Goal: Task Accomplishment & Management: Use online tool/utility

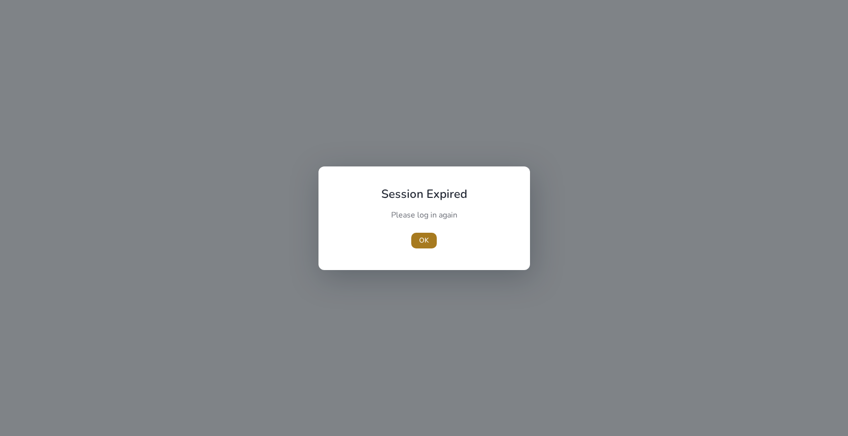
click at [423, 240] on span "OK" at bounding box center [424, 240] width 10 height 10
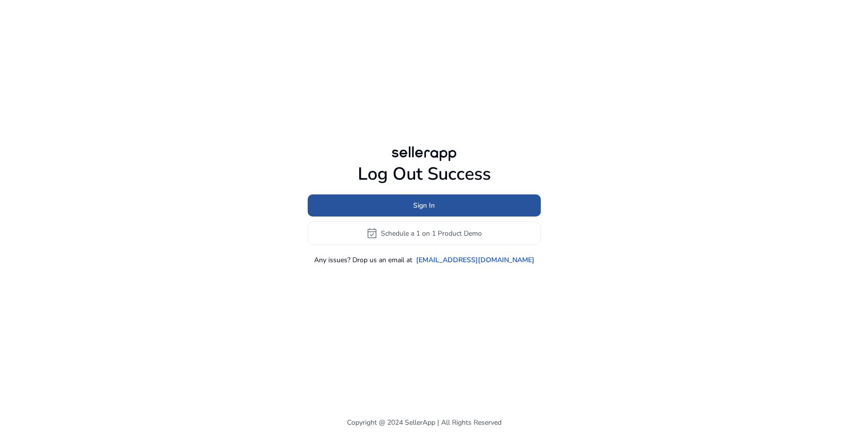
click at [424, 206] on span "Sign In" at bounding box center [424, 205] width 22 height 10
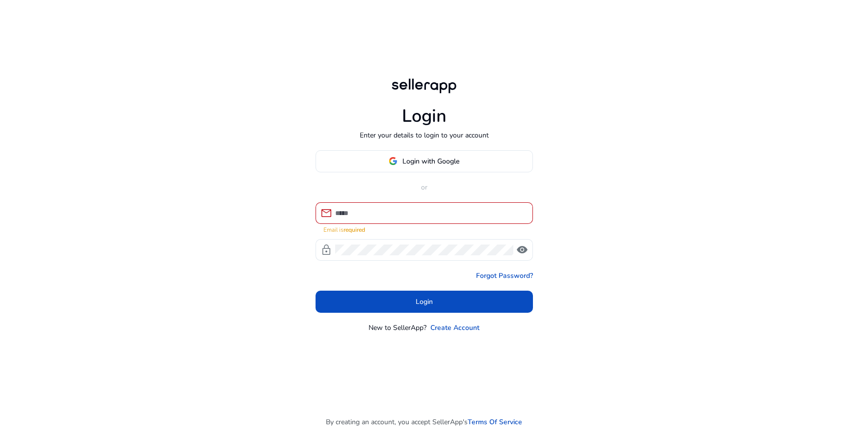
click at [421, 207] on div at bounding box center [430, 213] width 190 height 22
click at [421, 213] on input at bounding box center [430, 213] width 190 height 11
type input "**********"
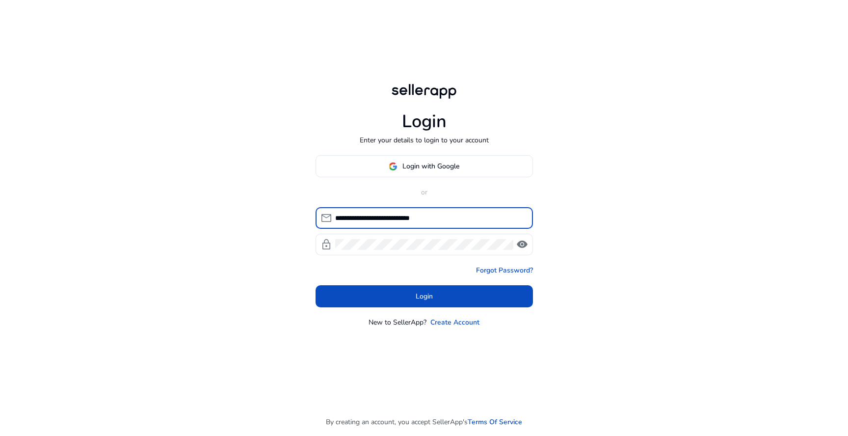
click button "Login" at bounding box center [423, 296] width 217 height 22
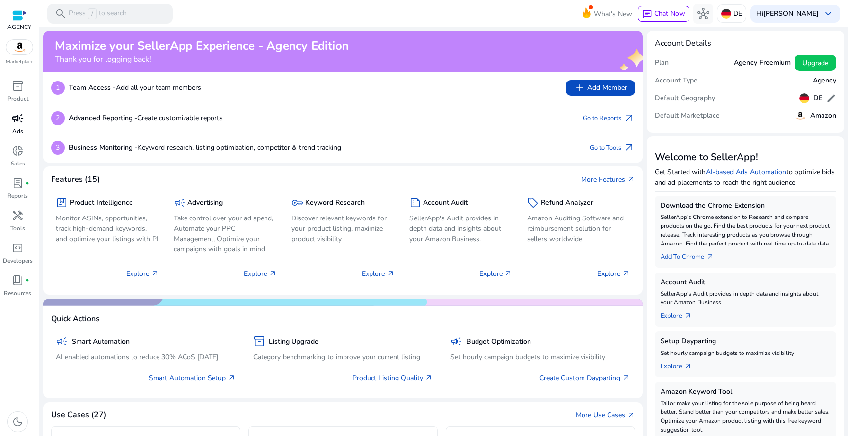
click at [17, 124] on span "campaign" at bounding box center [18, 118] width 12 height 12
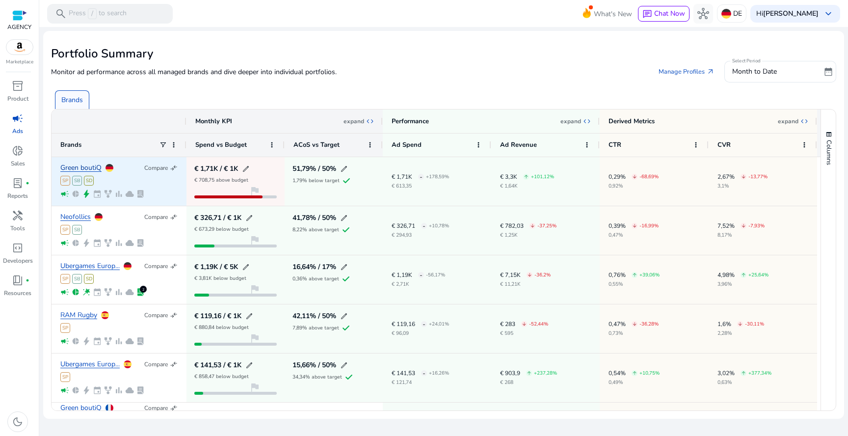
click at [85, 167] on link "Green boutiQ" at bounding box center [80, 167] width 41 height 7
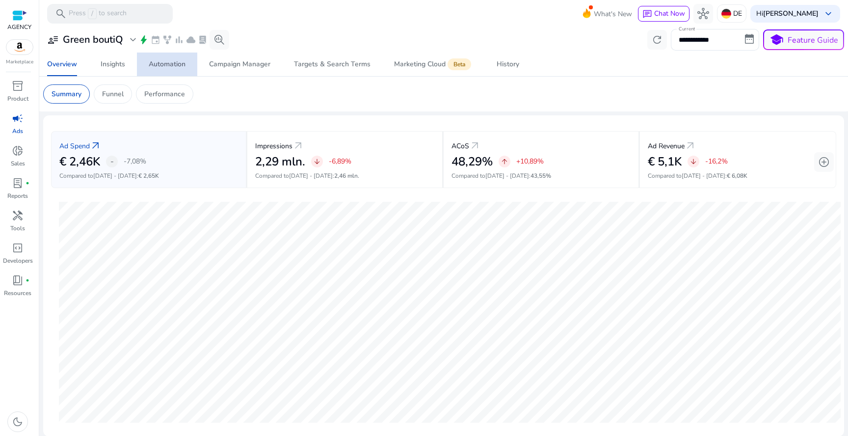
click at [180, 74] on span "Automation" at bounding box center [167, 64] width 37 height 24
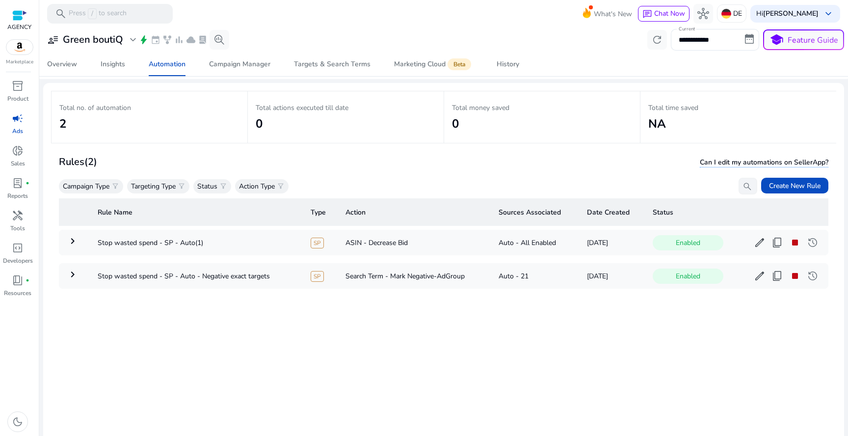
scroll to position [33, 0]
click at [134, 275] on td "Stop wasted spend - SP - Auto - Negative exact targets" at bounding box center [196, 275] width 213 height 26
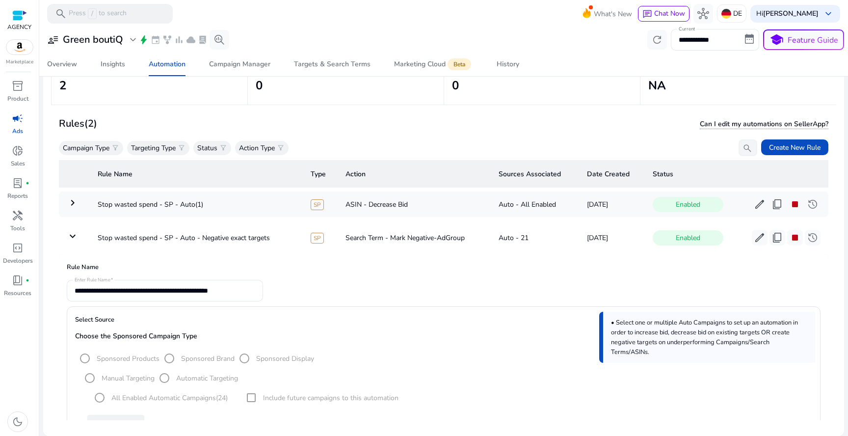
scroll to position [0, 0]
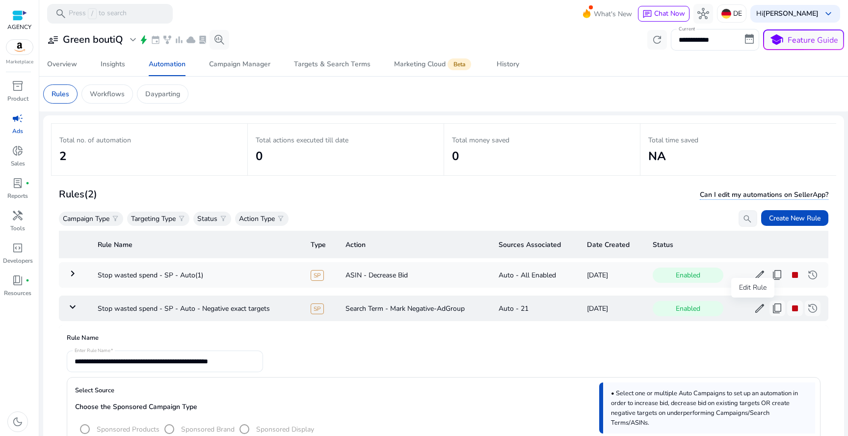
click at [754, 307] on span "edit" at bounding box center [759, 308] width 12 height 12
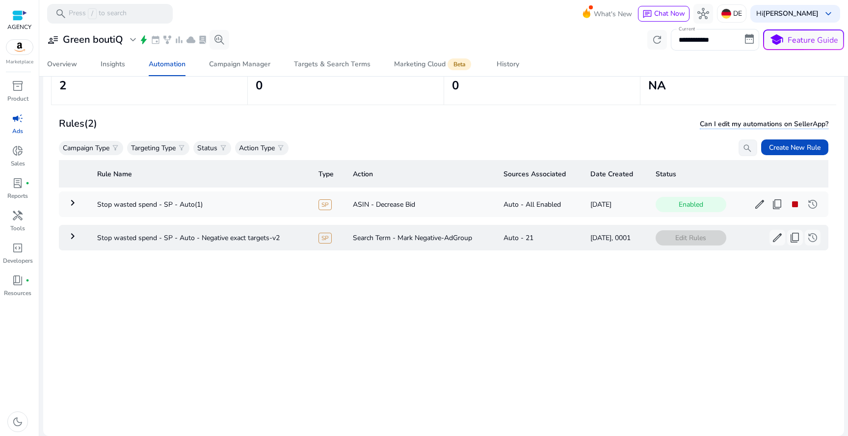
scroll to position [72, 0]
click at [771, 236] on span "edit" at bounding box center [777, 238] width 12 height 12
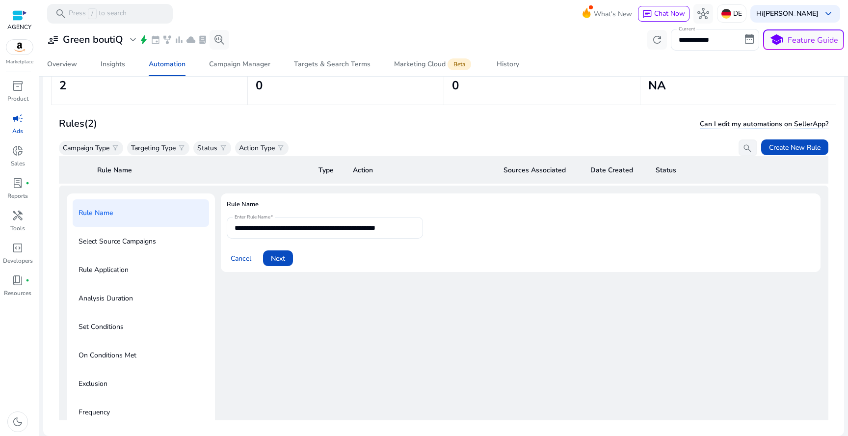
scroll to position [0, 0]
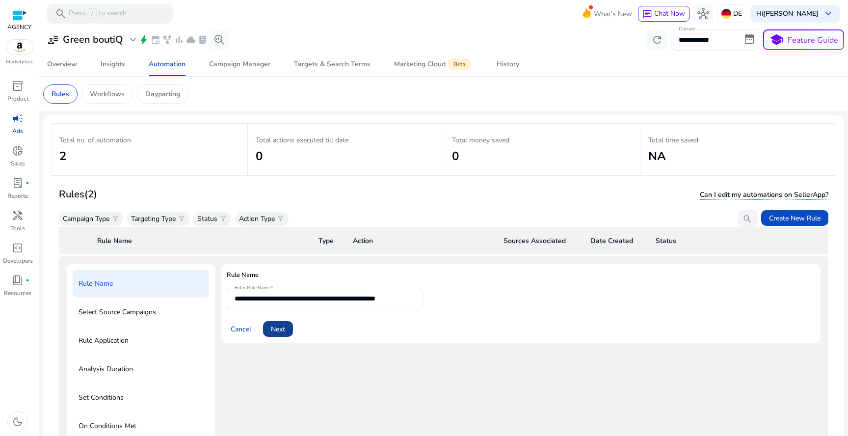
click at [289, 333] on span at bounding box center [278, 329] width 30 height 24
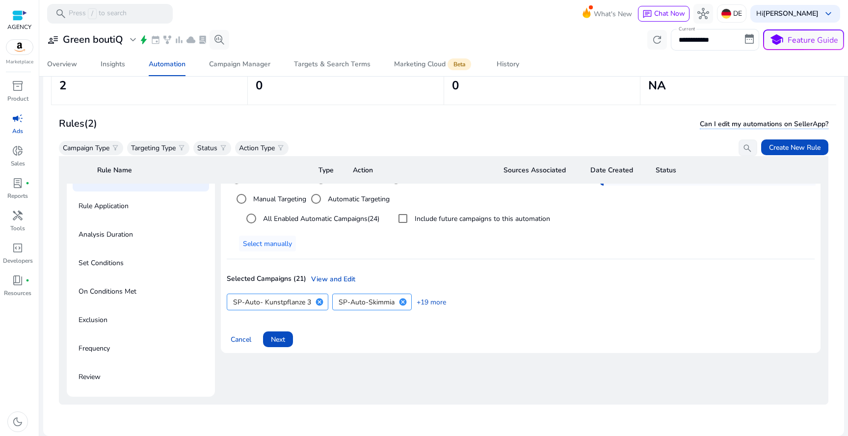
scroll to position [71, 0]
click at [286, 333] on span at bounding box center [278, 339] width 30 height 24
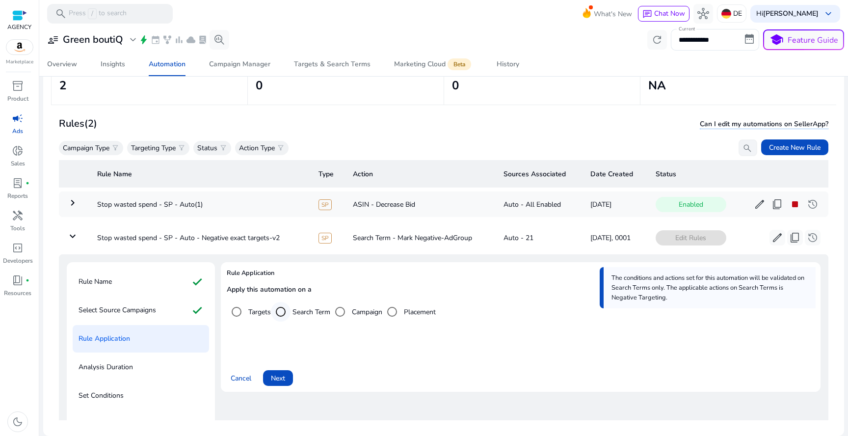
scroll to position [31, 0]
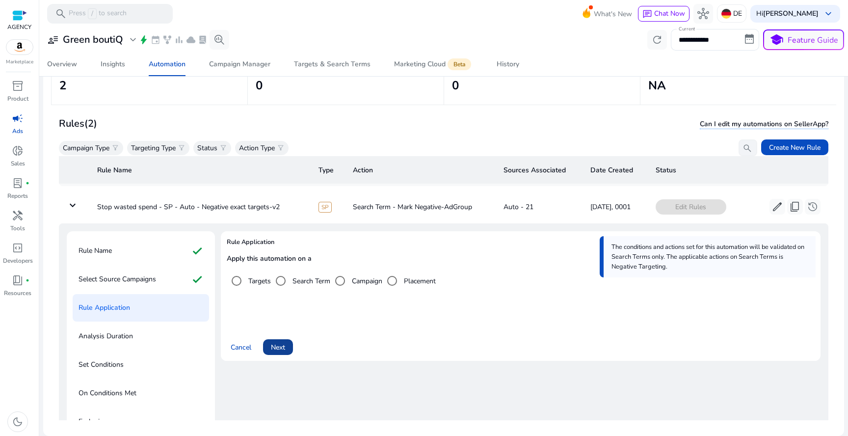
click at [275, 345] on span "Next" at bounding box center [278, 347] width 14 height 10
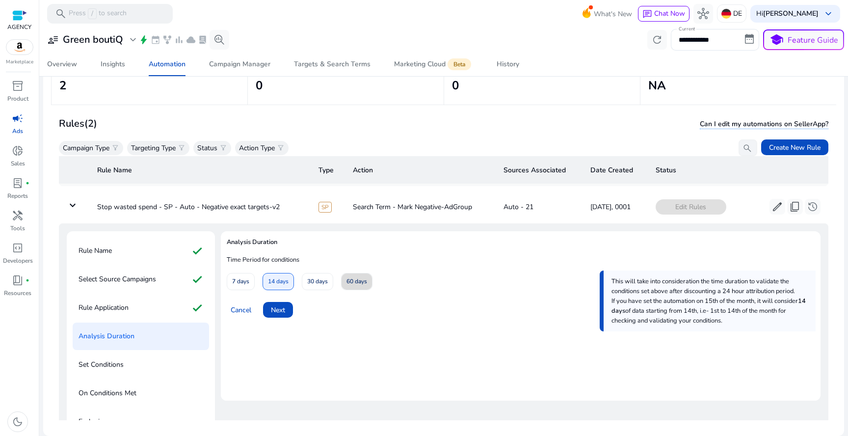
click at [343, 286] on span at bounding box center [356, 282] width 30 height 24
click at [273, 316] on span at bounding box center [278, 310] width 30 height 24
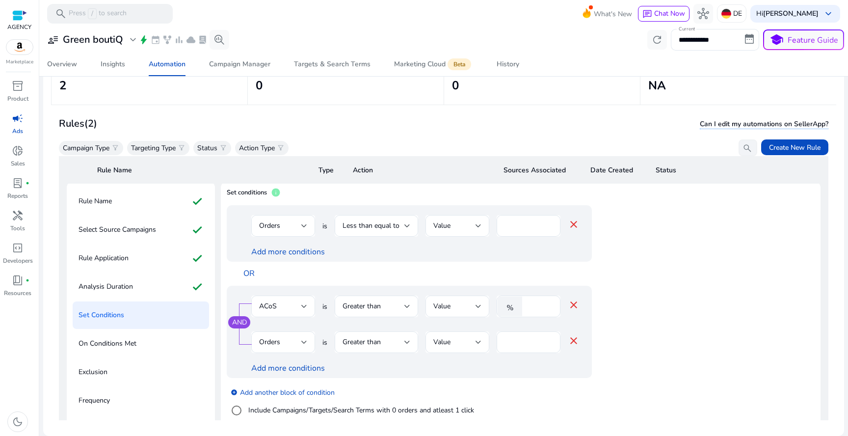
scroll to position [92, 0]
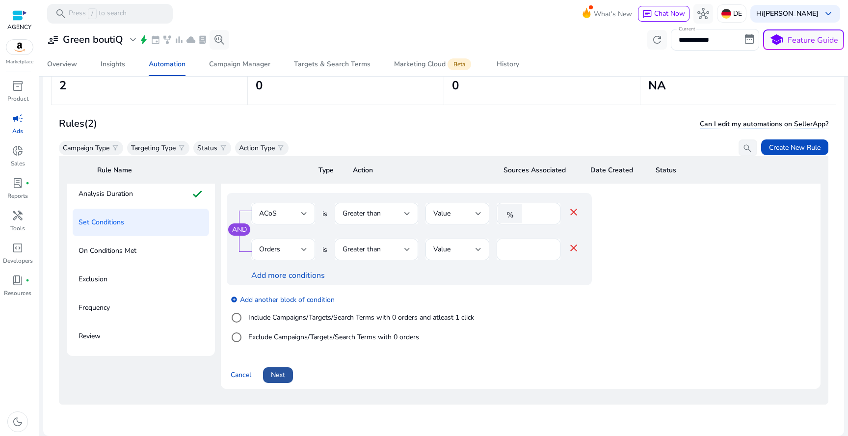
click at [281, 369] on span "Next" at bounding box center [278, 374] width 14 height 10
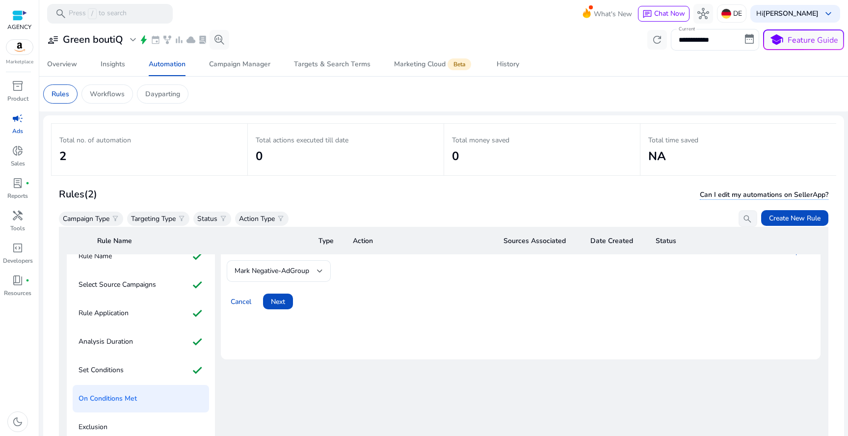
scroll to position [85, 0]
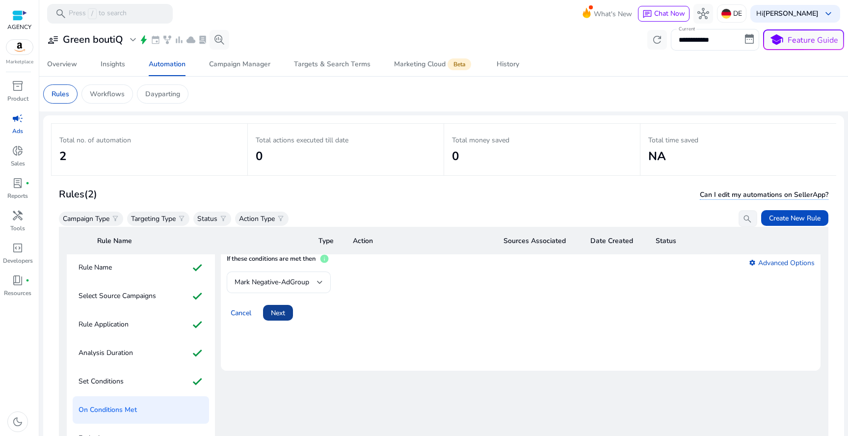
click at [275, 311] on span "Next" at bounding box center [278, 313] width 14 height 10
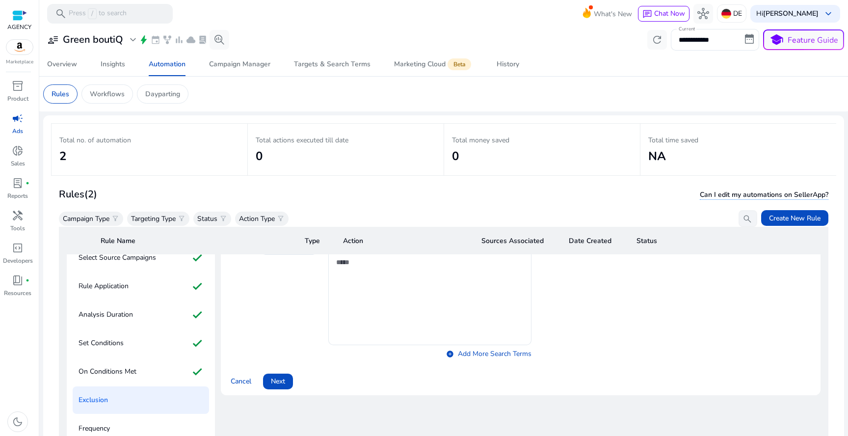
scroll to position [140, 0]
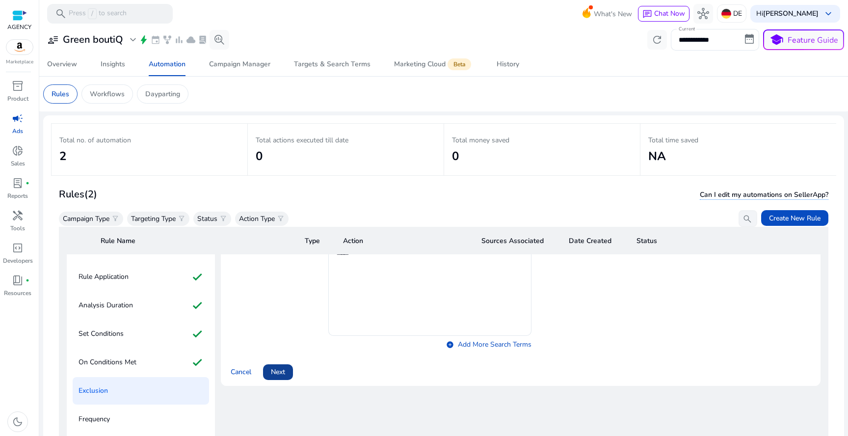
click at [275, 366] on span "Next" at bounding box center [278, 371] width 14 height 10
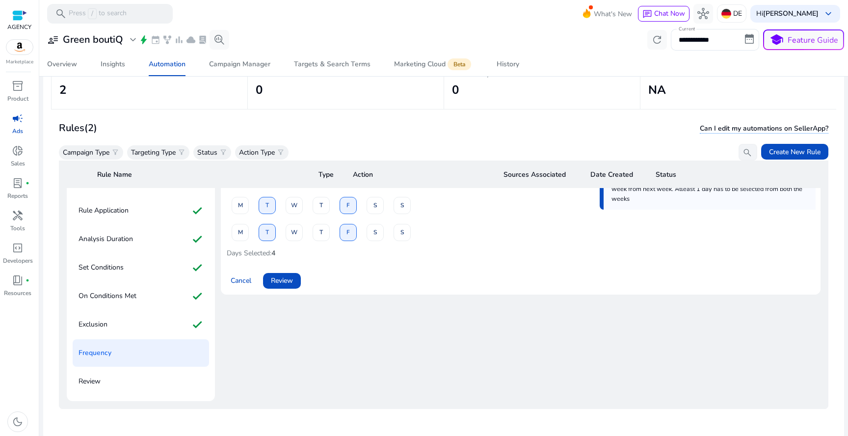
scroll to position [72, 0]
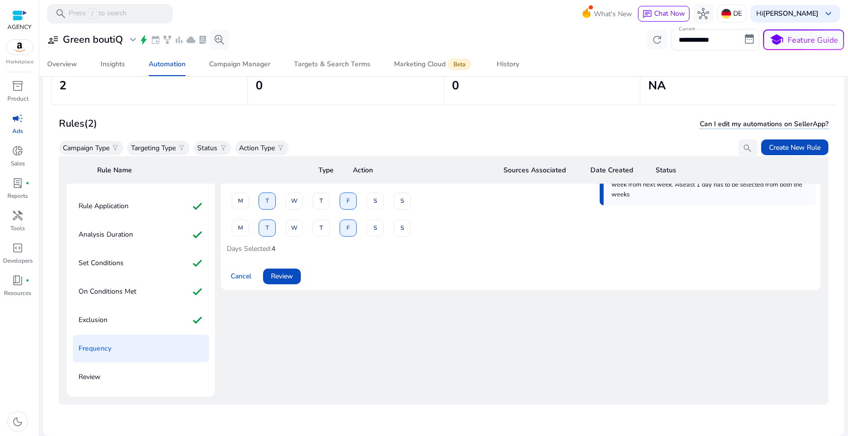
click at [285, 280] on mat-card "Frequency The selected days from week 1 and week 2 indicate the day(s) of the c…" at bounding box center [520, 210] width 599 height 160
click at [287, 271] on span "Review" at bounding box center [282, 276] width 22 height 10
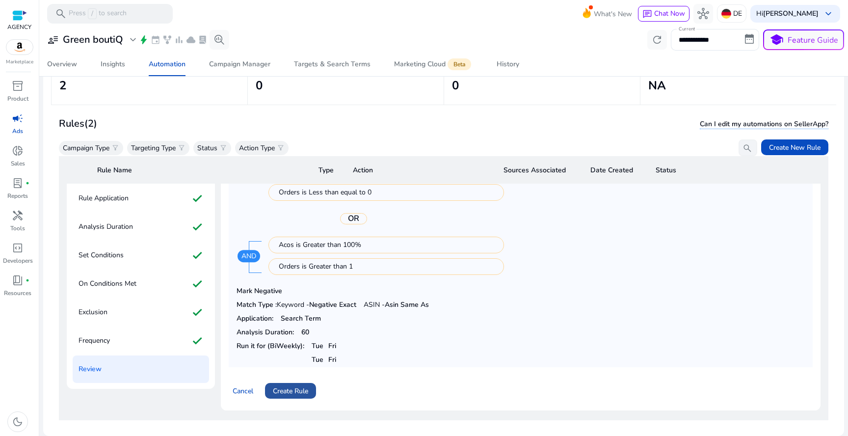
click at [307, 390] on span "Create Rule" at bounding box center [290, 391] width 35 height 10
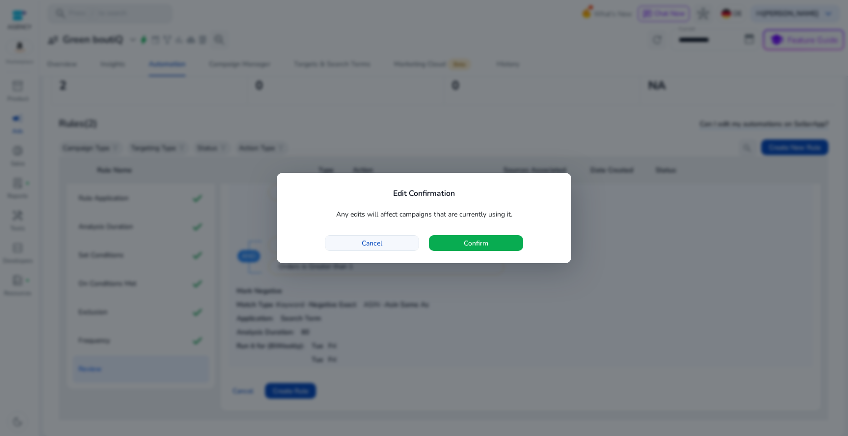
click at [382, 248] on span "button" at bounding box center [371, 243] width 93 height 24
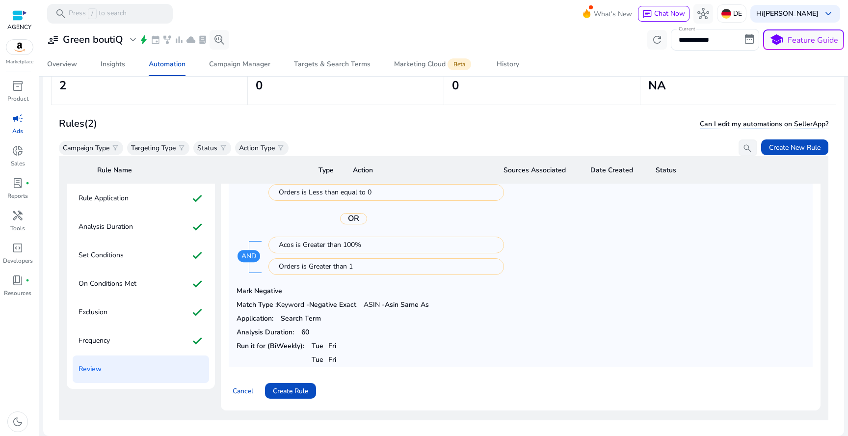
scroll to position [0, 0]
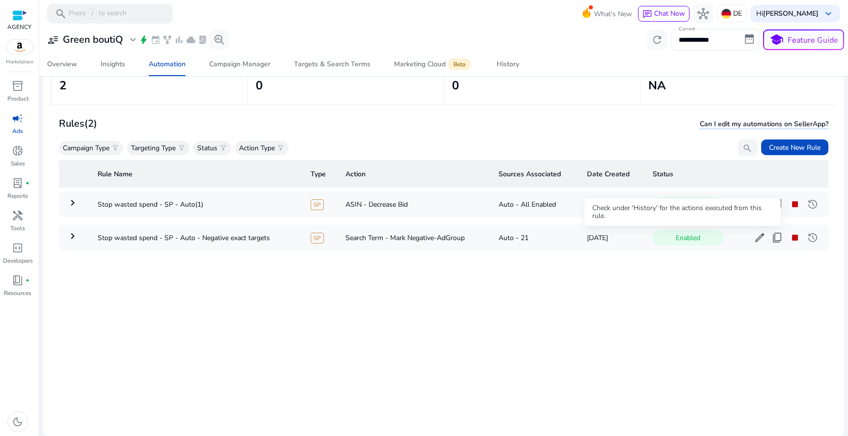
click at [717, 237] on span "Enabled" at bounding box center [687, 237] width 71 height 15
click at [737, 240] on div "Enabled edit content_copy stop history more_horiz" at bounding box center [736, 238] width 168 height 16
click at [752, 239] on button "edit" at bounding box center [760, 238] width 16 height 16
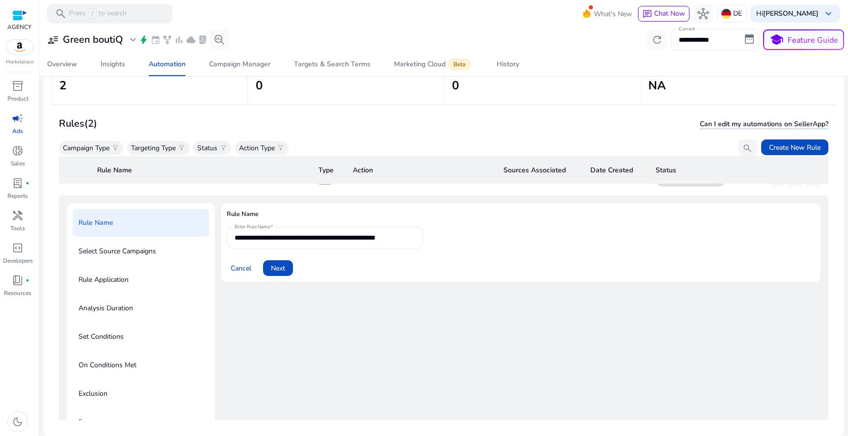
scroll to position [63, 0]
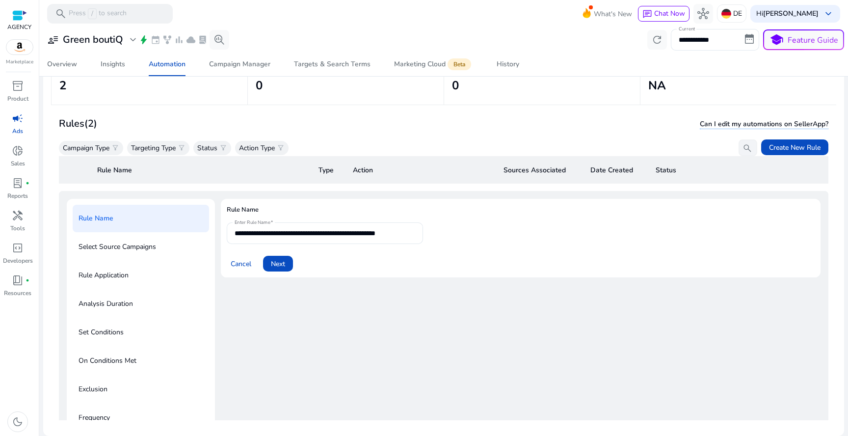
click at [112, 314] on div "Analysis Duration" at bounding box center [141, 303] width 136 height 27
click at [112, 301] on p "Analysis Duration" at bounding box center [105, 304] width 54 height 16
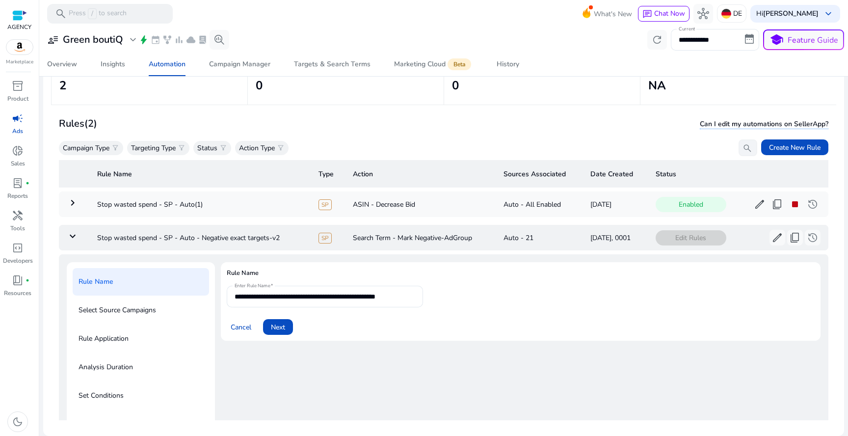
click at [70, 238] on mat-icon "keyboard_arrow_down" at bounding box center [73, 236] width 12 height 12
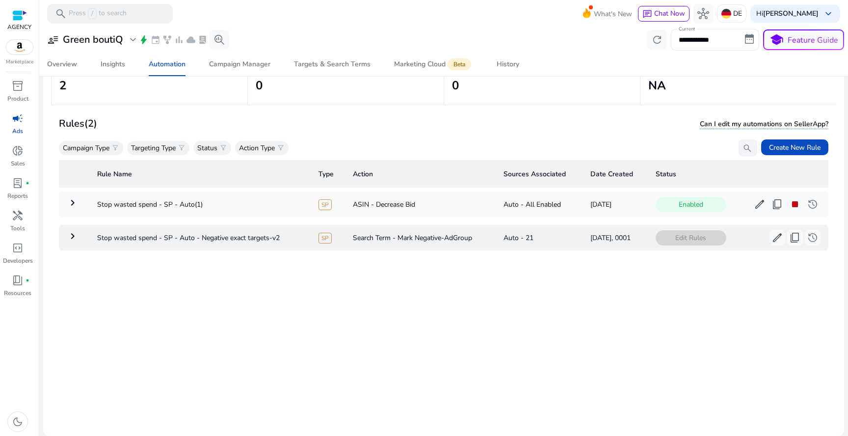
click at [71, 237] on mat-icon "keyboard_arrow_right" at bounding box center [73, 236] width 12 height 12
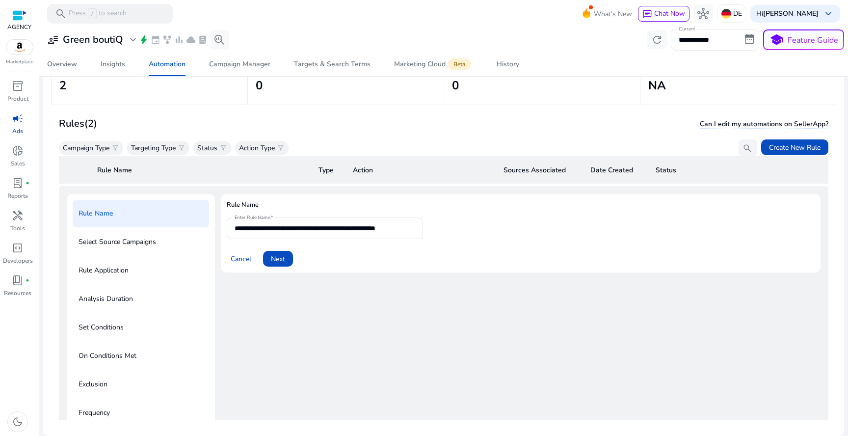
scroll to position [69, 0]
click at [110, 286] on div "Analysis Duration" at bounding box center [141, 298] width 136 height 27
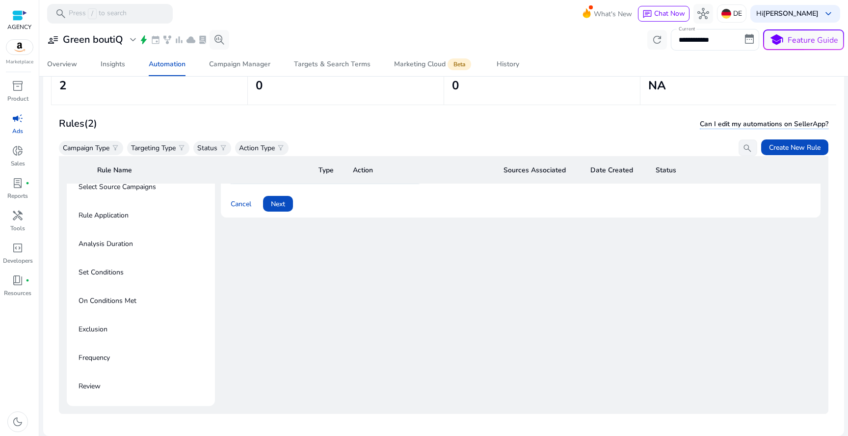
scroll to position [140, 0]
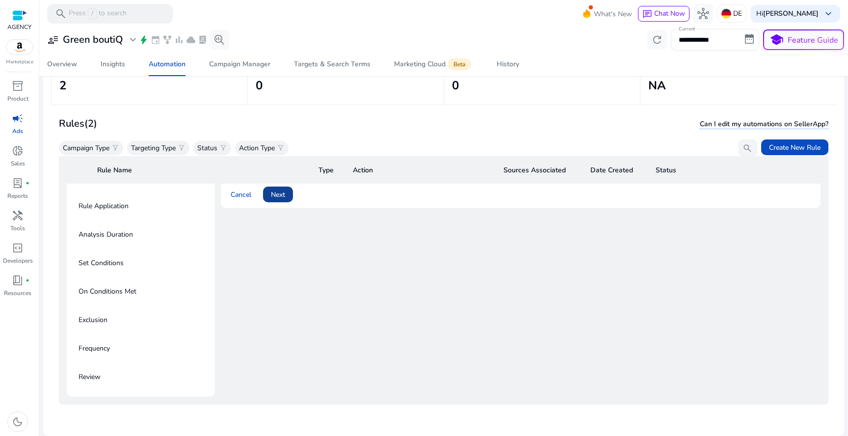
click at [286, 189] on span at bounding box center [278, 194] width 30 height 24
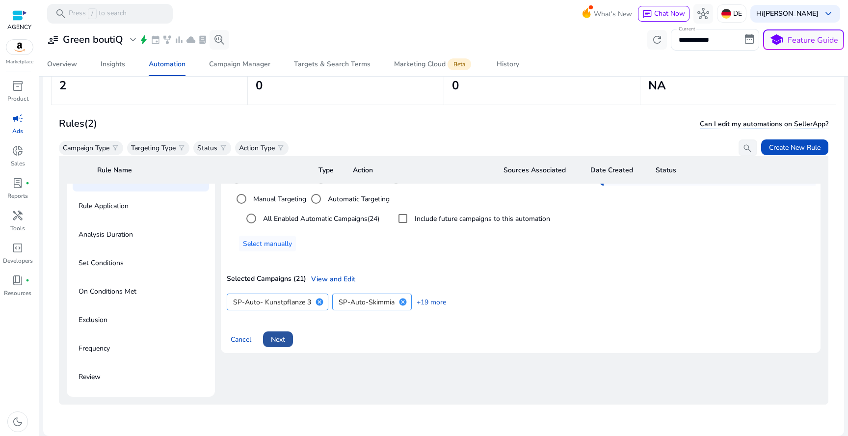
click at [291, 327] on span at bounding box center [278, 339] width 30 height 24
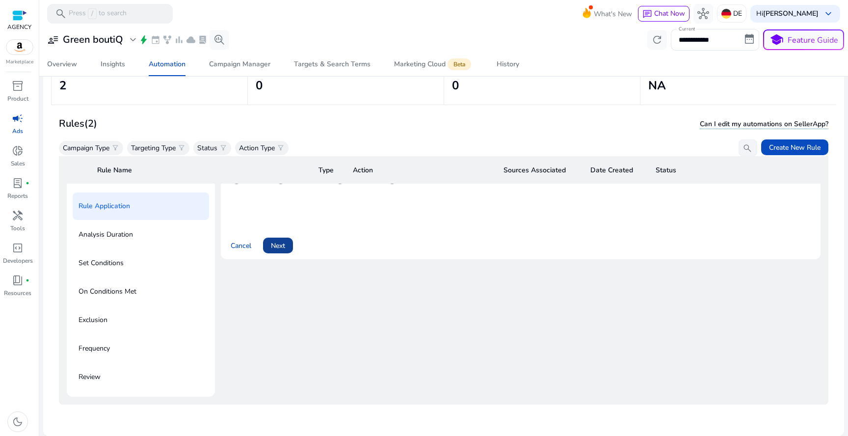
click at [283, 240] on span "Next" at bounding box center [278, 245] width 14 height 10
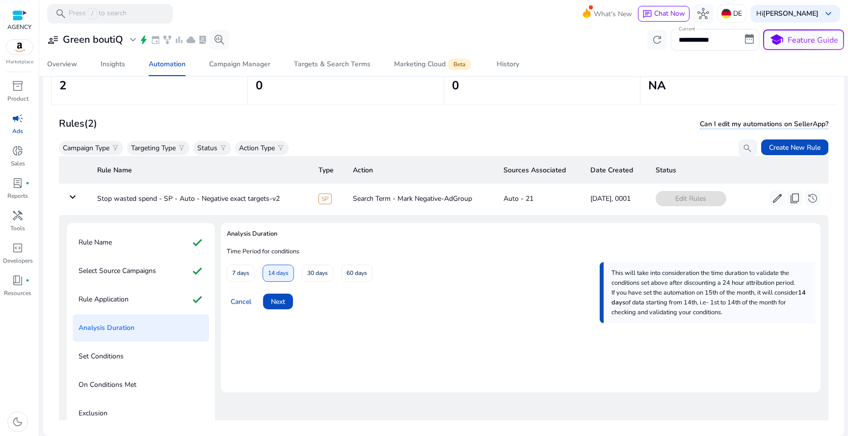
scroll to position [37, 0]
click at [349, 272] on span "60 days" at bounding box center [356, 274] width 21 height 17
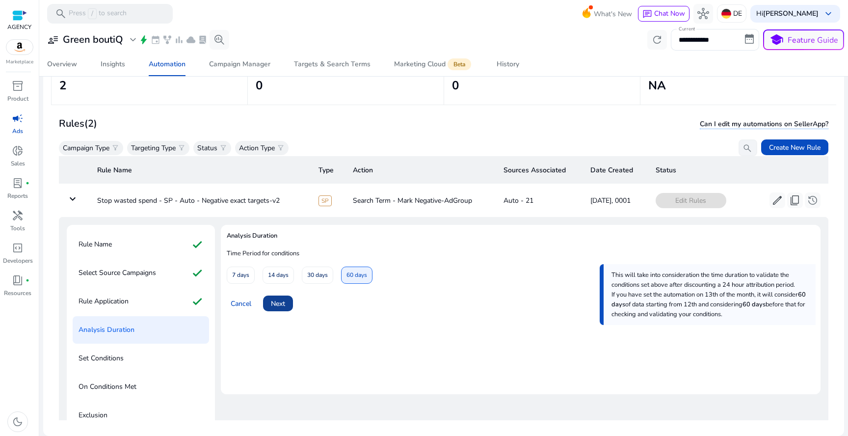
click at [282, 304] on span "Next" at bounding box center [278, 303] width 14 height 10
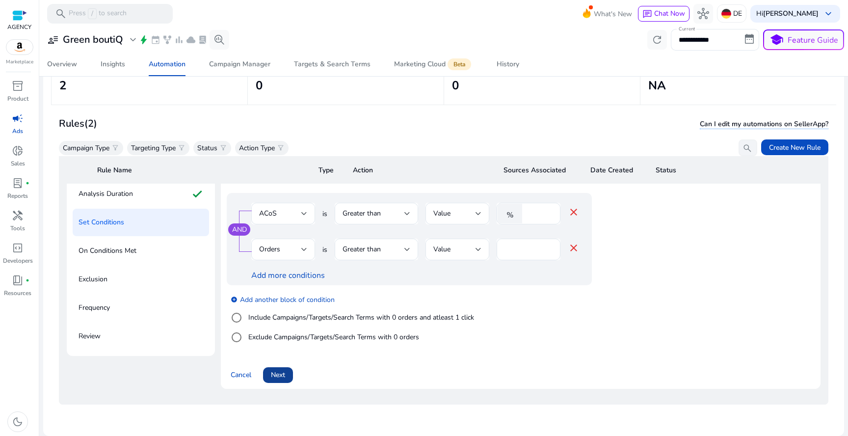
click at [287, 364] on span at bounding box center [278, 375] width 30 height 24
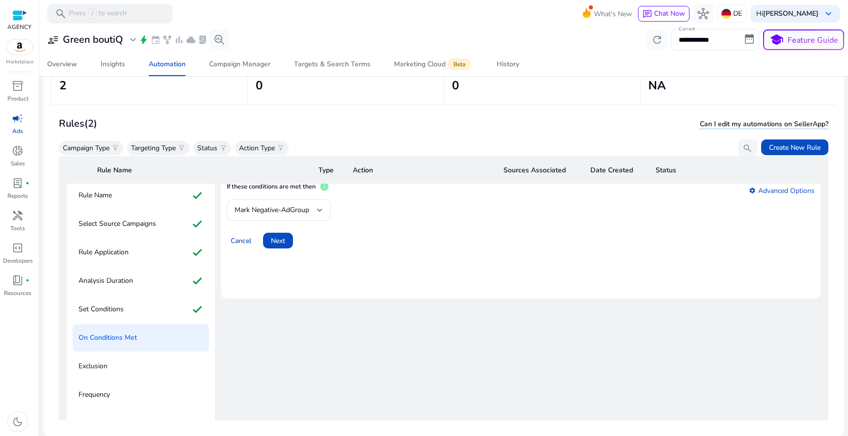
scroll to position [69, 0]
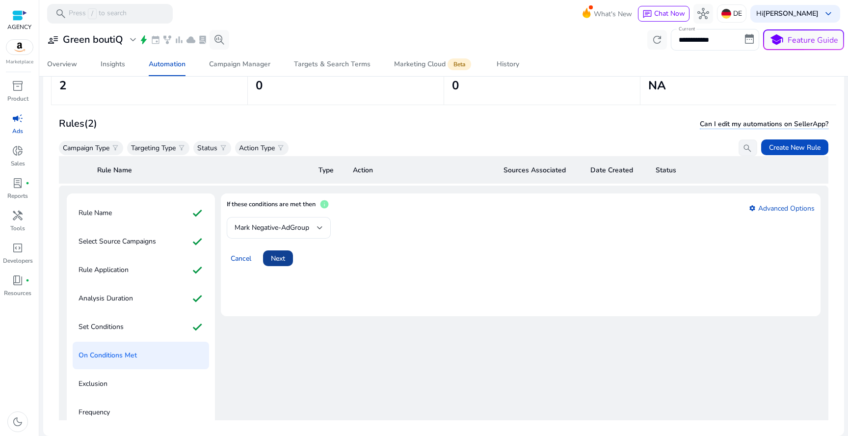
click at [286, 256] on span at bounding box center [278, 258] width 30 height 24
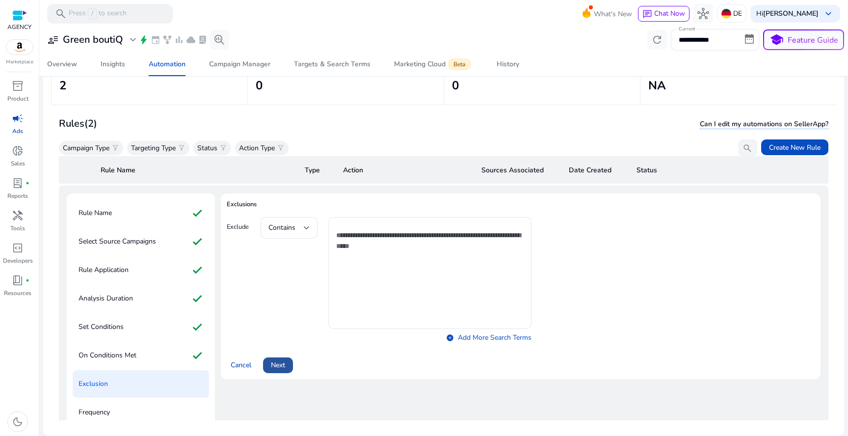
click at [281, 361] on span "Next" at bounding box center [278, 365] width 14 height 10
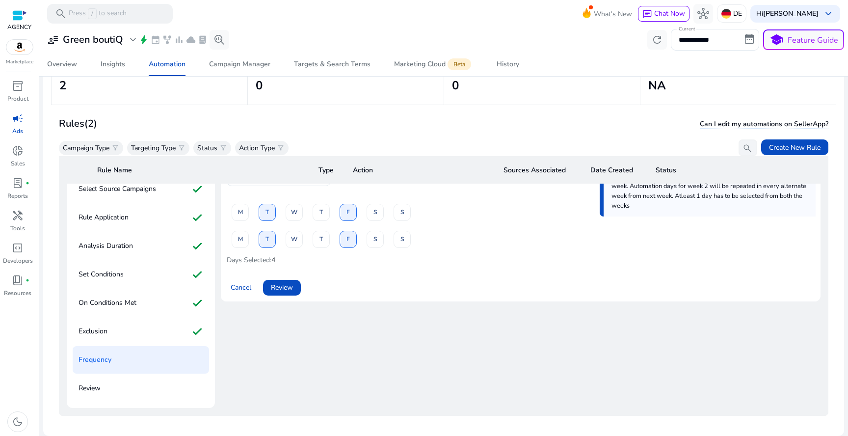
scroll to position [124, 0]
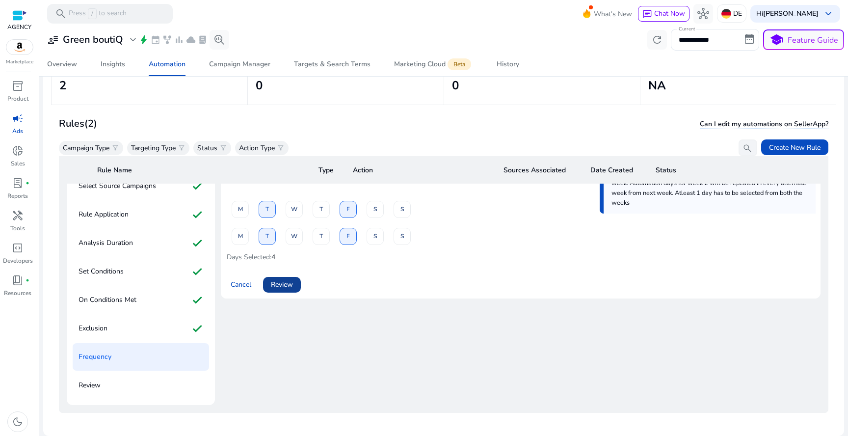
click at [284, 286] on span "Review" at bounding box center [282, 284] width 22 height 10
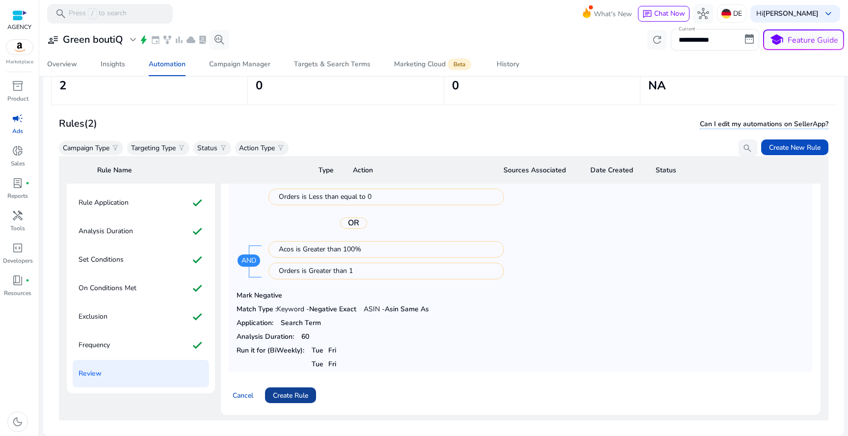
scroll to position [169, 0]
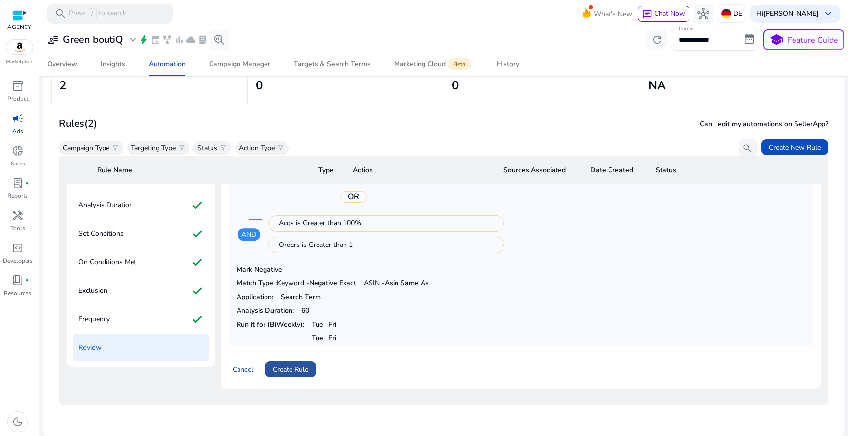
click at [295, 364] on span "Create Rule" at bounding box center [290, 369] width 35 height 10
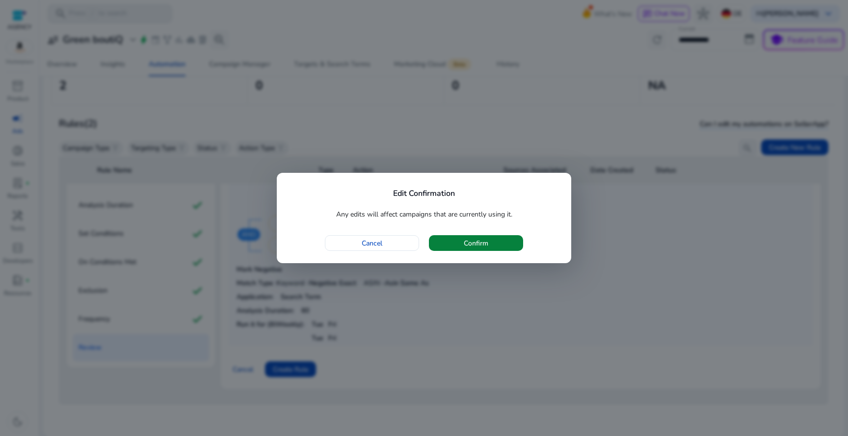
click at [481, 240] on span "Confirm" at bounding box center [476, 243] width 25 height 10
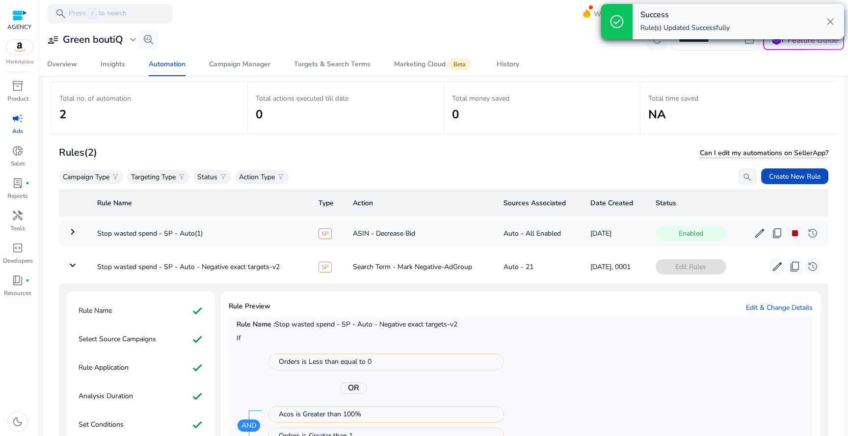
scroll to position [0, 0]
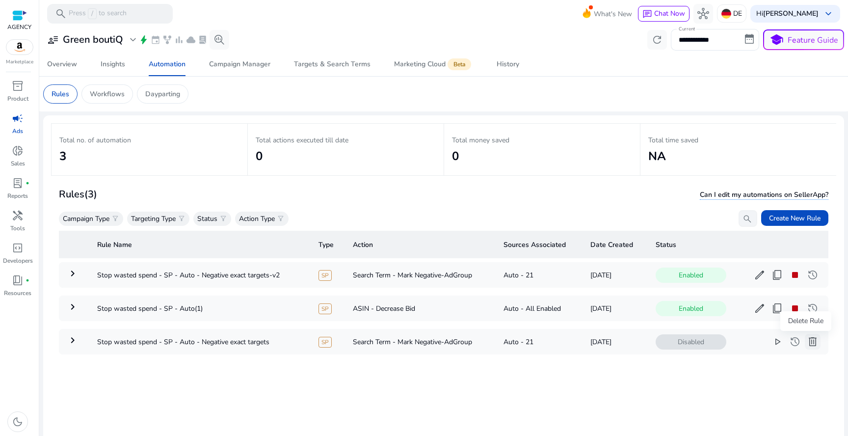
click at [806, 338] on span "delete" at bounding box center [812, 342] width 12 height 12
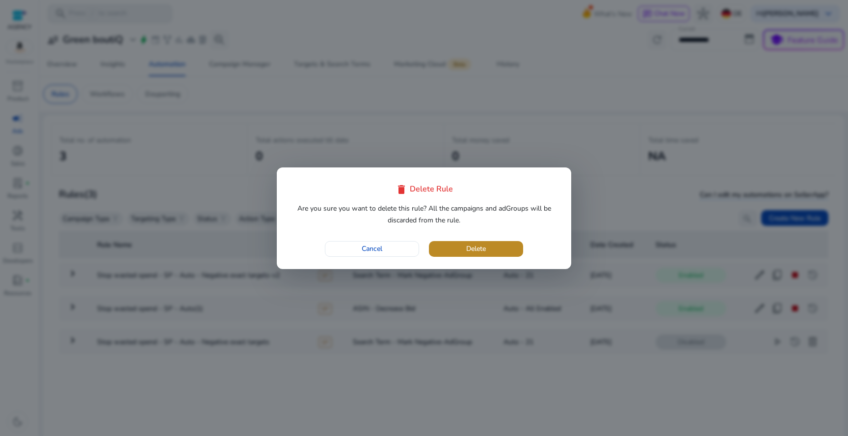
click at [506, 253] on span "button" at bounding box center [476, 249] width 94 height 24
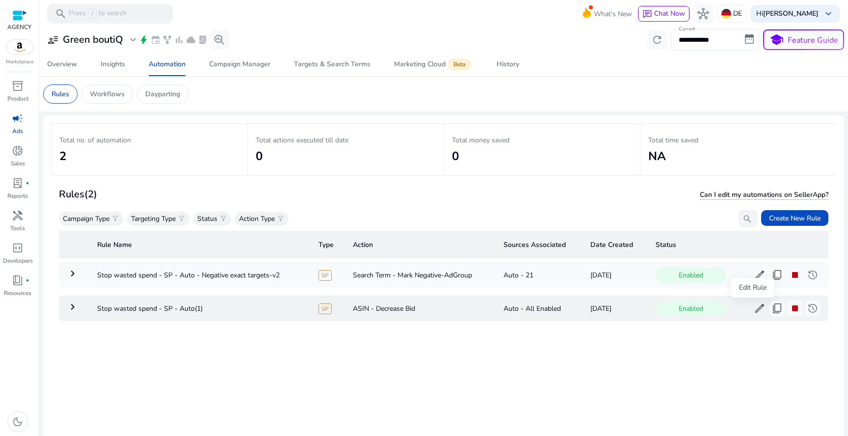
click at [755, 302] on span "edit" at bounding box center [759, 308] width 12 height 12
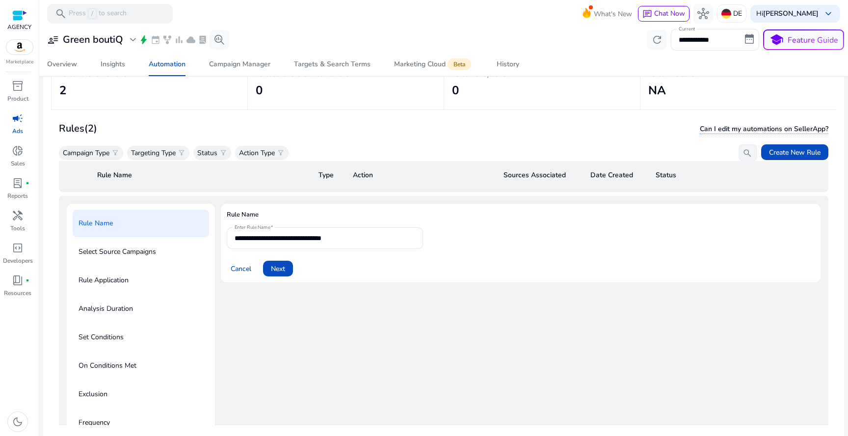
scroll to position [69, 0]
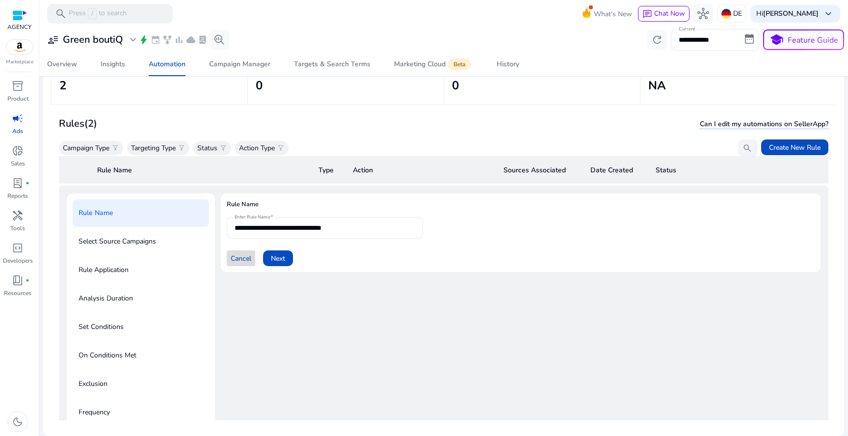
click at [240, 253] on span "Cancel" at bounding box center [241, 258] width 21 height 10
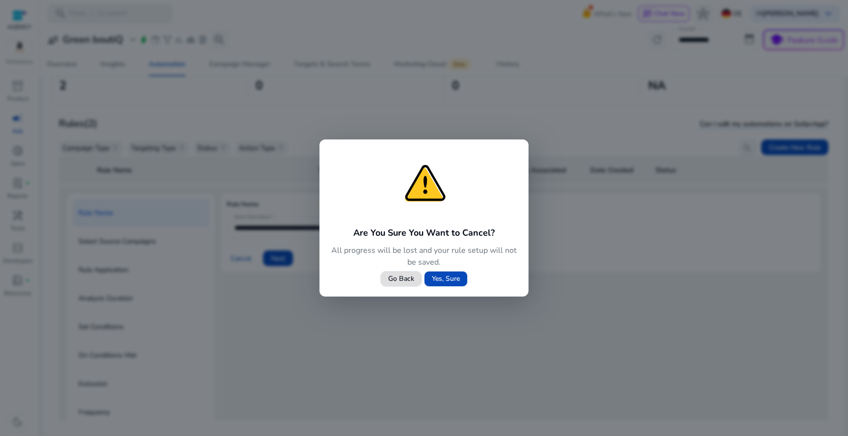
click at [452, 287] on span at bounding box center [445, 279] width 43 height 24
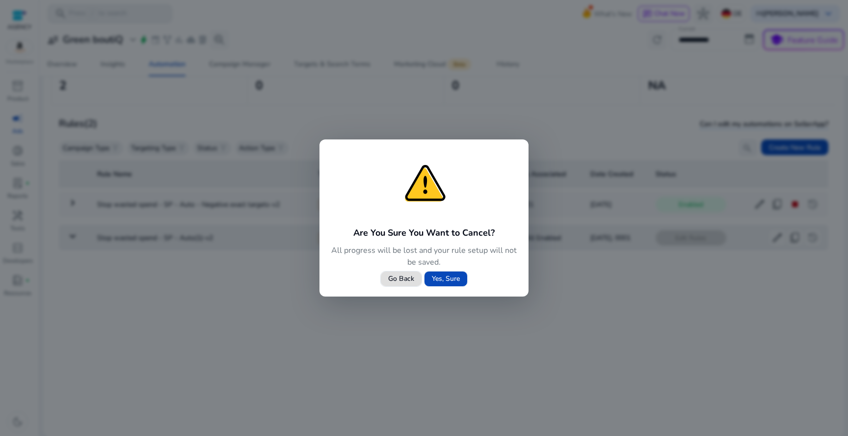
scroll to position [0, 0]
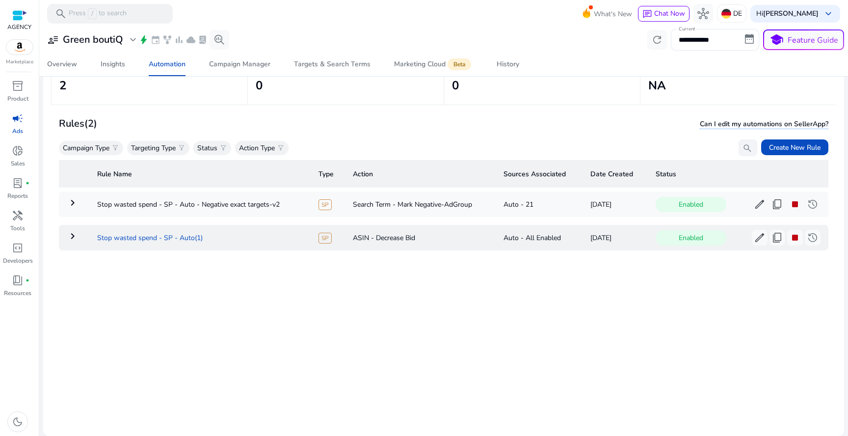
click at [174, 236] on td "Stop wasted spend - SP - Auto(1)" at bounding box center [199, 238] width 221 height 26
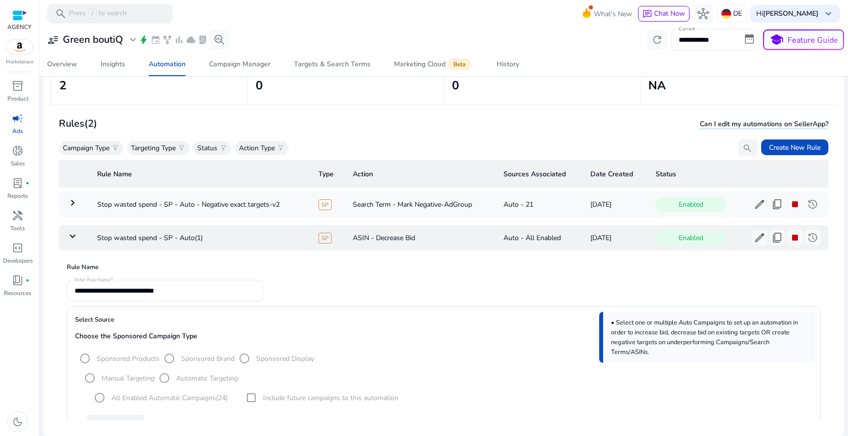
click at [75, 234] on mat-icon "keyboard_arrow_down" at bounding box center [73, 236] width 12 height 12
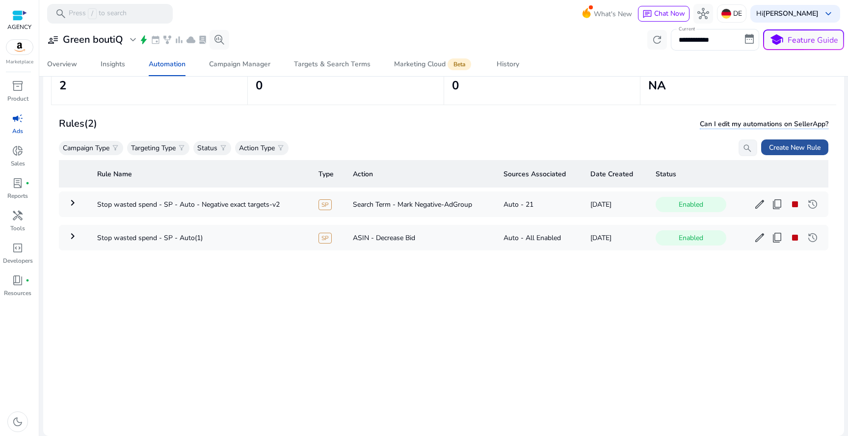
click at [784, 150] on span "Create New Rule" at bounding box center [795, 147] width 52 height 10
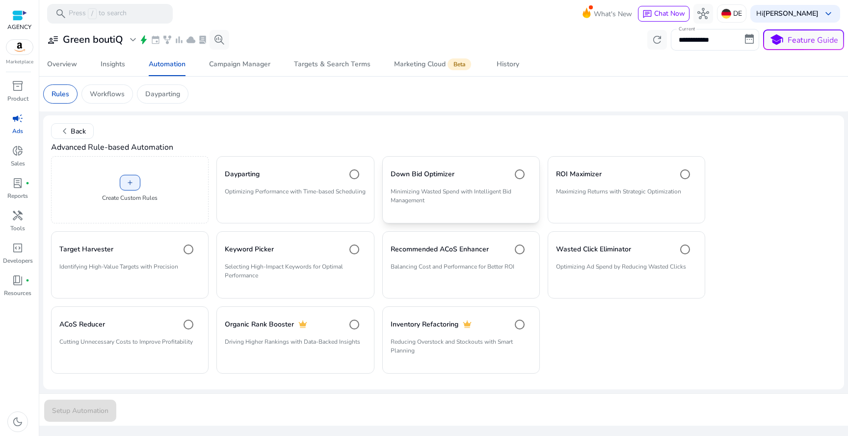
click at [489, 183] on div "Down Bid Optimizer" at bounding box center [460, 174] width 141 height 20
click at [75, 410] on span "Setup Automation" at bounding box center [80, 410] width 56 height 10
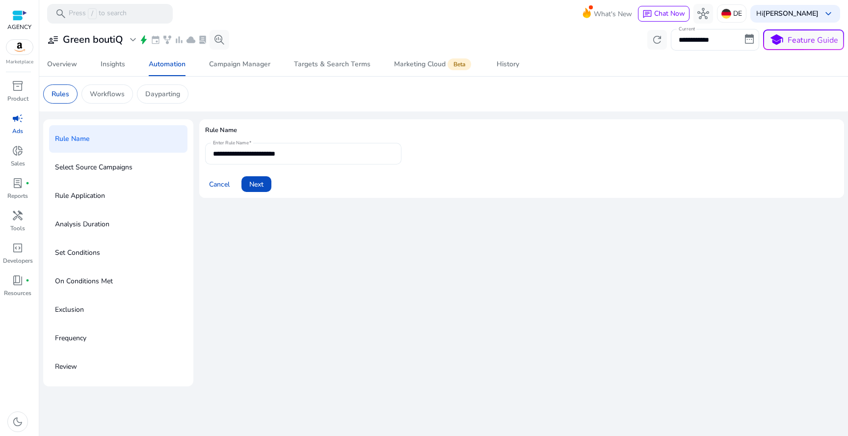
click at [298, 149] on input "**********" at bounding box center [303, 153] width 181 height 11
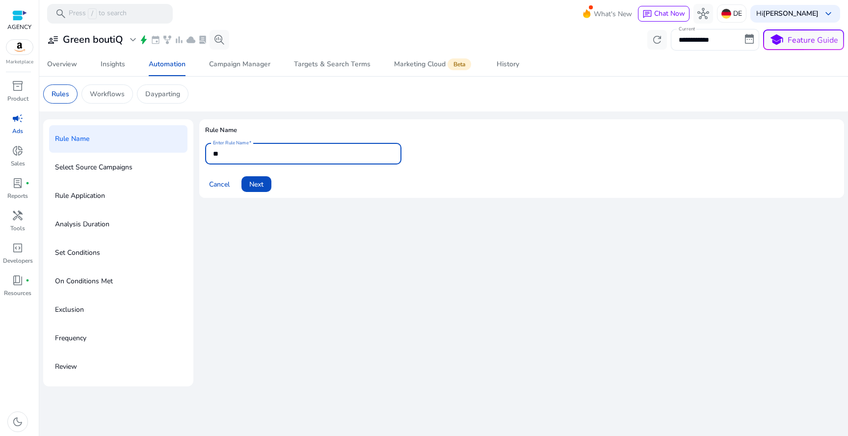
type input "*"
type input "**********"
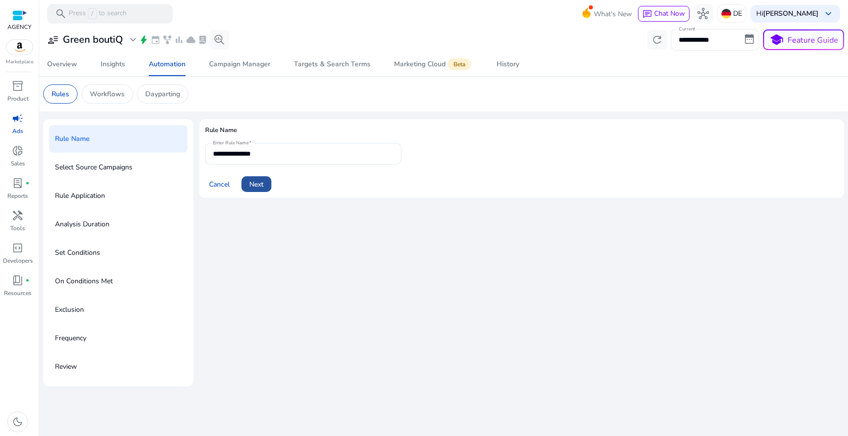
click at [265, 184] on span at bounding box center [256, 184] width 30 height 24
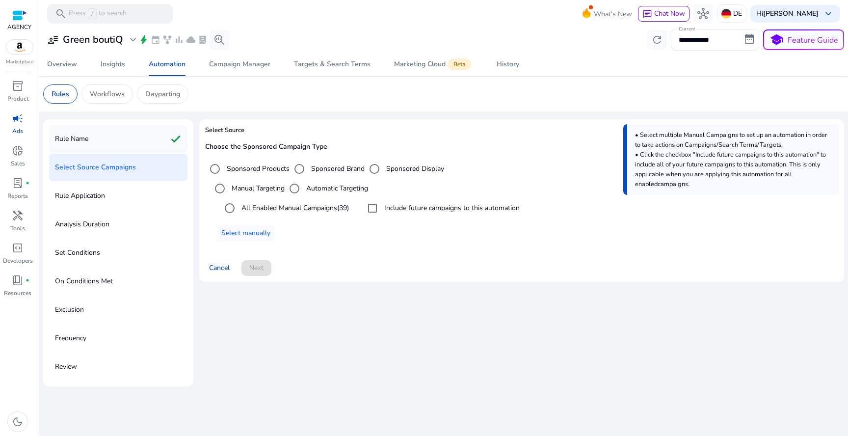
click at [136, 132] on div "Rule Name check" at bounding box center [118, 138] width 138 height 27
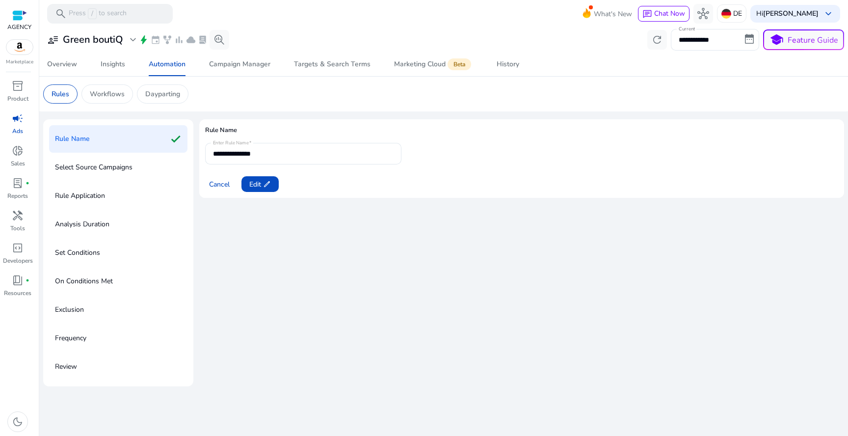
click at [282, 159] on mat-form-field "**********" at bounding box center [303, 154] width 196 height 22
click at [262, 183] on app-icon "edit" at bounding box center [266, 184] width 10 height 8
click at [275, 157] on input "**********" at bounding box center [303, 153] width 181 height 11
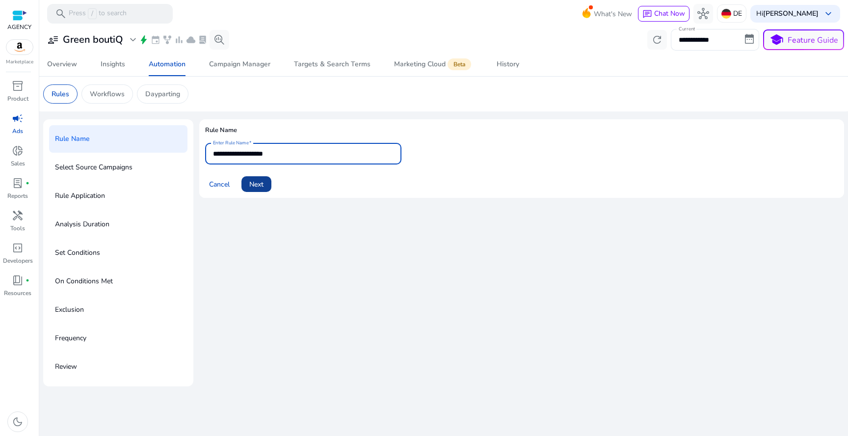
type input "**********"
click at [255, 188] on span "Next" at bounding box center [256, 184] width 14 height 10
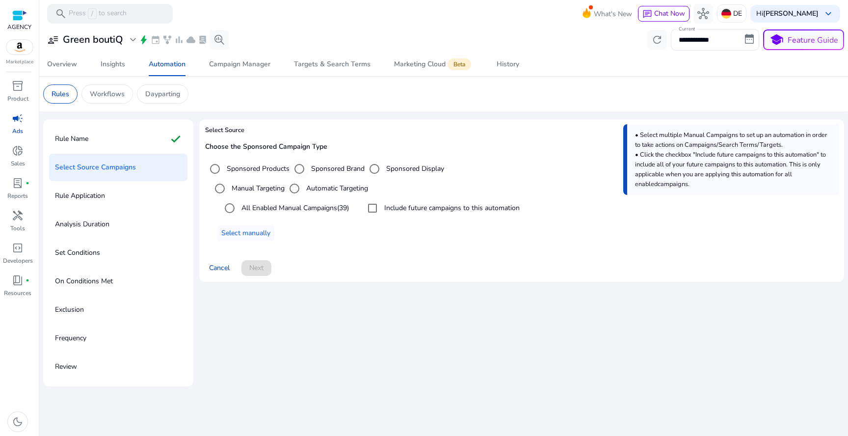
click at [321, 172] on label "Sponsored Brand" at bounding box center [336, 168] width 55 height 10
click at [268, 166] on label "Sponsored Products" at bounding box center [257, 168] width 65 height 10
click at [271, 212] on label "All Enabled Manual Campaigns (39)" at bounding box center [293, 208] width 109 height 10
click at [257, 271] on span "Next" at bounding box center [256, 267] width 14 height 10
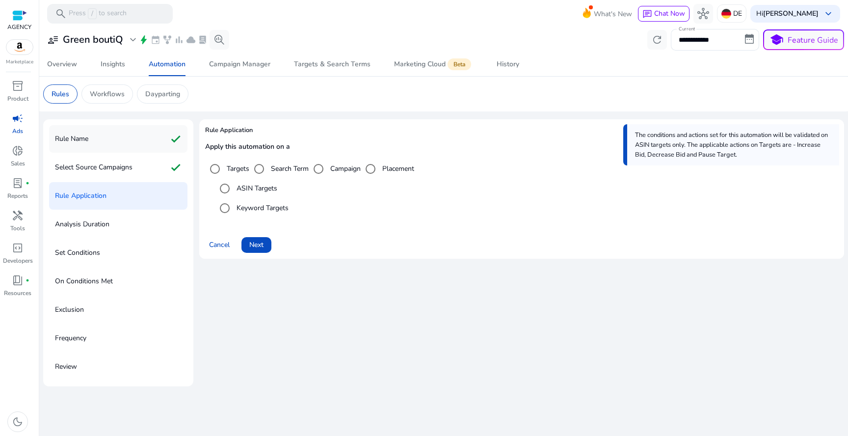
click at [147, 138] on div "Rule Name check" at bounding box center [118, 138] width 138 height 27
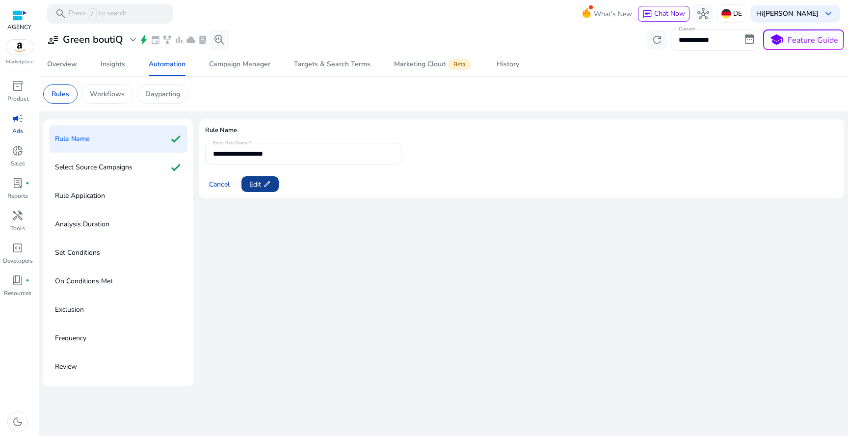
click at [269, 181] on span "edit" at bounding box center [267, 184] width 8 height 8
click at [298, 160] on div "**********" at bounding box center [303, 154] width 181 height 22
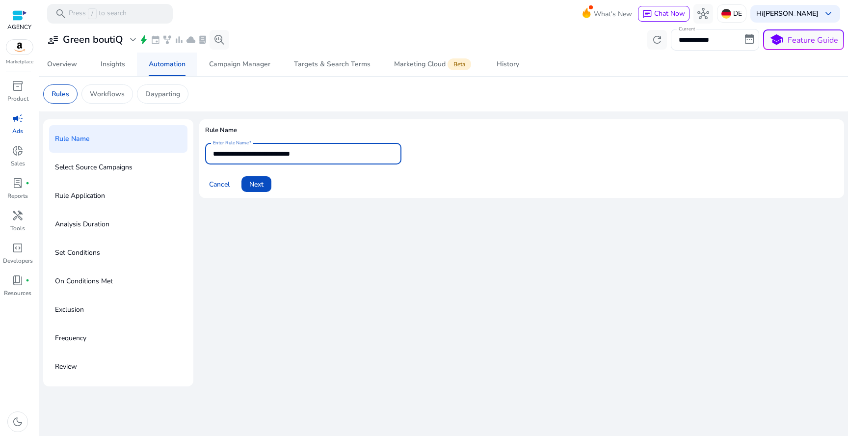
type input "**********"
click at [159, 67] on div "Automation" at bounding box center [167, 64] width 37 height 7
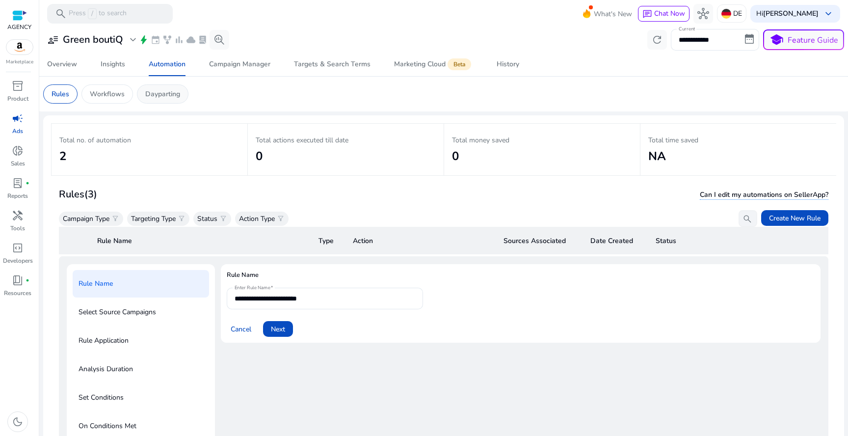
click at [167, 92] on p "Dayparting" at bounding box center [162, 94] width 35 height 10
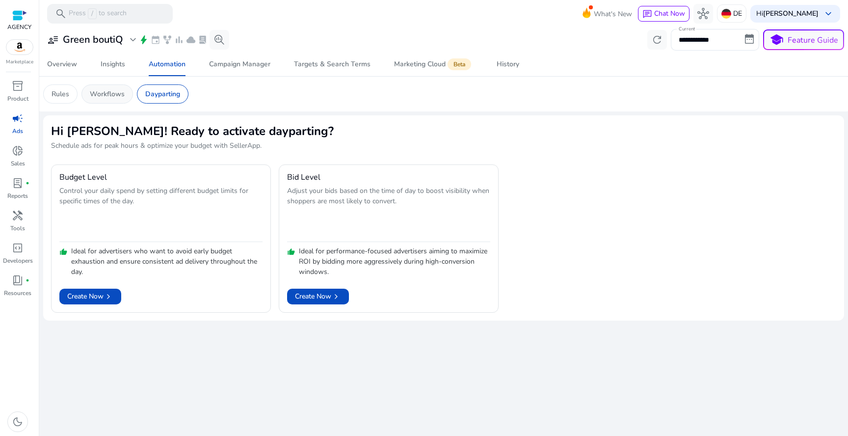
click at [128, 93] on div "Workflows" at bounding box center [107, 93] width 52 height 19
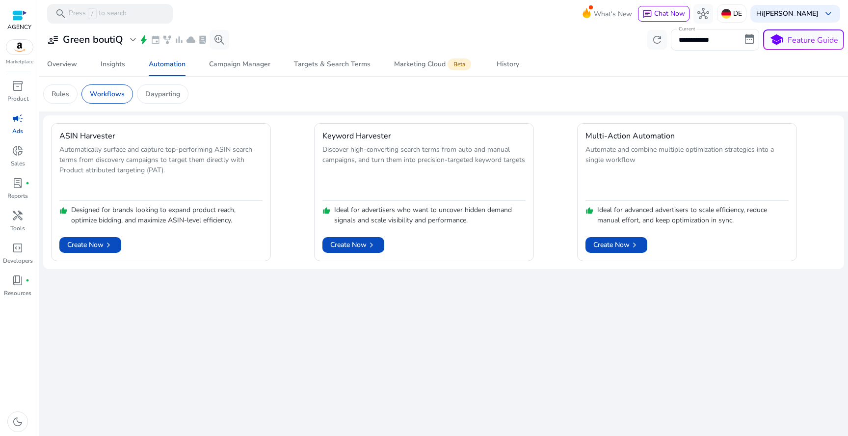
click at [627, 244] on span "Create Now chevron_right" at bounding box center [616, 244] width 46 height 10
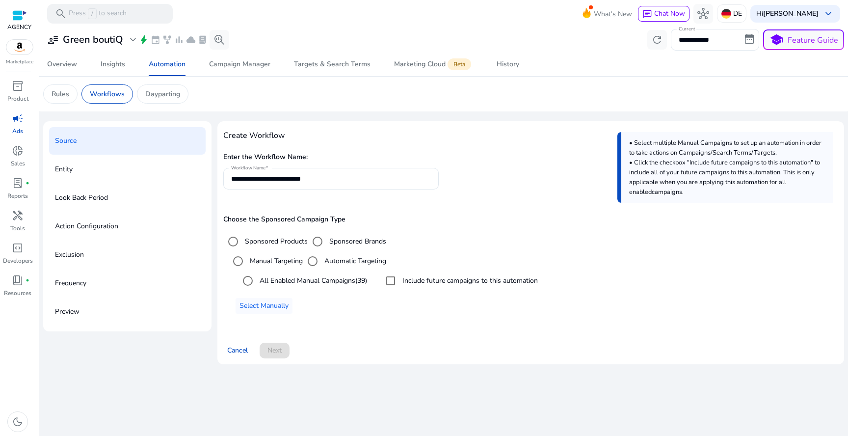
click at [150, 141] on div "Source" at bounding box center [127, 140] width 156 height 27
click at [270, 180] on input "**********" at bounding box center [330, 178] width 199 height 11
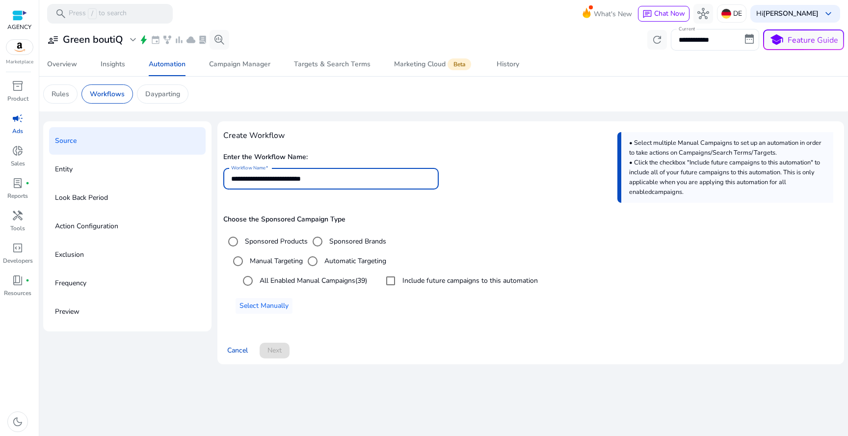
paste input "***"
type input "**********"
click at [281, 264] on label "Manual Targeting" at bounding box center [275, 261] width 55 height 10
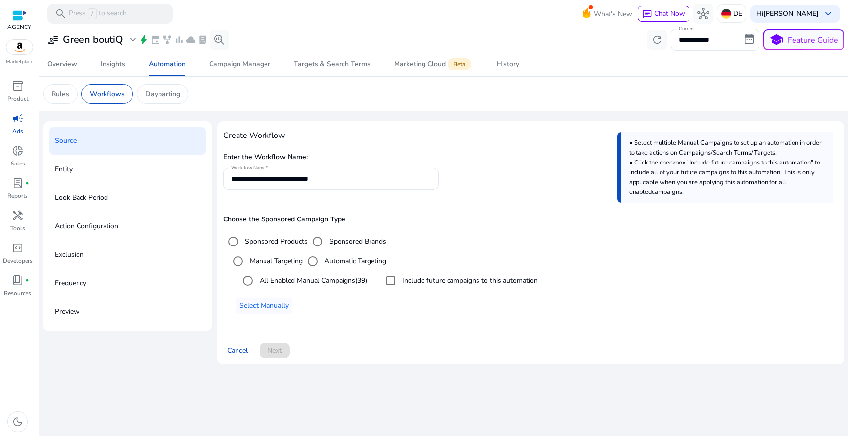
click at [274, 281] on label "All Enabled Manual Campaigns (39)" at bounding box center [312, 280] width 109 height 10
click at [275, 349] on span "Next" at bounding box center [274, 350] width 14 height 10
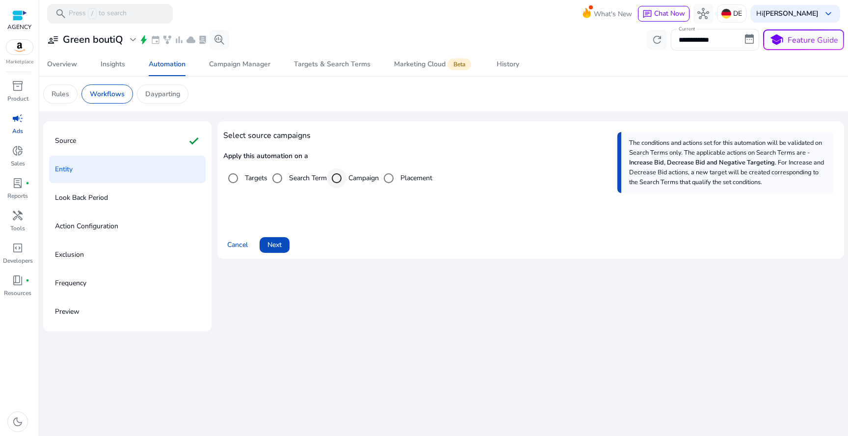
click at [326, 179] on div "Select targeting option" at bounding box center [337, 178] width 24 height 24
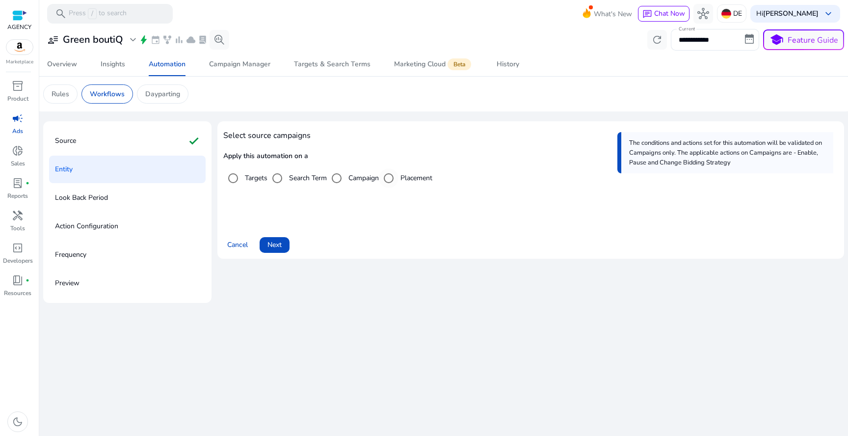
click at [405, 179] on label "Placement" at bounding box center [415, 178] width 34 height 10
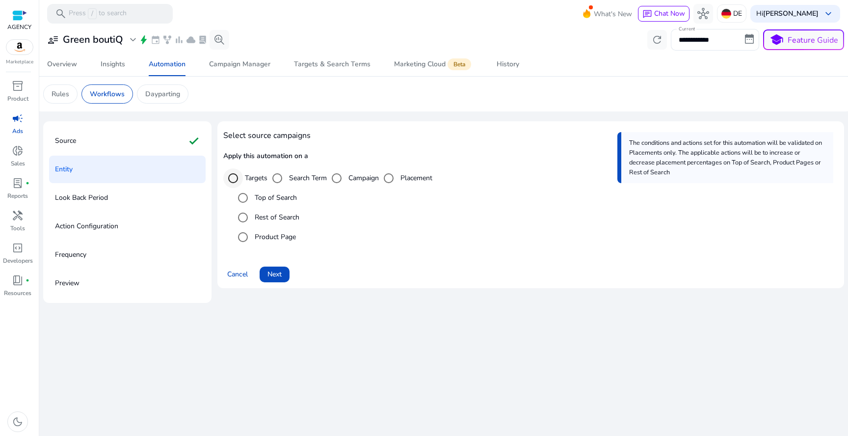
click at [244, 177] on div "Select targeting option" at bounding box center [233, 178] width 24 height 24
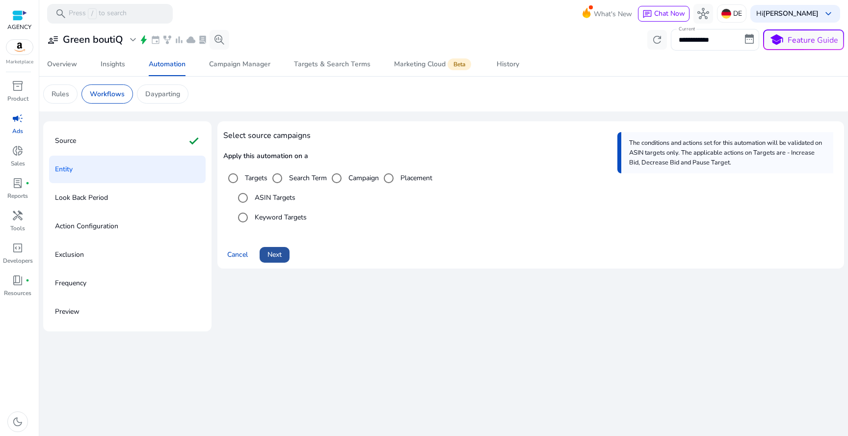
click at [277, 255] on span "Next" at bounding box center [274, 254] width 14 height 10
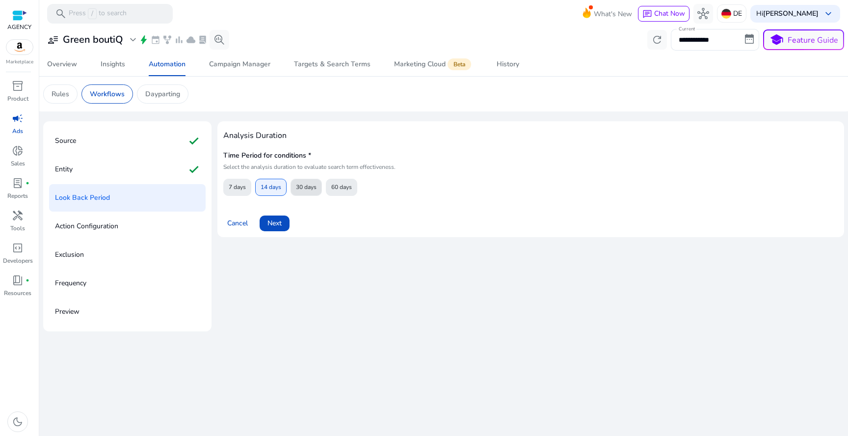
click at [306, 185] on span "30 days" at bounding box center [306, 187] width 21 height 17
click at [277, 185] on span "14 days" at bounding box center [270, 187] width 21 height 17
click at [277, 219] on span "Next" at bounding box center [274, 223] width 14 height 10
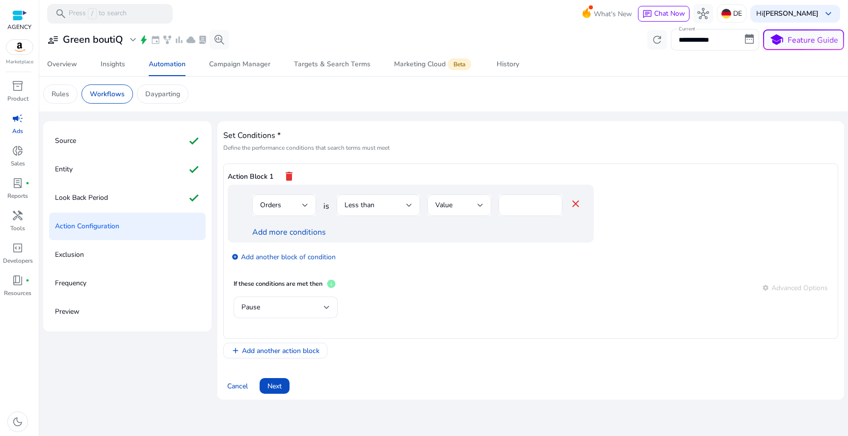
click at [119, 252] on div "Exclusion" at bounding box center [127, 254] width 156 height 27
click at [243, 390] on span "Cancel" at bounding box center [237, 386] width 21 height 10
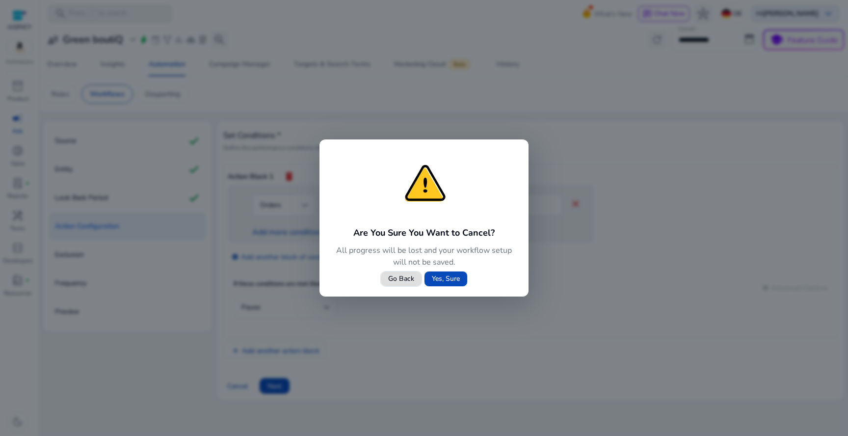
click at [453, 288] on span at bounding box center [445, 279] width 43 height 24
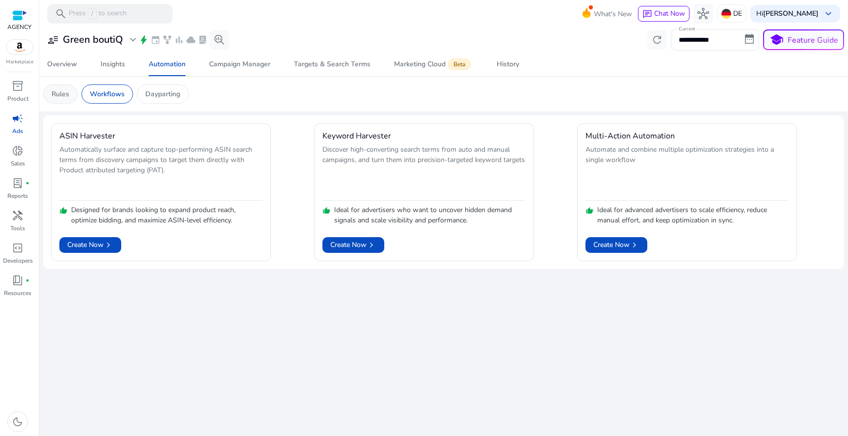
click at [68, 87] on div "Rules" at bounding box center [60, 93] width 34 height 19
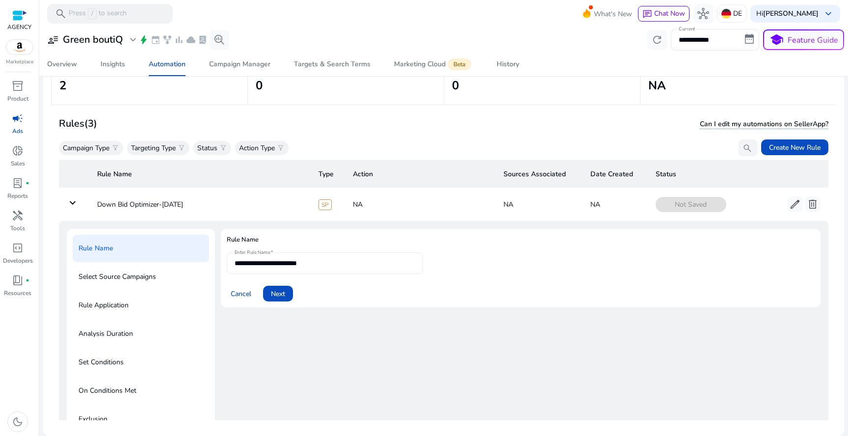
click at [344, 258] on input "**********" at bounding box center [324, 263] width 181 height 11
paste input "******"
type input "**********"
click at [287, 294] on span at bounding box center [278, 294] width 30 height 24
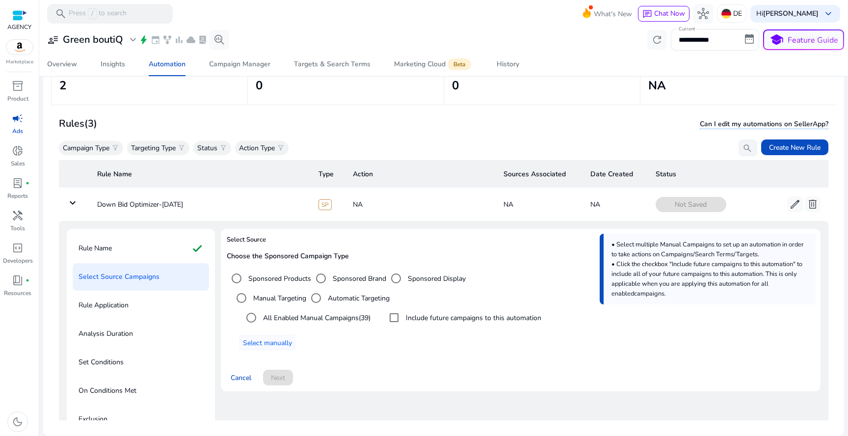
click at [350, 322] on div "All Enabled Manual Campaigns (39)" at bounding box center [305, 318] width 129 height 20
click at [365, 315] on span "(39)" at bounding box center [365, 317] width 12 height 9
click at [283, 374] on span "Next" at bounding box center [278, 377] width 14 height 10
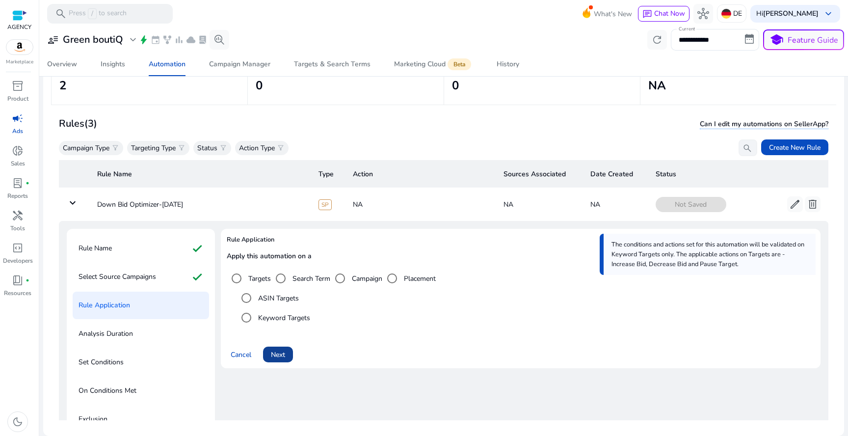
click at [283, 353] on span "Next" at bounding box center [278, 354] width 14 height 10
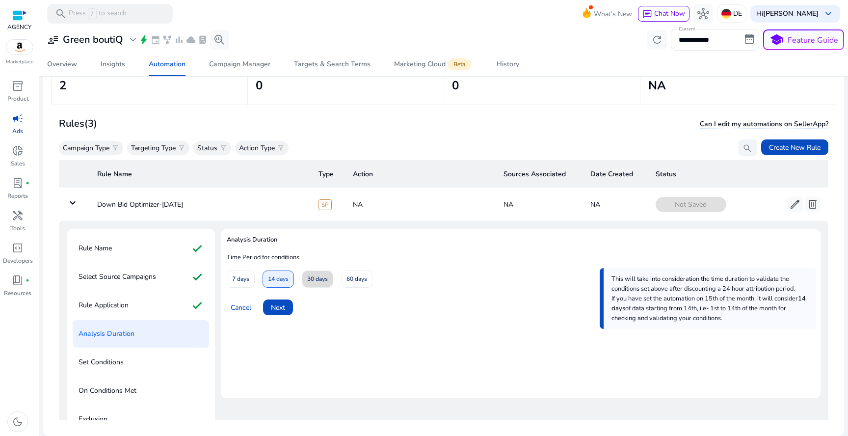
click at [322, 290] on span at bounding box center [317, 279] width 30 height 24
click at [282, 303] on span "Next" at bounding box center [278, 307] width 14 height 10
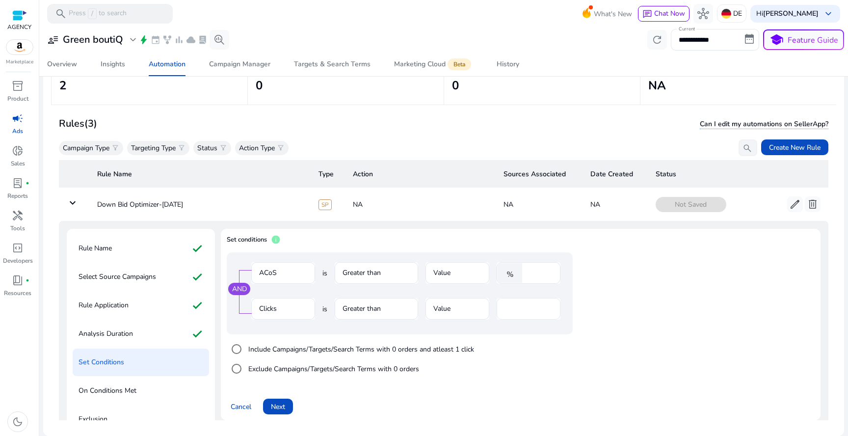
click at [517, 304] on input "**" at bounding box center [528, 308] width 48 height 11
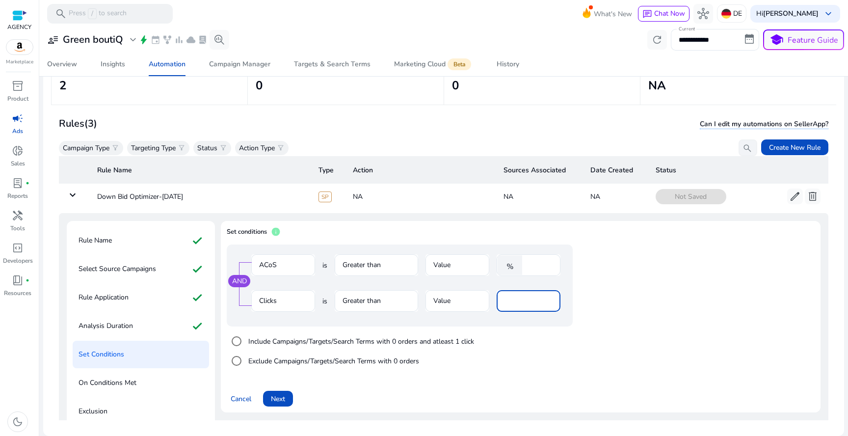
scroll to position [3, 0]
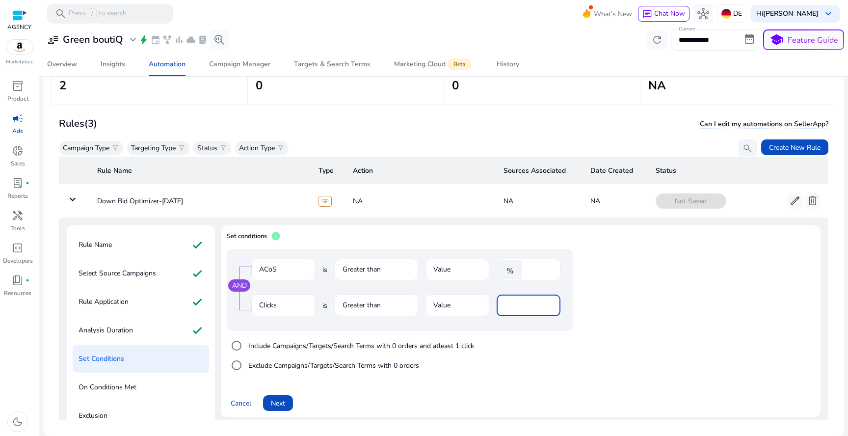
type input "**"
click at [633, 296] on app-ppc-editable-conditions "AND ACoS is Greater than Value % **** Clicks is Greater than Value ** Include C…" at bounding box center [521, 314] width 588 height 131
click at [321, 265] on div "ACoS is Greater than Value % ****" at bounding box center [405, 275] width 309 height 32
click at [467, 268] on mat-form-field "Value" at bounding box center [457, 275] width 64 height 32
click at [549, 275] on div "****" at bounding box center [540, 270] width 26 height 22
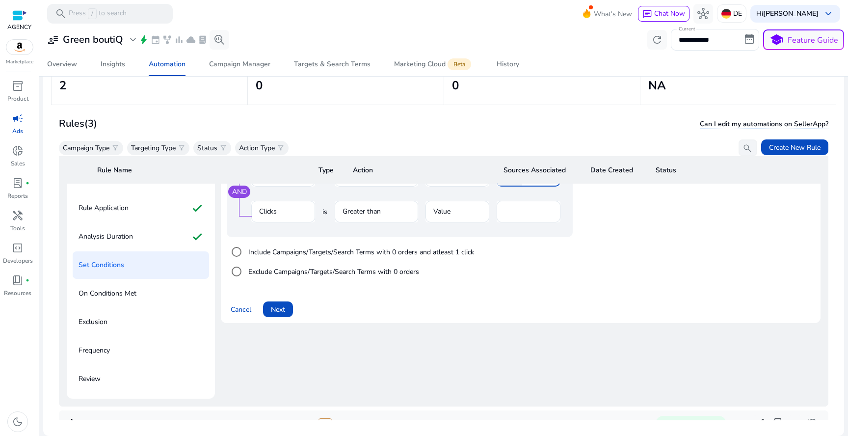
scroll to position [101, 0]
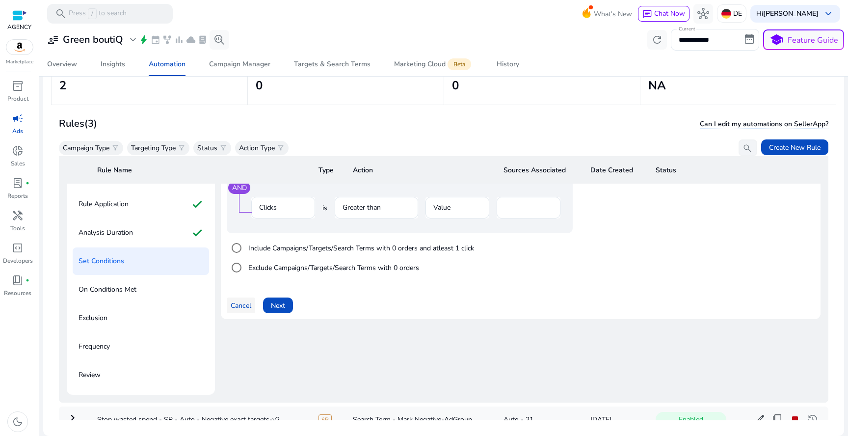
click at [244, 310] on span "Cancel" at bounding box center [241, 305] width 21 height 10
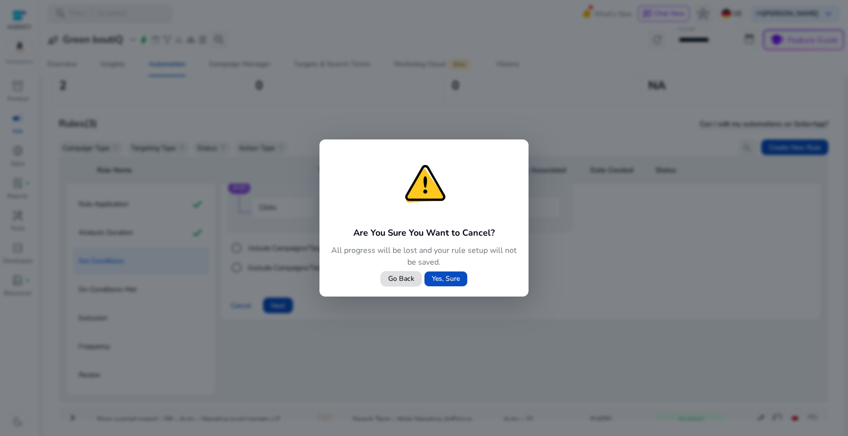
click at [402, 278] on span "Go Back" at bounding box center [401, 278] width 26 height 10
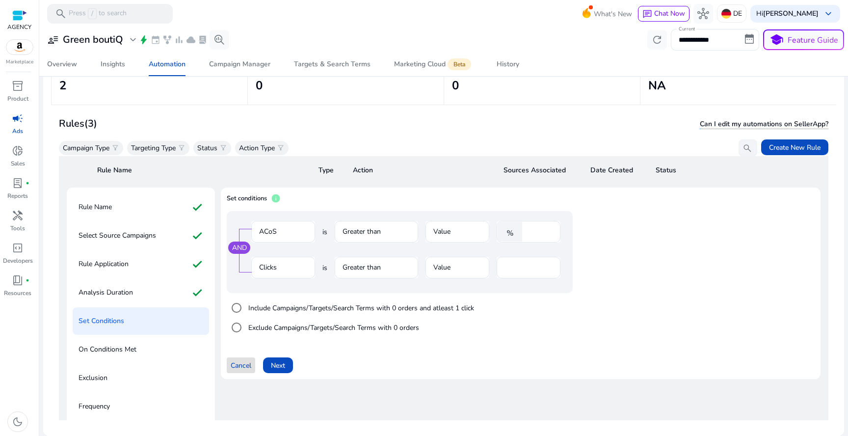
scroll to position [40, 0]
click at [434, 254] on div "AND ACoS is Greater than Value % **** Clicks is Greater than Value **" at bounding box center [400, 253] width 346 height 82
click at [535, 236] on input "****" at bounding box center [540, 232] width 26 height 11
click at [234, 365] on span "Cancel" at bounding box center [241, 366] width 21 height 10
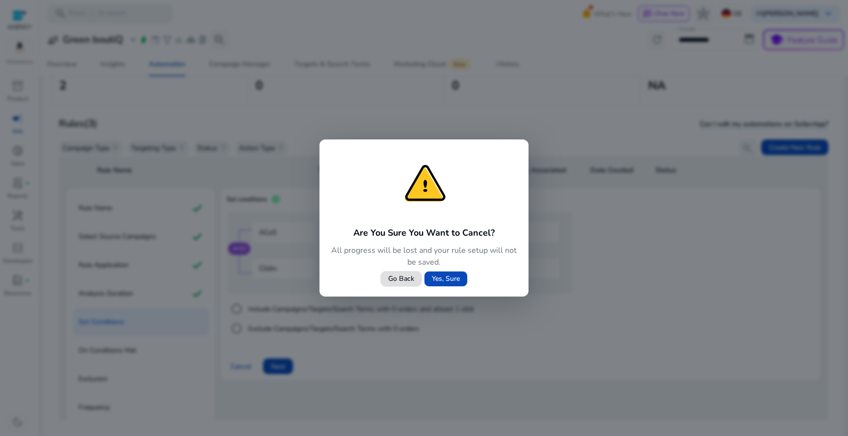
click at [442, 284] on span at bounding box center [445, 279] width 43 height 24
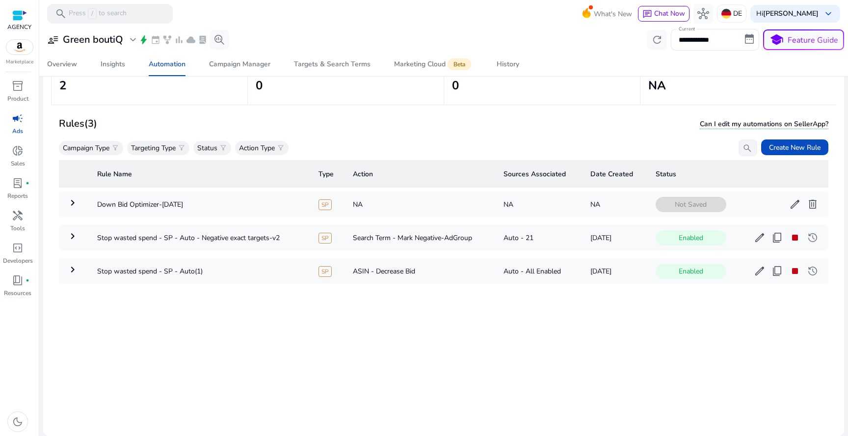
scroll to position [0, 0]
click at [809, 203] on span "delete" at bounding box center [812, 204] width 12 height 12
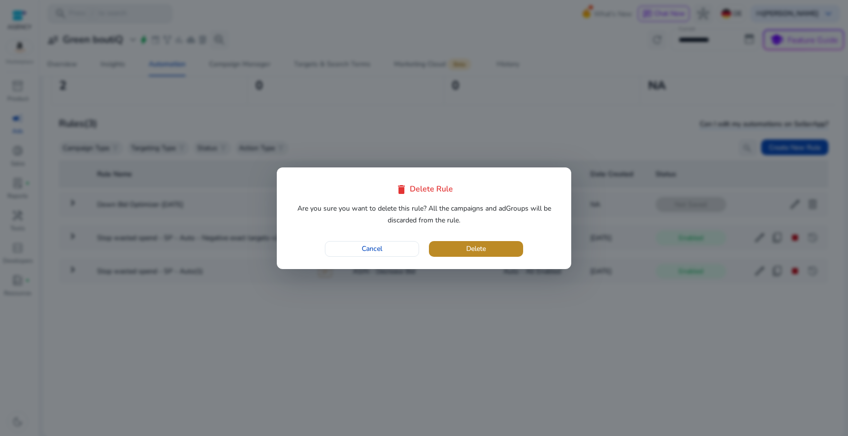
click at [500, 251] on span "button" at bounding box center [476, 249] width 94 height 24
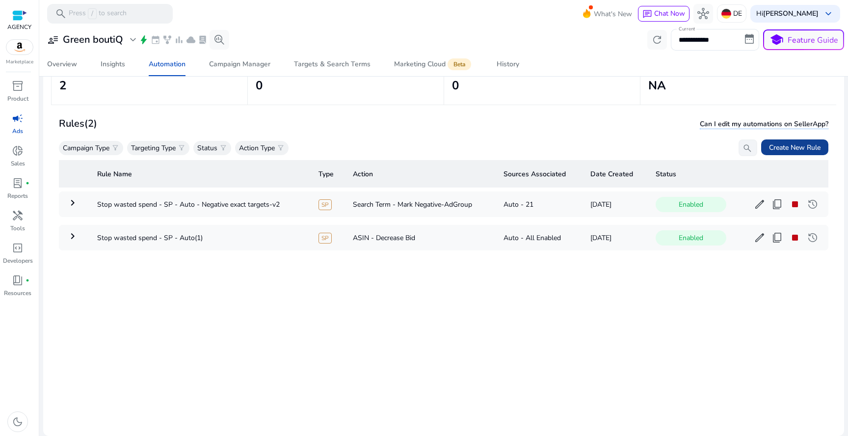
click at [786, 146] on span "Create New Rule" at bounding box center [795, 147] width 52 height 10
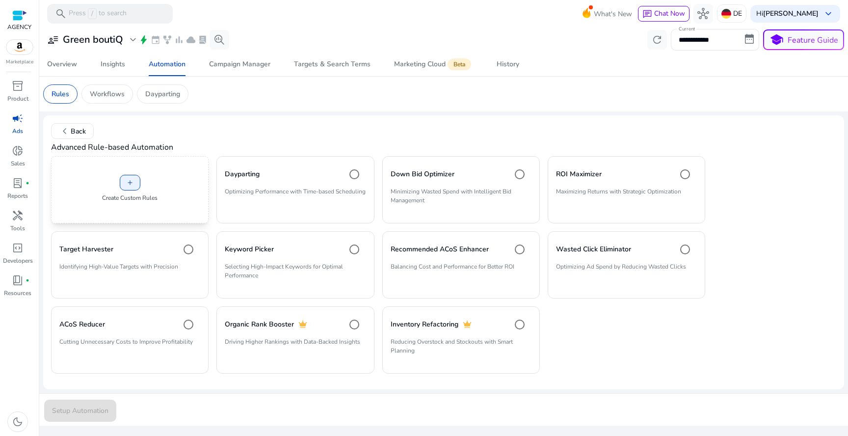
click at [162, 221] on div "add Create Custom Rules" at bounding box center [129, 189] width 157 height 67
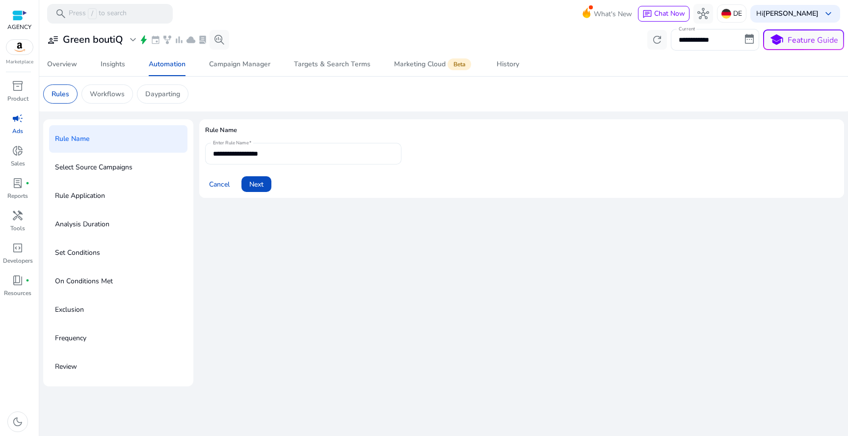
click at [239, 142] on mat-label "Enter Rule Name" at bounding box center [231, 142] width 36 height 7
click at [239, 148] on input "**********" at bounding box center [303, 153] width 181 height 11
paste input "**********"
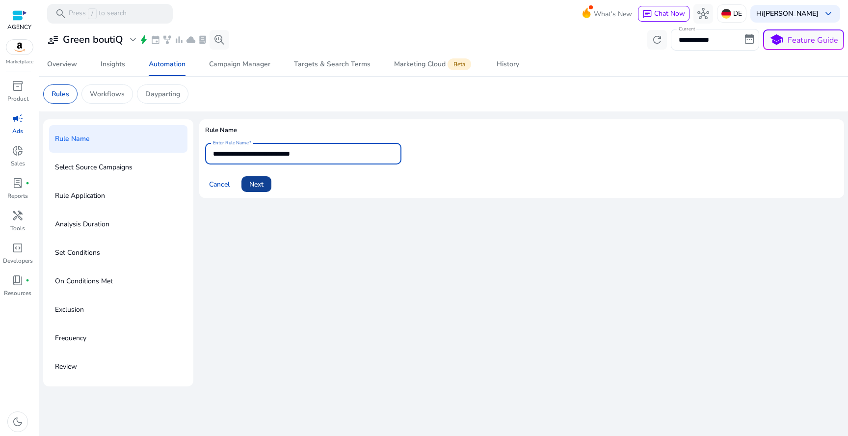
type input "**********"
click at [261, 183] on span "Next" at bounding box center [256, 184] width 14 height 10
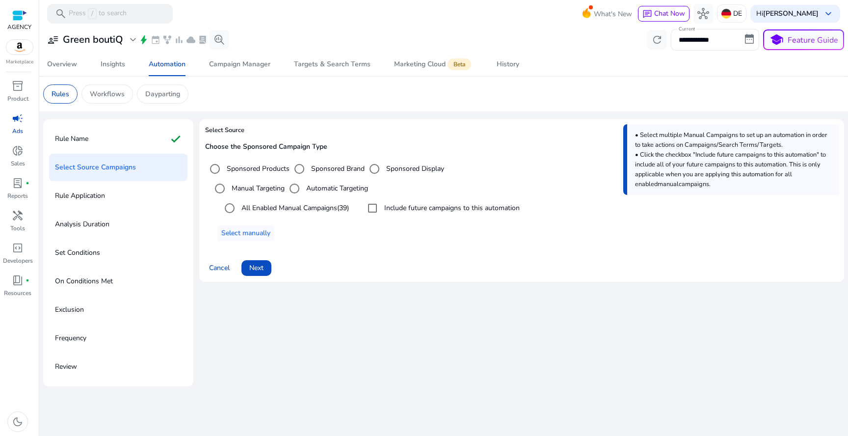
click at [393, 205] on label "Include future campaigns to this automation" at bounding box center [450, 208] width 137 height 10
click at [252, 274] on span at bounding box center [256, 268] width 30 height 24
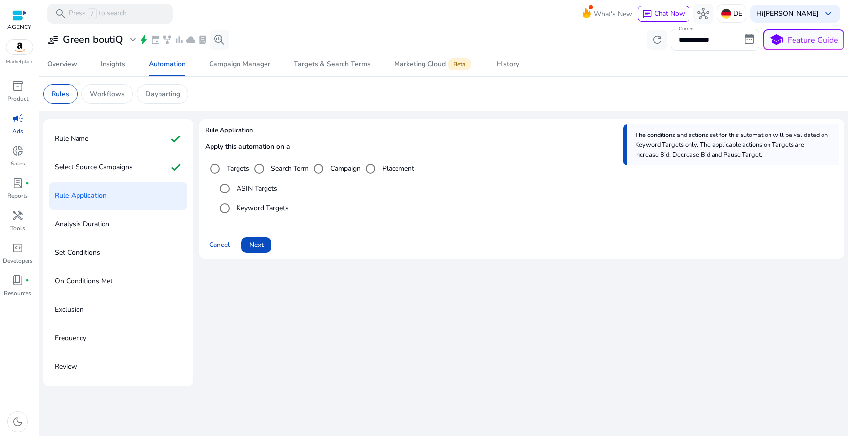
click at [255, 185] on label "ASIN Targets" at bounding box center [255, 188] width 43 height 10
click at [250, 221] on div "Apply this automation on a Targets Search Term Campaign Placement ASIN Targets …" at bounding box center [521, 184] width 633 height 82
click at [252, 213] on div "Keyword Targets" at bounding box center [252, 208] width 74 height 20
click at [258, 210] on label "Keyword Targets" at bounding box center [261, 208] width 54 height 10
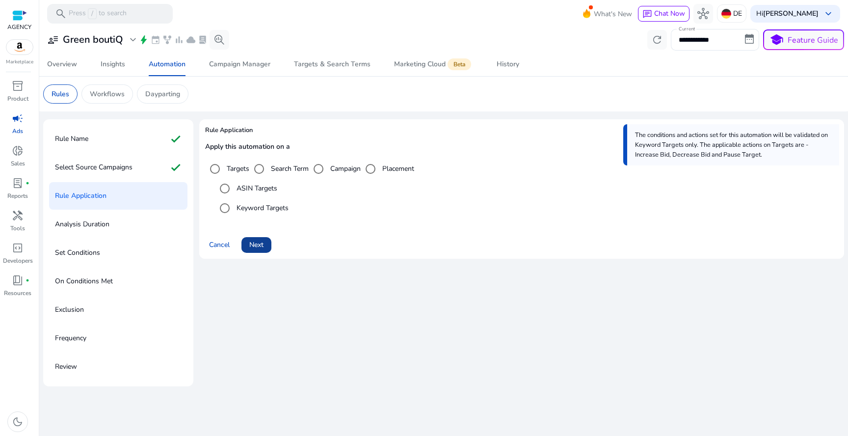
click at [257, 244] on span "Next" at bounding box center [256, 244] width 14 height 10
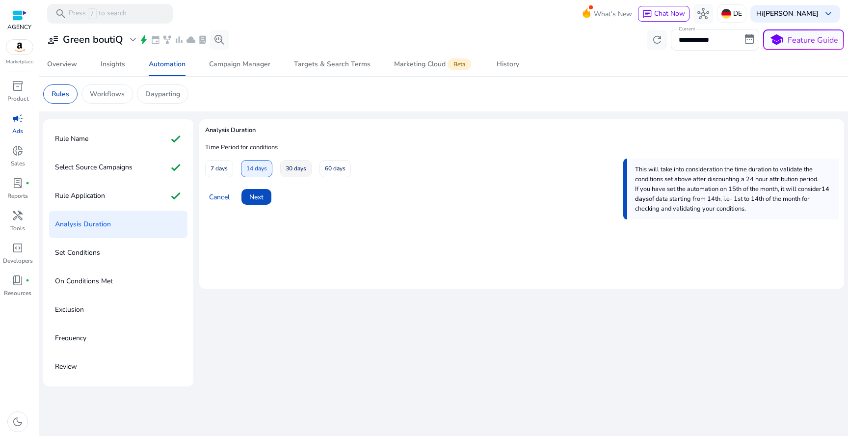
click at [297, 171] on span "30 days" at bounding box center [295, 168] width 21 height 17
click at [255, 200] on span "Next" at bounding box center [256, 197] width 14 height 10
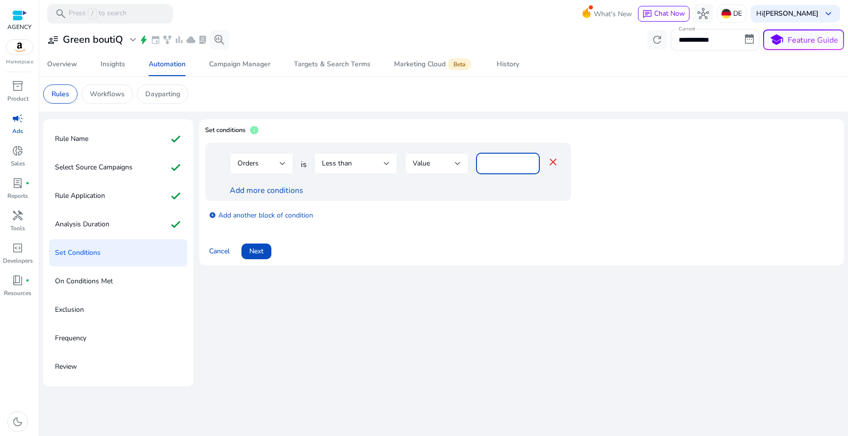
click at [494, 163] on input "*" at bounding box center [508, 163] width 48 height 11
click at [281, 166] on div at bounding box center [283, 163] width 6 height 12
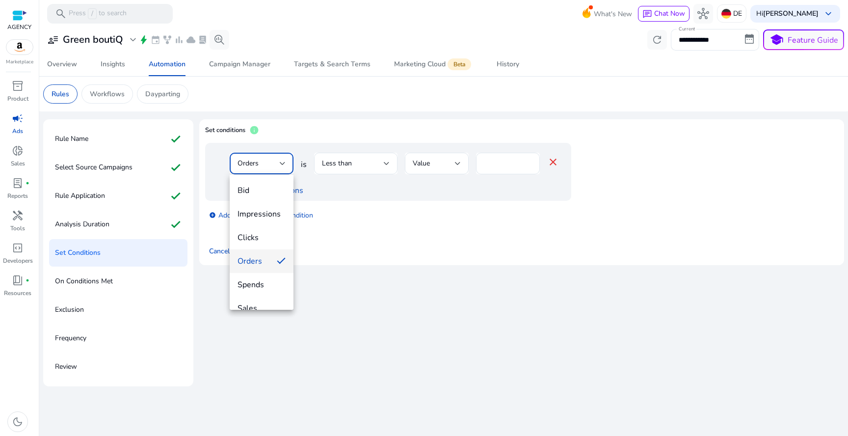
scroll to position [34, 0]
click at [259, 292] on span "ACoS" at bounding box center [261, 297] width 48 height 11
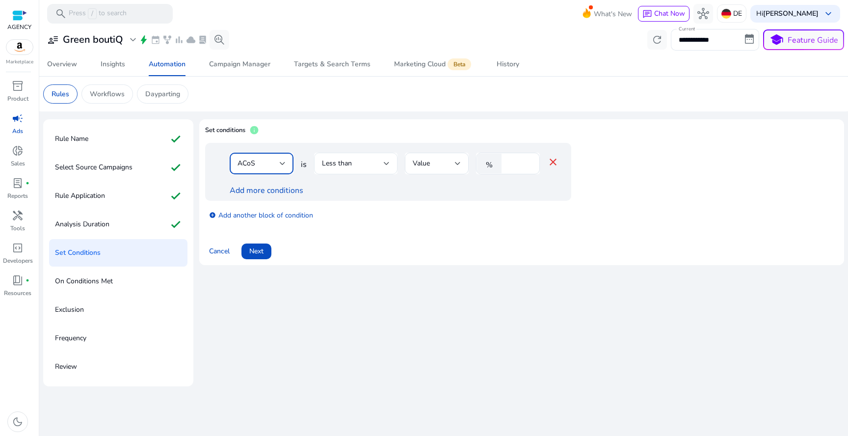
click at [348, 167] on span "Less than" at bounding box center [337, 162] width 30 height 9
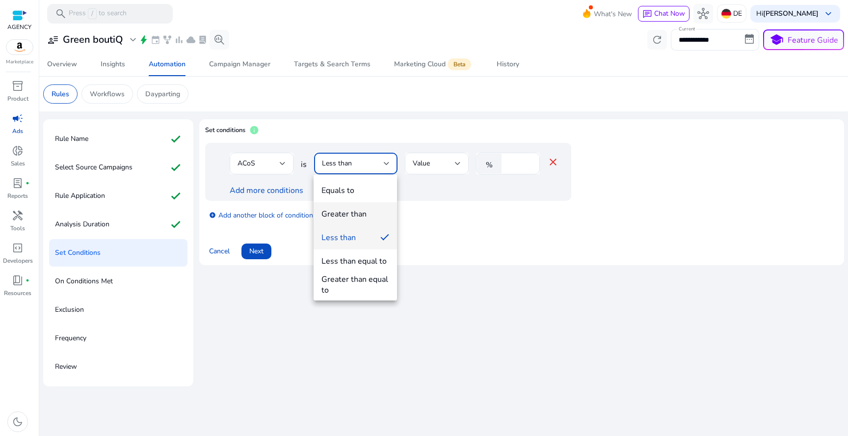
click at [363, 217] on div "Greater than" at bounding box center [343, 213] width 45 height 11
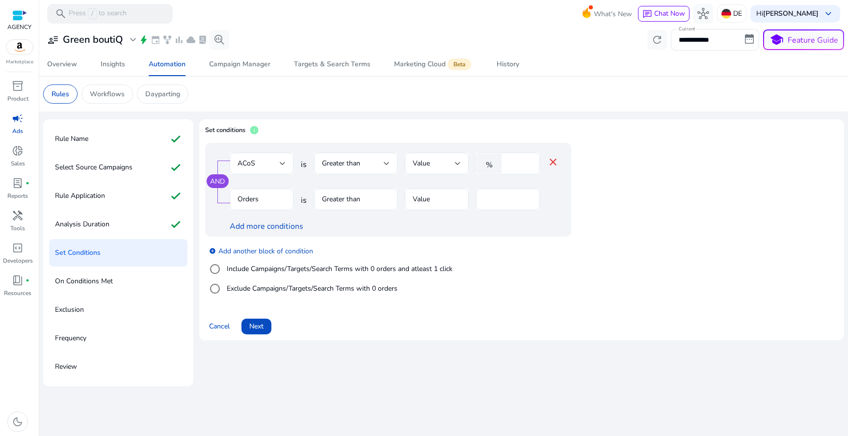
click at [522, 172] on div at bounding box center [519, 164] width 26 height 22
type input "**"
type input "*"
click at [274, 224] on link "Add more conditions" at bounding box center [267, 226] width 74 height 11
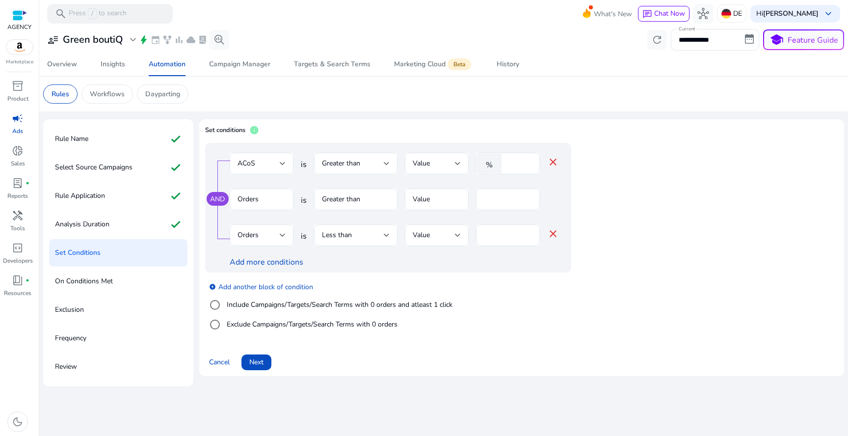
click at [555, 236] on mat-icon "close" at bounding box center [553, 234] width 12 height 12
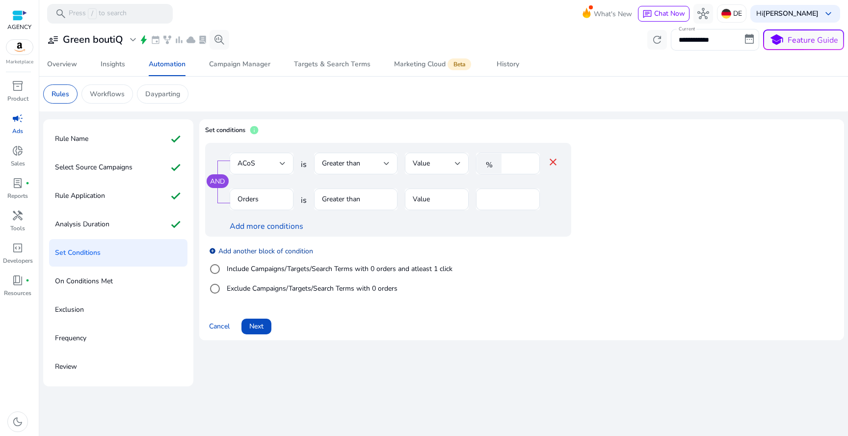
click at [276, 250] on link "add_circle Add another block of condition" at bounding box center [261, 250] width 104 height 11
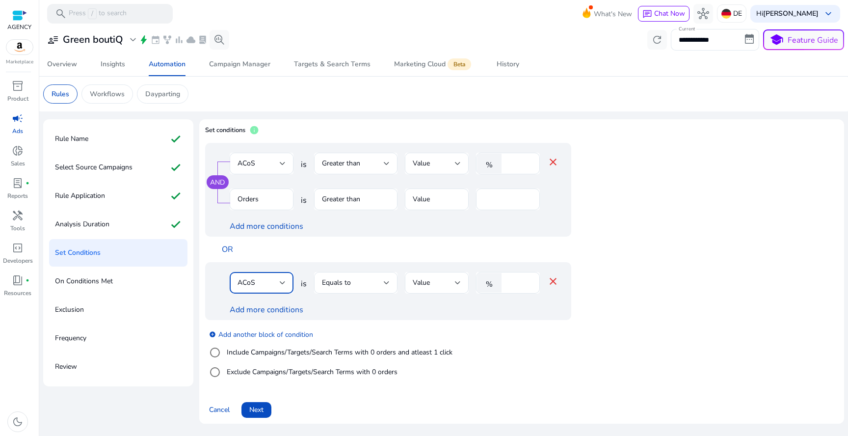
click at [276, 282] on div "ACoS" at bounding box center [258, 282] width 42 height 11
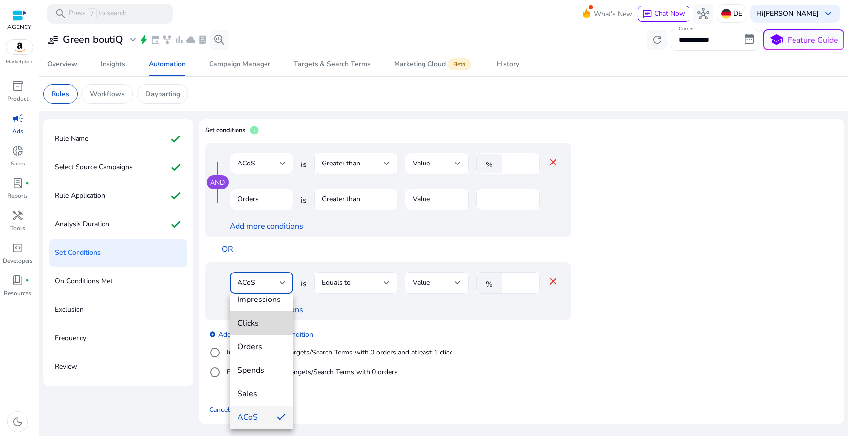
click at [277, 323] on span "Clicks" at bounding box center [261, 322] width 48 height 11
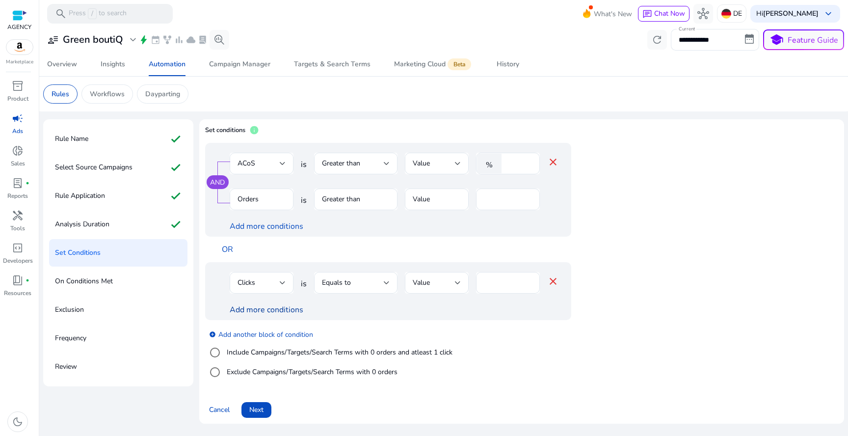
click at [284, 305] on link "Add more conditions" at bounding box center [267, 309] width 74 height 11
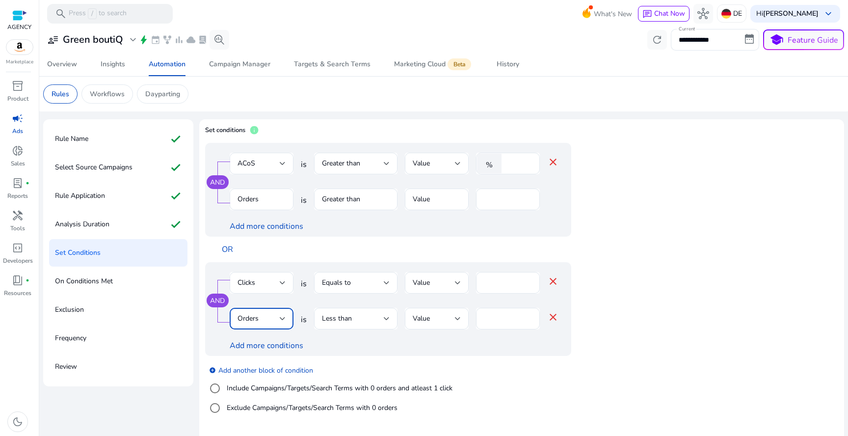
click at [264, 315] on div "Orders" at bounding box center [258, 318] width 42 height 11
click at [358, 320] on div at bounding box center [424, 218] width 848 height 436
click at [358, 320] on div "Less than" at bounding box center [353, 318] width 62 height 11
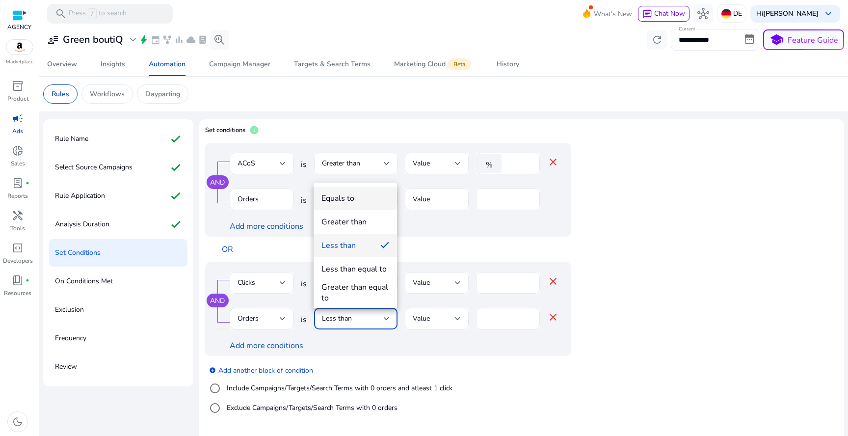
click at [372, 199] on span "Equals to" at bounding box center [355, 198] width 68 height 11
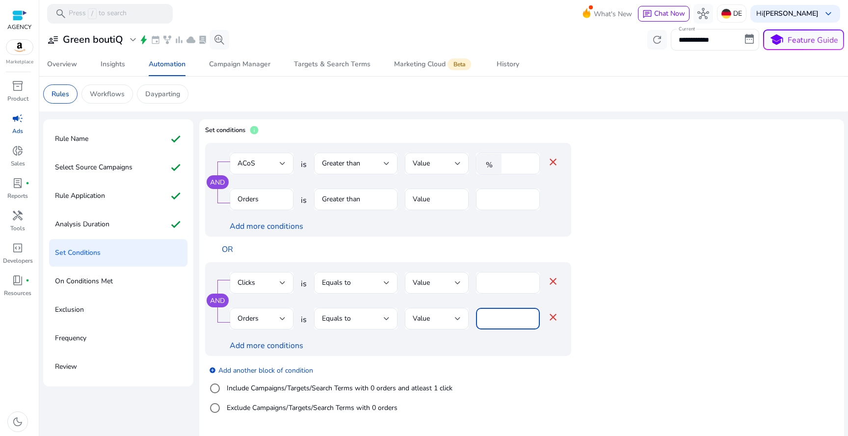
click at [488, 322] on input "*" at bounding box center [508, 318] width 48 height 11
type input "*"
click at [517, 287] on input "****" at bounding box center [508, 282] width 48 height 11
type input "**"
click at [357, 283] on div "Equals to" at bounding box center [353, 282] width 62 height 11
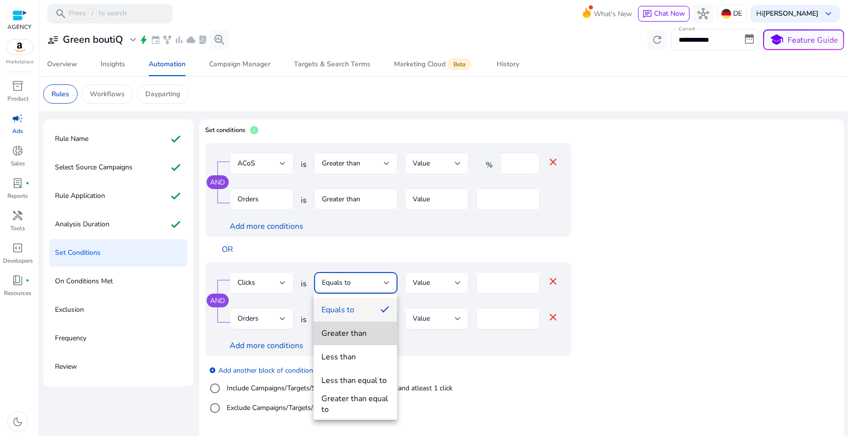
click at [357, 329] on div "Greater than" at bounding box center [343, 333] width 45 height 11
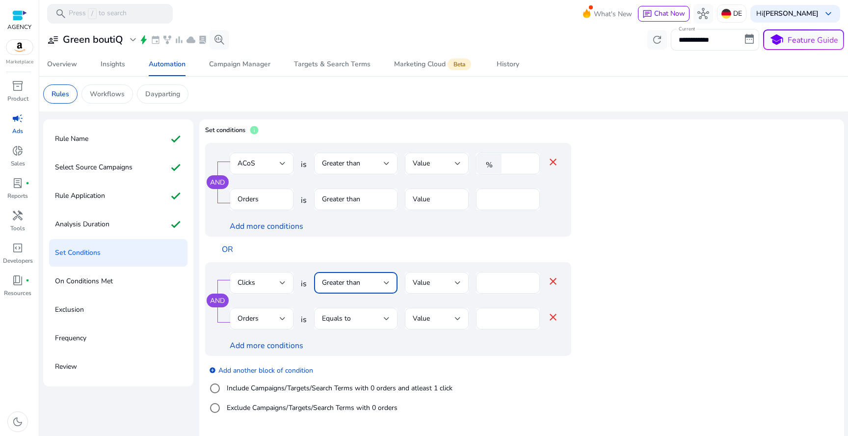
click at [646, 272] on app-ppc-editable-conditions "AND ACoS is Greater than Value % ** close Orders is Greater than Value * Add mo…" at bounding box center [521, 283] width 633 height 280
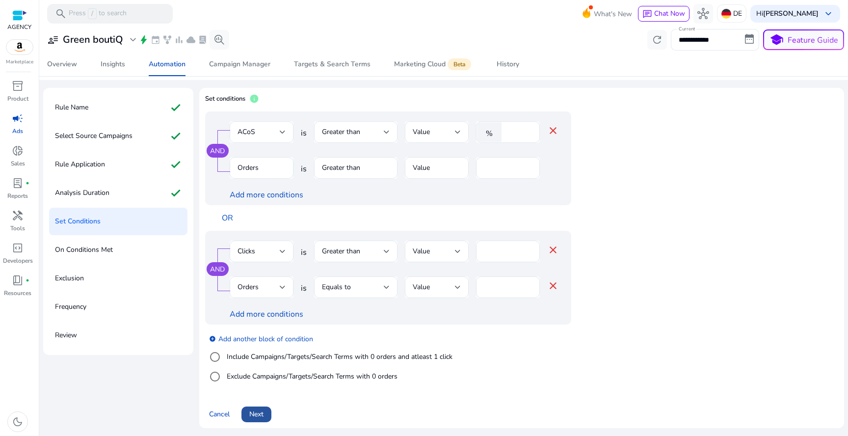
click at [257, 408] on span at bounding box center [256, 414] width 30 height 24
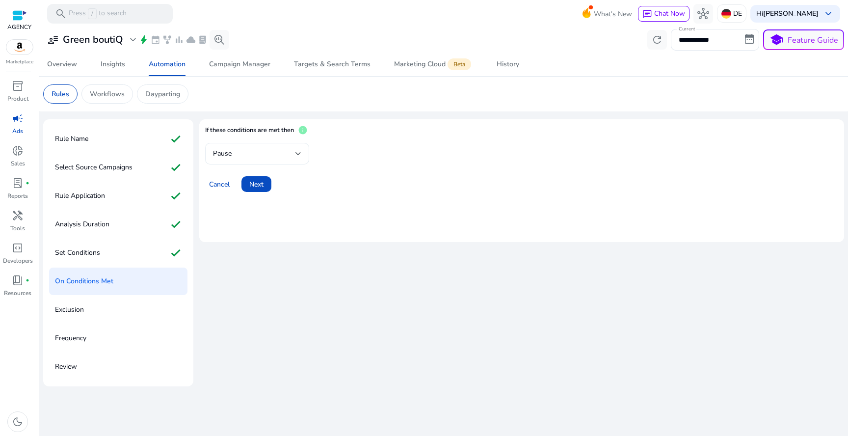
click at [264, 153] on div "Pause" at bounding box center [254, 153] width 82 height 11
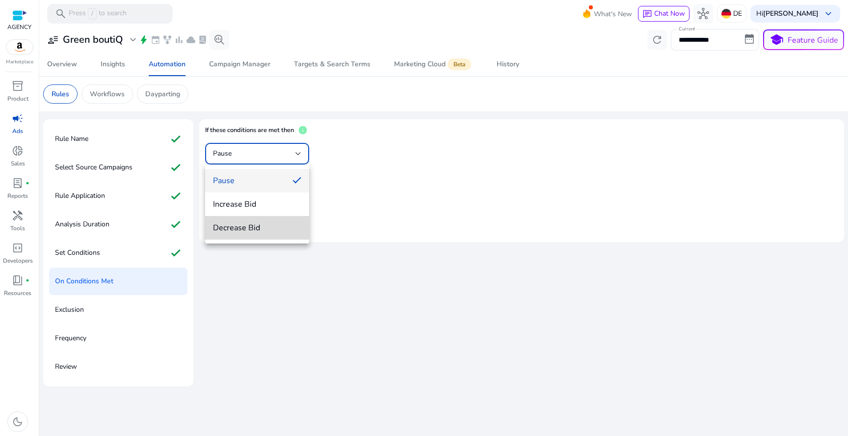
click at [275, 224] on span "Decrease Bid" at bounding box center [257, 227] width 88 height 11
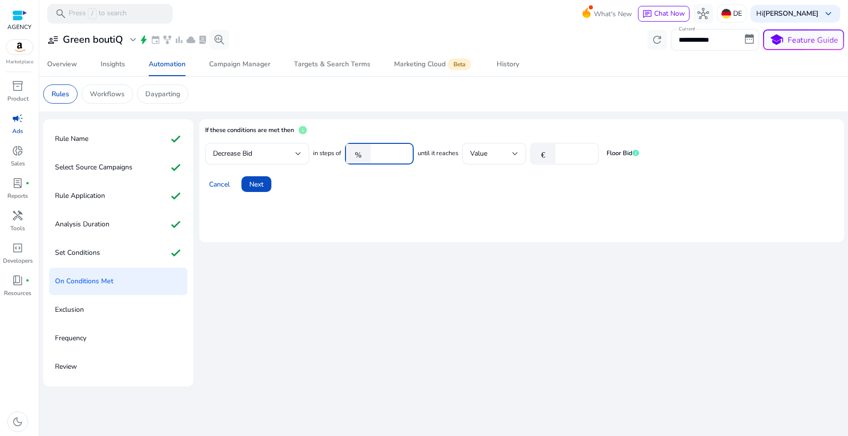
click at [385, 156] on input "****" at bounding box center [390, 153] width 30 height 11
type input "**"
click at [505, 159] on div "Value" at bounding box center [494, 154] width 48 height 12
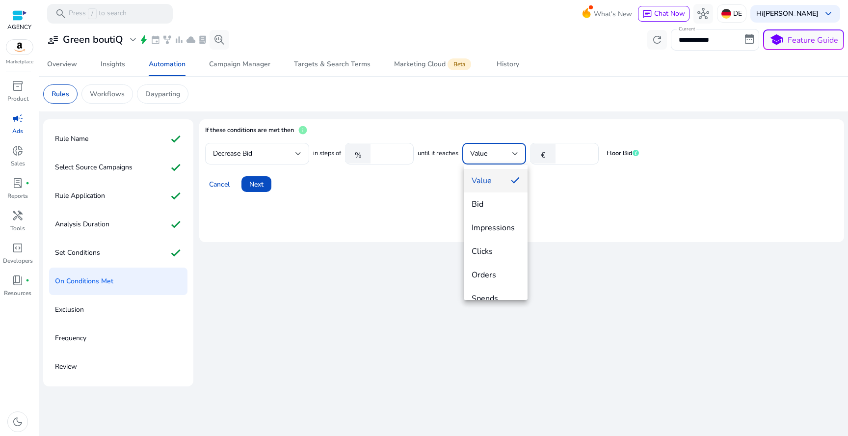
click at [570, 158] on div at bounding box center [424, 218] width 848 height 436
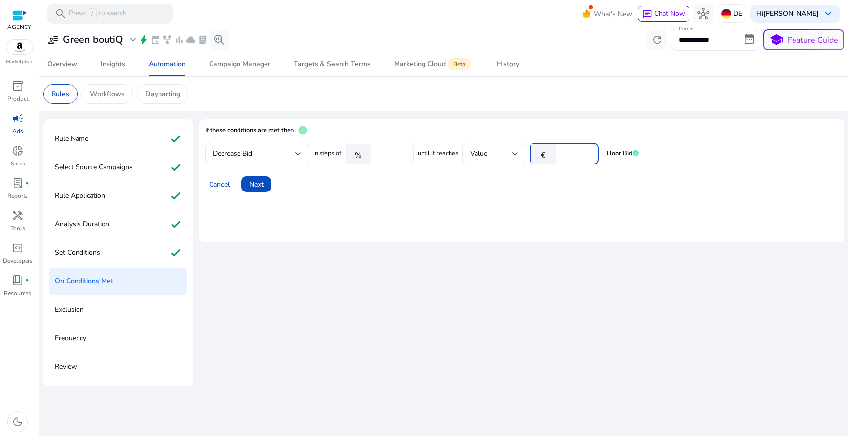
click at [570, 155] on input "*" at bounding box center [575, 153] width 30 height 11
type input "***"
click at [260, 186] on span "Next" at bounding box center [256, 184] width 14 height 10
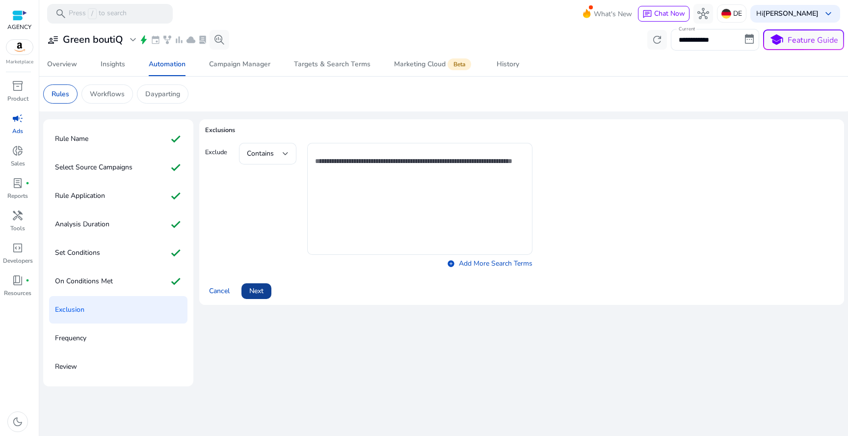
click at [259, 287] on span "Next" at bounding box center [256, 290] width 14 height 10
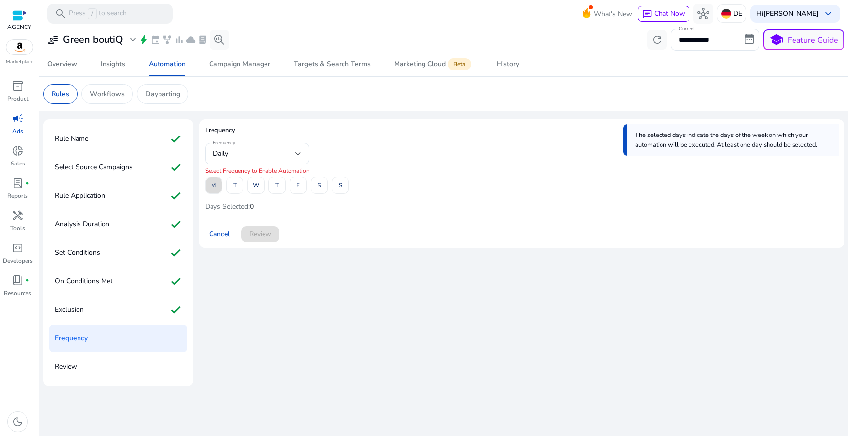
click at [219, 188] on span at bounding box center [214, 186] width 16 height 24
click at [233, 188] on span "T" at bounding box center [234, 185] width 3 height 17
click at [235, 186] on span "T" at bounding box center [234, 185] width 3 height 17
click at [285, 185] on button "T" at bounding box center [276, 185] width 17 height 17
click at [339, 186] on span "S" at bounding box center [339, 185] width 3 height 17
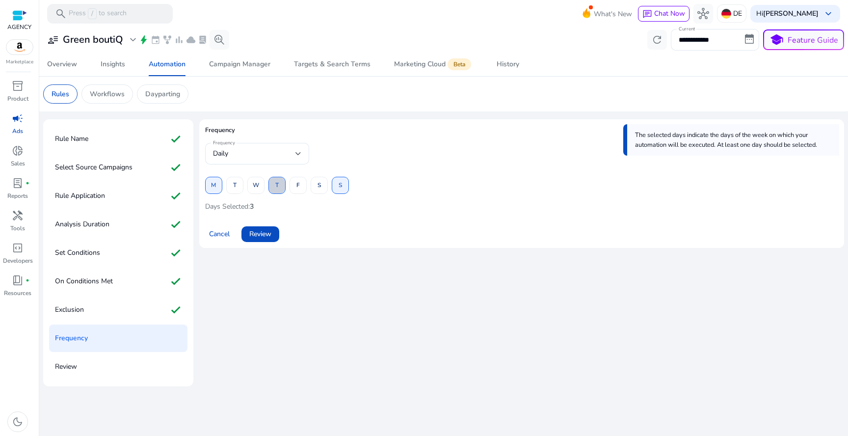
click at [270, 184] on span at bounding box center [277, 186] width 16 height 24
click at [258, 184] on span "W" at bounding box center [256, 185] width 6 height 17
click at [295, 185] on span at bounding box center [298, 186] width 16 height 24
click at [307, 231] on div "Cancel Review" at bounding box center [521, 230] width 633 height 24
click at [260, 234] on span "Review" at bounding box center [260, 234] width 22 height 10
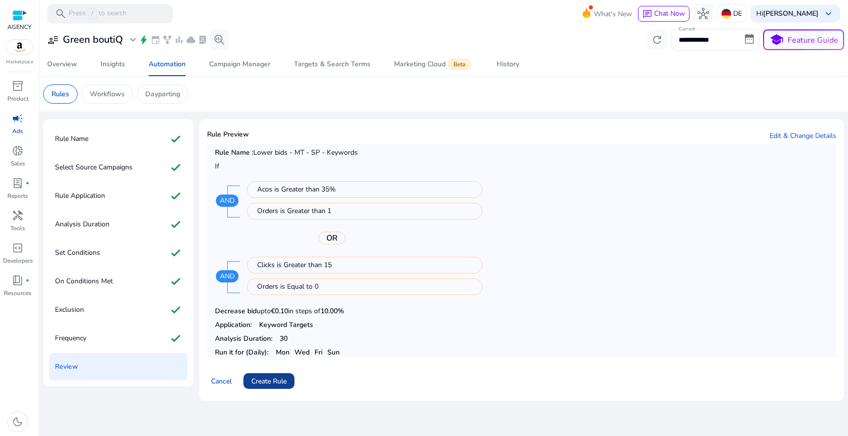
click at [282, 377] on span "Create Rule" at bounding box center [268, 381] width 35 height 10
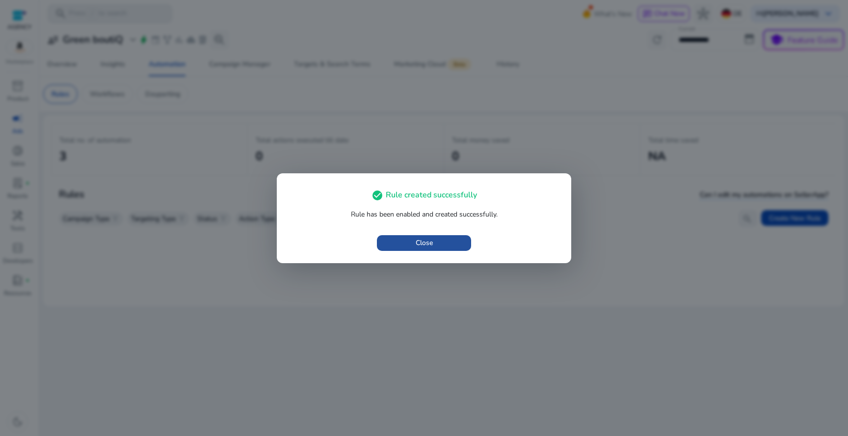
click at [401, 240] on span "button" at bounding box center [424, 243] width 94 height 24
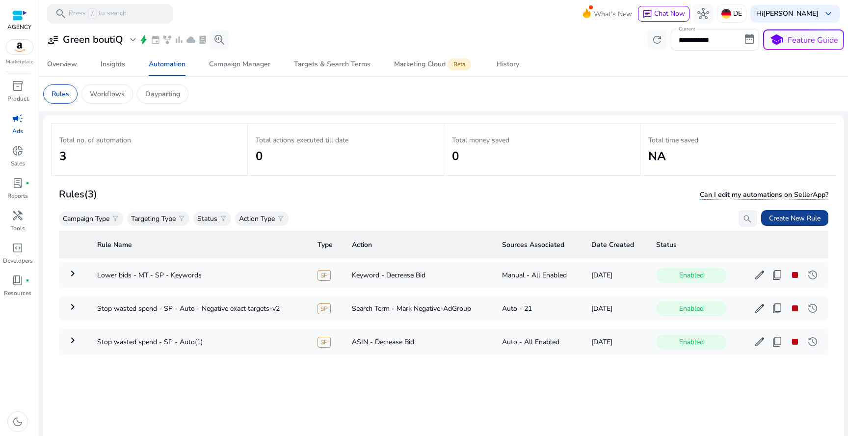
click at [803, 213] on span "Create New Rule" at bounding box center [795, 218] width 52 height 10
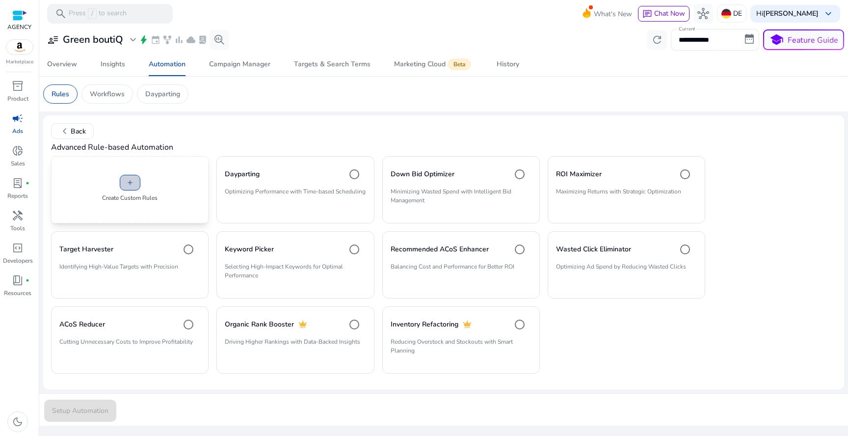
click at [136, 177] on span at bounding box center [130, 183] width 20 height 24
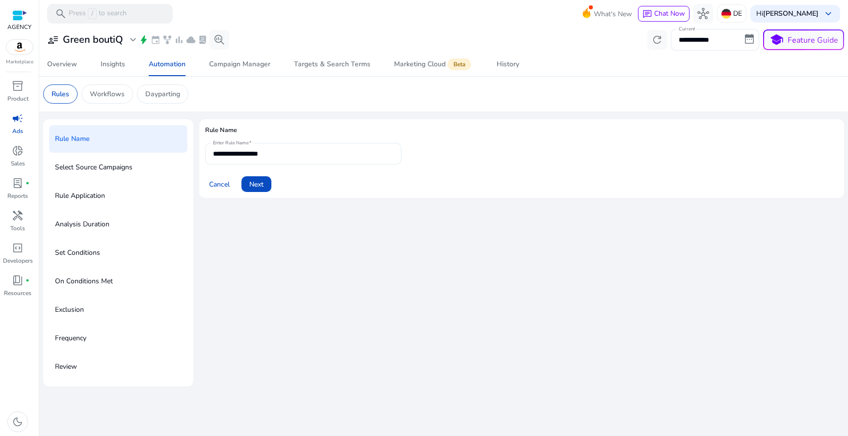
click at [302, 159] on div "**********" at bounding box center [303, 154] width 181 height 22
paste input "**********"
click at [290, 155] on input "**********" at bounding box center [303, 153] width 181 height 11
type input "**********"
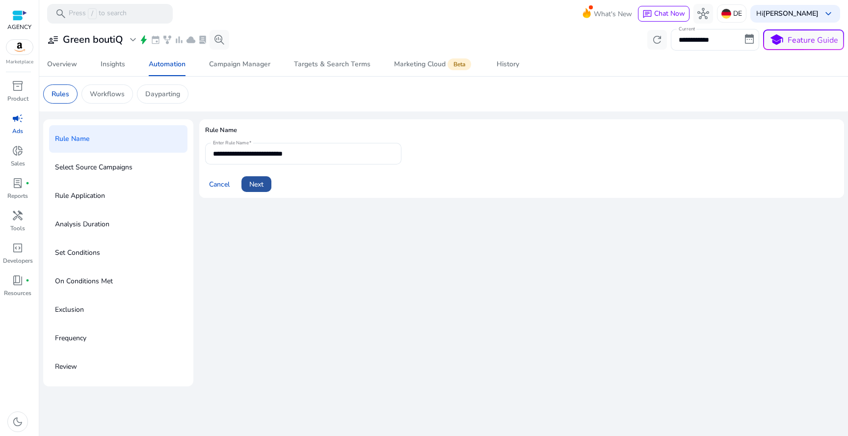
click at [265, 185] on span at bounding box center [256, 184] width 30 height 24
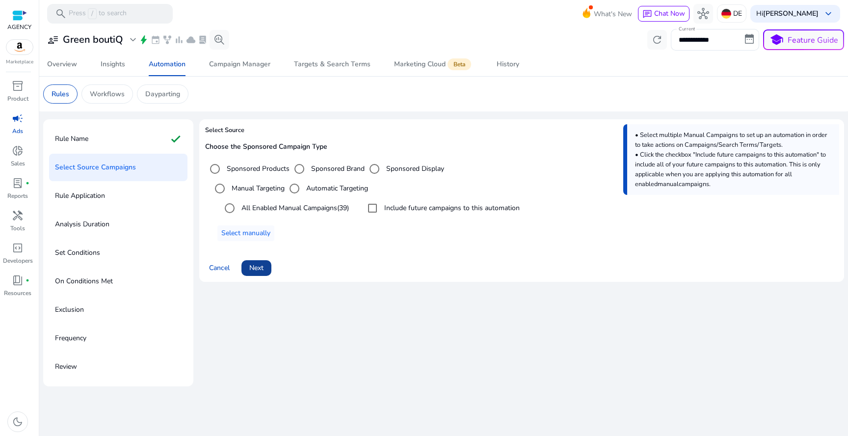
click at [263, 264] on span "Next" at bounding box center [256, 267] width 14 height 10
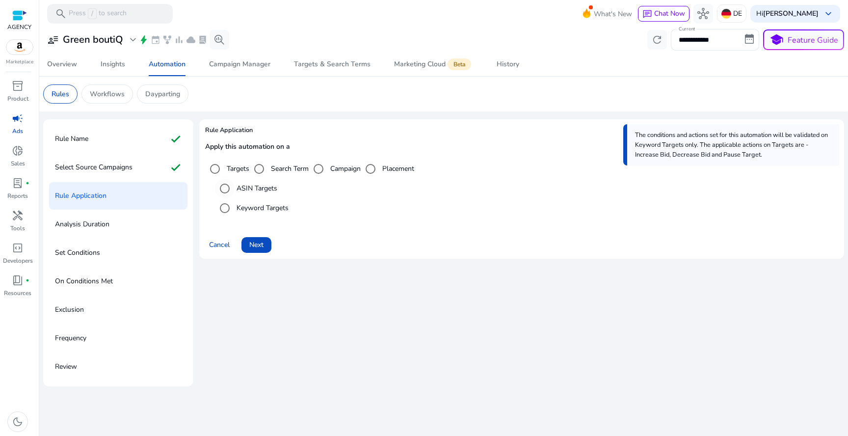
click at [259, 189] on label "ASIN Targets" at bounding box center [255, 188] width 43 height 10
click at [263, 231] on div "Cancel Next" at bounding box center [521, 241] width 633 height 24
click at [262, 241] on span "Next" at bounding box center [256, 244] width 14 height 10
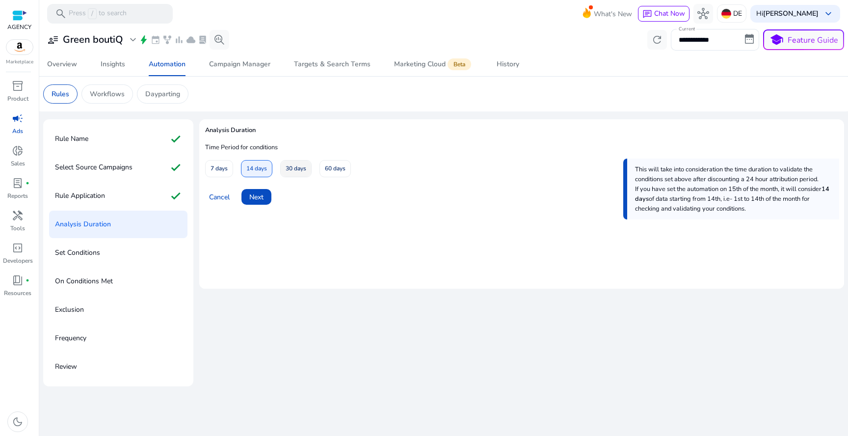
click at [304, 166] on span "30 days" at bounding box center [295, 168] width 21 height 17
click at [269, 187] on span at bounding box center [256, 197] width 30 height 24
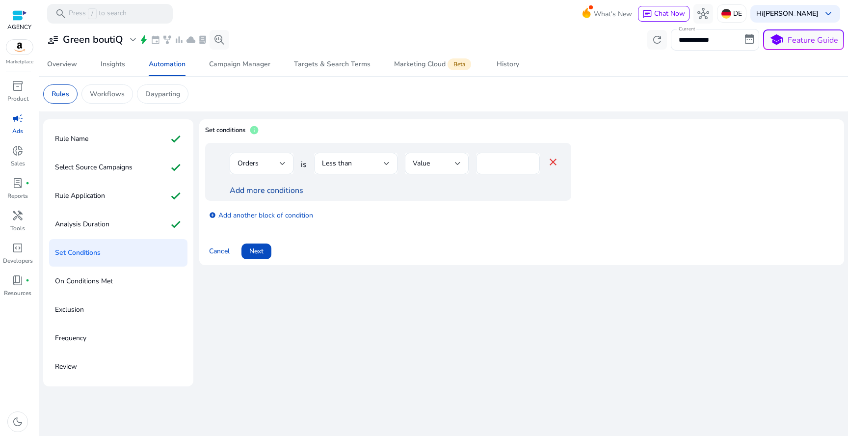
click at [277, 188] on link "Add more conditions" at bounding box center [267, 190] width 74 height 11
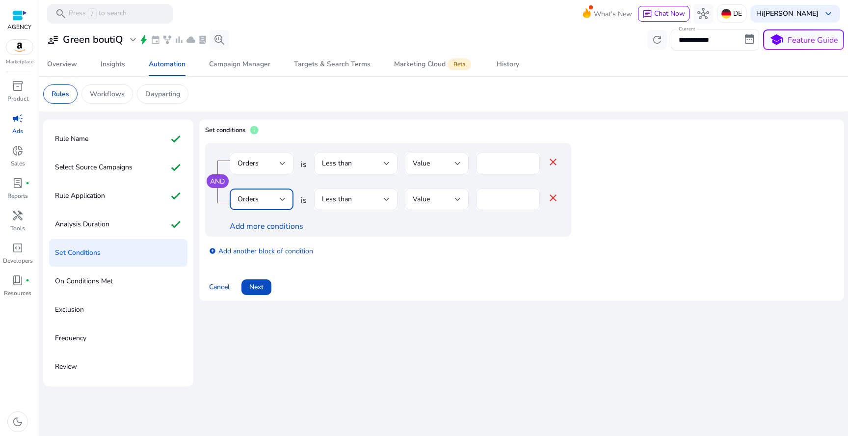
click at [269, 194] on div "Orders" at bounding box center [258, 199] width 42 height 11
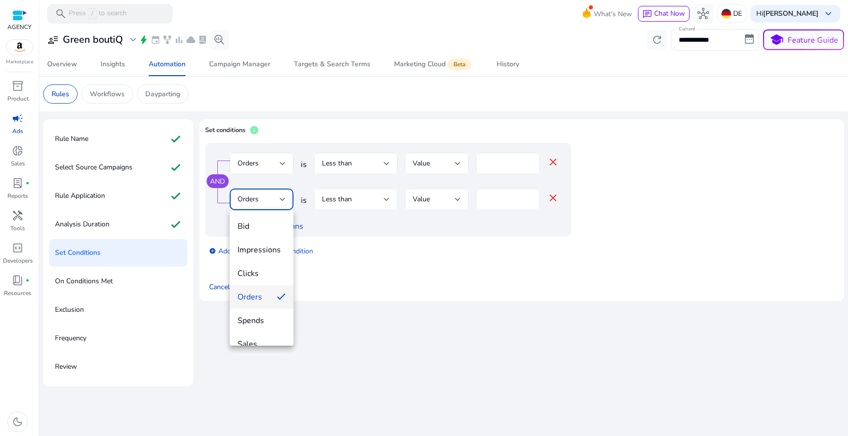
click at [269, 171] on div at bounding box center [424, 218] width 848 height 436
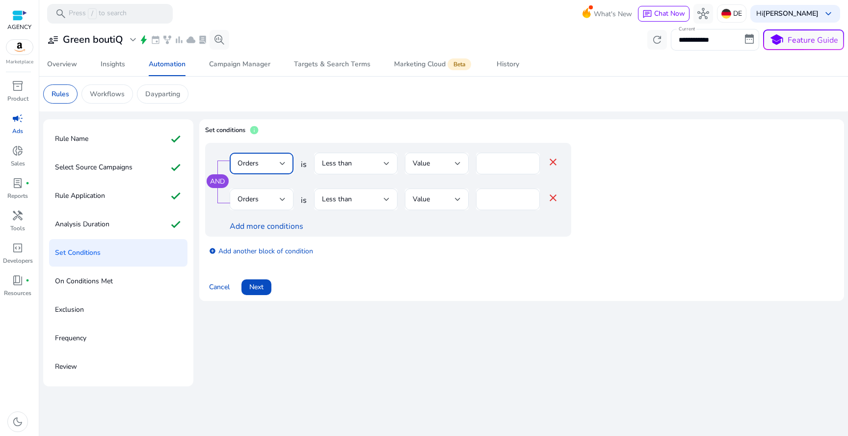
click at [272, 166] on div "Orders" at bounding box center [258, 163] width 42 height 11
click at [266, 293] on span "ACoS" at bounding box center [261, 297] width 48 height 11
click at [514, 160] on input "*" at bounding box center [519, 163] width 26 height 11
click at [331, 162] on span "Less than" at bounding box center [337, 162] width 30 height 9
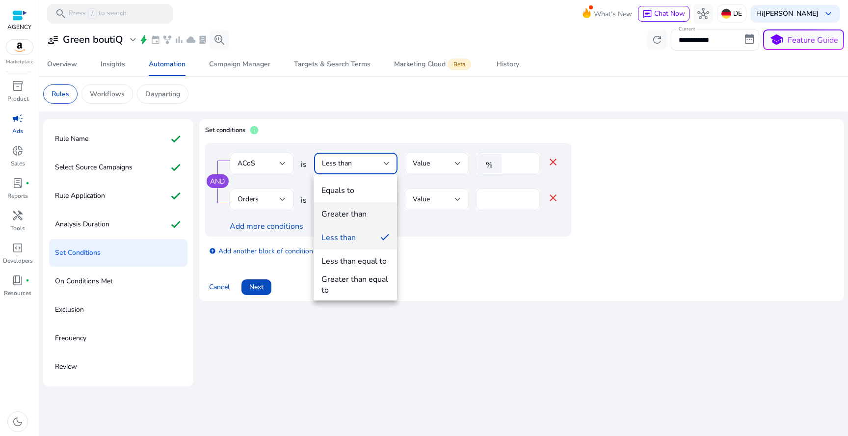
drag, startPoint x: 351, startPoint y: 191, endPoint x: 352, endPoint y: 210, distance: 19.2
click at [352, 210] on div "Equals to Greater than Less than Less than equal to Greater than equal to" at bounding box center [354, 238] width 83 height 126
click at [352, 210] on div "Greater than" at bounding box center [343, 213] width 45 height 11
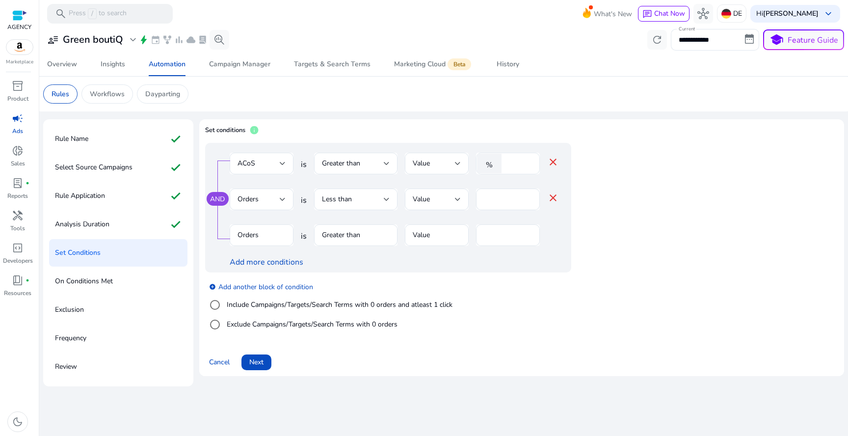
click at [506, 166] on input "*" at bounding box center [519, 163] width 26 height 11
type input "**"
click at [545, 194] on div "Orders is Less than Value * close" at bounding box center [394, 204] width 329 height 32
click at [548, 194] on mat-icon "close" at bounding box center [553, 198] width 12 height 12
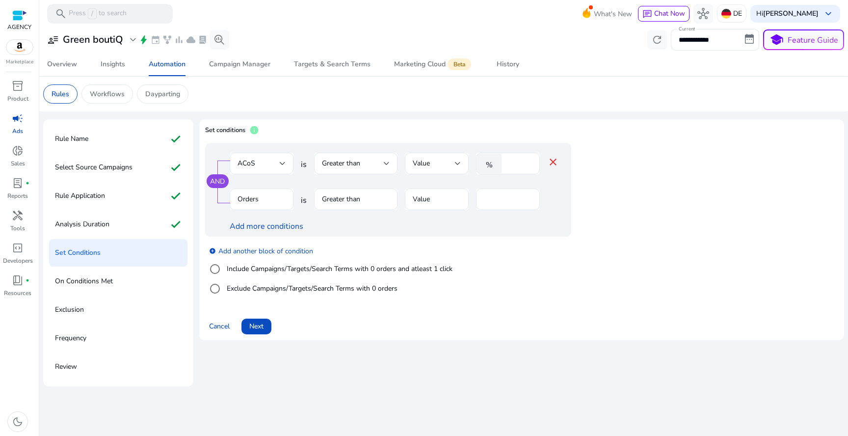
click at [291, 197] on mat-form-field "Orders" at bounding box center [262, 204] width 64 height 32
click at [269, 198] on mat-form-field "Orders" at bounding box center [262, 204] width 64 height 32
click at [253, 197] on mat-form-field "Orders" at bounding box center [262, 204] width 64 height 32
click at [510, 200] on input "*" at bounding box center [508, 199] width 48 height 11
type input "*"
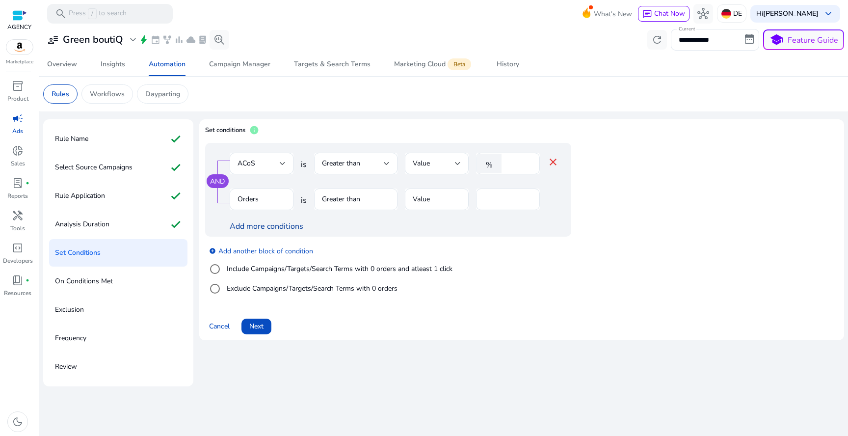
click at [284, 224] on link "Add more conditions" at bounding box center [267, 226] width 74 height 11
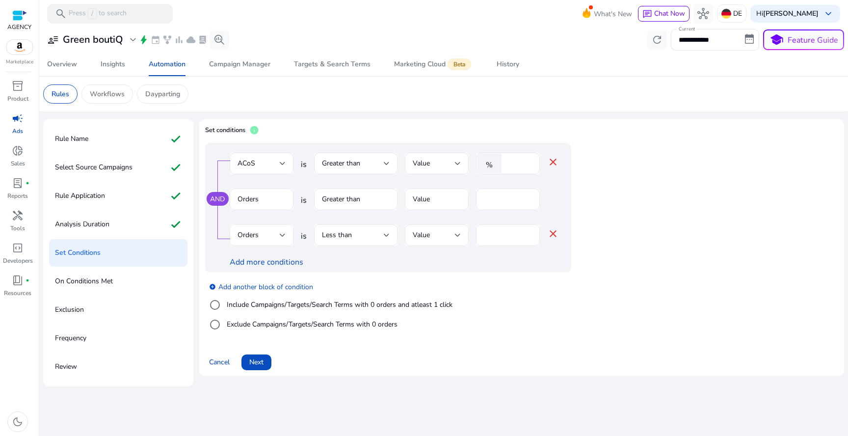
click at [279, 230] on div "Orders" at bounding box center [258, 235] width 42 height 11
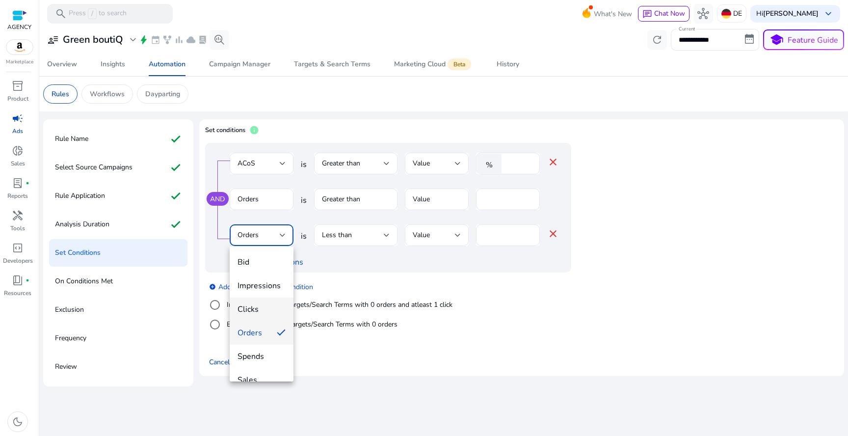
click at [554, 234] on div at bounding box center [424, 218] width 848 height 436
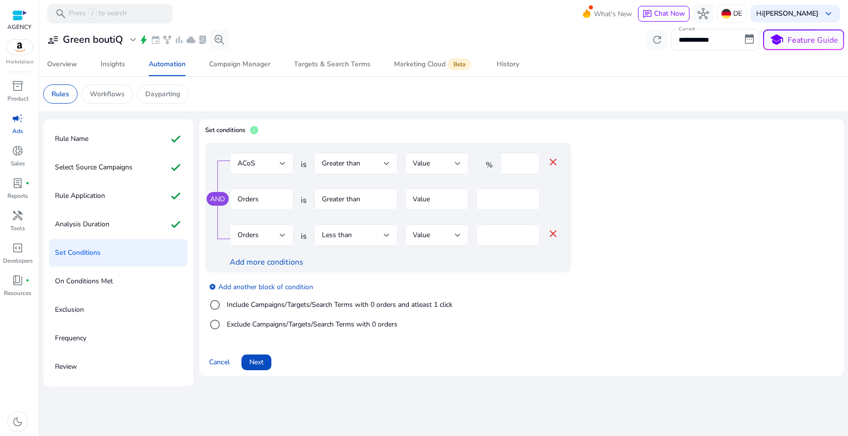
click at [553, 234] on mat-icon "close" at bounding box center [553, 234] width 12 height 12
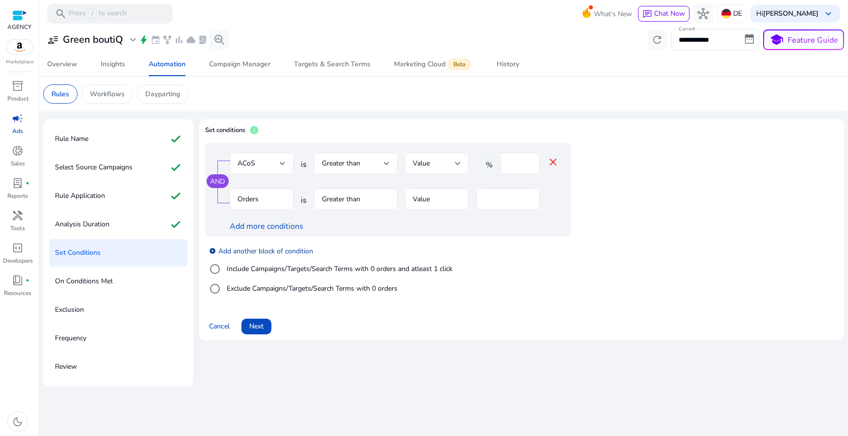
click at [265, 246] on link "add_circle Add another block of condition" at bounding box center [261, 250] width 104 height 11
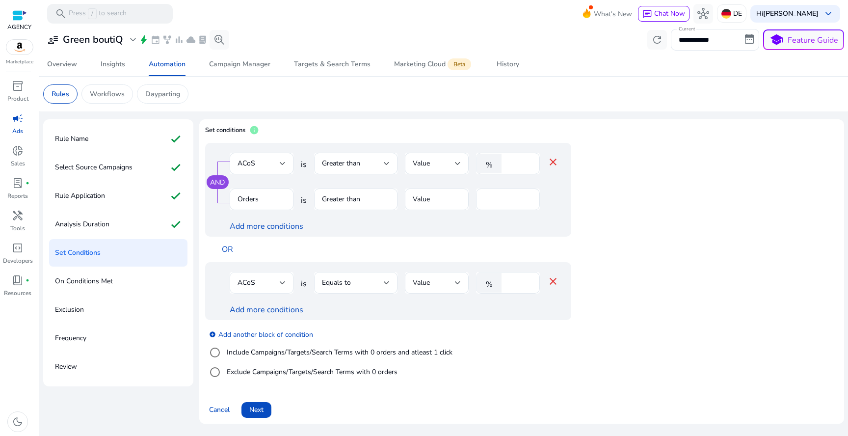
click at [268, 281] on div "ACoS" at bounding box center [258, 282] width 42 height 11
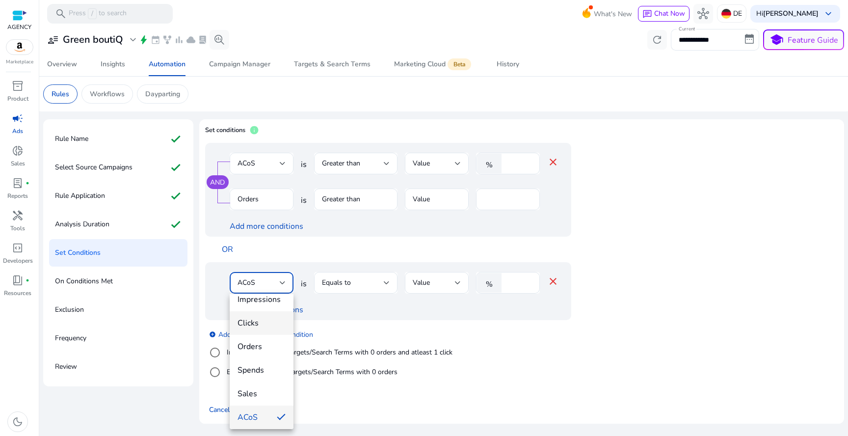
click at [268, 321] on span "Clicks" at bounding box center [261, 322] width 48 height 11
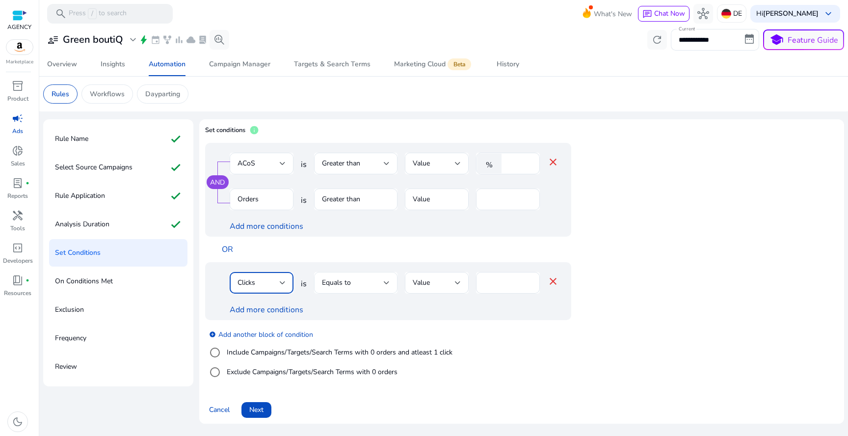
click at [377, 283] on div "Equals to" at bounding box center [353, 282] width 62 height 11
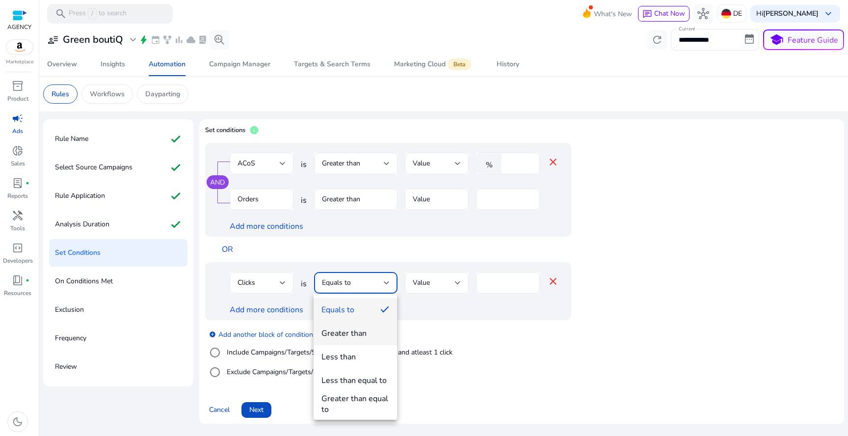
click at [364, 341] on mat-option "Greater than" at bounding box center [354, 333] width 83 height 24
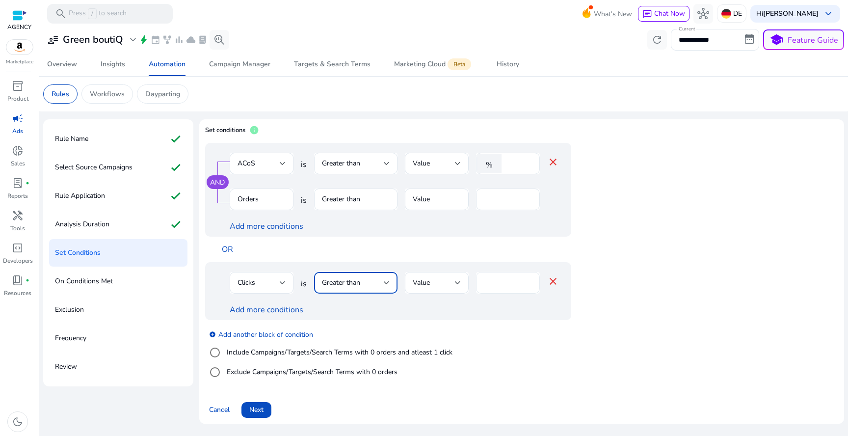
click at [495, 282] on input "****" at bounding box center [508, 282] width 48 height 11
type input "**"
click at [292, 309] on link "Add more conditions" at bounding box center [267, 309] width 74 height 11
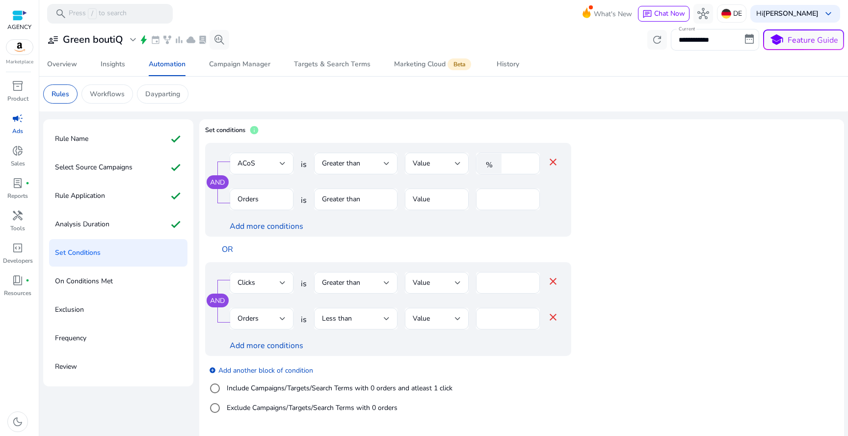
click at [273, 314] on div "Orders" at bounding box center [258, 318] width 42 height 11
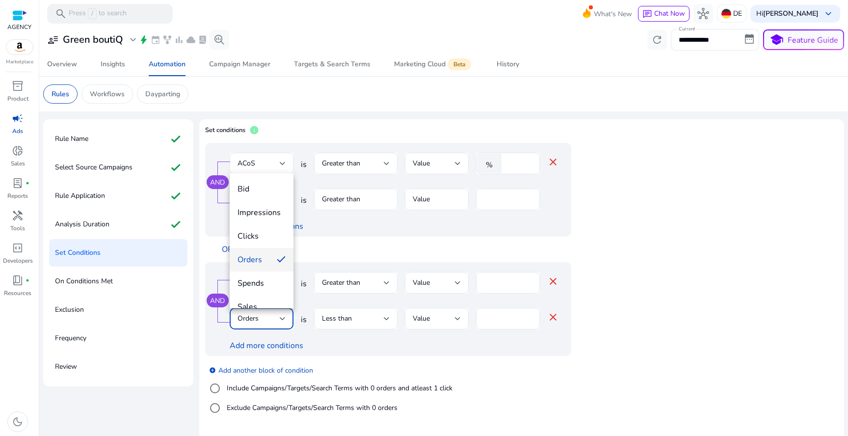
click at [494, 324] on div at bounding box center [424, 218] width 848 height 436
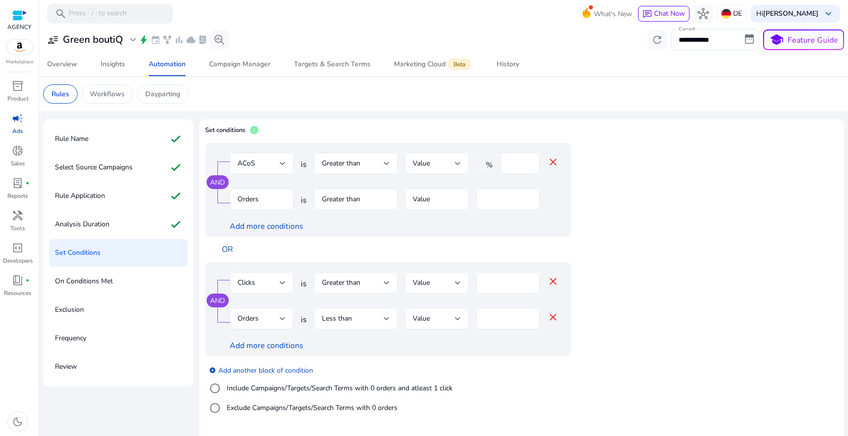
click at [363, 324] on div "Less than" at bounding box center [356, 318] width 68 height 12
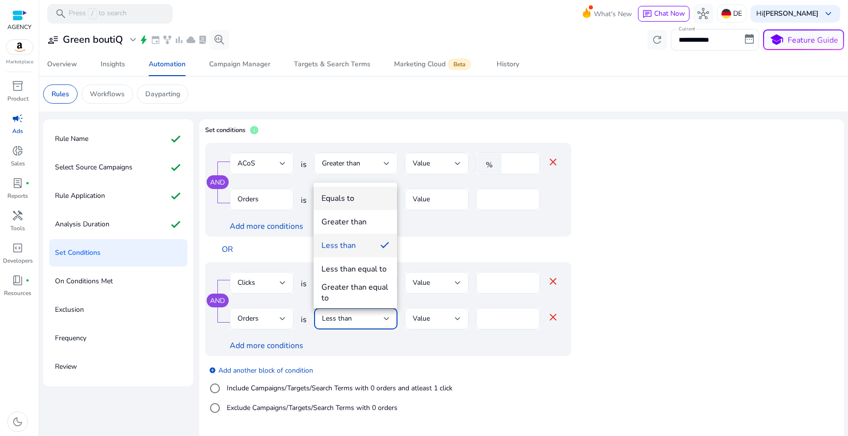
click at [363, 201] on span "Equals to" at bounding box center [355, 198] width 68 height 11
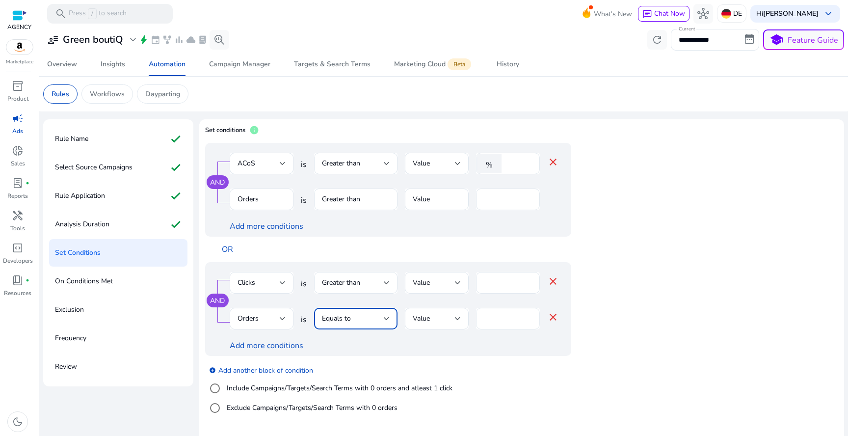
click at [495, 316] on input "*" at bounding box center [508, 318] width 48 height 11
type input "*"
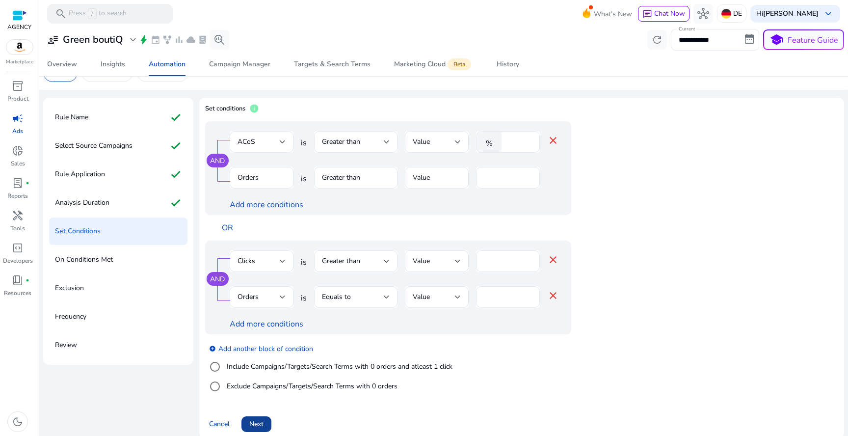
click at [259, 417] on span at bounding box center [256, 424] width 30 height 24
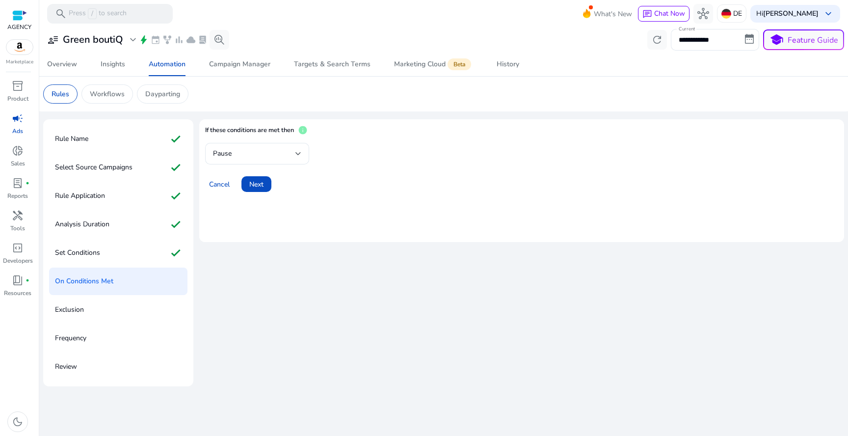
scroll to position [0, 0]
click at [270, 151] on div "Pause" at bounding box center [254, 153] width 82 height 11
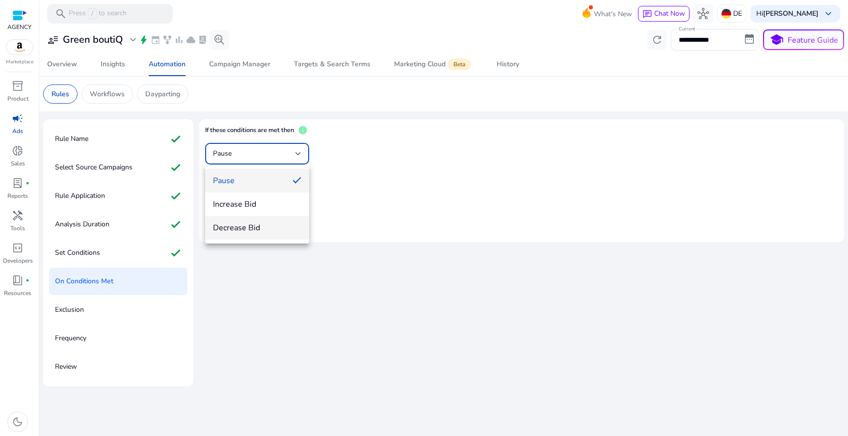
click at [256, 224] on span "Decrease Bid" at bounding box center [257, 227] width 88 height 11
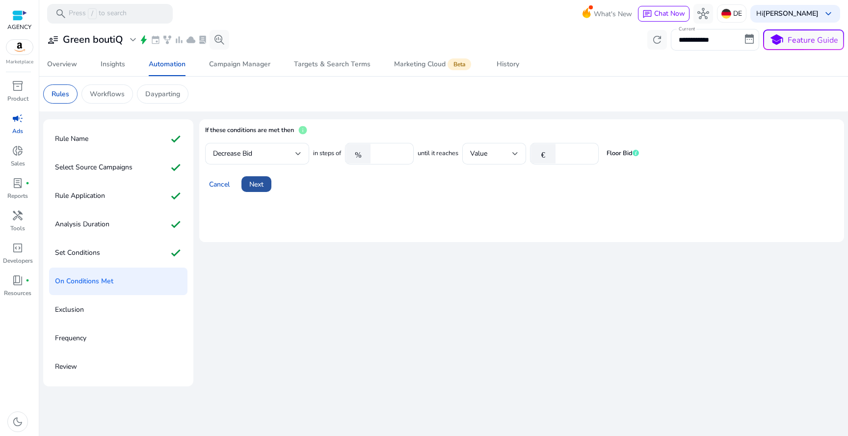
click at [261, 182] on span "Next" at bounding box center [256, 184] width 14 height 10
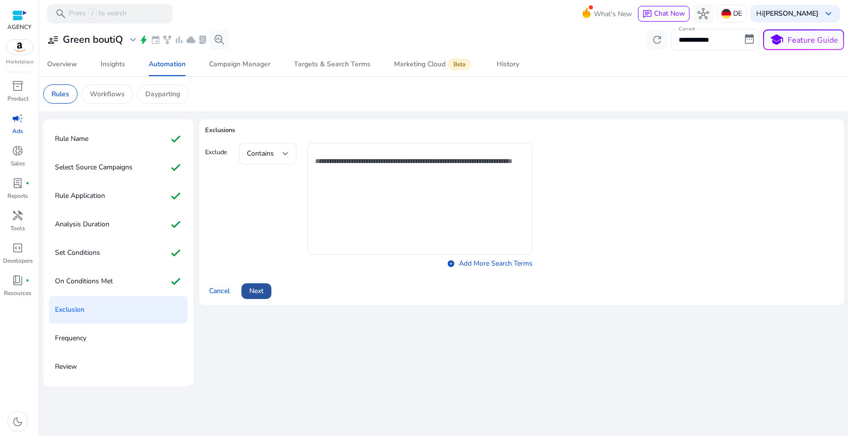
click at [258, 288] on span "Next" at bounding box center [256, 290] width 14 height 10
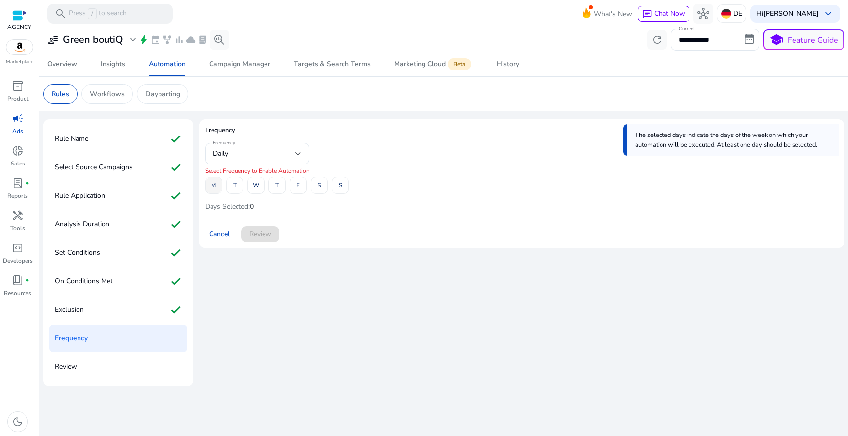
click at [214, 185] on span "M" at bounding box center [213, 185] width 5 height 17
click at [259, 183] on span at bounding box center [256, 186] width 16 height 24
click at [303, 183] on span at bounding box center [298, 186] width 16 height 24
click at [350, 183] on div "Frequency Daily M T W T F S S Days Selected: 3" at bounding box center [521, 179] width 633 height 72
click at [344, 183] on span at bounding box center [340, 186] width 16 height 24
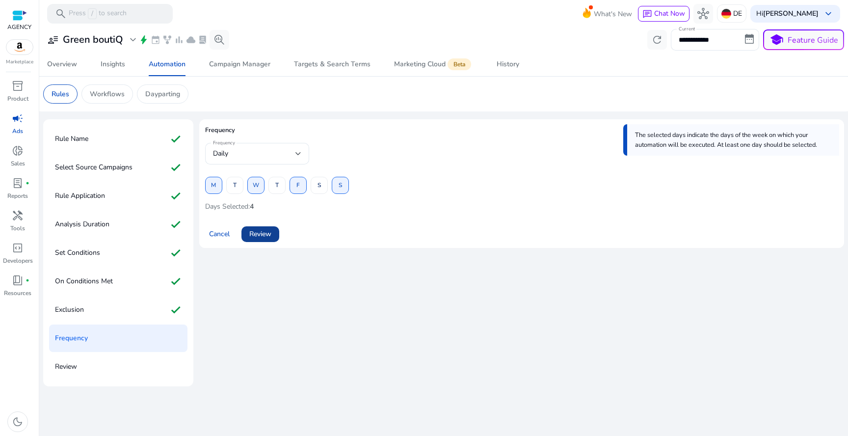
click at [270, 245] on span at bounding box center [260, 234] width 38 height 24
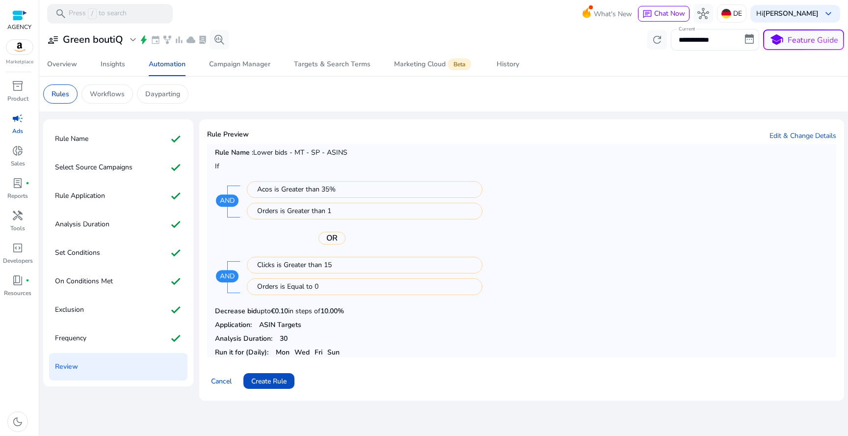
click at [270, 236] on div "OR" at bounding box center [331, 238] width 175 height 13
click at [268, 382] on span "Create Rule" at bounding box center [268, 381] width 35 height 10
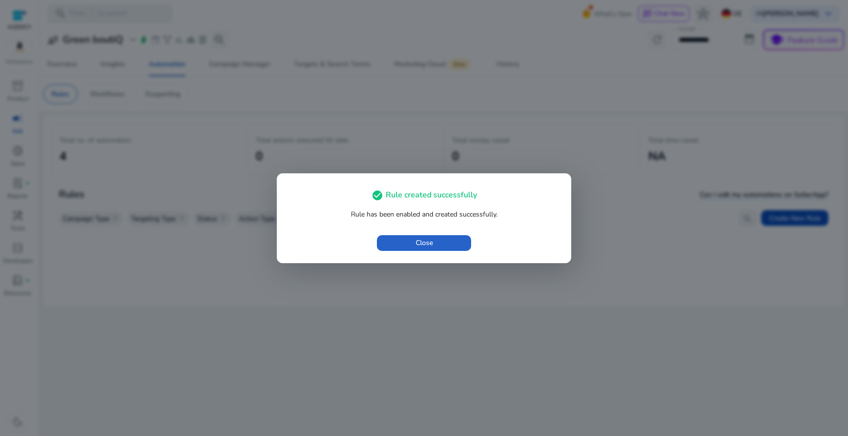
click at [373, 246] on div "Close" at bounding box center [424, 243] width 270 height 16
click at [405, 241] on span "button" at bounding box center [424, 243] width 94 height 24
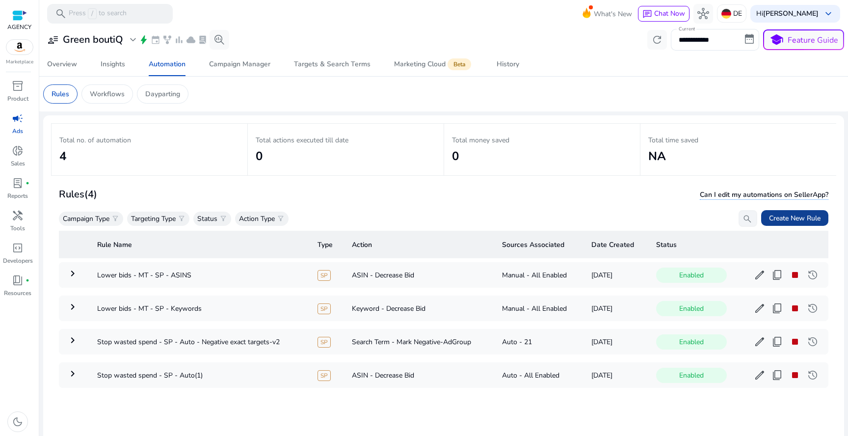
click at [782, 215] on span "Create New Rule" at bounding box center [795, 218] width 52 height 10
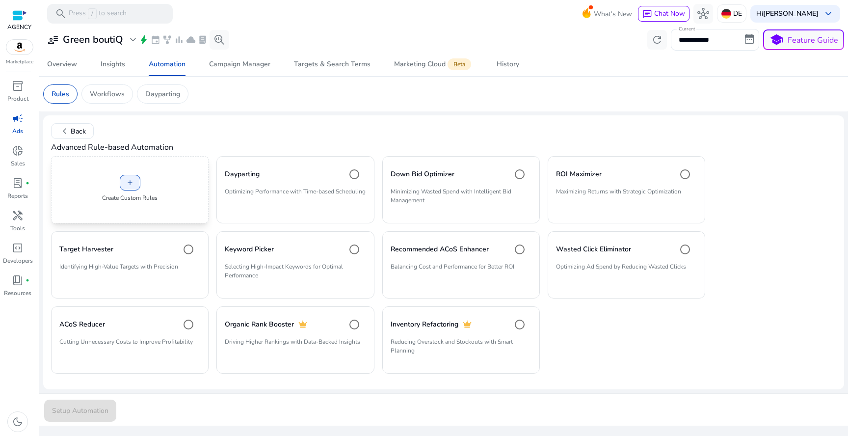
click at [120, 195] on p "Create Custom Rules" at bounding box center [129, 197] width 55 height 9
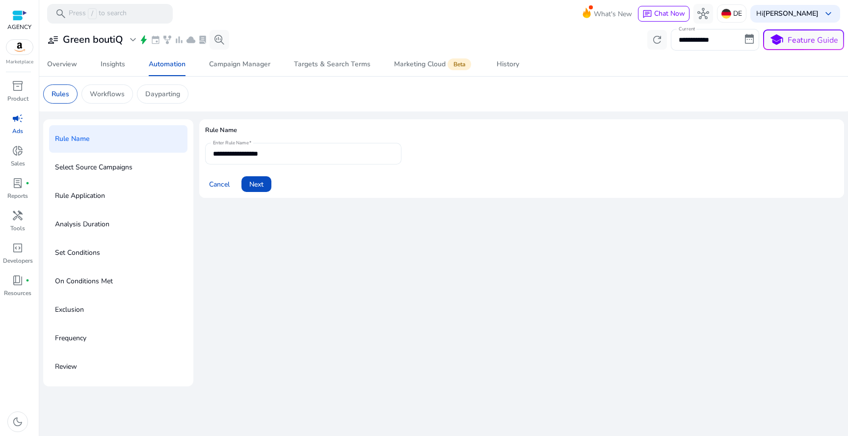
click at [281, 145] on div "**********" at bounding box center [303, 154] width 181 height 22
paste input "**********"
click at [233, 156] on input "**********" at bounding box center [303, 153] width 181 height 11
drag, startPoint x: 248, startPoint y: 155, endPoint x: 163, endPoint y: 154, distance: 84.9
click at [163, 155] on div "**********" at bounding box center [443, 252] width 801 height 267
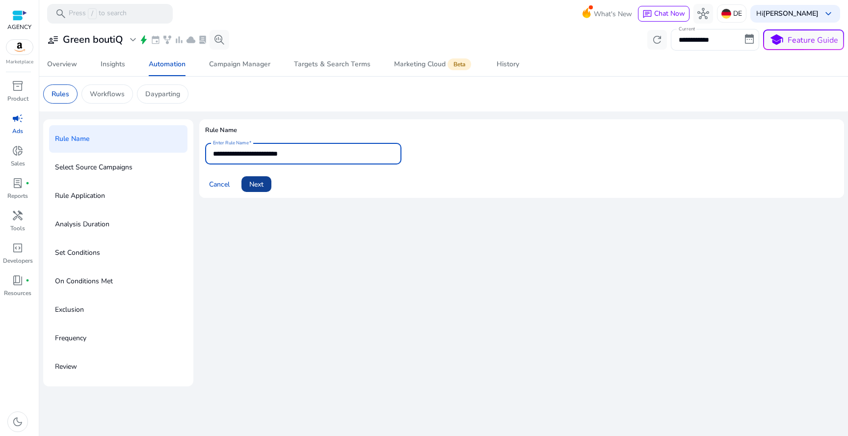
type input "**********"
click at [260, 184] on span "Next" at bounding box center [256, 184] width 14 height 10
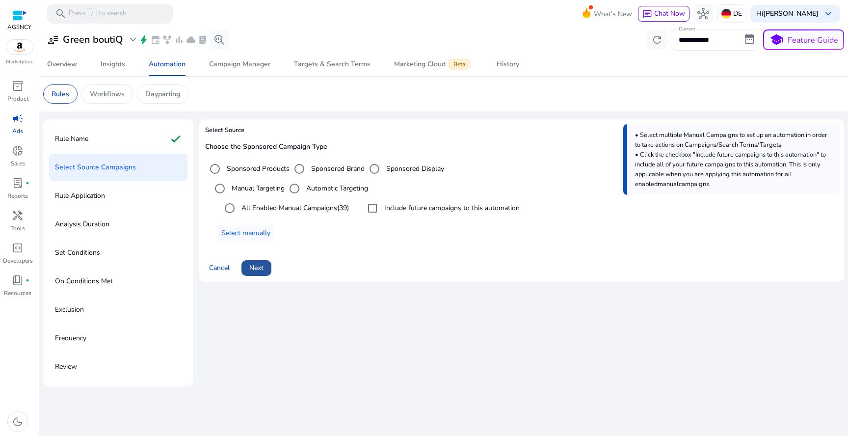
click at [256, 269] on span "Next" at bounding box center [256, 267] width 14 height 10
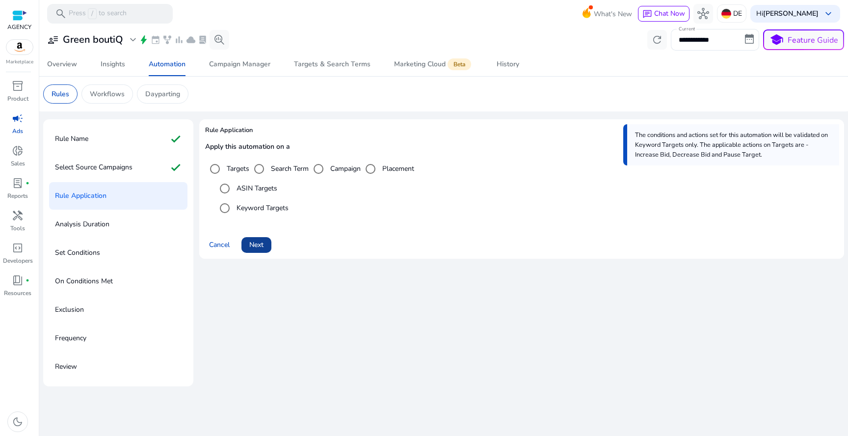
click at [254, 241] on span "Next" at bounding box center [256, 244] width 14 height 10
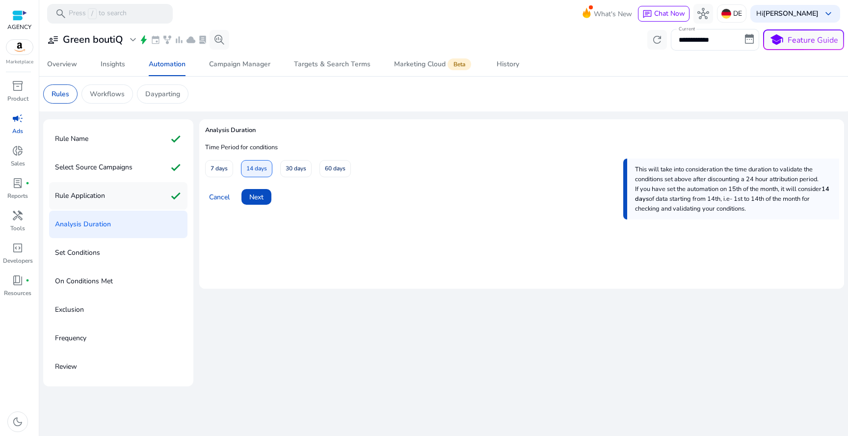
click at [134, 193] on div "Rule Application check" at bounding box center [118, 195] width 138 height 27
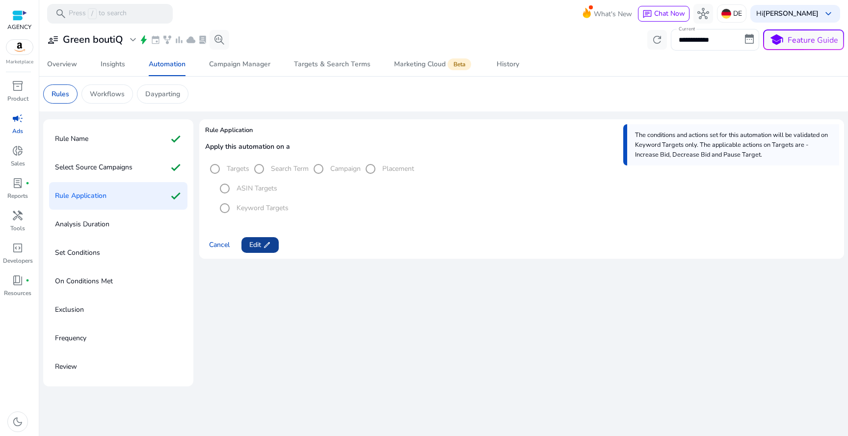
click at [264, 243] on span "edit" at bounding box center [267, 245] width 8 height 8
click at [262, 243] on span "Next" at bounding box center [256, 244] width 14 height 10
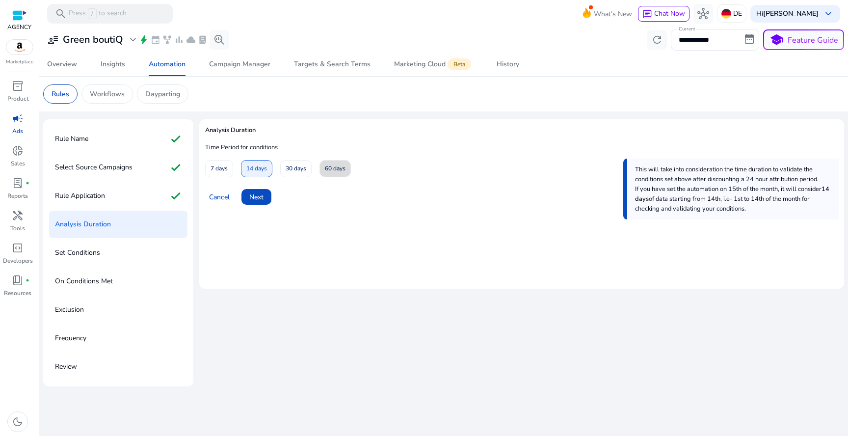
click at [334, 170] on span "60 days" at bounding box center [335, 168] width 21 height 17
click at [259, 195] on span "Next" at bounding box center [256, 197] width 14 height 10
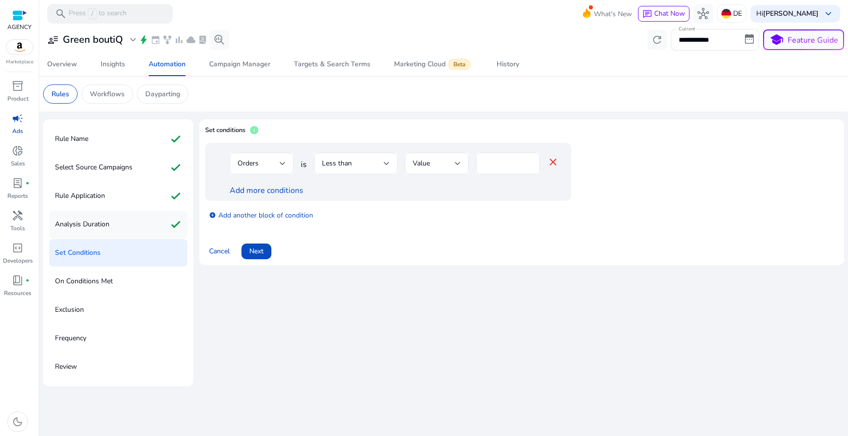
click at [124, 226] on div "Analysis Duration check" at bounding box center [118, 223] width 138 height 27
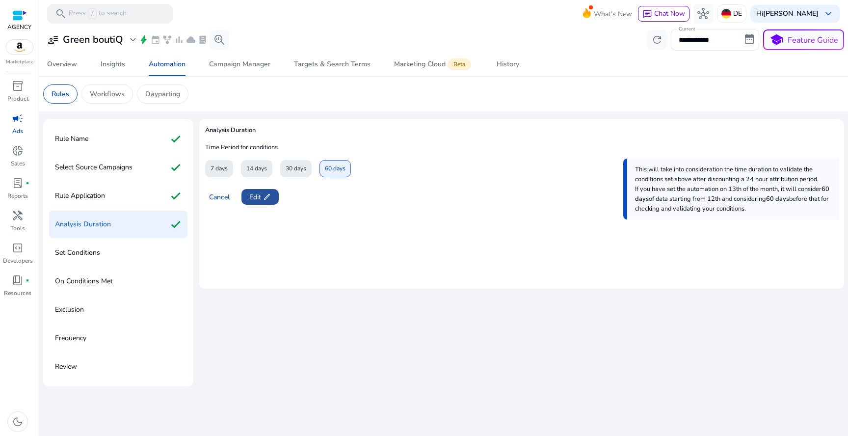
click at [269, 194] on span "edit" at bounding box center [267, 197] width 8 height 8
click at [300, 176] on span "30 days" at bounding box center [295, 168] width 21 height 17
click at [263, 195] on span "Next" at bounding box center [256, 197] width 14 height 10
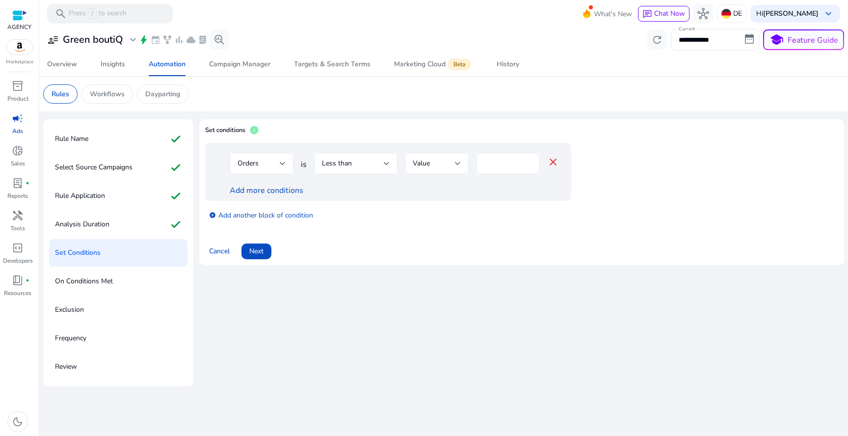
click at [280, 166] on div at bounding box center [283, 163] width 6 height 12
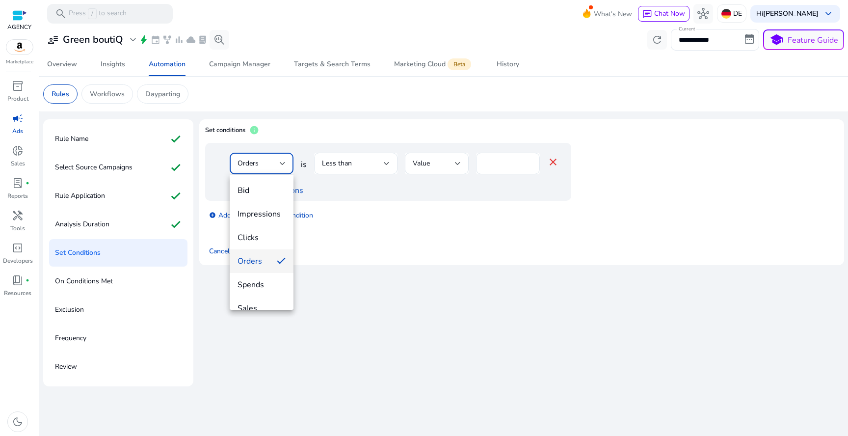
scroll to position [34, 0]
click at [262, 297] on span "ACoS" at bounding box center [261, 297] width 48 height 11
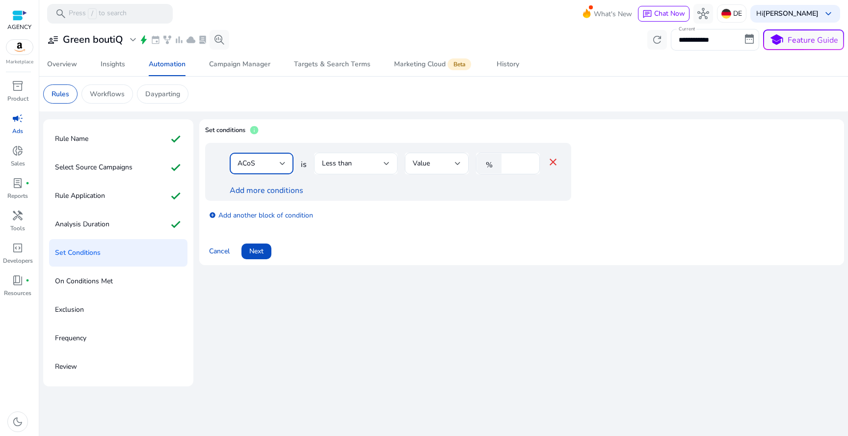
click at [346, 159] on span "Less than" at bounding box center [337, 162] width 30 height 9
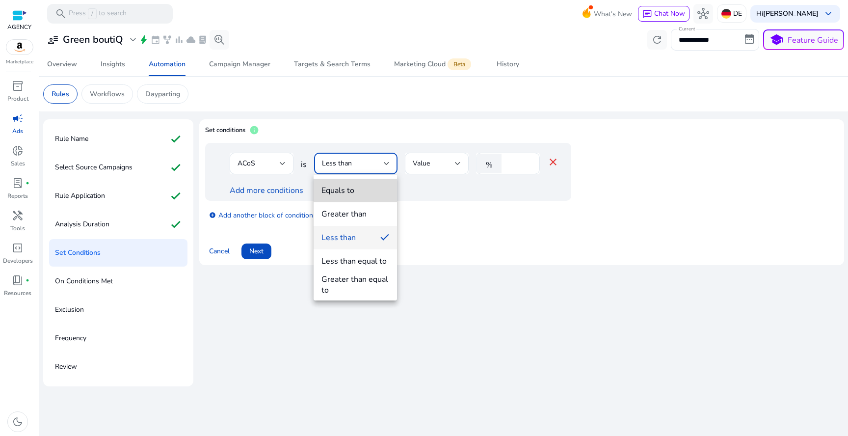
click at [353, 188] on div "Equals to" at bounding box center [337, 190] width 33 height 11
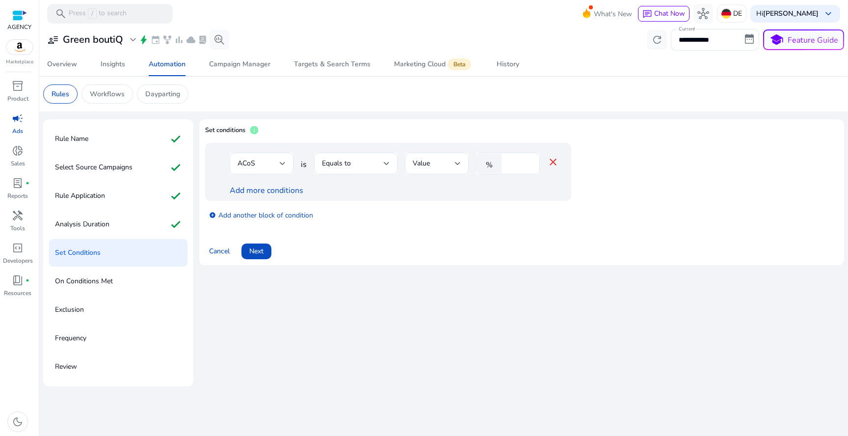
click at [353, 189] on div "Add more conditions" at bounding box center [394, 190] width 329 height 12
click at [353, 166] on div "Equals to" at bounding box center [353, 163] width 62 height 11
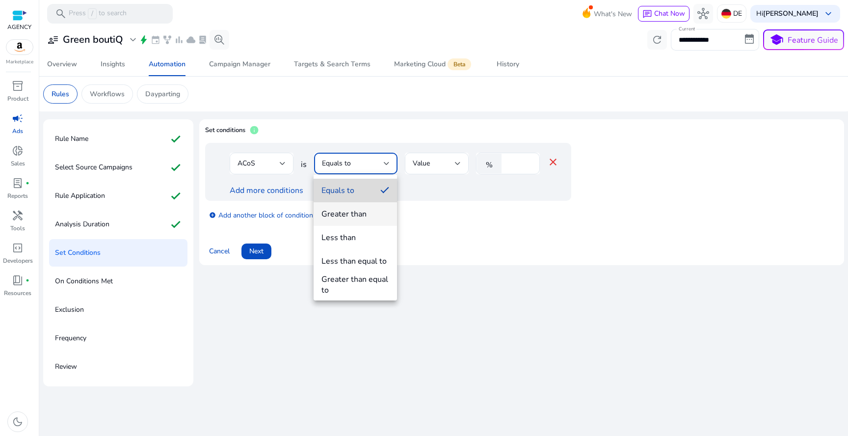
click at [356, 202] on div "Equals to Greater than Less than Less than equal to Greater than equal to" at bounding box center [354, 238] width 83 height 126
click at [356, 210] on div "Greater than" at bounding box center [343, 213] width 45 height 11
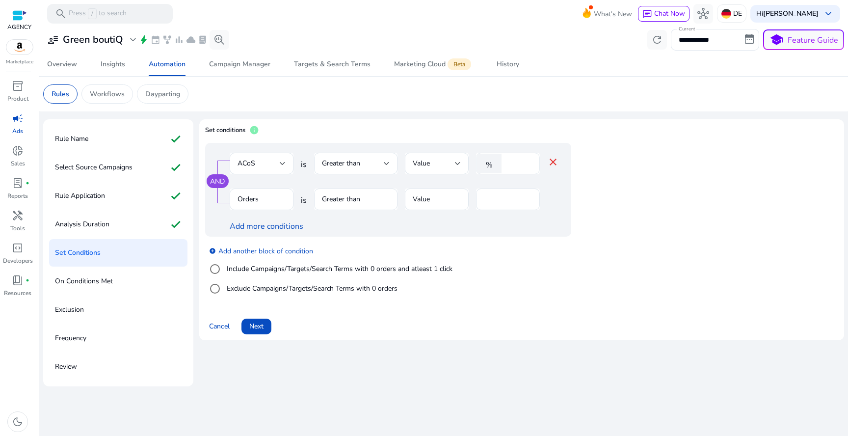
click at [501, 163] on div "%" at bounding box center [491, 164] width 30 height 20
click at [508, 163] on input "*" at bounding box center [519, 163] width 26 height 11
type input "**"
click at [493, 199] on input "*" at bounding box center [508, 199] width 48 height 11
type input "*"
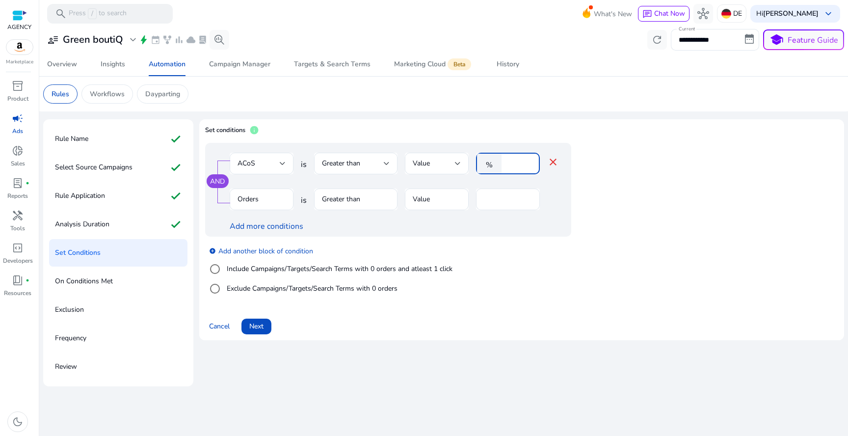
click at [511, 164] on input "**" at bounding box center [519, 163] width 26 height 11
click at [284, 220] on div at bounding box center [262, 215] width 64 height 10
click at [284, 225] on link "Add more conditions" at bounding box center [267, 226] width 74 height 11
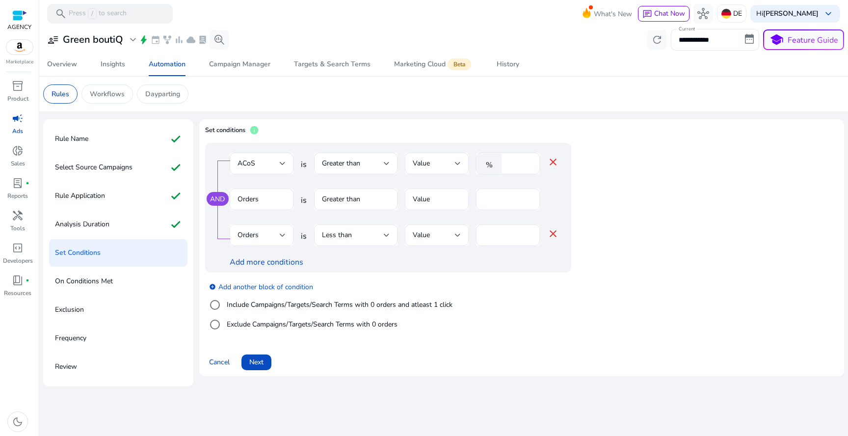
click at [273, 228] on div "Orders" at bounding box center [261, 235] width 48 height 22
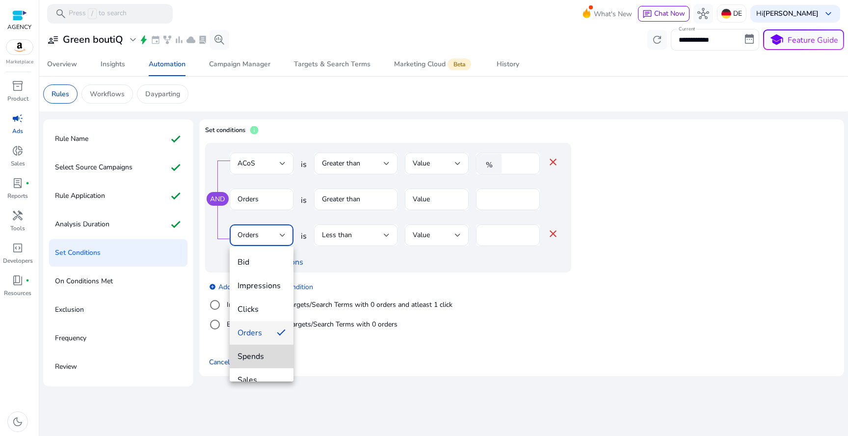
click at [268, 360] on span "Spends" at bounding box center [261, 356] width 48 height 11
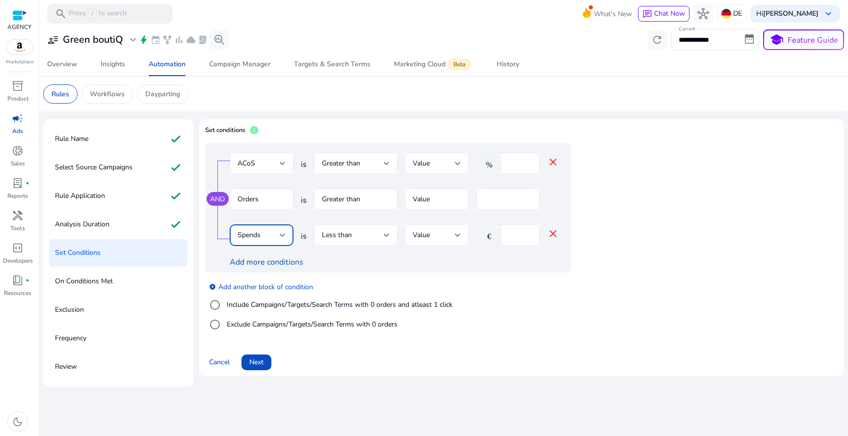
click at [362, 217] on div at bounding box center [355, 215] width 83 height 10
click at [361, 239] on div "Less than" at bounding box center [353, 235] width 62 height 11
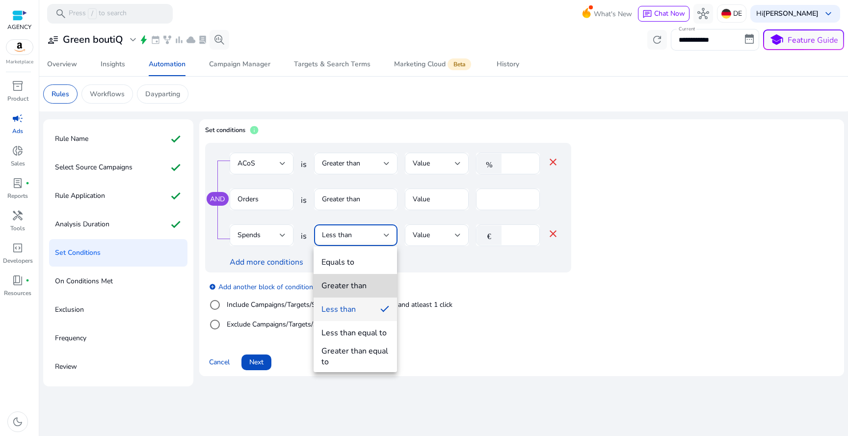
click at [359, 284] on div "Greater than" at bounding box center [343, 285] width 45 height 11
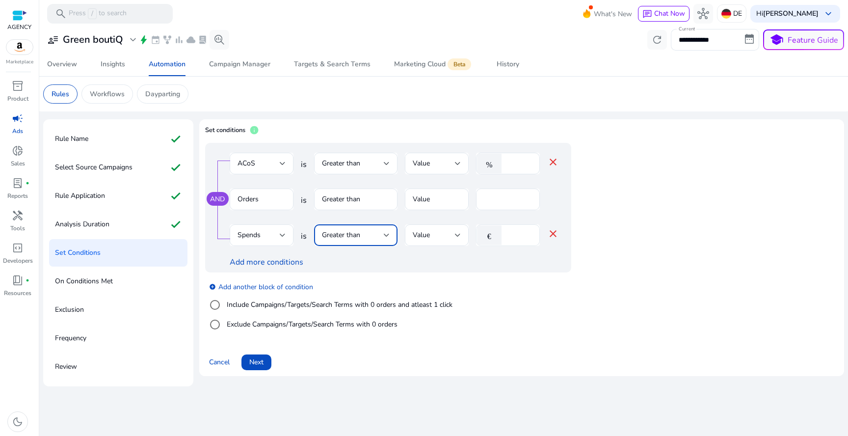
click at [519, 232] on input "*" at bounding box center [519, 235] width 26 height 11
type input "**"
click at [276, 285] on link "add_circle Add another block of condition" at bounding box center [261, 286] width 104 height 11
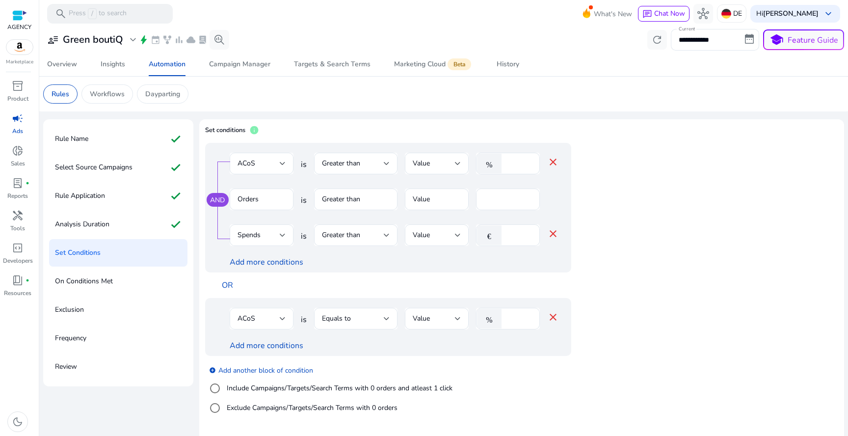
click at [270, 324] on div "ACoS" at bounding box center [258, 318] width 42 height 11
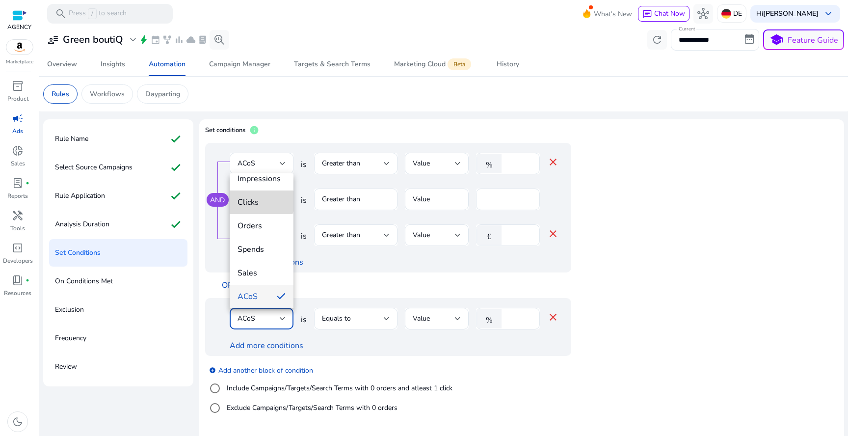
click at [261, 201] on span "Clicks" at bounding box center [261, 202] width 48 height 11
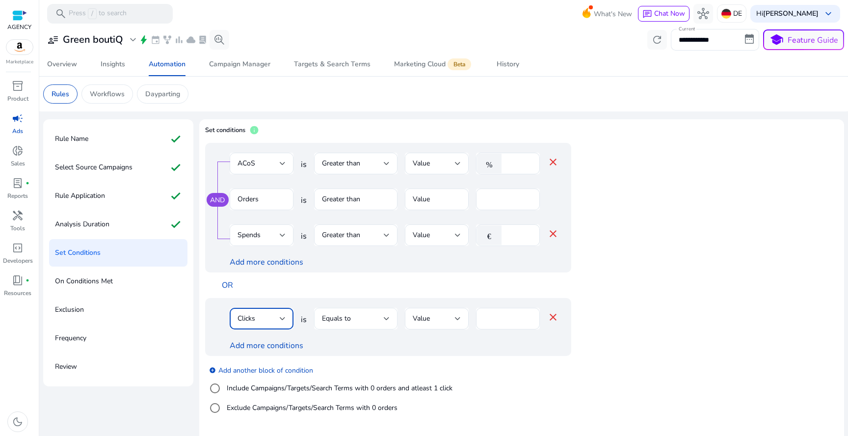
click at [375, 322] on div "Equals to" at bounding box center [353, 318] width 62 height 11
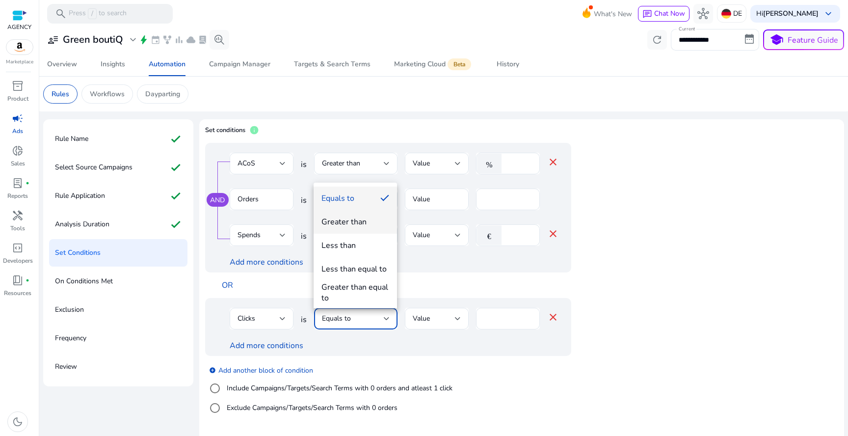
click at [366, 215] on mat-option "Greater than" at bounding box center [354, 222] width 83 height 24
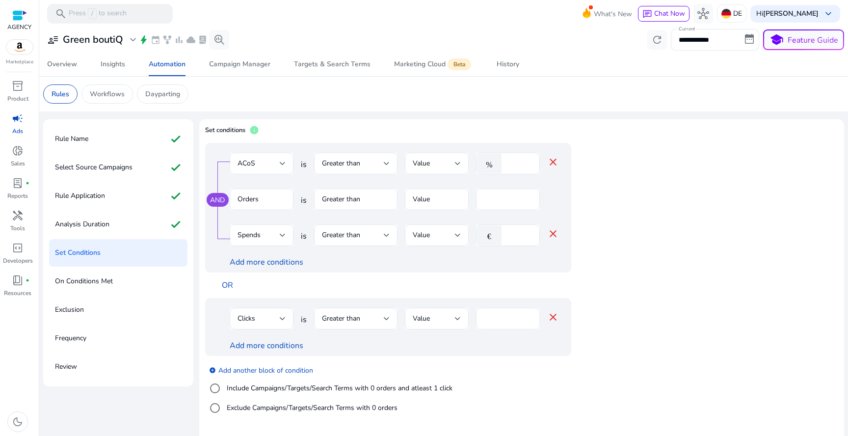
click at [488, 312] on div "****" at bounding box center [508, 319] width 48 height 22
type input "*"
type input "**"
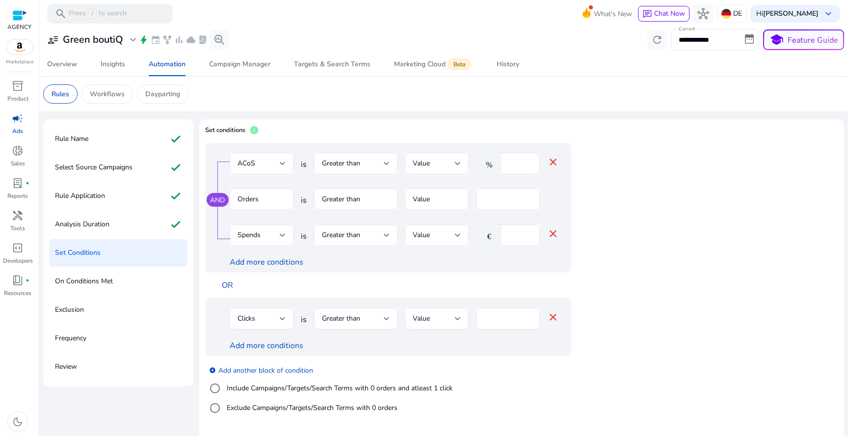
click at [293, 338] on div "Clicks is Greater than Value ** close" at bounding box center [394, 324] width 329 height 32
click at [289, 343] on link "Add more conditions" at bounding box center [267, 345] width 74 height 11
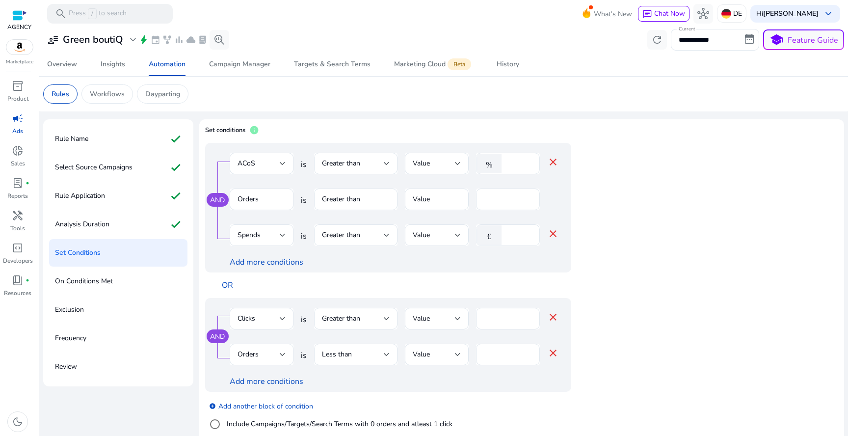
click at [276, 354] on div "Orders" at bounding box center [258, 354] width 42 height 11
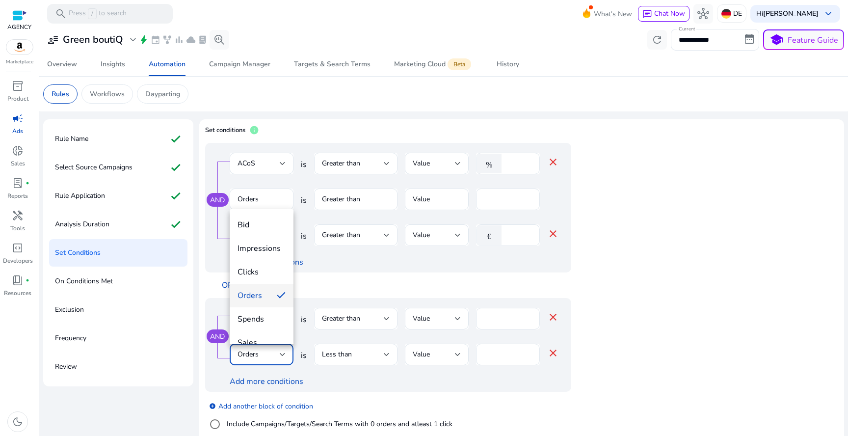
click at [388, 352] on div at bounding box center [424, 218] width 848 height 436
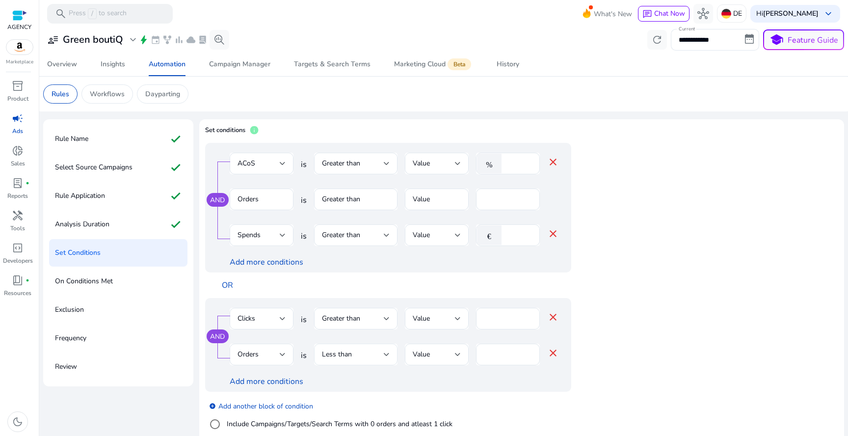
click at [385, 352] on div at bounding box center [387, 354] width 6 height 12
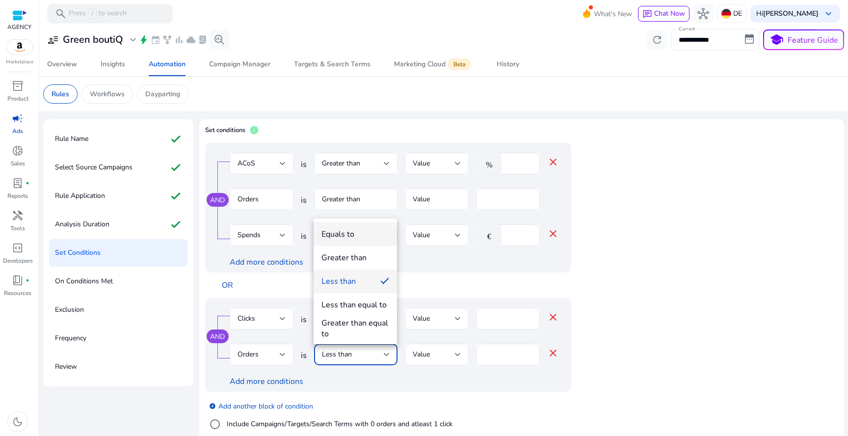
click at [364, 241] on mat-option "Equals to" at bounding box center [354, 234] width 83 height 24
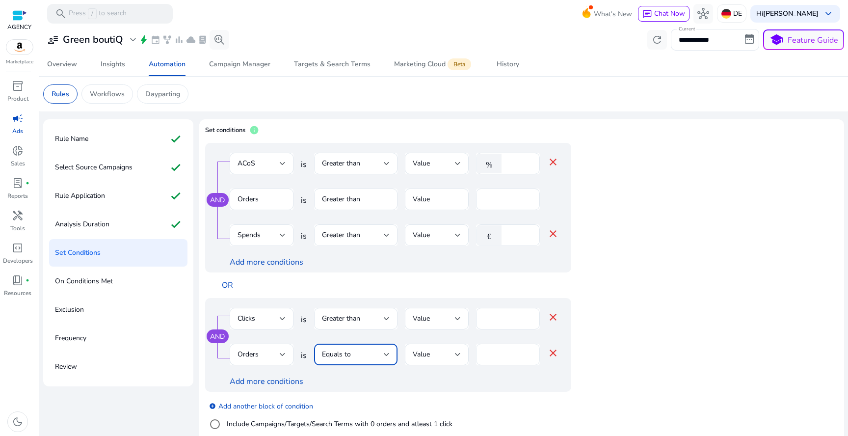
click at [496, 347] on div "*" at bounding box center [508, 354] width 48 height 22
type input "*"
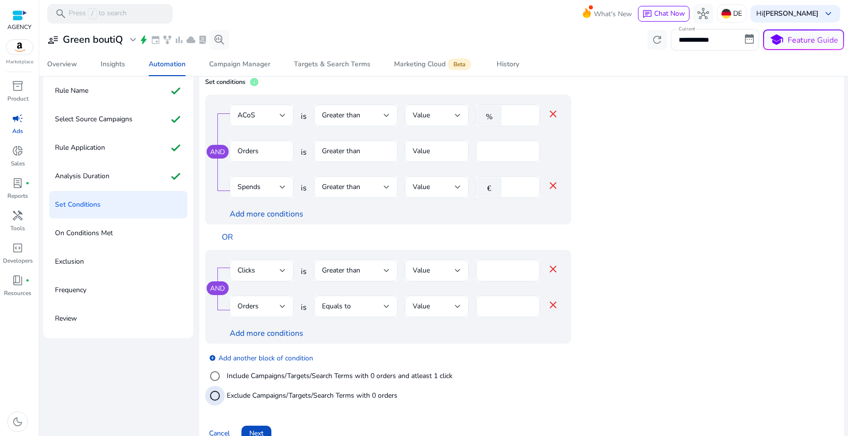
scroll to position [67, 0]
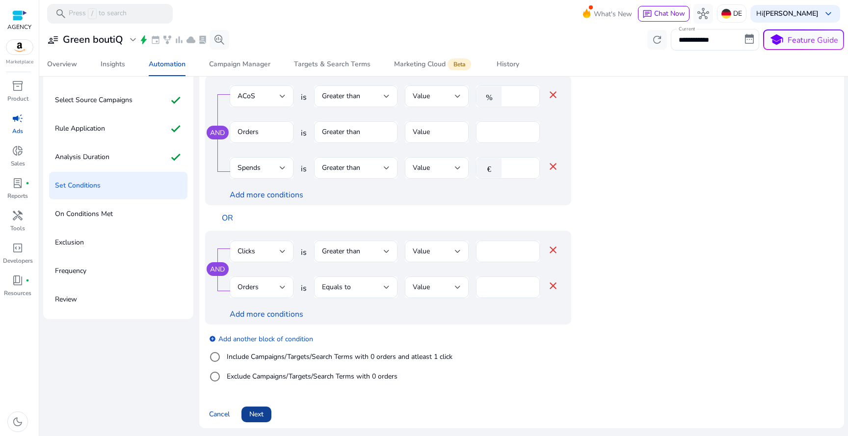
click at [264, 417] on span at bounding box center [256, 414] width 30 height 24
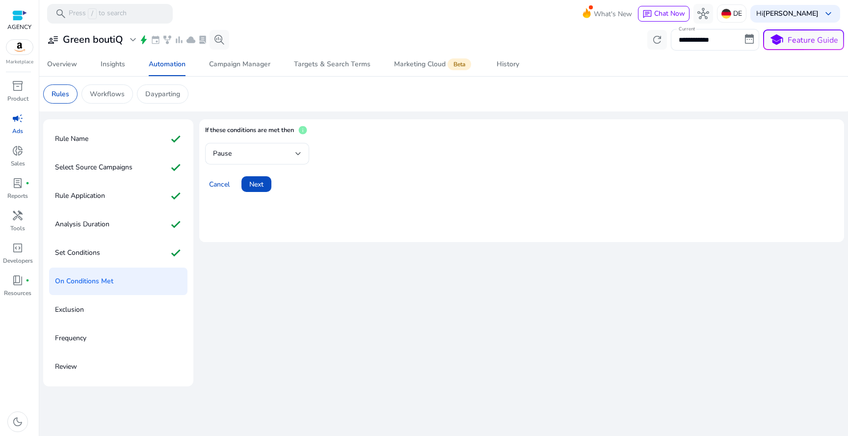
scroll to position [0, 0]
click at [275, 158] on div "Pause" at bounding box center [254, 153] width 82 height 11
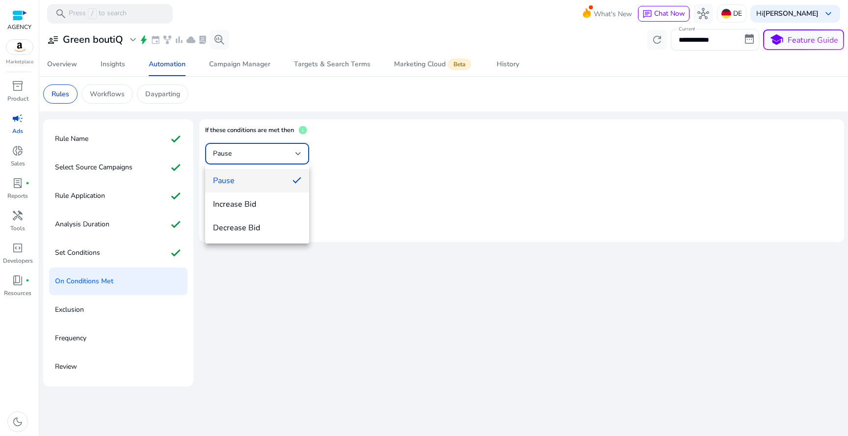
click at [394, 192] on div at bounding box center [424, 218] width 848 height 436
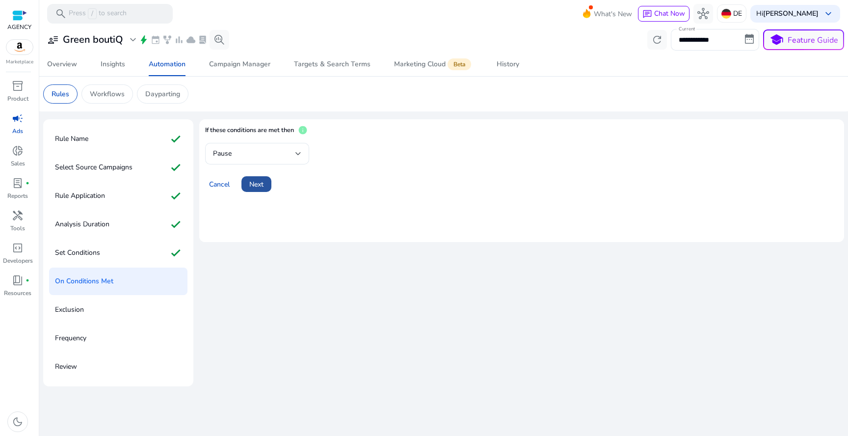
click at [260, 187] on span "Next" at bounding box center [256, 184] width 14 height 10
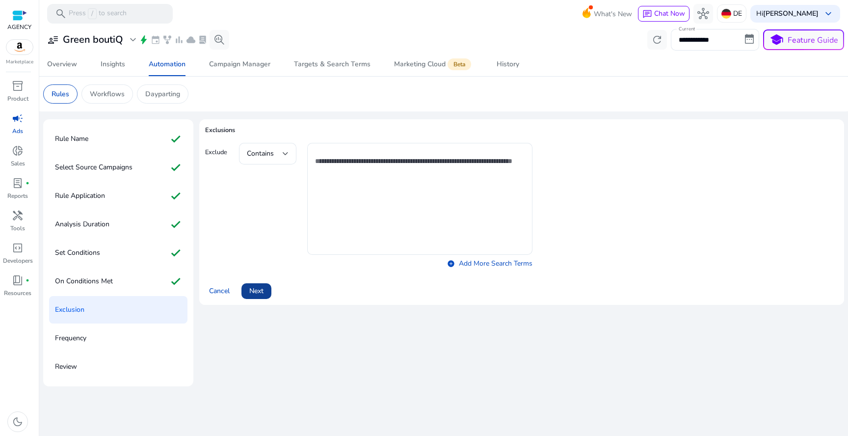
click at [266, 288] on span at bounding box center [256, 291] width 30 height 24
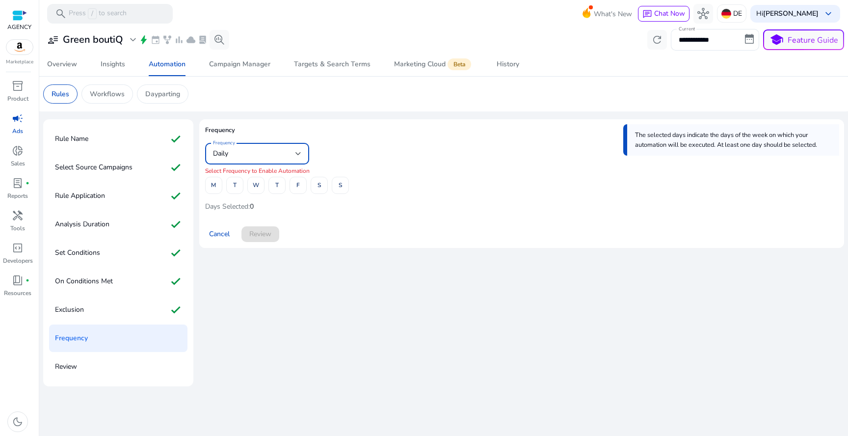
click at [226, 158] on span "Daily" at bounding box center [220, 153] width 15 height 9
click at [257, 224] on span "Monthly" at bounding box center [257, 227] width 88 height 11
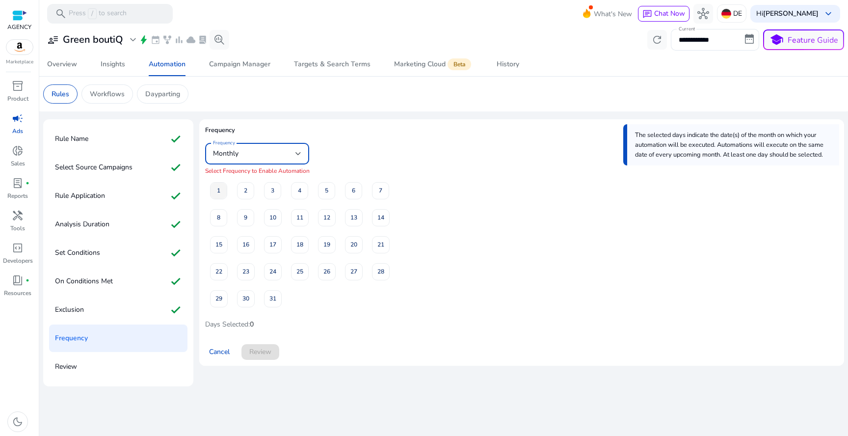
click at [217, 193] on span "1" at bounding box center [218, 190] width 3 height 17
click at [223, 245] on span at bounding box center [218, 245] width 17 height 24
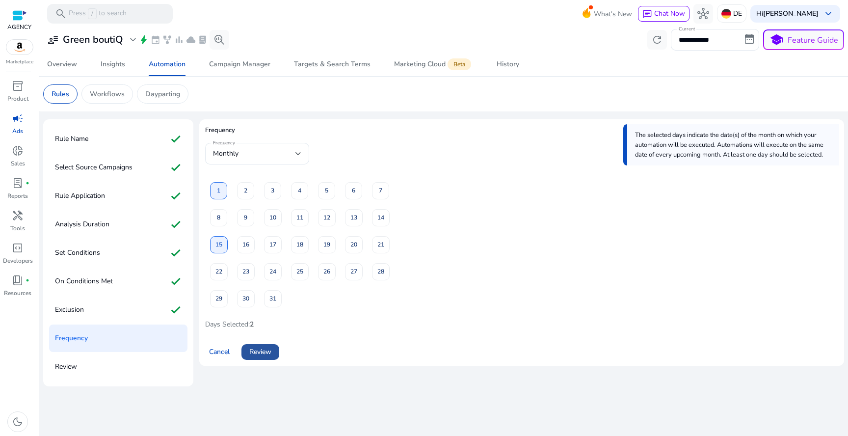
click at [267, 350] on span "Review" at bounding box center [260, 351] width 22 height 10
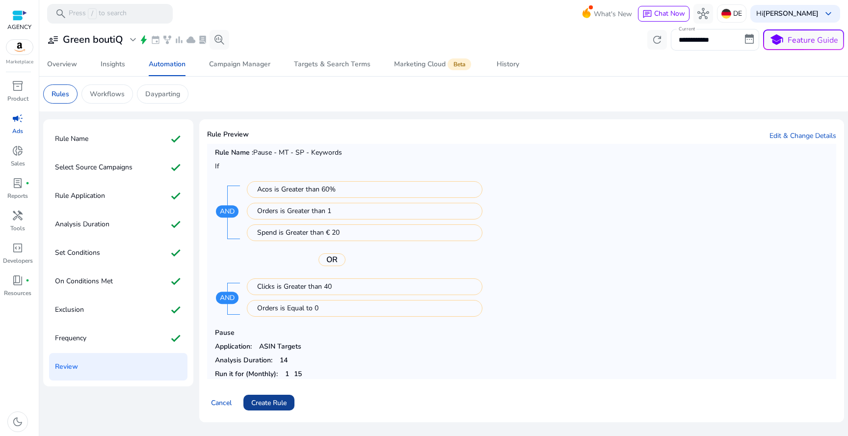
click at [279, 397] on span "Create Rule" at bounding box center [268, 402] width 35 height 10
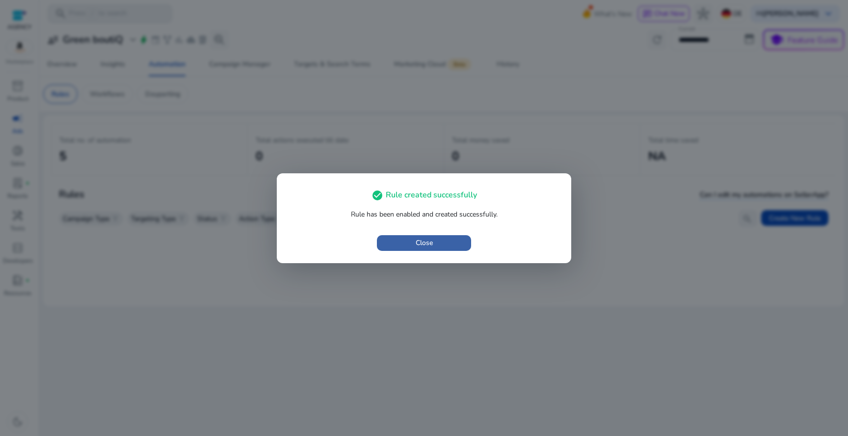
click at [387, 240] on span "button" at bounding box center [424, 243] width 94 height 24
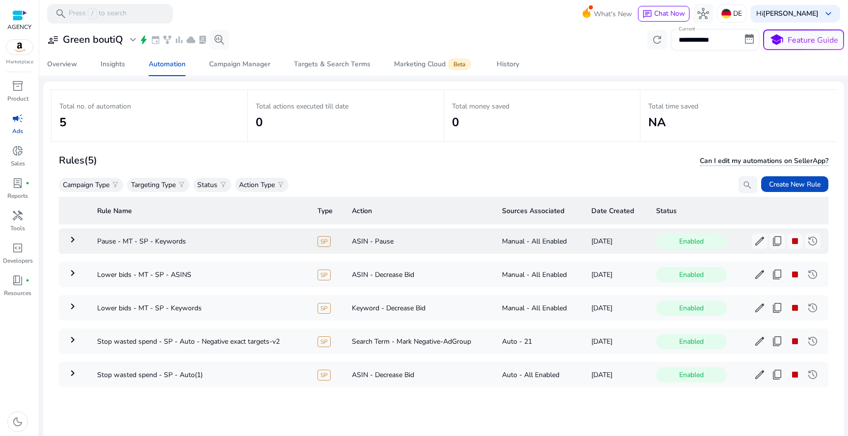
scroll to position [72, 0]
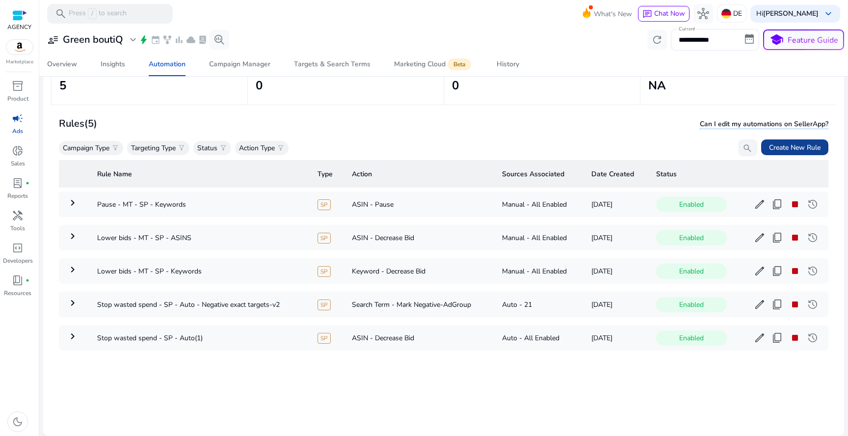
click at [788, 138] on span at bounding box center [794, 147] width 67 height 24
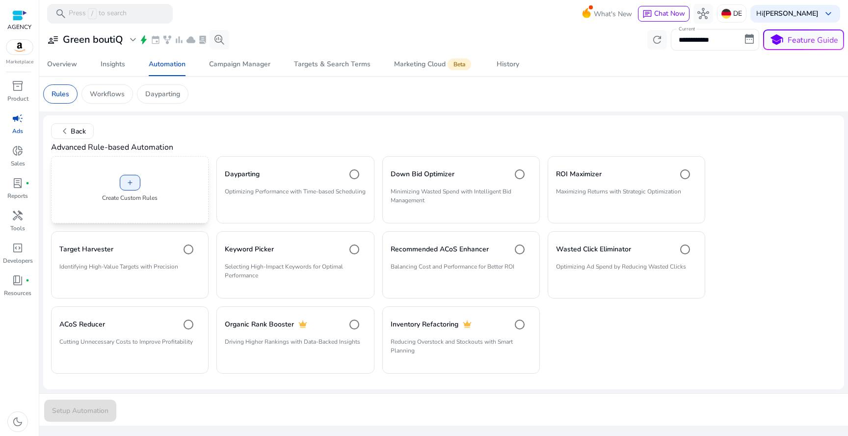
click at [146, 177] on div "add Create Custom Rules" at bounding box center [129, 189] width 157 height 67
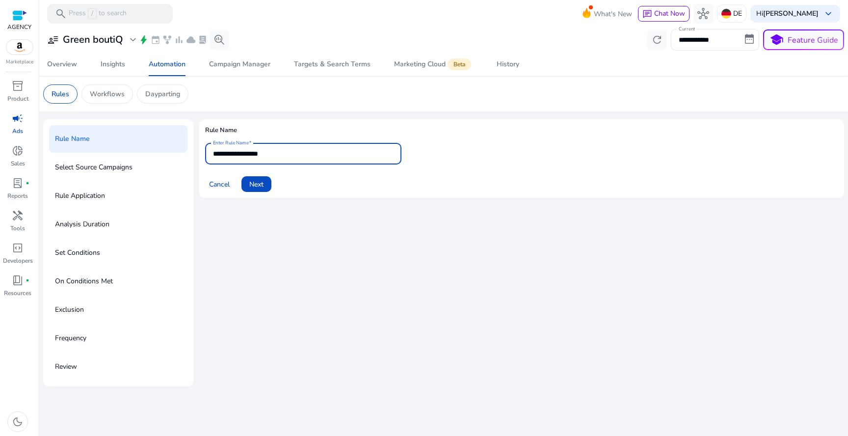
click at [256, 153] on input "**********" at bounding box center [303, 153] width 181 height 11
paste input "********"
click at [283, 155] on input "**********" at bounding box center [303, 153] width 181 height 11
type input "**********"
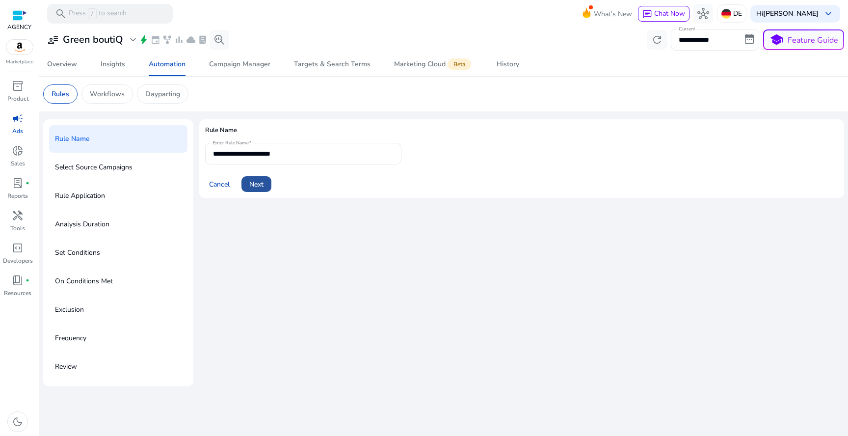
click at [263, 186] on span "Next" at bounding box center [256, 184] width 14 height 10
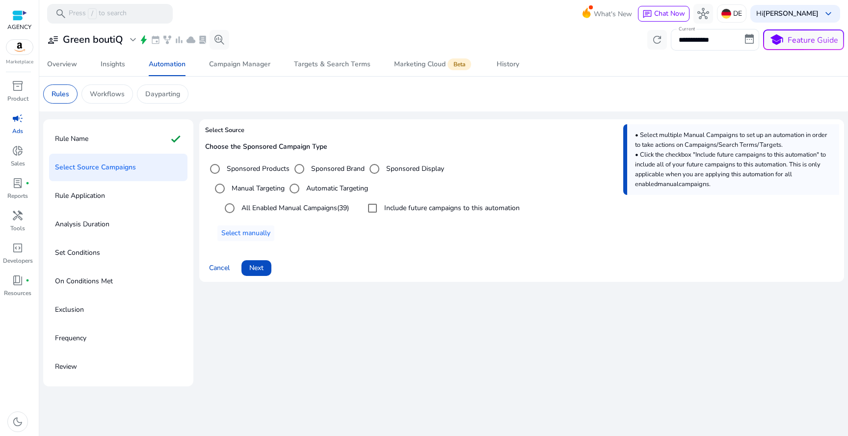
click at [255, 282] on div "Select Source Choose the Sponsored Campaign Type Sponsored Products Sponsored B…" at bounding box center [521, 204] width 645 height 170
click at [258, 268] on span "Next" at bounding box center [256, 267] width 14 height 10
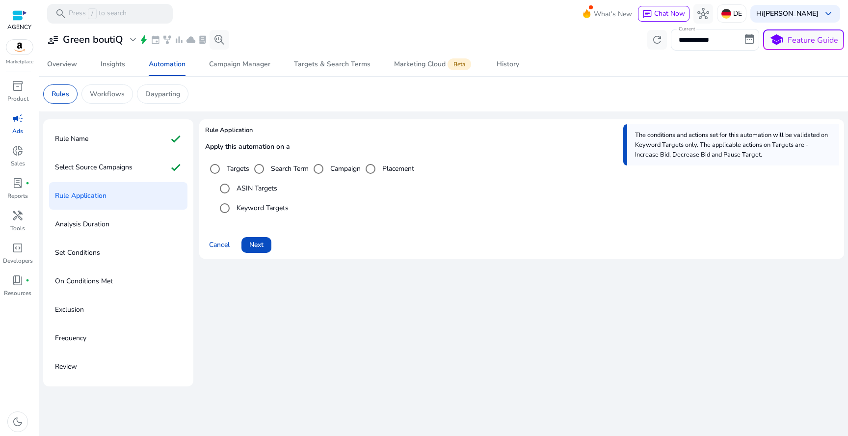
click at [256, 186] on label "ASIN Targets" at bounding box center [255, 188] width 43 height 10
click at [257, 240] on span "Next" at bounding box center [256, 244] width 14 height 10
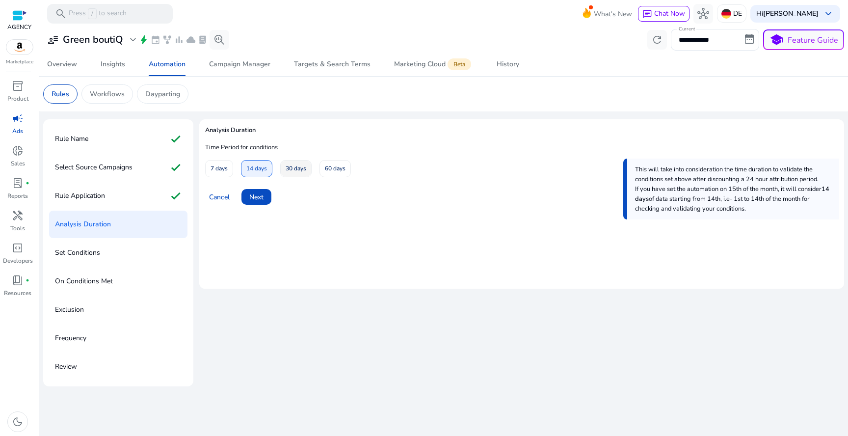
click at [302, 166] on span "30 days" at bounding box center [295, 168] width 21 height 17
click at [271, 189] on span at bounding box center [256, 197] width 30 height 24
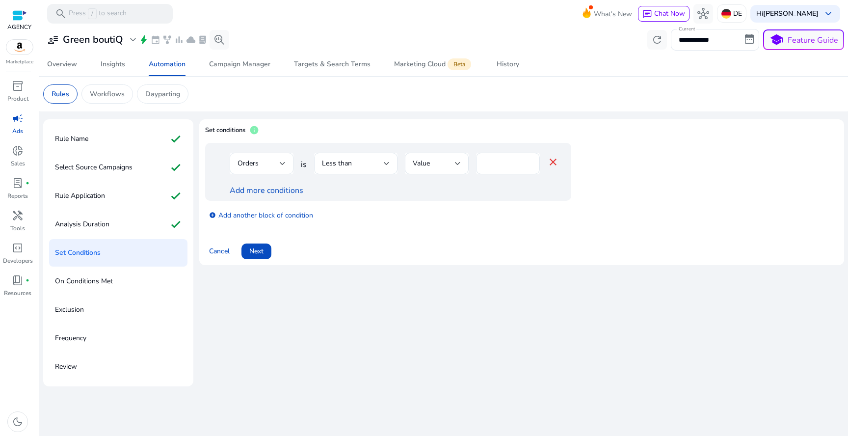
click at [285, 166] on div "Orders" at bounding box center [262, 164] width 64 height 22
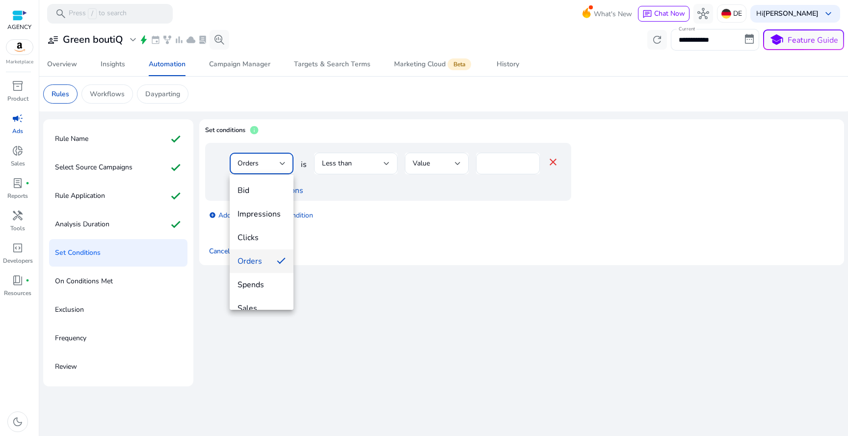
scroll to position [34, 0]
click at [256, 303] on span "ACoS" at bounding box center [261, 297] width 48 height 11
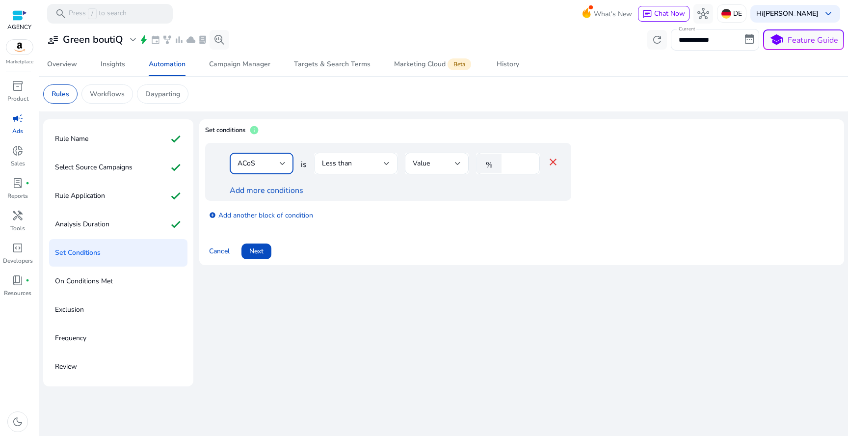
click at [352, 173] on div "Less than" at bounding box center [356, 164] width 68 height 22
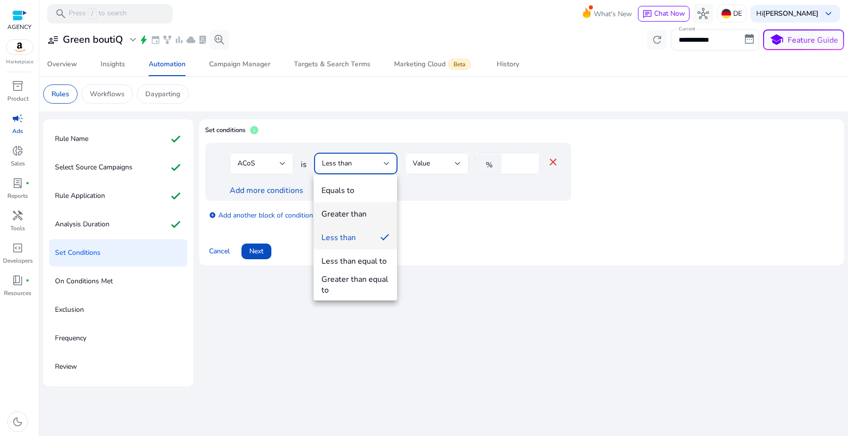
click at [359, 208] on mat-option "Greater than" at bounding box center [354, 214] width 83 height 24
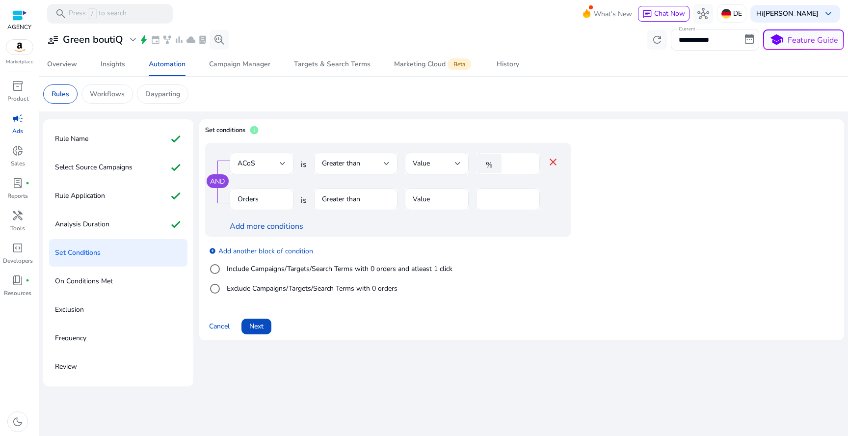
click at [505, 164] on div "%" at bounding box center [491, 164] width 30 height 20
type input "**"
click at [250, 189] on mat-form-field "Orders" at bounding box center [262, 204] width 64 height 32
click at [253, 194] on mat-form-field "Orders" at bounding box center [262, 204] width 64 height 32
click at [371, 199] on mat-form-field "Greater than" at bounding box center [355, 204] width 83 height 32
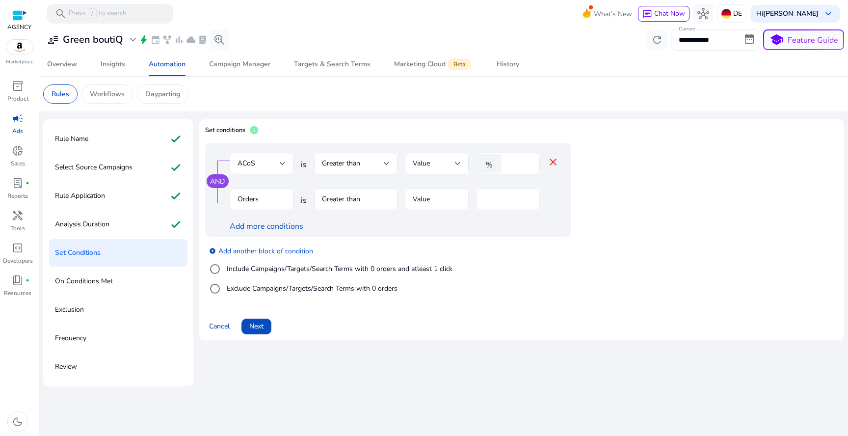
click at [503, 196] on input "*" at bounding box center [508, 199] width 48 height 11
type input "*"
click at [286, 223] on link "Add more conditions" at bounding box center [267, 226] width 74 height 11
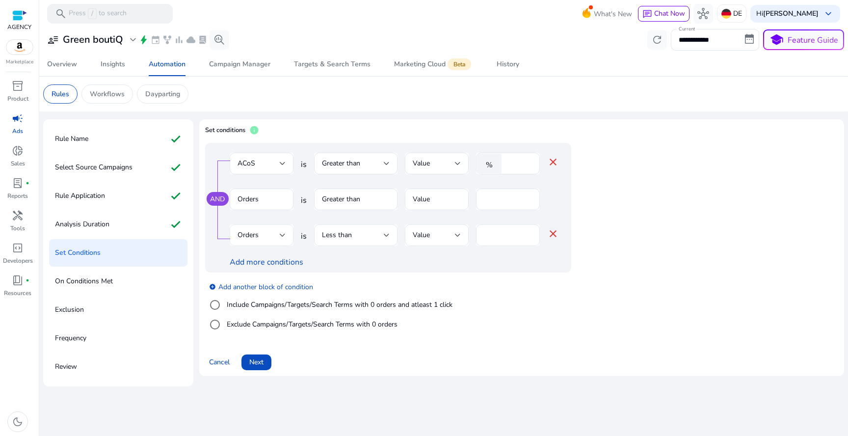
click at [269, 227] on div "Orders" at bounding box center [261, 235] width 48 height 22
click at [519, 236] on input "*" at bounding box center [519, 235] width 26 height 11
type input "**"
click at [385, 222] on div "AND ACoS is Greater than Value % ** close Orders is Greater than Value * Spends…" at bounding box center [388, 208] width 366 height 130
click at [380, 233] on div "Less than" at bounding box center [353, 235] width 62 height 11
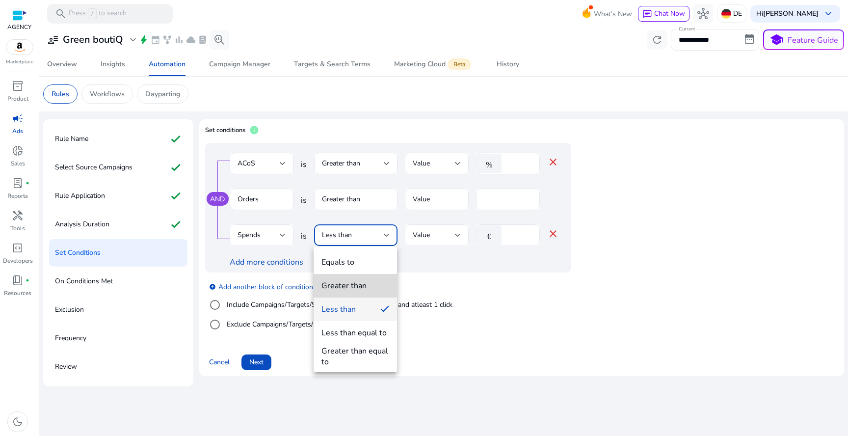
click at [371, 278] on mat-option "Greater than" at bounding box center [354, 286] width 83 height 24
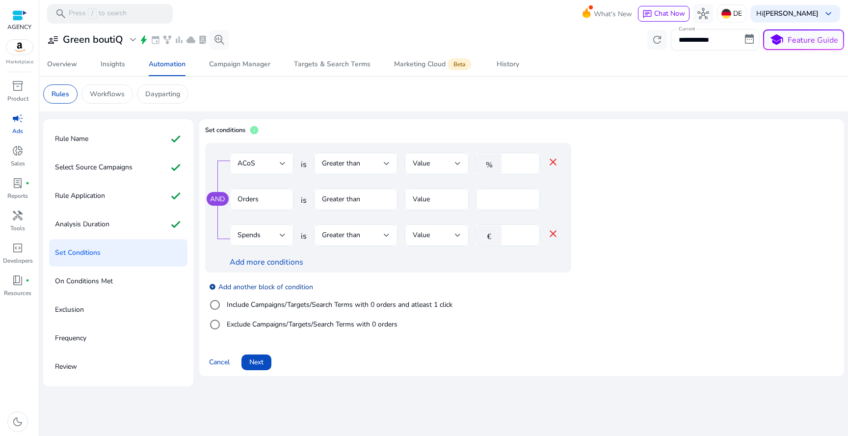
click at [268, 290] on link "add_circle Add another block of condition" at bounding box center [261, 286] width 104 height 11
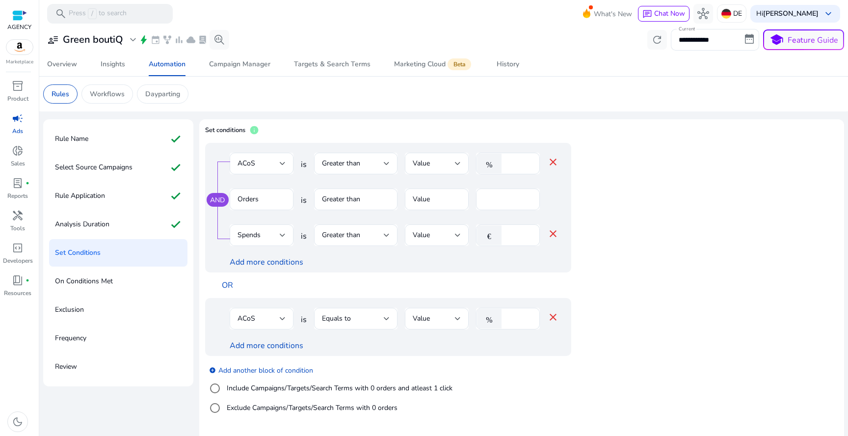
click at [264, 321] on div "ACoS" at bounding box center [258, 318] width 42 height 11
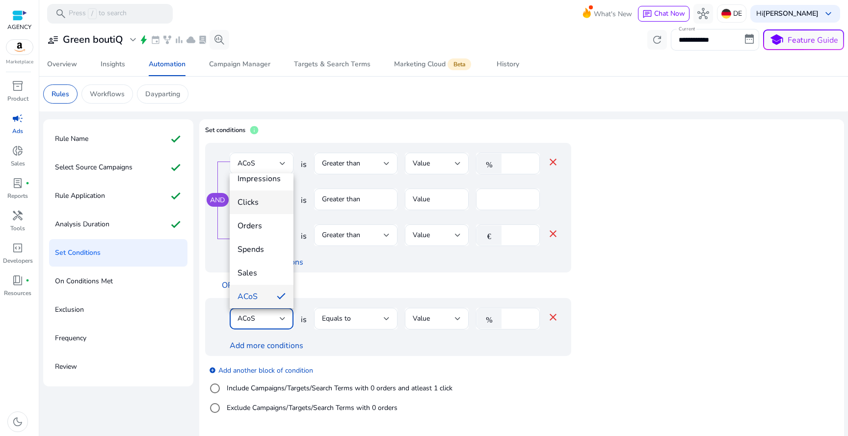
click at [265, 206] on span "Clicks" at bounding box center [261, 202] width 48 height 11
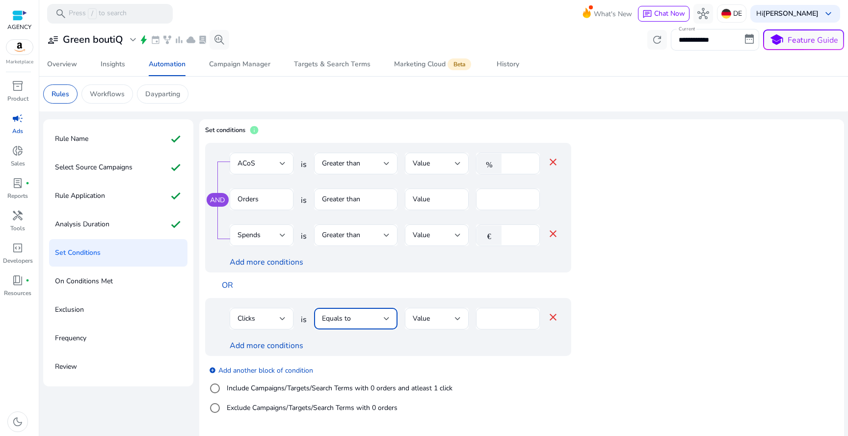
click at [384, 316] on div at bounding box center [387, 318] width 6 height 4
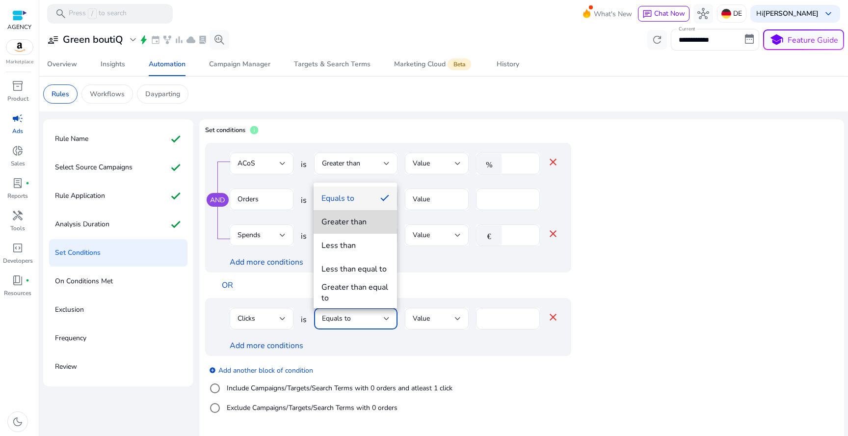
click at [365, 227] on mat-option "Greater than" at bounding box center [354, 222] width 83 height 24
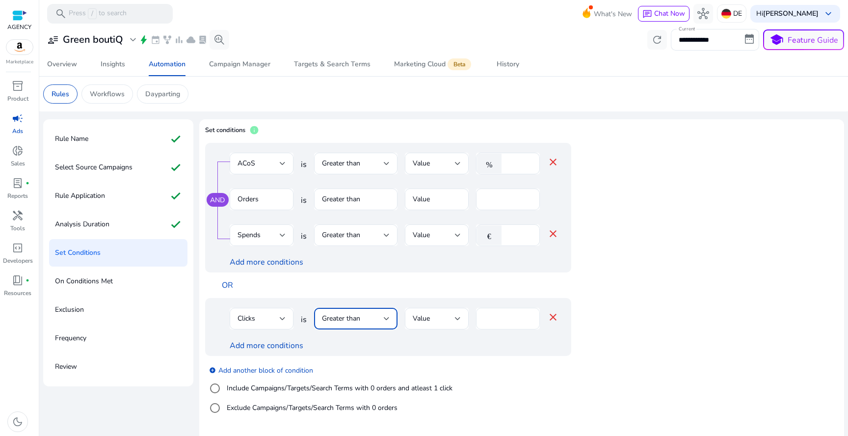
click at [499, 316] on input "****" at bounding box center [508, 318] width 48 height 11
type input "**"
click at [272, 346] on link "Add more conditions" at bounding box center [267, 345] width 74 height 11
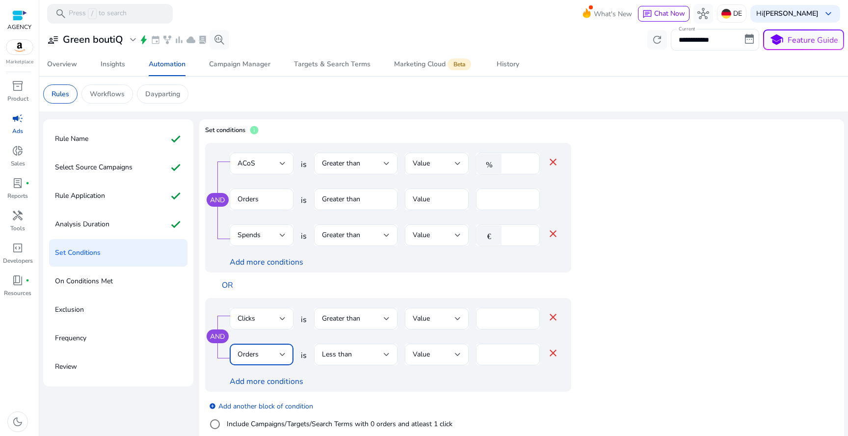
click at [268, 351] on div "Orders" at bounding box center [258, 354] width 42 height 11
click at [497, 353] on div at bounding box center [424, 218] width 848 height 436
click at [497, 352] on input "*" at bounding box center [508, 354] width 48 height 11
type input "*"
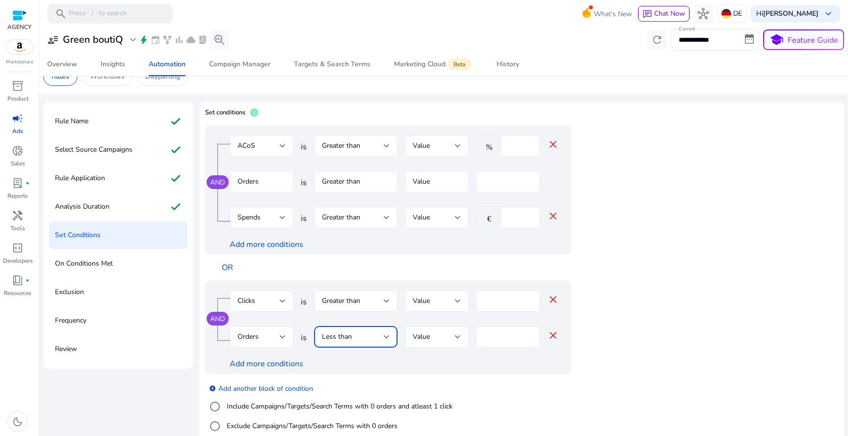
click at [357, 336] on div "Less than" at bounding box center [353, 336] width 62 height 11
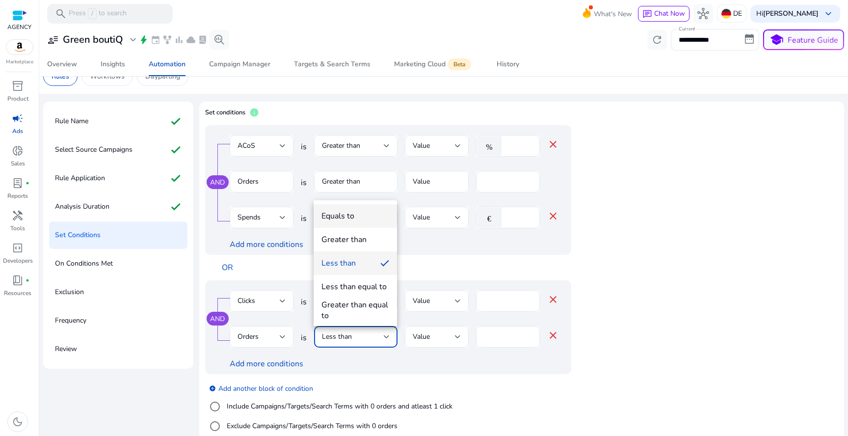
drag, startPoint x: 369, startPoint y: 215, endPoint x: 370, endPoint y: 222, distance: 6.5
click at [370, 222] on mat-option "Equals to" at bounding box center [354, 216] width 83 height 24
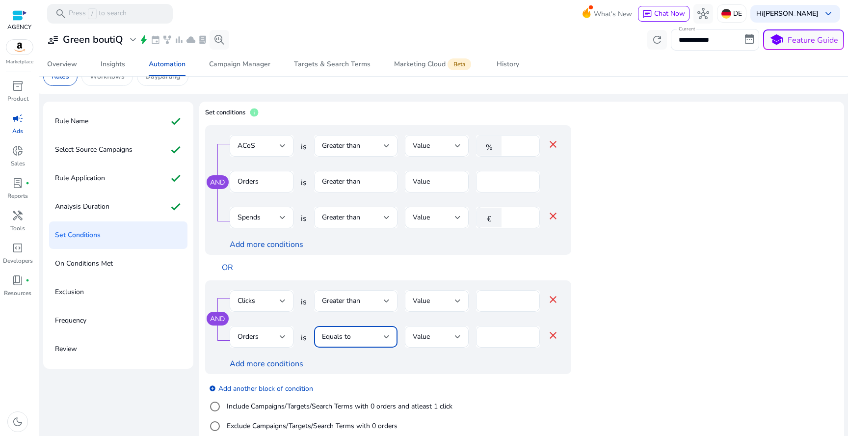
scroll to position [67, 0]
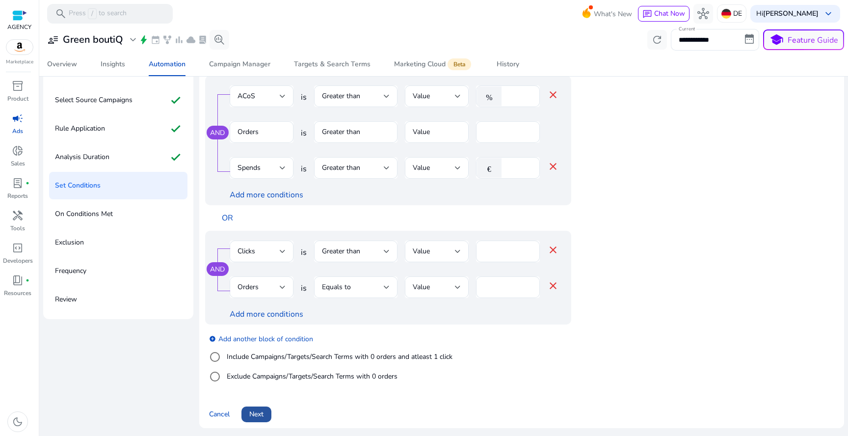
click at [265, 415] on span at bounding box center [256, 414] width 30 height 24
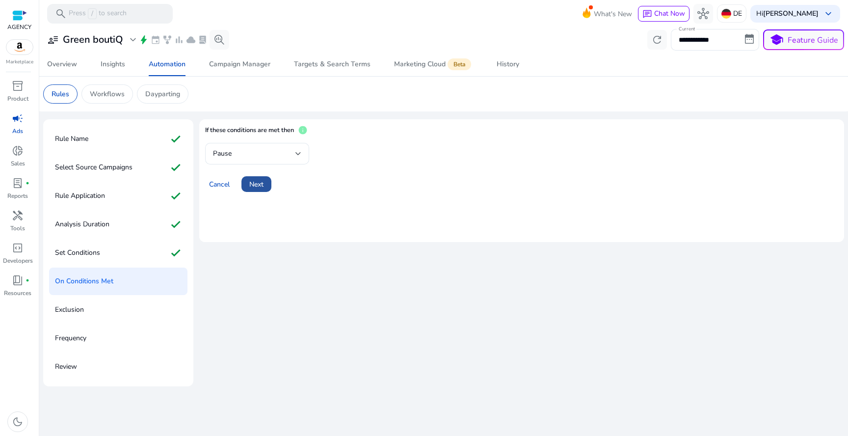
click at [265, 185] on span at bounding box center [256, 184] width 30 height 24
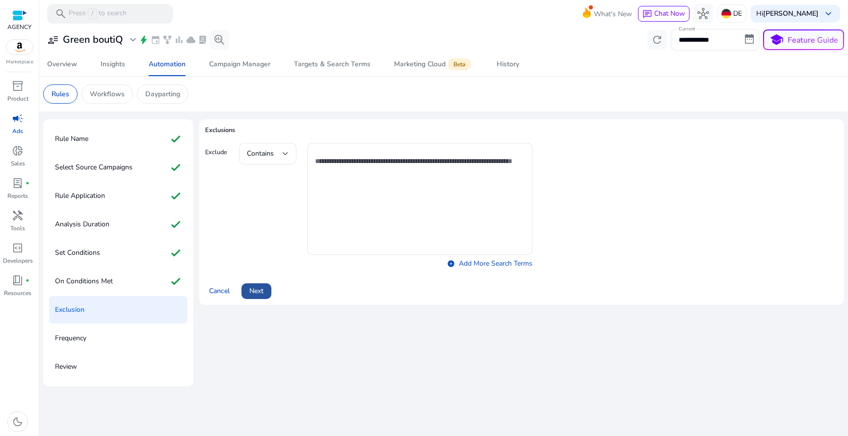
click at [259, 290] on span "Next" at bounding box center [256, 290] width 14 height 10
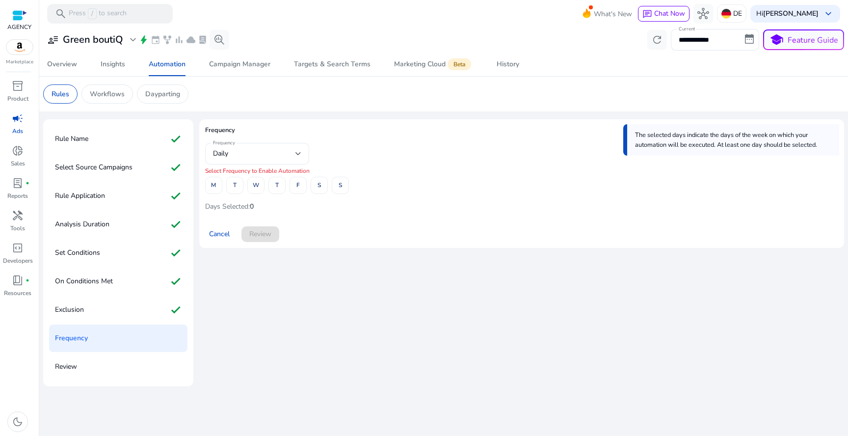
click at [232, 156] on div "Daily" at bounding box center [254, 153] width 82 height 11
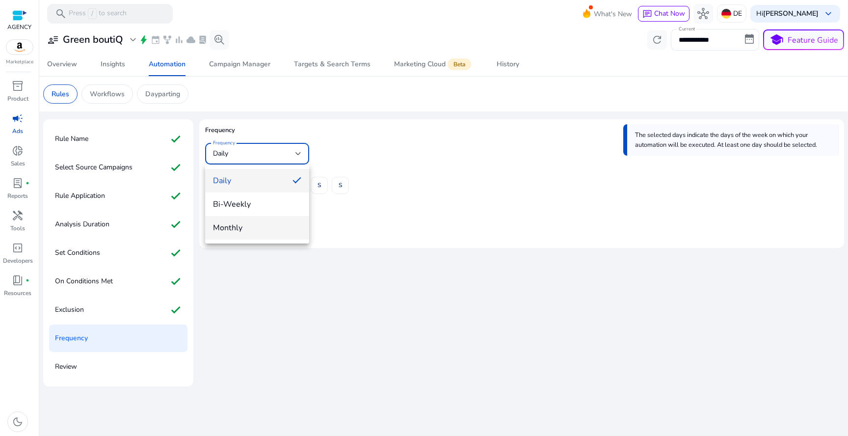
click at [244, 223] on span "Monthly" at bounding box center [257, 227] width 88 height 11
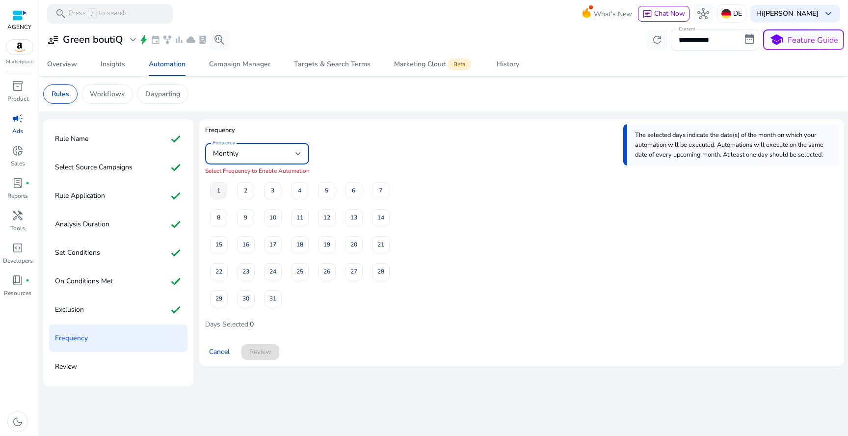
click at [219, 190] on span "1" at bounding box center [218, 190] width 3 height 17
click at [219, 237] on span "15" at bounding box center [218, 244] width 7 height 17
click at [255, 346] on span "Review" at bounding box center [260, 351] width 22 height 10
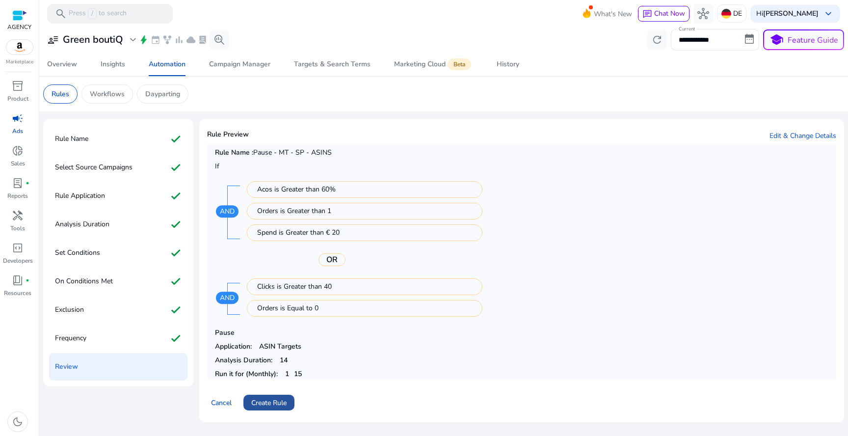
click at [266, 394] on span at bounding box center [268, 402] width 51 height 24
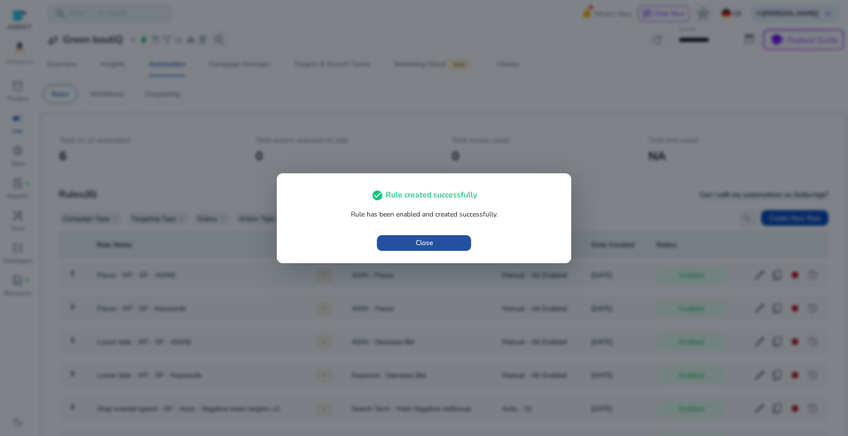
click at [403, 244] on span "button" at bounding box center [424, 243] width 94 height 24
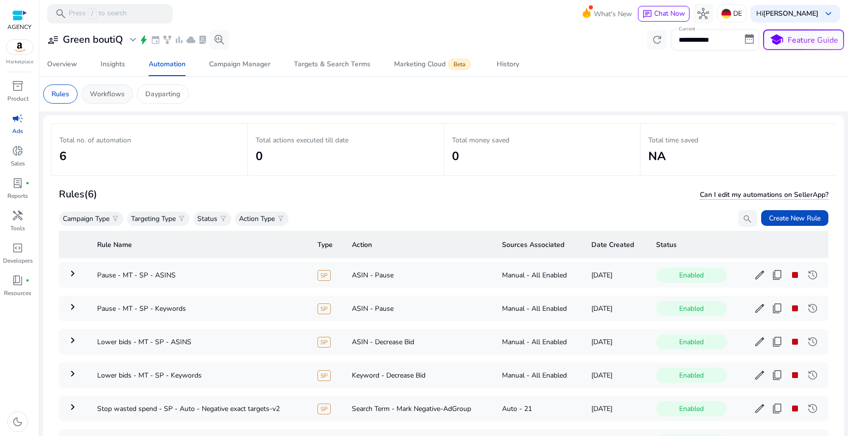
click at [120, 93] on p "Workflows" at bounding box center [107, 94] width 35 height 10
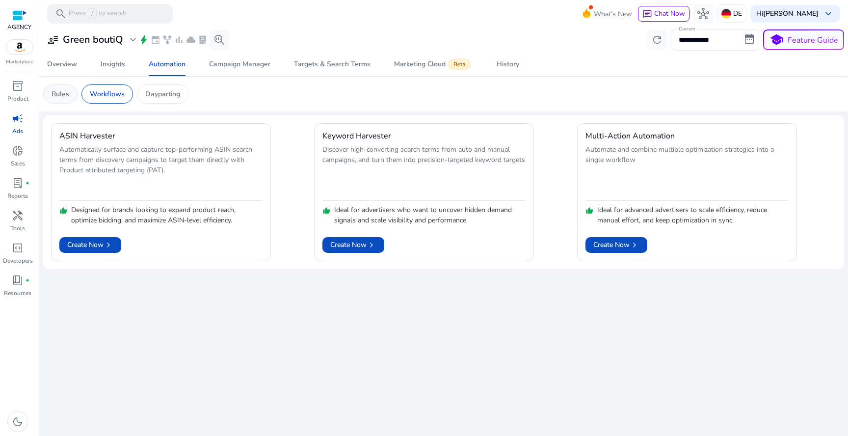
click at [66, 90] on p "Rules" at bounding box center [61, 94] width 18 height 10
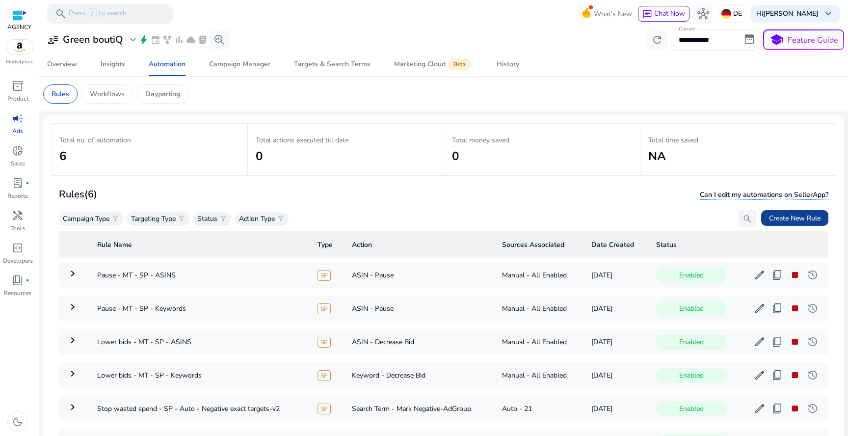
click at [805, 217] on span "Create New Rule" at bounding box center [795, 218] width 52 height 10
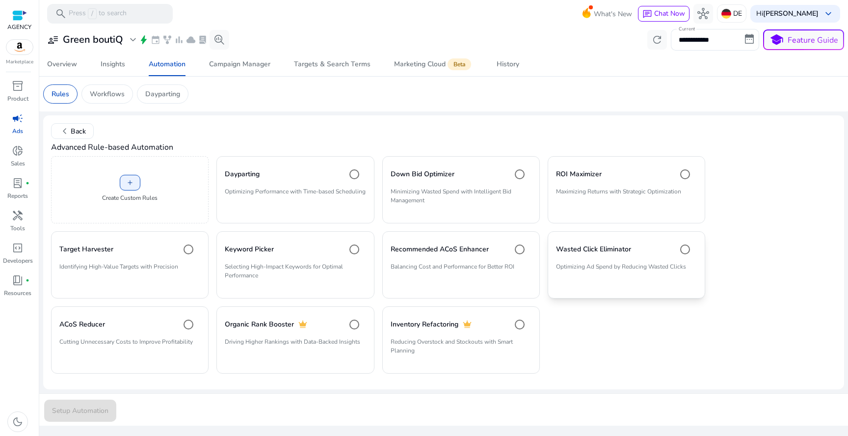
click at [584, 249] on h4 "Wasted Click Eliminator" at bounding box center [593, 249] width 75 height 10
click at [143, 183] on div "add Create Custom Rules" at bounding box center [129, 189] width 157 height 67
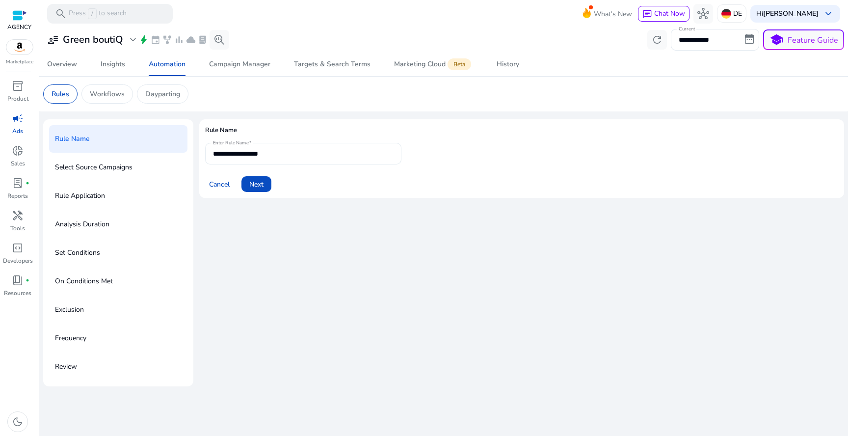
click at [267, 155] on input "**********" at bounding box center [303, 153] width 181 height 11
click at [260, 185] on span "Next" at bounding box center [256, 184] width 14 height 10
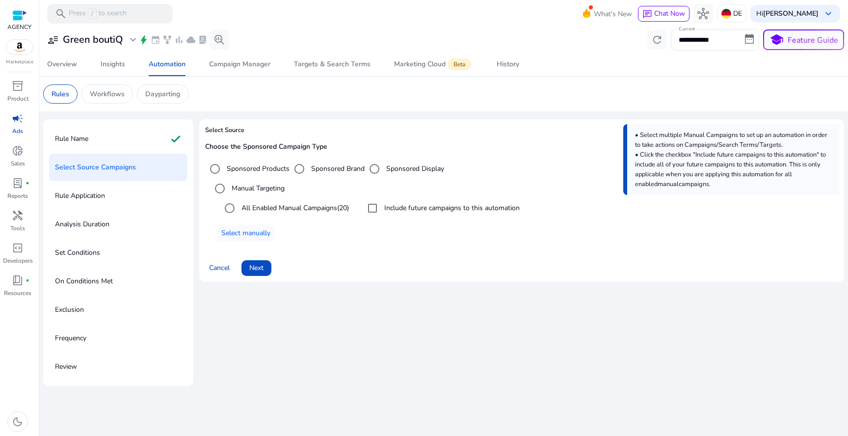
click at [393, 170] on label "Sponsored Display" at bounding box center [414, 168] width 60 height 10
click at [342, 164] on label "Sponsored Brand" at bounding box center [336, 168] width 55 height 10
click at [259, 164] on label "Sponsored Products" at bounding box center [257, 168] width 65 height 10
click at [134, 200] on div "Rule Application" at bounding box center [118, 195] width 138 height 27
click at [263, 233] on span "Select manually" at bounding box center [245, 233] width 49 height 10
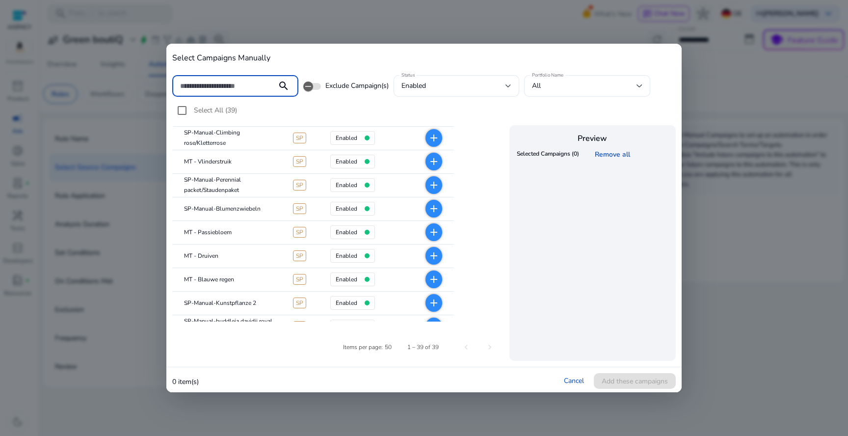
scroll to position [744, 0]
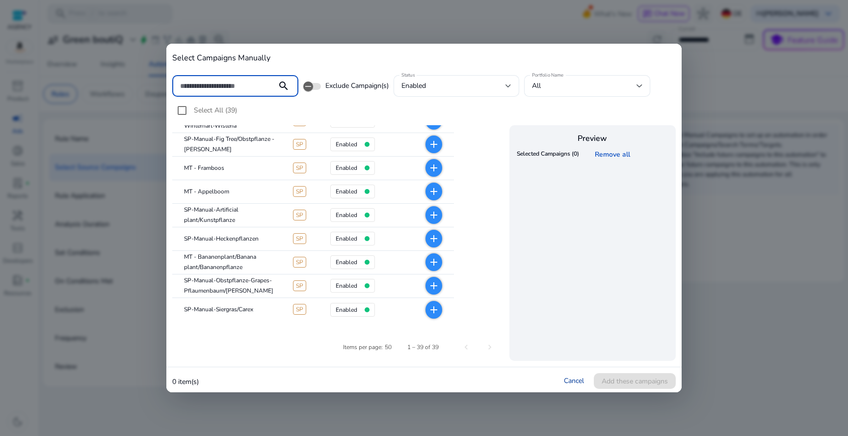
click at [575, 382] on link "Cancel" at bounding box center [574, 380] width 20 height 9
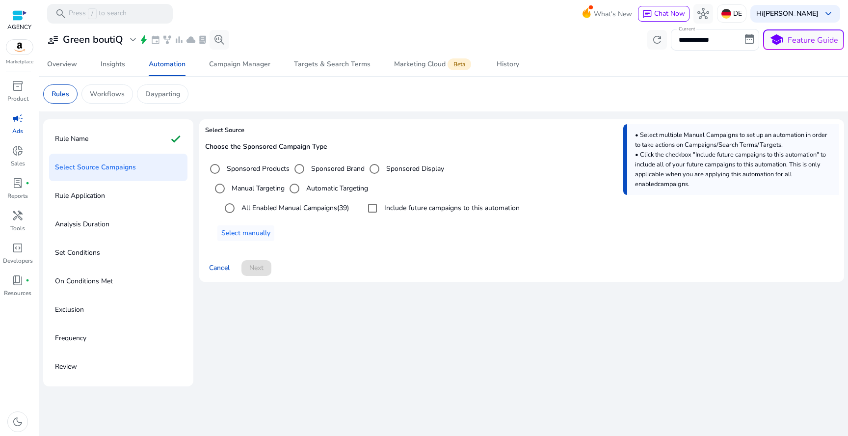
click at [340, 169] on label "Sponsored Brand" at bounding box center [336, 168] width 55 height 10
click at [406, 172] on label "Sponsored Display" at bounding box center [414, 168] width 60 height 10
click at [251, 167] on label "Sponsored Products" at bounding box center [257, 168] width 65 height 10
click at [240, 207] on div "Select an option" at bounding box center [230, 208] width 24 height 24
click at [251, 266] on span "Next" at bounding box center [256, 267] width 14 height 10
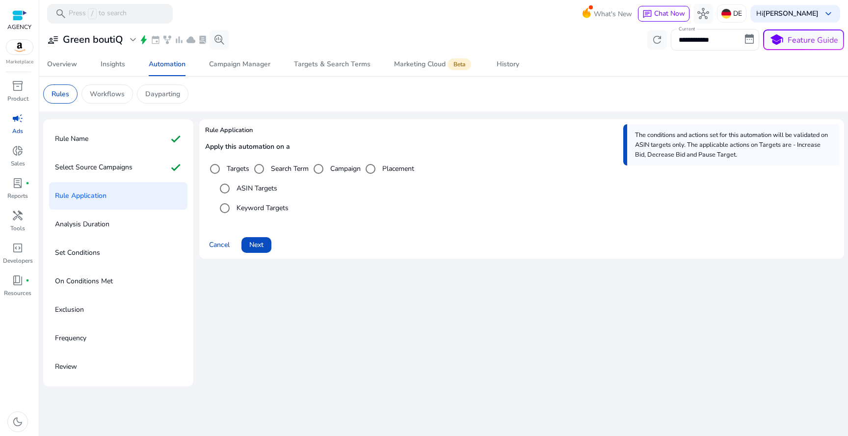
click at [275, 168] on label "Search Term" at bounding box center [289, 168] width 40 height 10
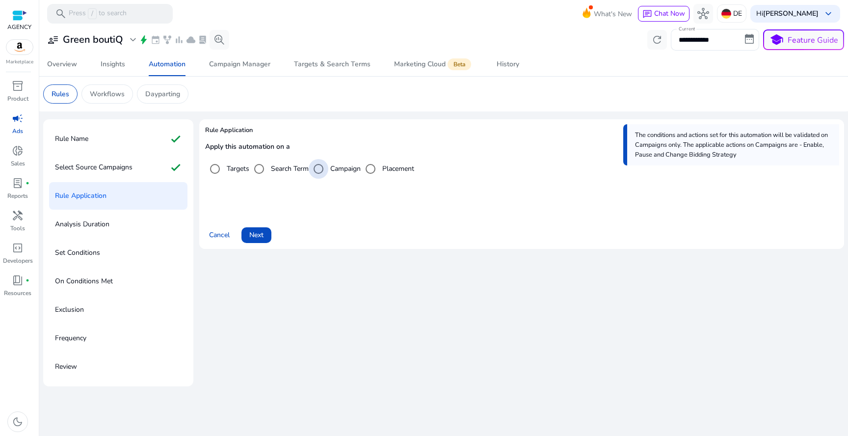
click at [355, 170] on label "Campaign" at bounding box center [344, 168] width 32 height 10
click at [384, 170] on label "Placement" at bounding box center [397, 168] width 34 height 10
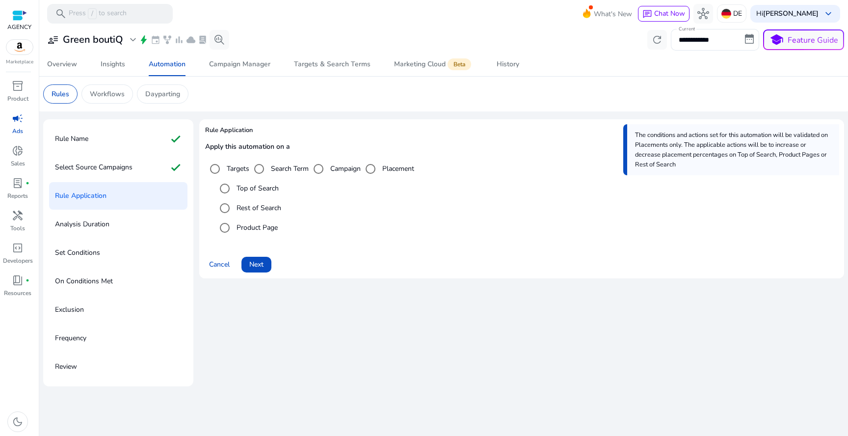
click at [283, 166] on label "Search Term" at bounding box center [289, 168] width 40 height 10
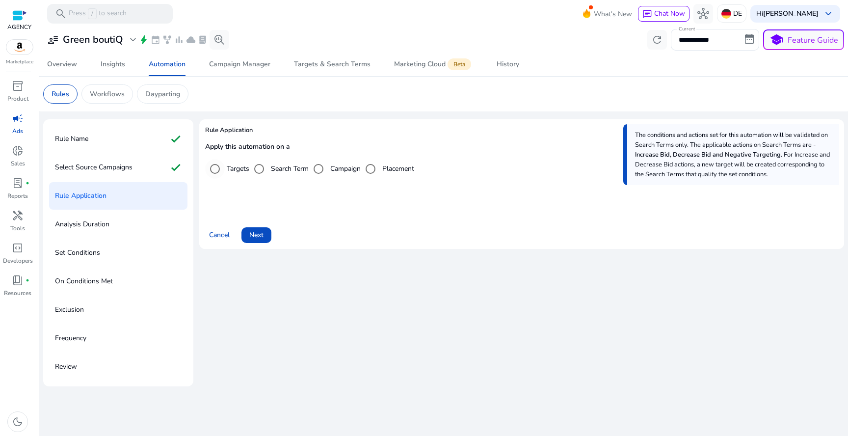
click at [234, 174] on div "Targets" at bounding box center [227, 169] width 44 height 20
click at [231, 171] on label "Targets" at bounding box center [237, 168] width 25 height 10
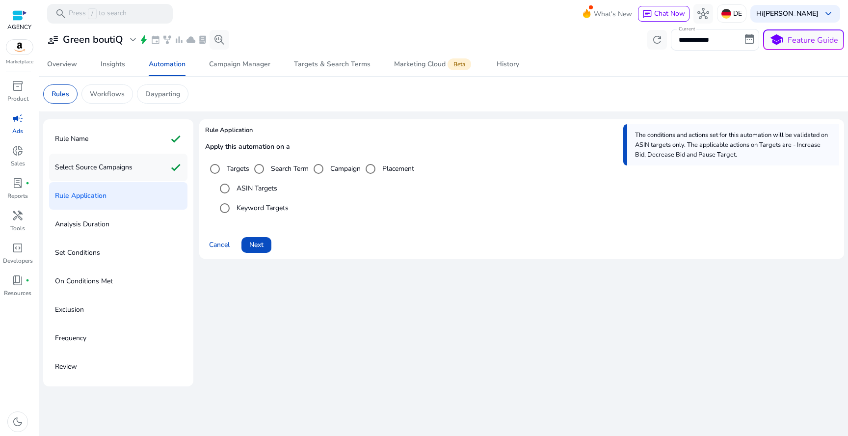
click at [132, 171] on p "Select Source Campaigns" at bounding box center [94, 167] width 78 height 16
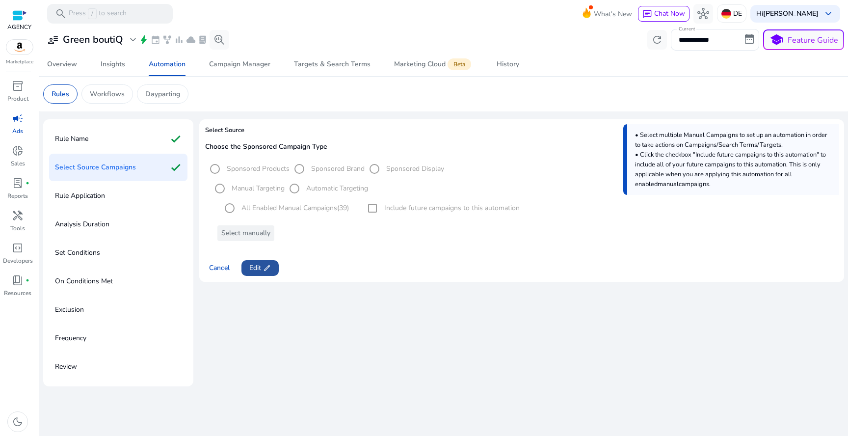
click at [266, 264] on span "edit" at bounding box center [267, 268] width 8 height 8
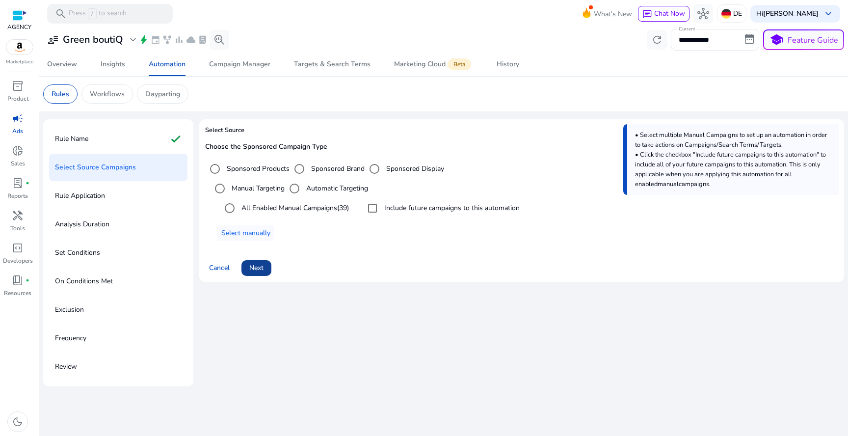
click at [257, 267] on span "Next" at bounding box center [256, 267] width 14 height 10
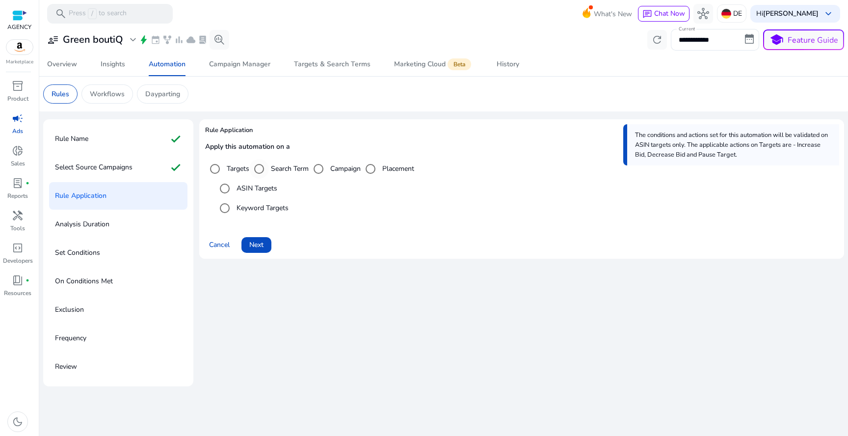
click at [271, 171] on label "Search Term" at bounding box center [289, 168] width 40 height 10
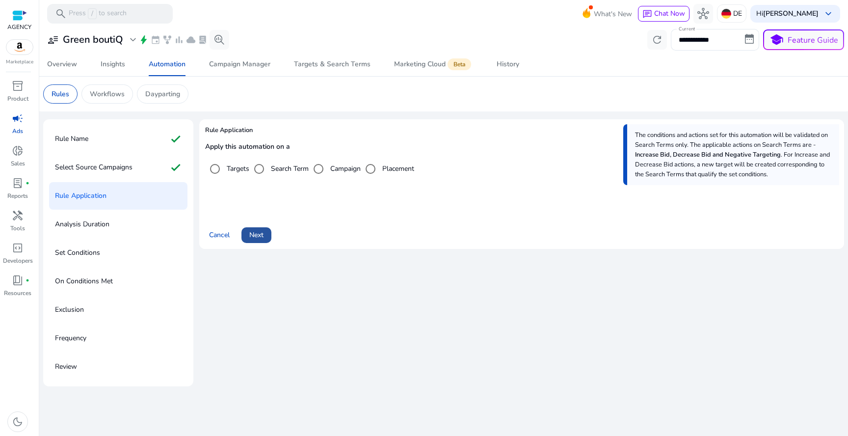
click at [259, 233] on span "Next" at bounding box center [256, 235] width 14 height 10
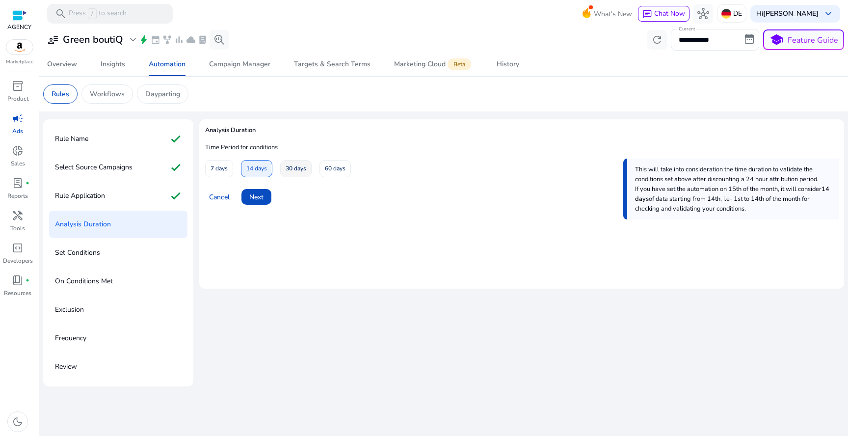
click at [292, 163] on span "30 days" at bounding box center [295, 168] width 21 height 17
click at [262, 196] on span "Next" at bounding box center [256, 197] width 14 height 10
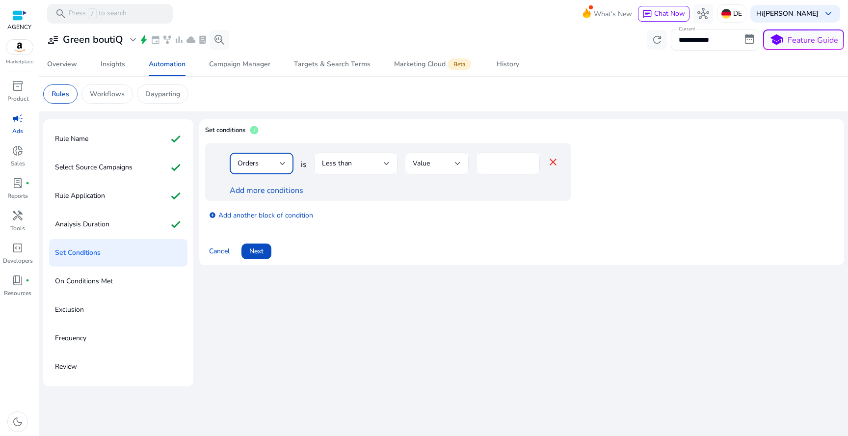
click at [270, 163] on div "Orders" at bounding box center [258, 163] width 42 height 11
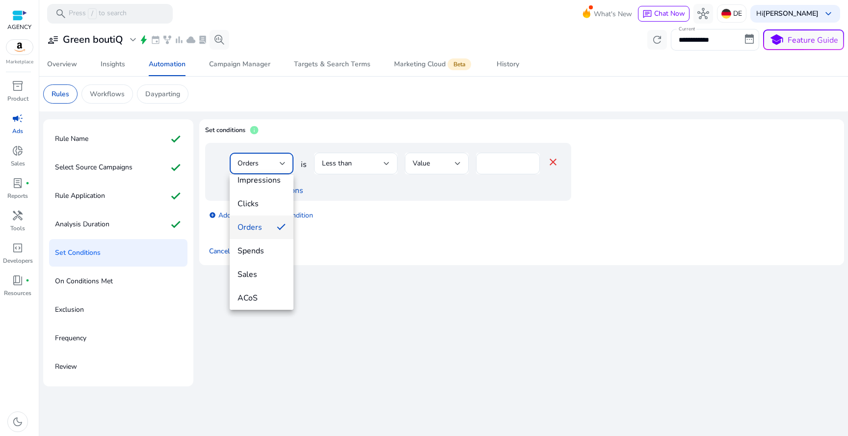
scroll to position [36, 0]
click at [130, 161] on div at bounding box center [424, 218] width 848 height 436
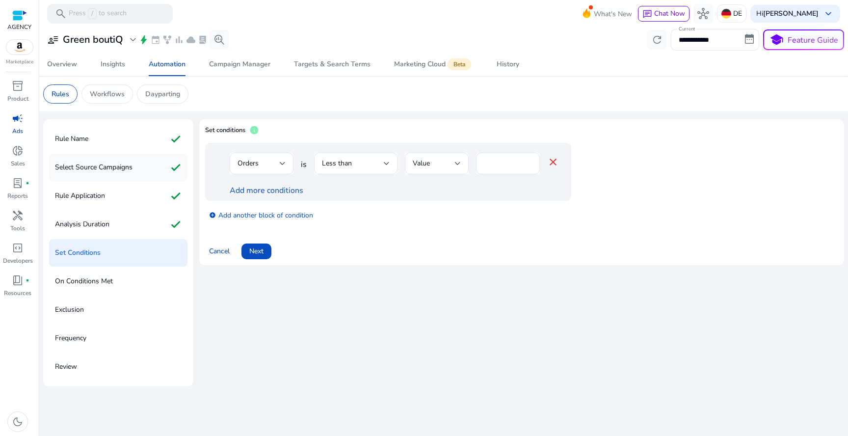
click at [120, 164] on p "Select Source Campaigns" at bounding box center [94, 167] width 78 height 16
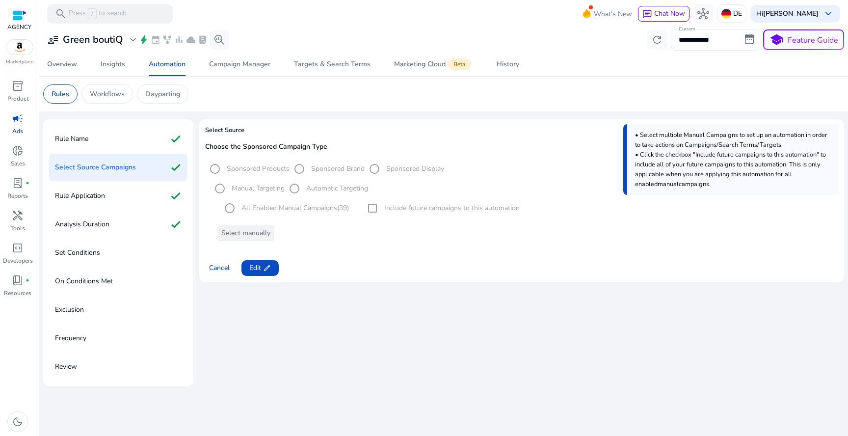
click at [118, 179] on div "Select Source Campaigns check" at bounding box center [118, 167] width 138 height 27
click at [118, 190] on div "Rule Application check" at bounding box center [118, 195] width 138 height 27
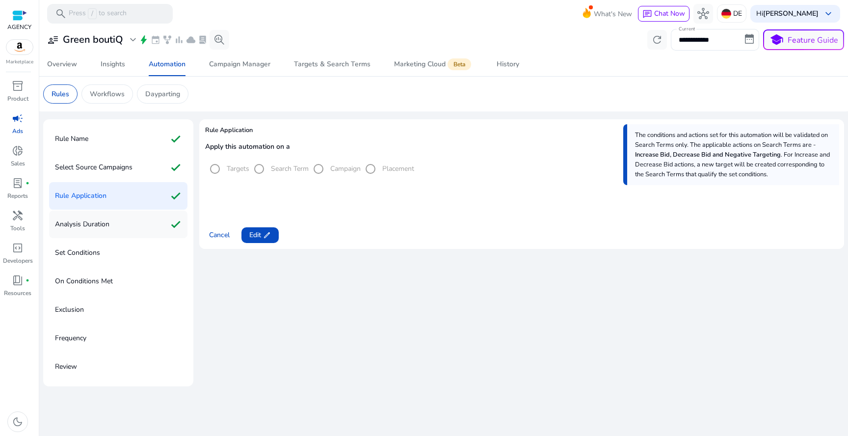
click at [114, 221] on div "Analysis Duration check" at bounding box center [118, 223] width 138 height 27
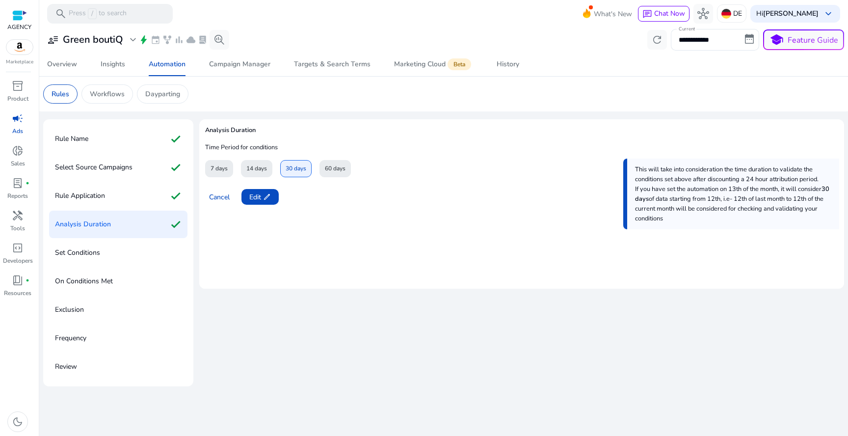
click at [105, 248] on div "Set Conditions" at bounding box center [118, 252] width 138 height 27
click at [263, 193] on app-icon "edit" at bounding box center [266, 197] width 10 height 8
click at [263, 193] on span "Next" at bounding box center [256, 197] width 14 height 10
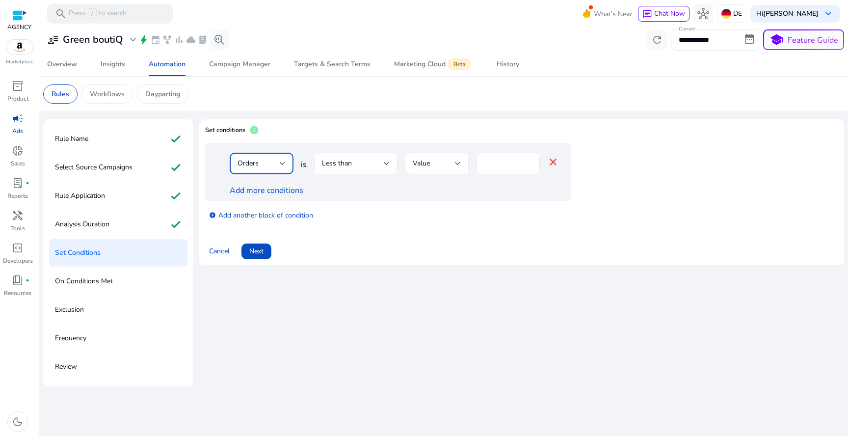
click at [282, 164] on div at bounding box center [283, 163] width 6 height 4
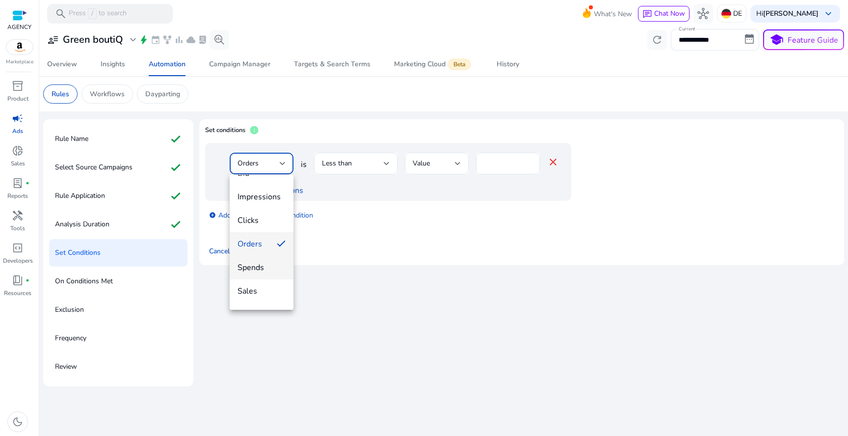
scroll to position [16, 0]
click at [272, 216] on span "Clicks" at bounding box center [261, 221] width 48 height 11
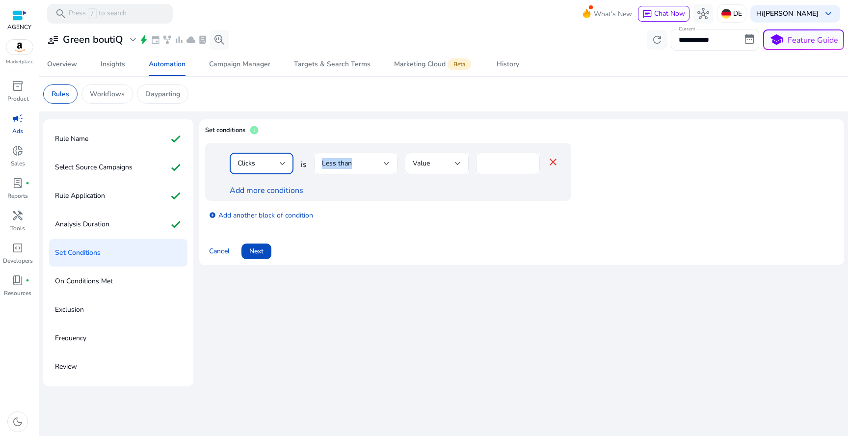
click at [363, 158] on div "Less than" at bounding box center [353, 163] width 62 height 11
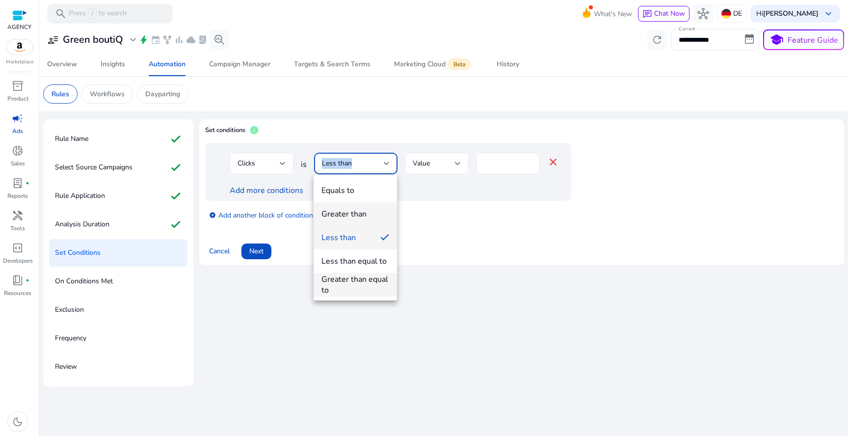
click at [357, 213] on div "Greater than" at bounding box center [343, 213] width 45 height 11
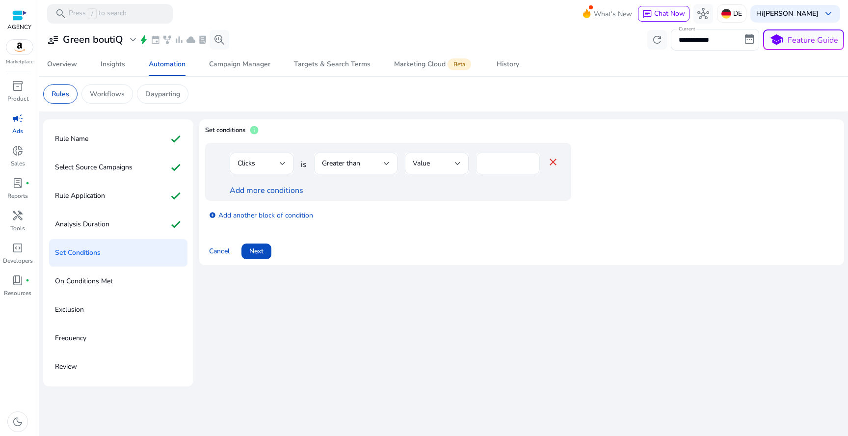
click at [502, 169] on div "*" at bounding box center [508, 164] width 48 height 22
type input "**"
click at [283, 185] on link "Add more conditions" at bounding box center [267, 190] width 74 height 11
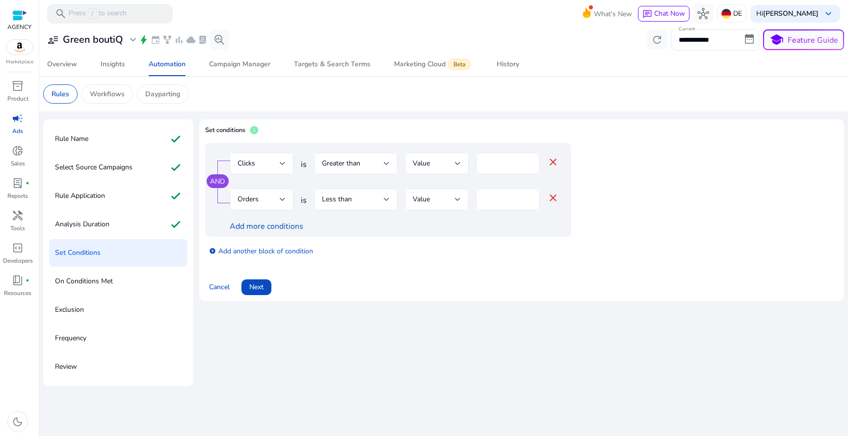
click at [504, 197] on input "*" at bounding box center [508, 199] width 48 height 11
type input "*"
click at [377, 196] on div "Less than" at bounding box center [353, 199] width 62 height 11
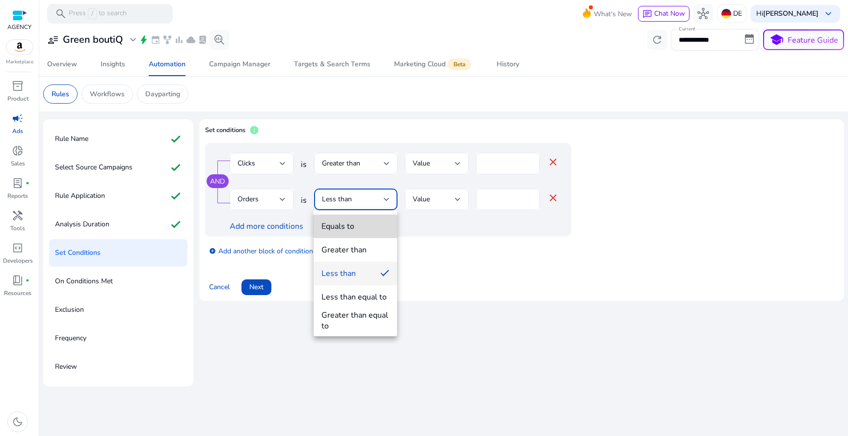
click at [367, 221] on span "Equals to" at bounding box center [355, 226] width 68 height 11
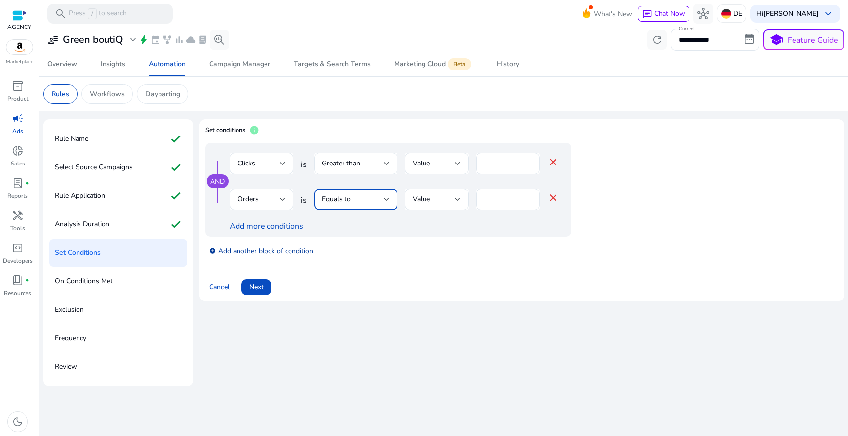
click at [279, 246] on link "add_circle Add another block of condition" at bounding box center [261, 250] width 104 height 11
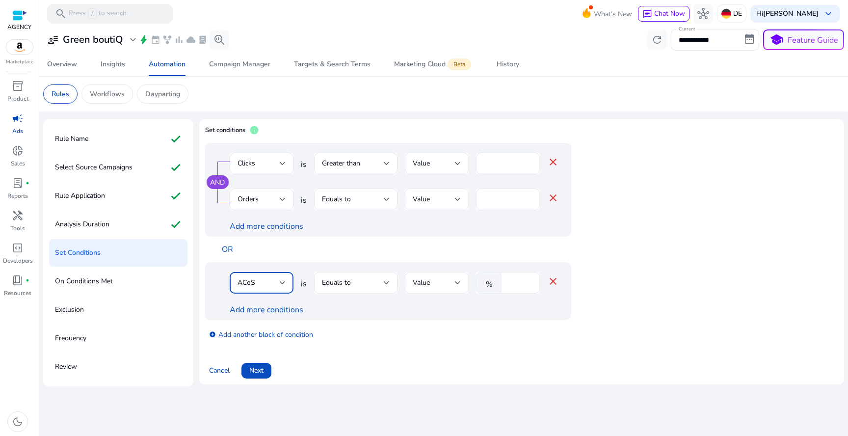
click at [271, 281] on div "ACoS" at bounding box center [258, 282] width 42 height 11
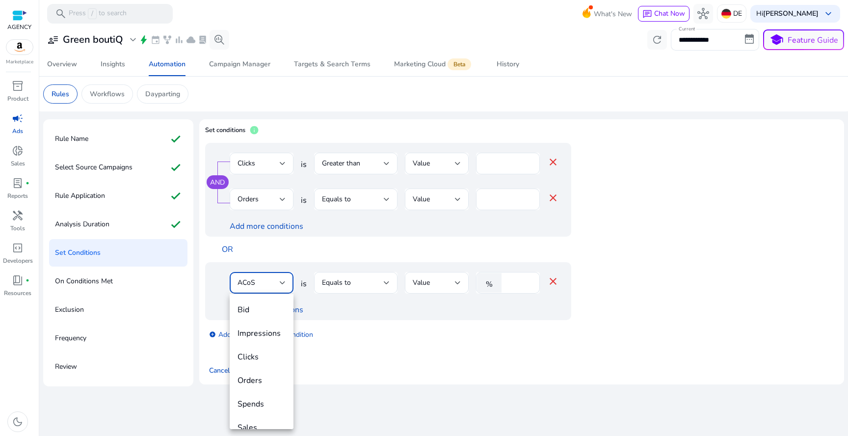
scroll to position [34, 0]
click at [278, 258] on div at bounding box center [424, 218] width 848 height 436
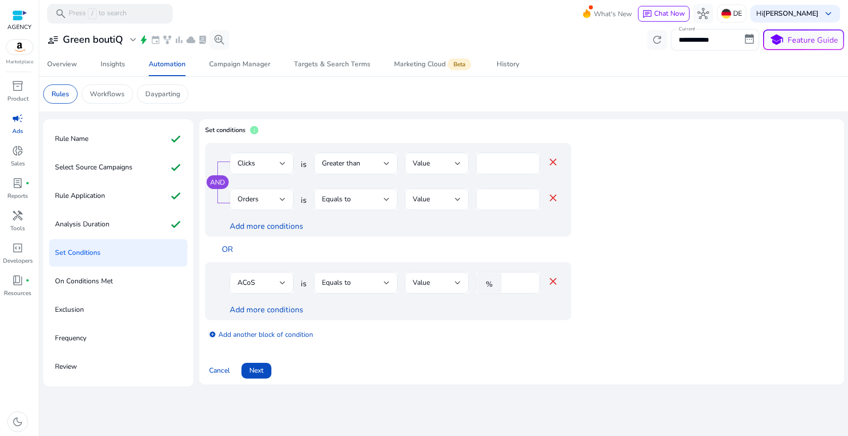
click at [554, 282] on mat-icon "close" at bounding box center [553, 281] width 12 height 12
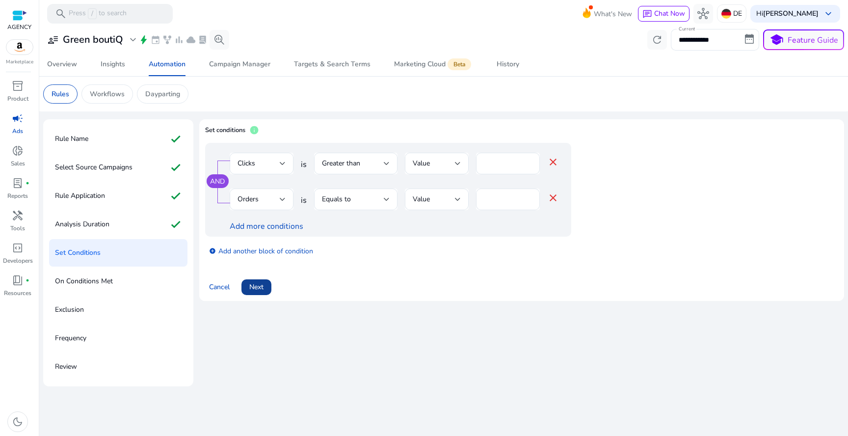
click at [262, 284] on span "Next" at bounding box center [256, 287] width 14 height 10
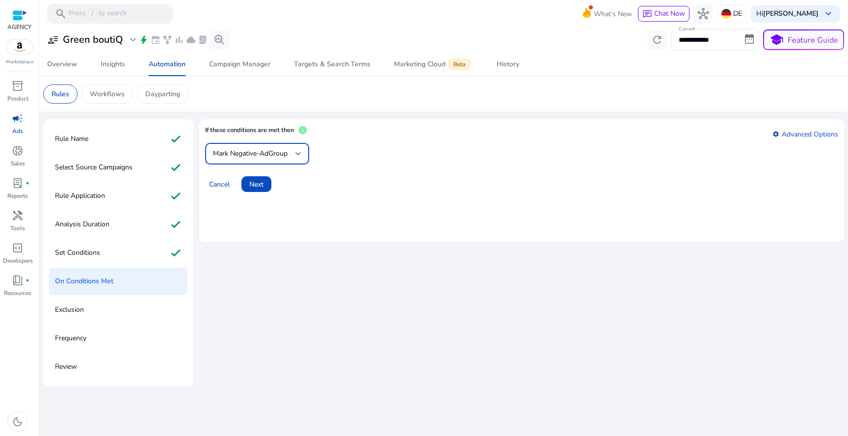
click at [279, 156] on span "Mark Negative-AdGroup" at bounding box center [250, 153] width 75 height 9
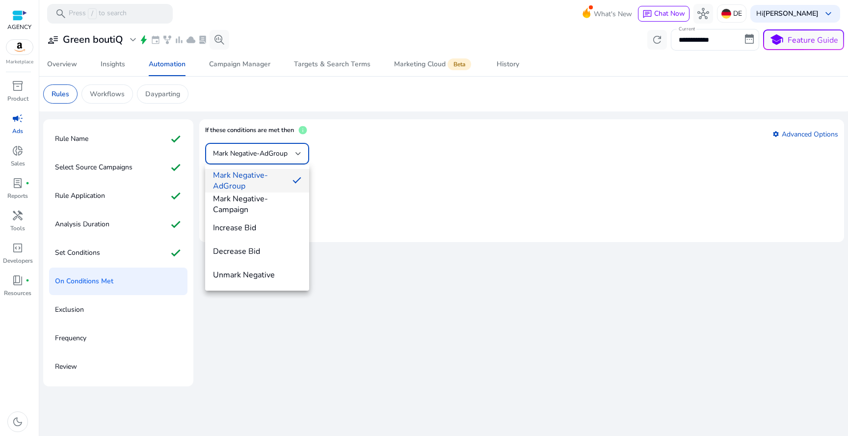
click at [358, 155] on div at bounding box center [424, 218] width 848 height 436
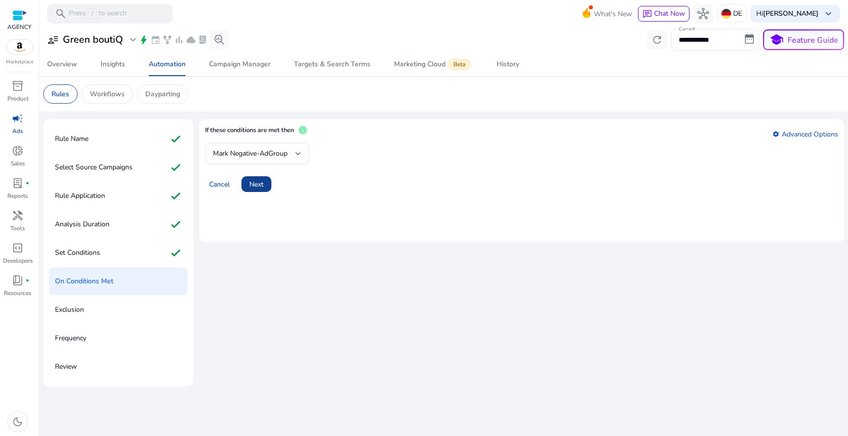
click at [256, 183] on span "Next" at bounding box center [256, 184] width 14 height 10
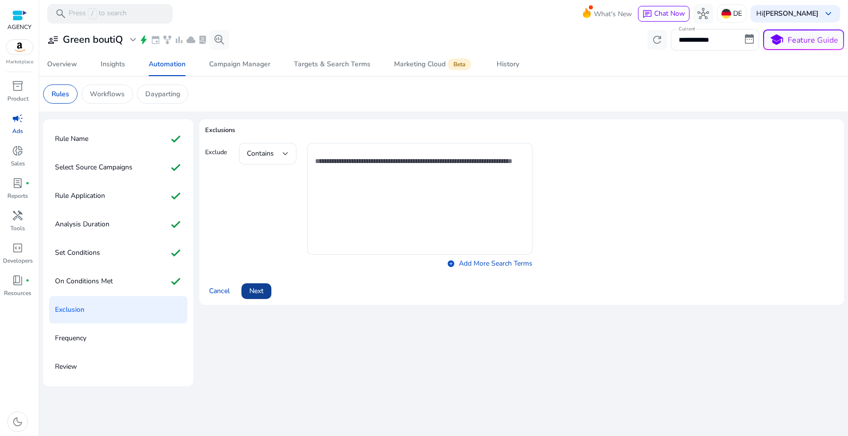
click at [262, 290] on span "Next" at bounding box center [256, 290] width 14 height 10
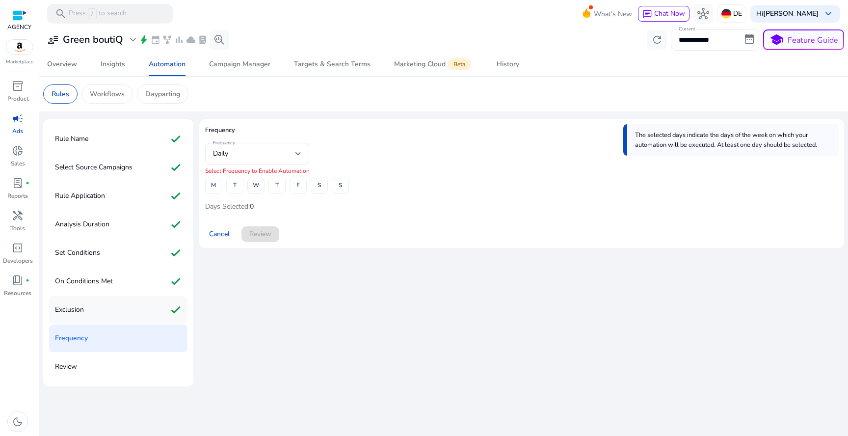
click at [116, 309] on div "Exclusion check" at bounding box center [118, 309] width 138 height 27
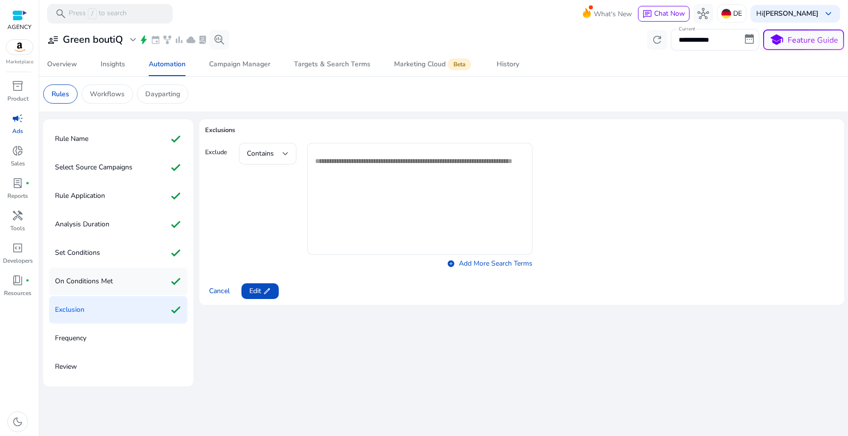
click at [128, 272] on div "On Conditions Met check" at bounding box center [118, 280] width 138 height 27
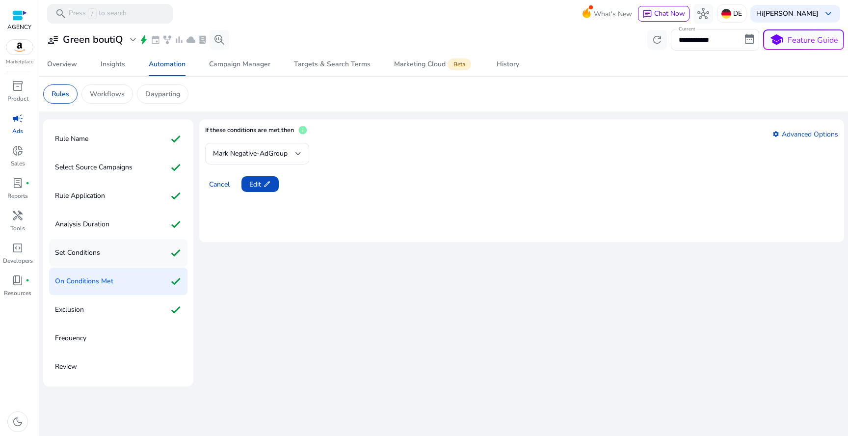
click at [130, 255] on div "Set Conditions check" at bounding box center [118, 252] width 138 height 27
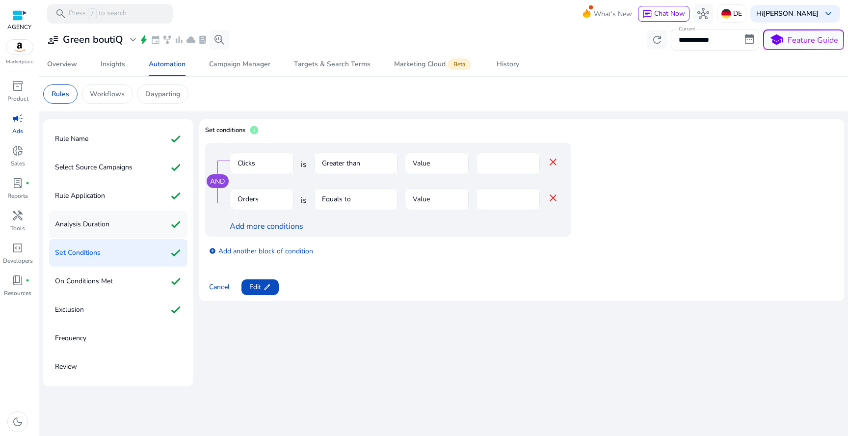
click at [138, 234] on div "Analysis Duration check" at bounding box center [118, 223] width 138 height 27
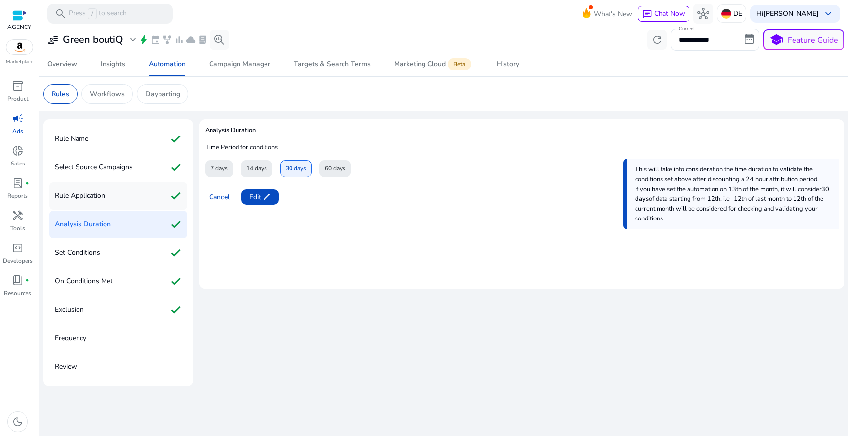
click at [138, 200] on div "Rule Application check" at bounding box center [118, 195] width 138 height 27
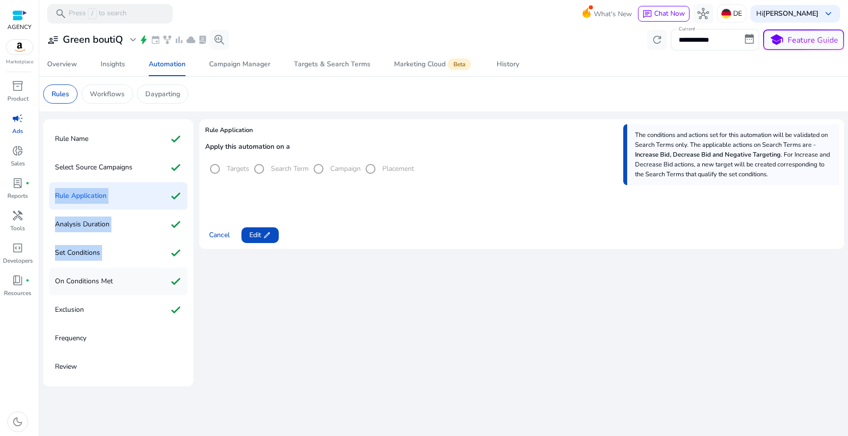
drag, startPoint x: 137, startPoint y: 174, endPoint x: 123, endPoint y: 271, distance: 98.1
click at [123, 271] on div "Rule Name check Select Source Campaigns check Rule Application check Analysis D…" at bounding box center [118, 252] width 150 height 267
click at [84, 287] on p "On Conditions Met" at bounding box center [84, 281] width 58 height 16
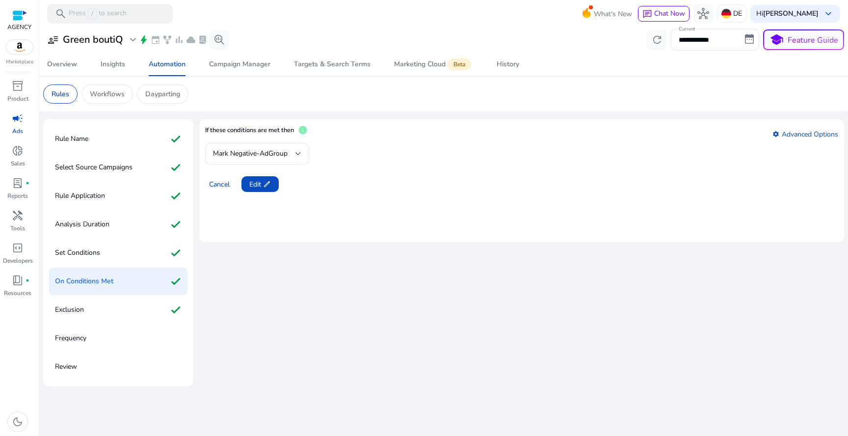
click at [800, 132] on div "If these conditions are met then info settings Advanced Options" at bounding box center [521, 134] width 633 height 18
click at [793, 135] on div "If these conditions are met then info settings Advanced Options" at bounding box center [521, 134] width 633 height 18
click at [220, 181] on span "Cancel" at bounding box center [219, 184] width 21 height 10
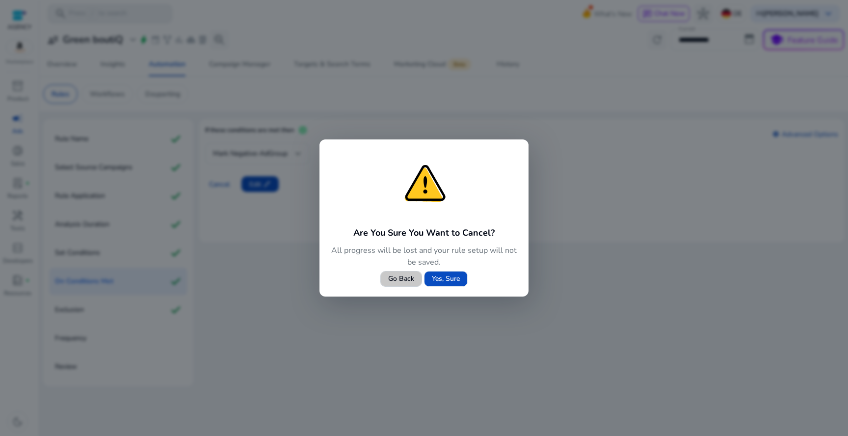
click at [388, 277] on span "Go Back" at bounding box center [401, 278] width 26 height 10
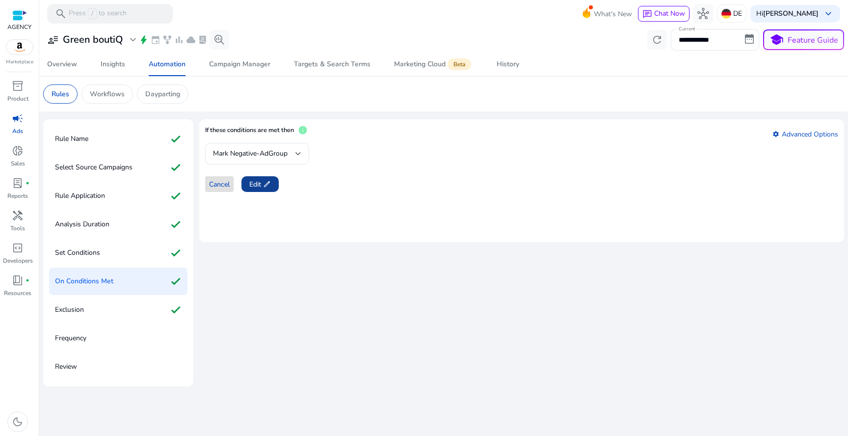
click at [267, 180] on span "edit" at bounding box center [267, 184] width 8 height 8
click at [828, 128] on div "If these conditions are met then info settings Advanced Options" at bounding box center [521, 134] width 633 height 18
click at [820, 133] on link "settings Advanced Options" at bounding box center [805, 134] width 66 height 9
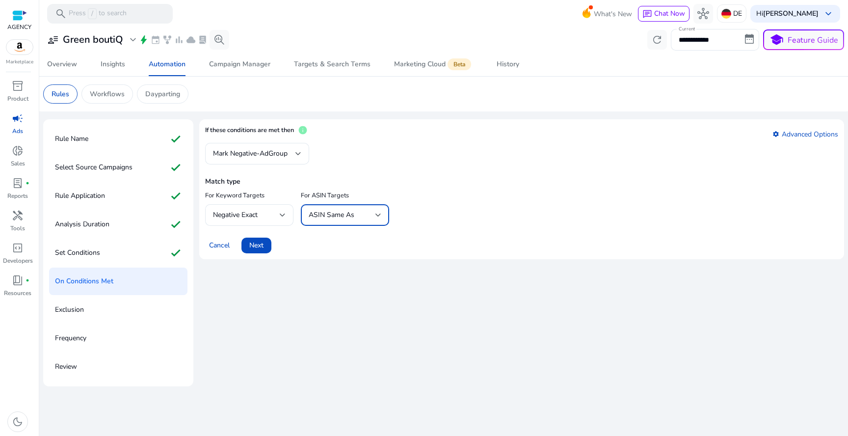
click at [339, 214] on span "ASIN Same As" at bounding box center [332, 214] width 46 height 9
click at [340, 214] on div at bounding box center [424, 218] width 848 height 436
click at [263, 215] on div "Negative Exact" at bounding box center [246, 214] width 67 height 11
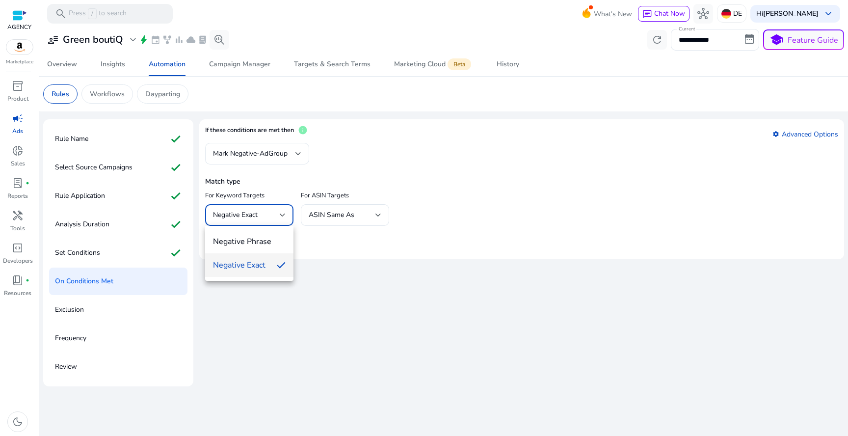
click at [266, 213] on div at bounding box center [424, 218] width 848 height 436
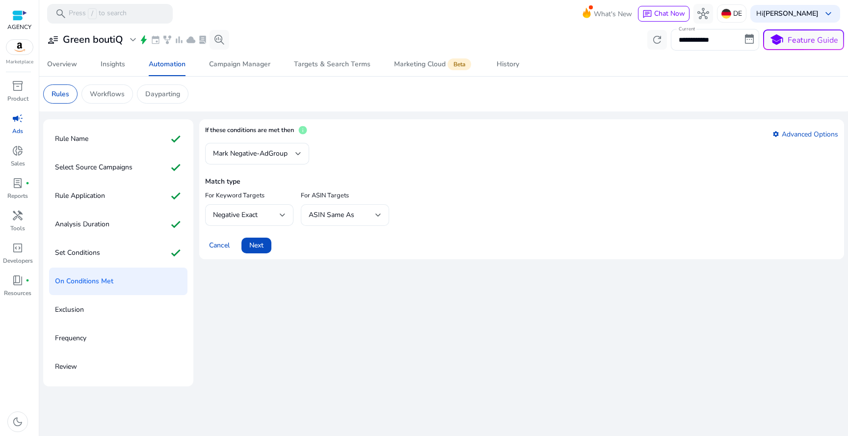
click at [369, 218] on div "ASIN Same As" at bounding box center [342, 214] width 67 height 11
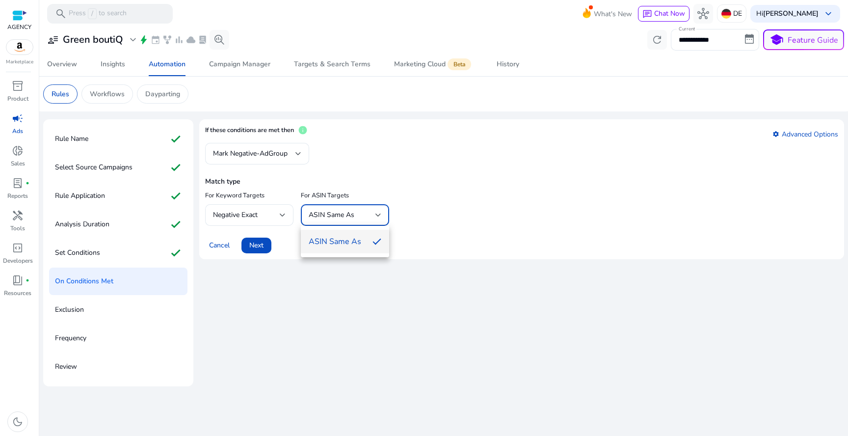
click at [369, 218] on div at bounding box center [424, 218] width 848 height 436
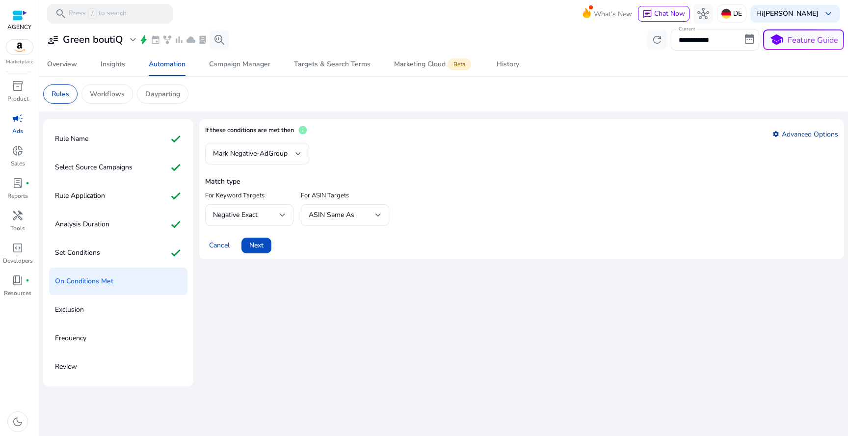
click at [820, 132] on link "settings Advanced Options" at bounding box center [805, 134] width 66 height 9
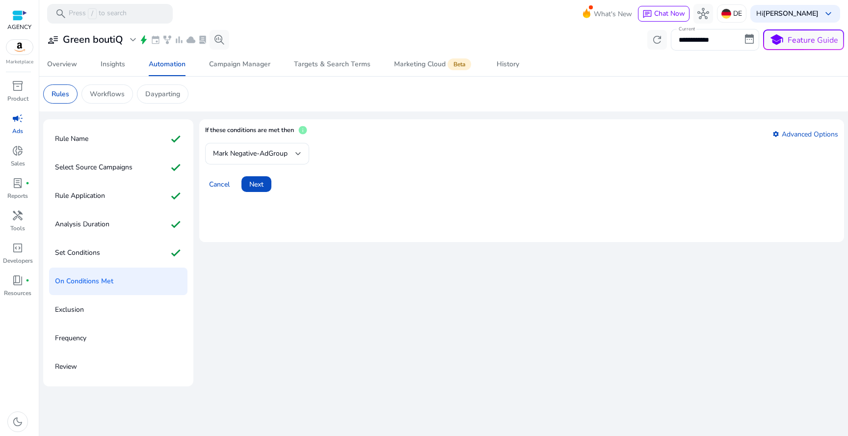
click at [99, 301] on div "Exclusion" at bounding box center [118, 309] width 138 height 27
click at [260, 188] on span "Next" at bounding box center [256, 184] width 14 height 10
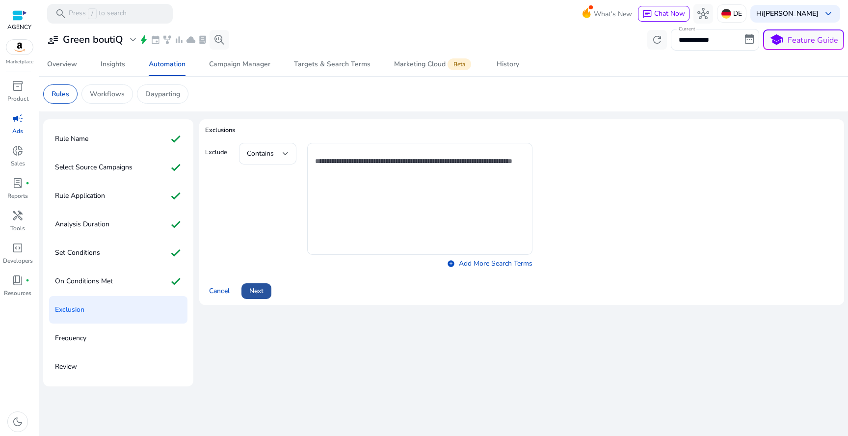
click at [259, 291] on span "Next" at bounding box center [256, 290] width 14 height 10
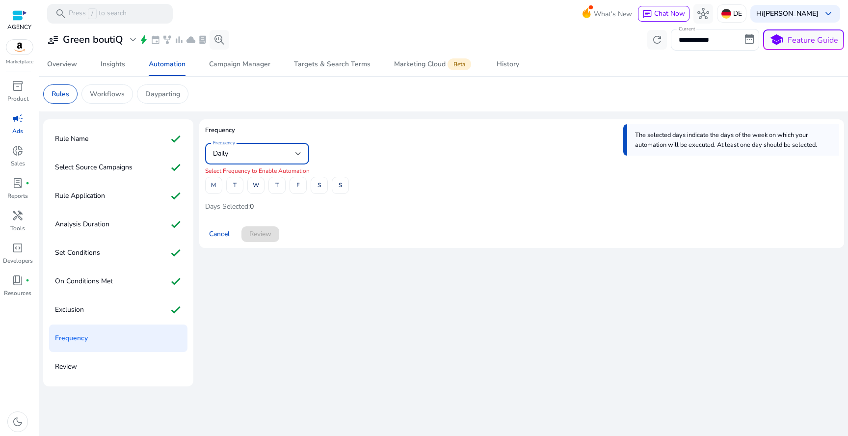
click at [247, 155] on div "Daily" at bounding box center [254, 153] width 82 height 11
click at [247, 155] on div at bounding box center [424, 218] width 848 height 436
click at [237, 156] on div "Daily" at bounding box center [254, 153] width 82 height 11
click at [250, 179] on span "Daily" at bounding box center [249, 180] width 72 height 11
click at [279, 185] on span at bounding box center [277, 186] width 16 height 24
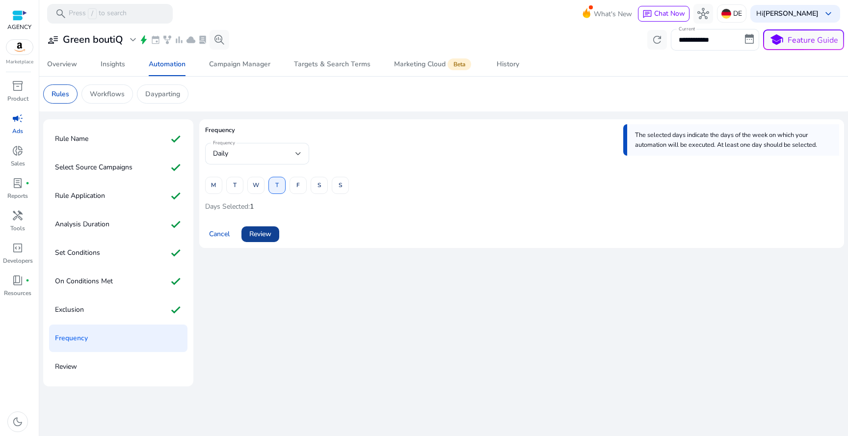
click at [264, 233] on span "Review" at bounding box center [260, 234] width 22 height 10
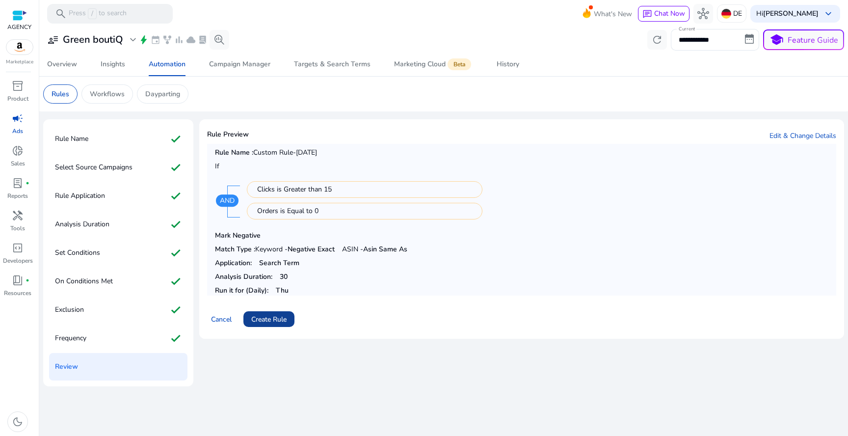
click at [273, 318] on span "Create Rule" at bounding box center [268, 319] width 35 height 10
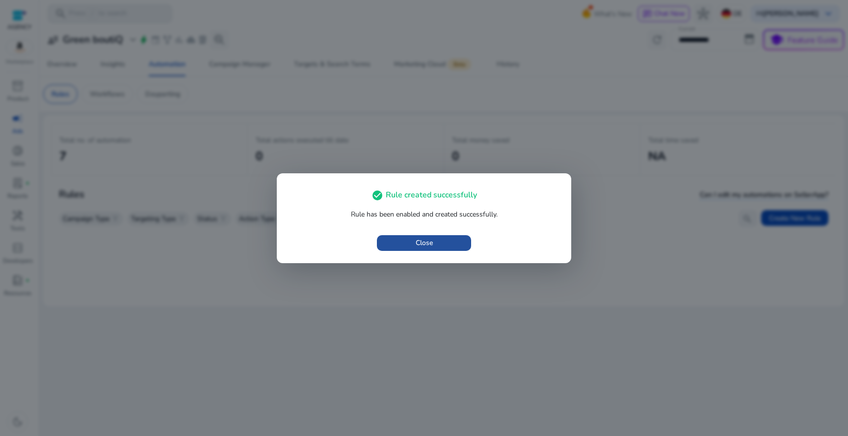
click at [404, 245] on span "button" at bounding box center [424, 243] width 94 height 24
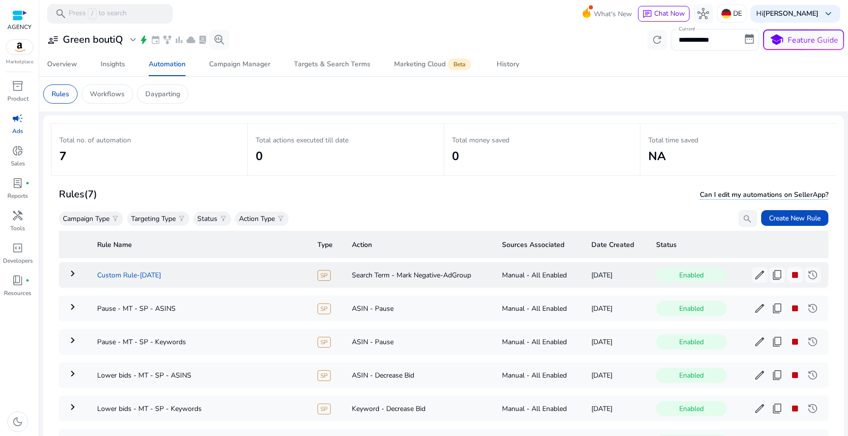
click at [171, 275] on td "Custom Rule-Sep 11" at bounding box center [199, 275] width 220 height 26
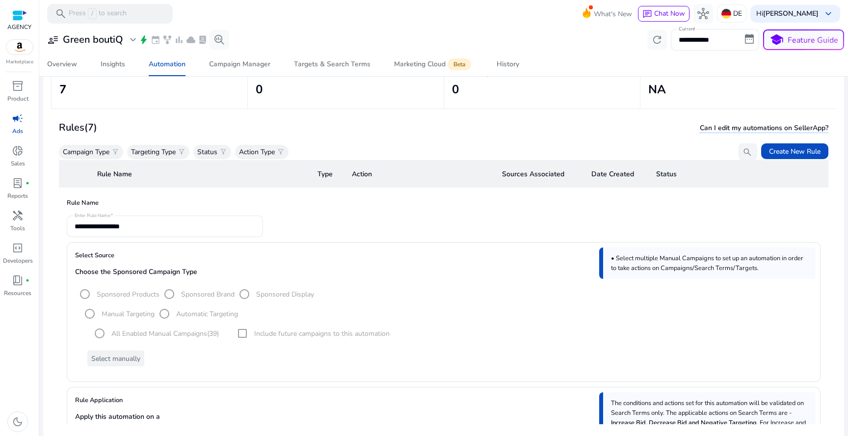
scroll to position [35, 0]
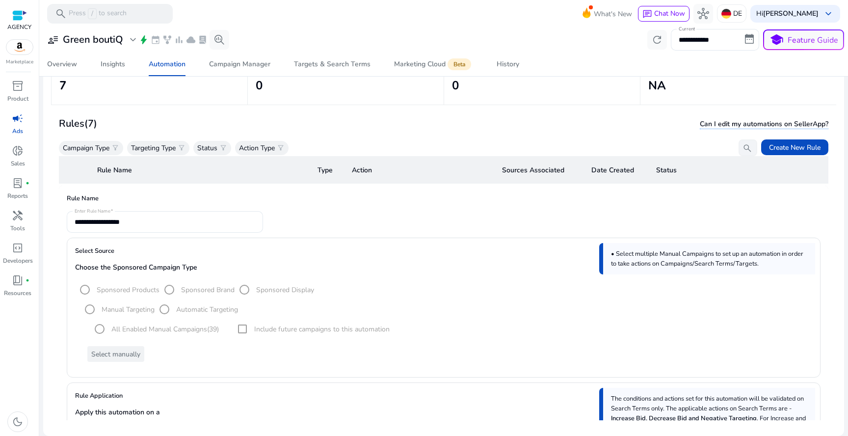
click at [157, 227] on mat-form-field "**********" at bounding box center [165, 222] width 196 height 22
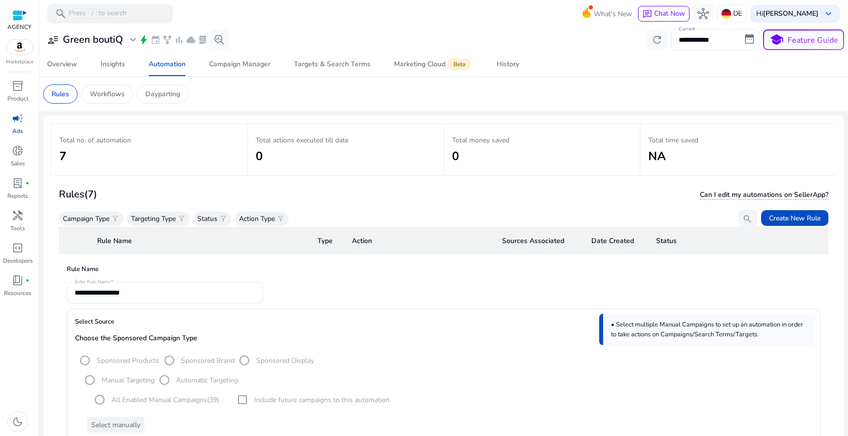
scroll to position [72, 0]
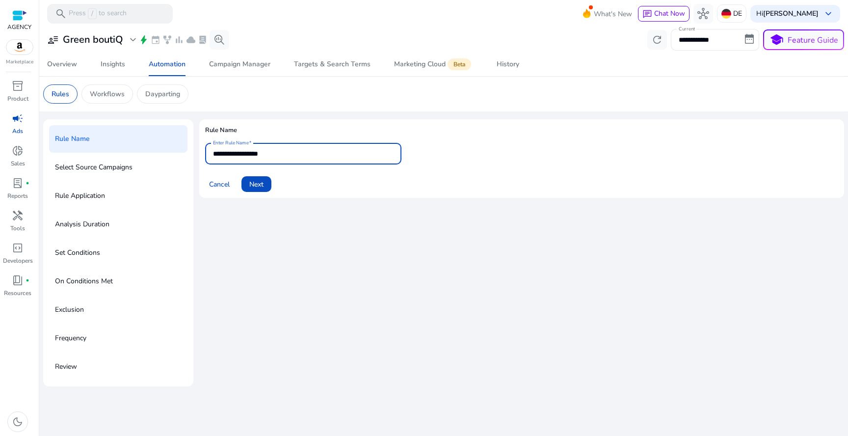
click at [273, 153] on input "**********" at bounding box center [303, 153] width 181 height 11
click at [76, 96] on div "Rules" at bounding box center [60, 93] width 34 height 19
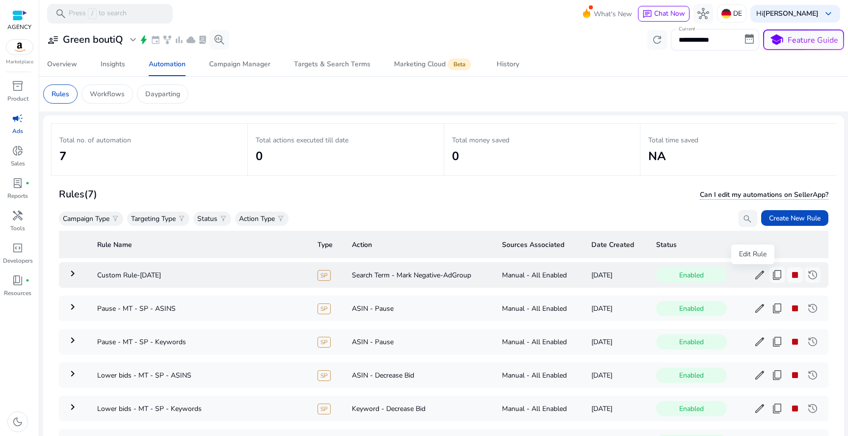
click at [756, 274] on span "edit" at bounding box center [759, 275] width 12 height 12
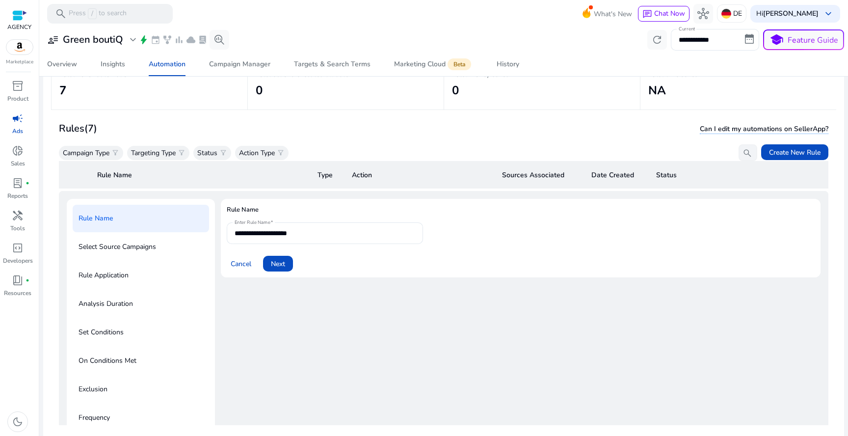
scroll to position [35, 0]
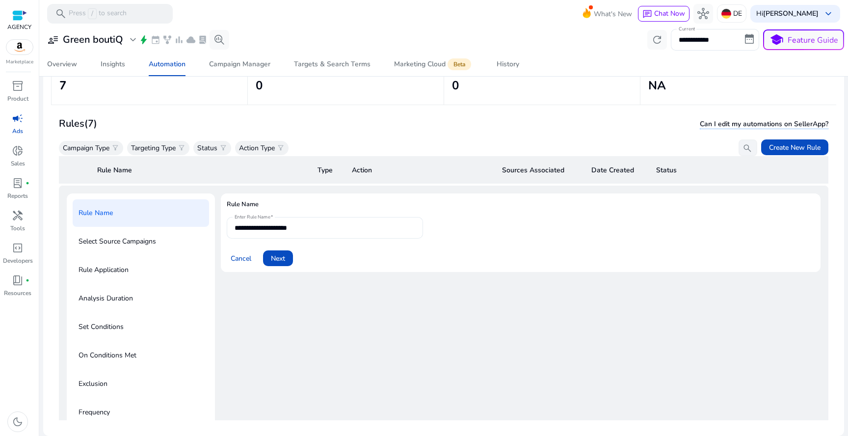
click at [376, 234] on div "**********" at bounding box center [324, 228] width 181 height 22
click at [239, 228] on input "**********" at bounding box center [324, 227] width 181 height 11
click at [241, 228] on input "**********" at bounding box center [324, 227] width 181 height 11
type input "**********"
click at [282, 254] on span "Next" at bounding box center [278, 258] width 14 height 10
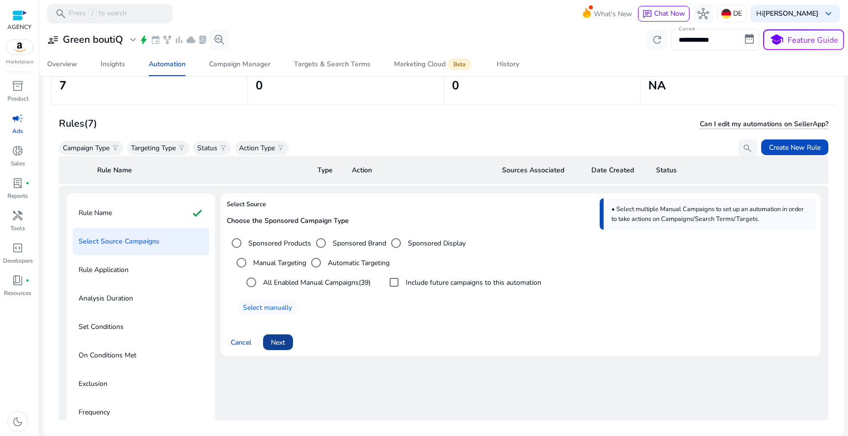
click at [290, 345] on span at bounding box center [278, 342] width 30 height 24
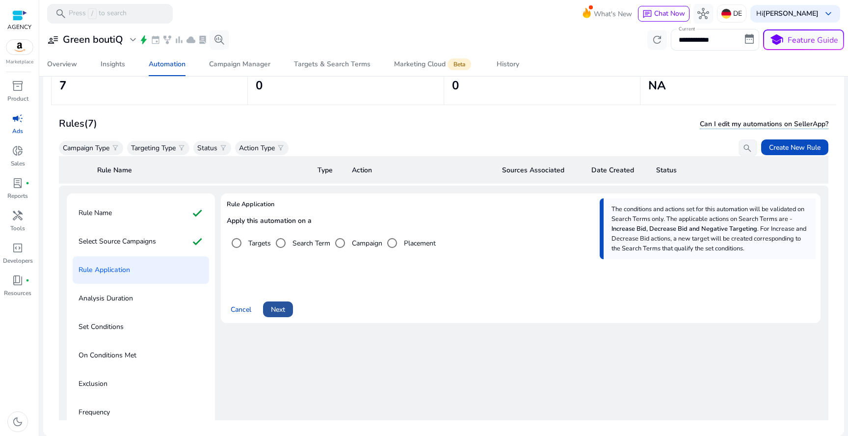
click at [290, 313] on span at bounding box center [278, 309] width 30 height 24
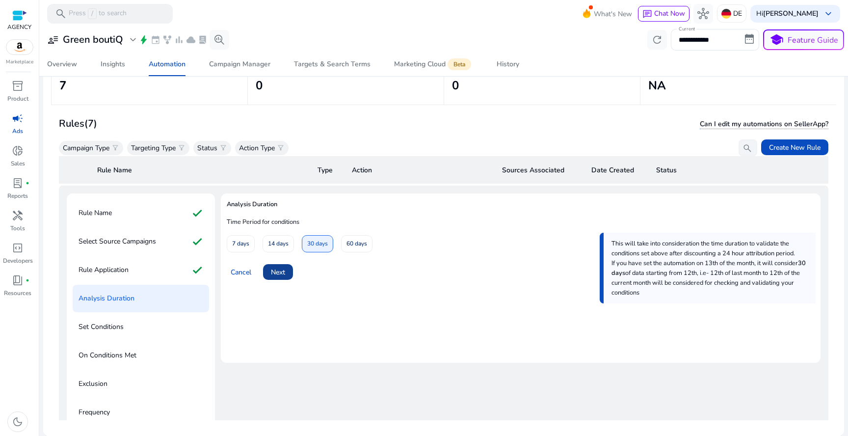
click at [282, 267] on span "Next" at bounding box center [278, 272] width 14 height 10
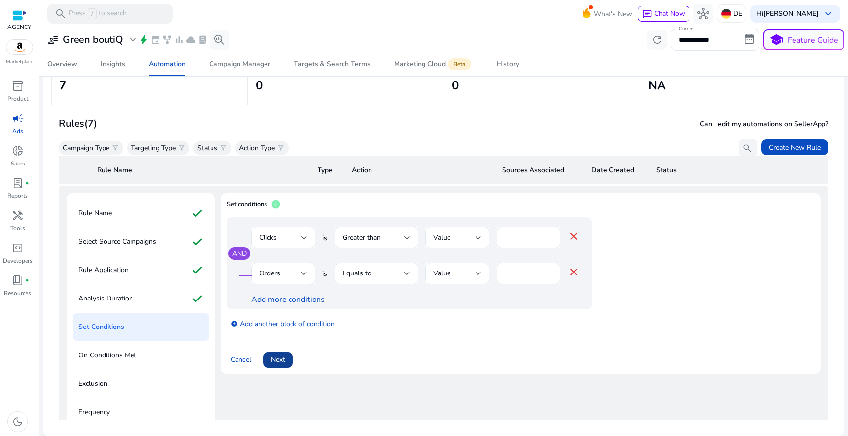
click at [286, 364] on span at bounding box center [278, 360] width 30 height 24
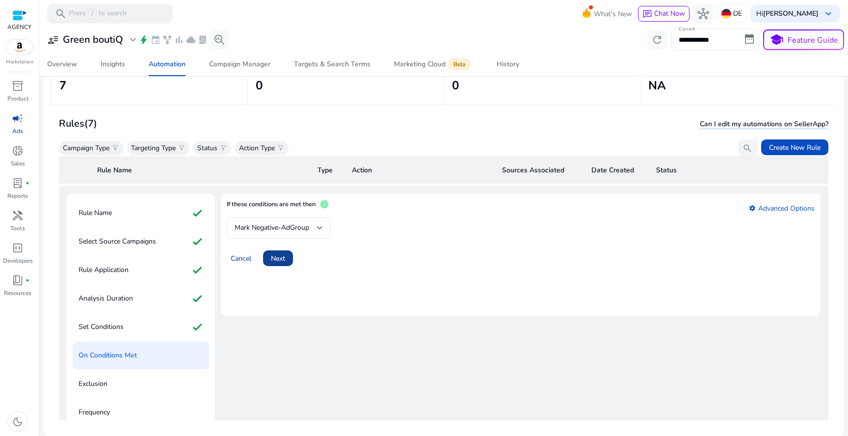
click at [278, 260] on span "Next" at bounding box center [278, 258] width 14 height 10
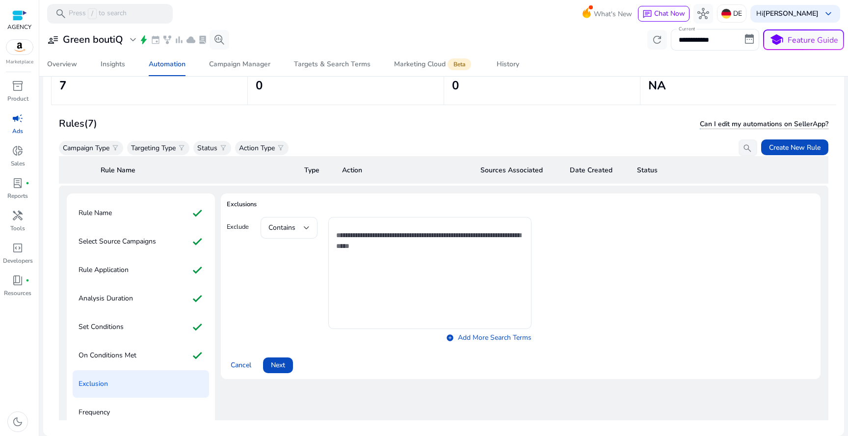
click at [276, 351] on div "Cancel Next" at bounding box center [521, 361] width 588 height 24
click at [276, 360] on span "Next" at bounding box center [278, 365] width 14 height 10
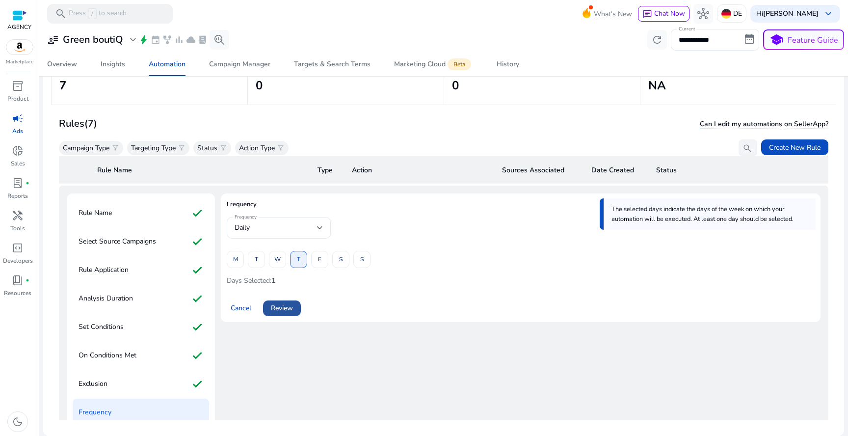
click at [291, 309] on span "Review" at bounding box center [282, 308] width 22 height 10
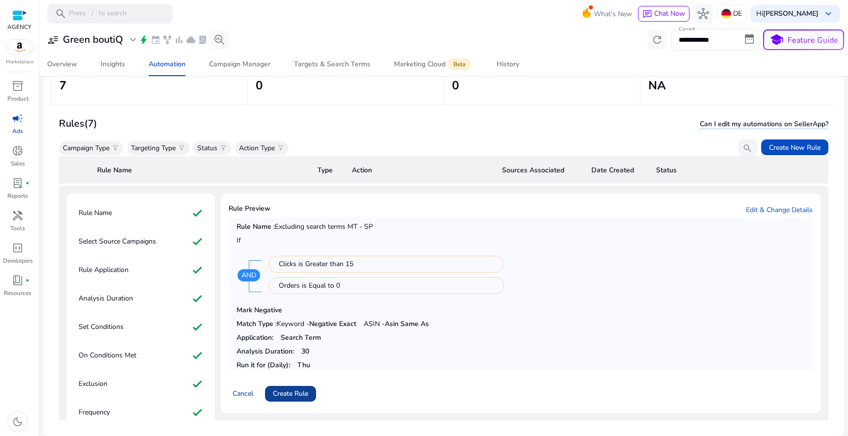
click at [280, 393] on span "Create Rule" at bounding box center [290, 393] width 35 height 10
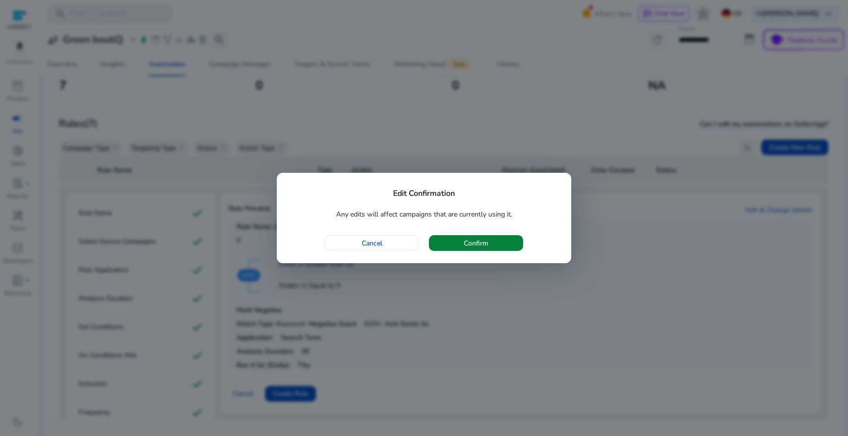
click at [471, 245] on span "Confirm" at bounding box center [476, 243] width 25 height 10
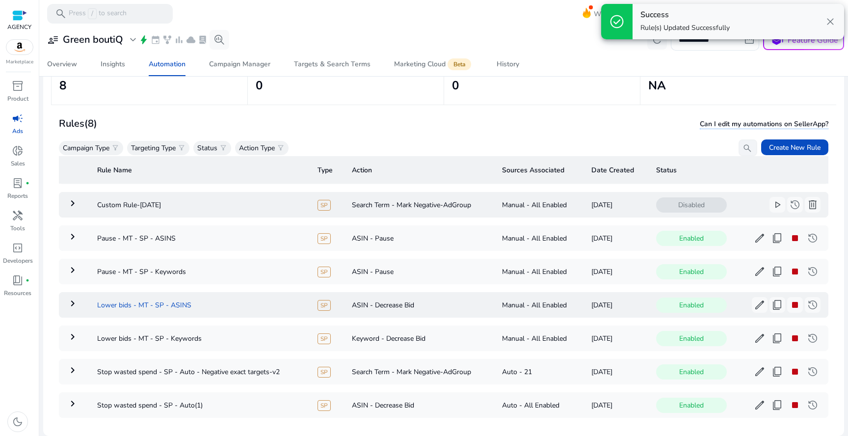
scroll to position [0, 0]
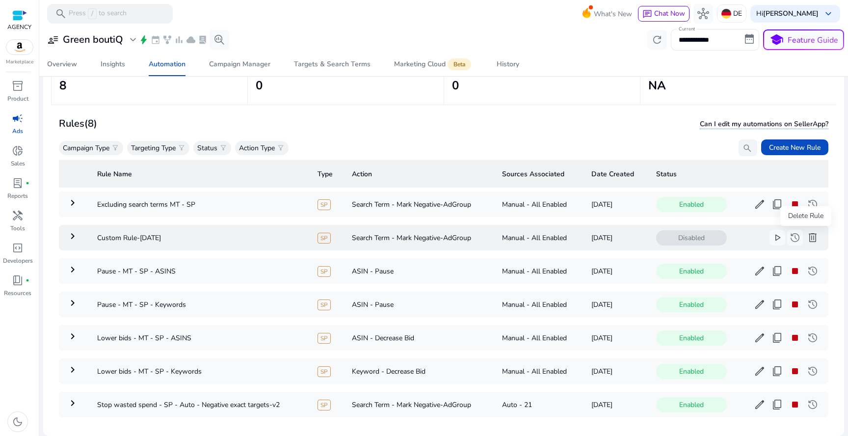
click at [806, 235] on span "delete" at bounding box center [812, 238] width 12 height 12
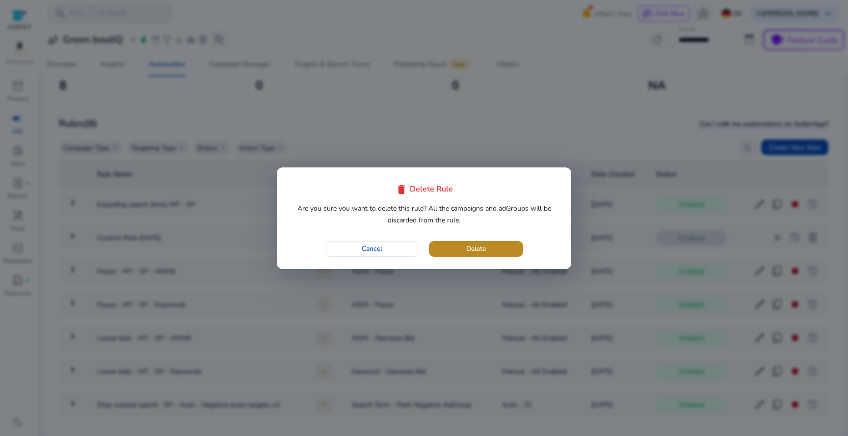
click at [512, 249] on span "button" at bounding box center [476, 249] width 94 height 24
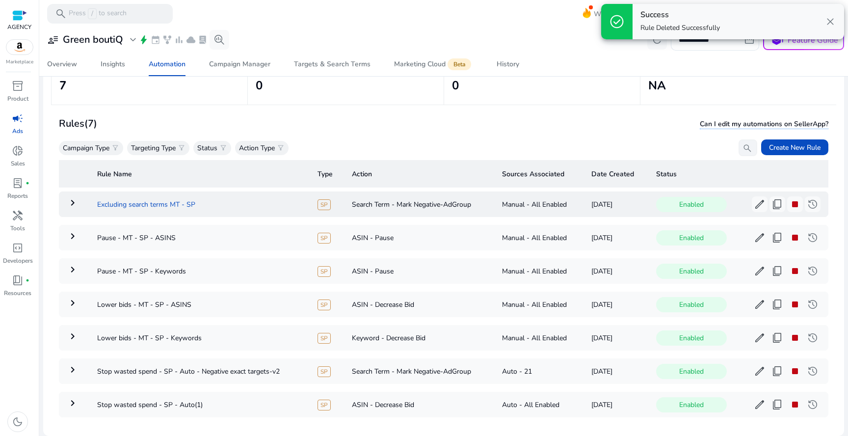
copy td "Excluding search terms MT - SP"
drag, startPoint x: 200, startPoint y: 204, endPoint x: 95, endPoint y: 205, distance: 105.5
click at [95, 205] on td "Excluding search terms MT - SP" at bounding box center [199, 204] width 220 height 26
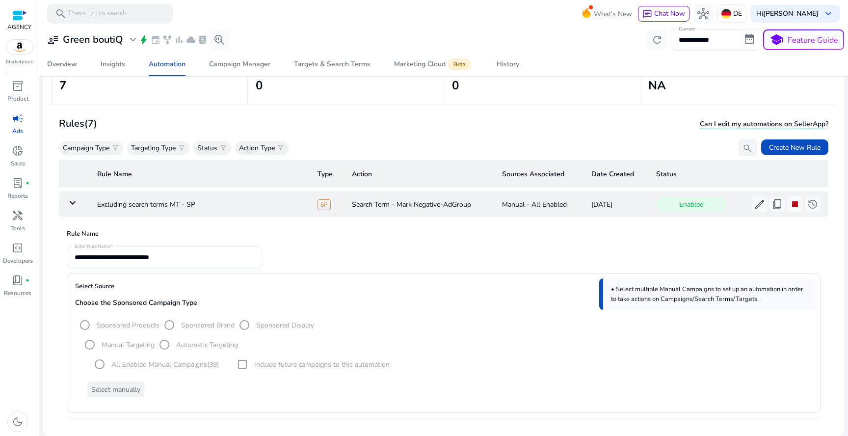
click at [73, 202] on mat-icon "keyboard_arrow_down" at bounding box center [73, 203] width 12 height 12
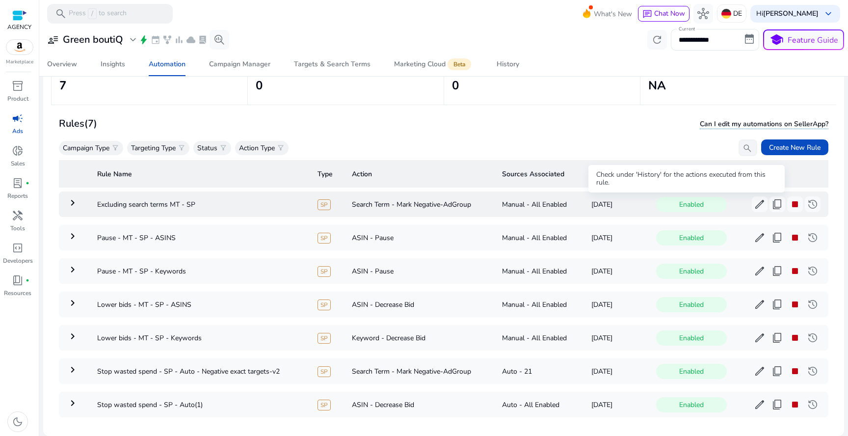
click at [694, 203] on span "Enabled" at bounding box center [691, 204] width 71 height 15
click at [696, 208] on span "Enabled" at bounding box center [691, 204] width 71 height 15
click at [789, 205] on span "stop" at bounding box center [795, 204] width 12 height 12
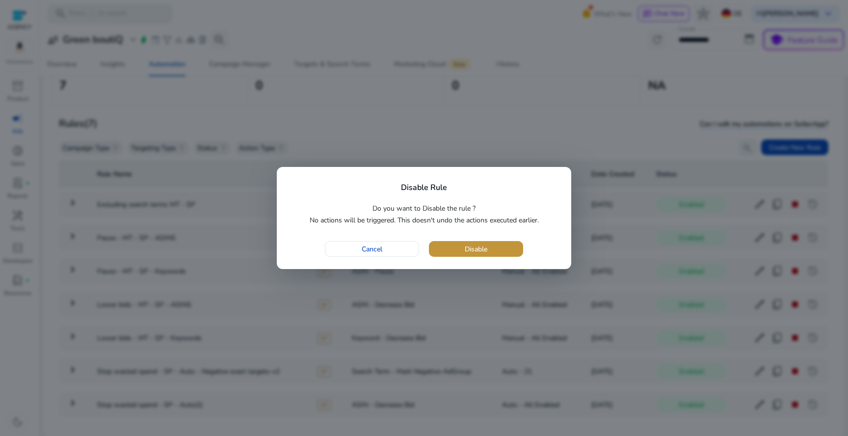
click at [516, 246] on span "button" at bounding box center [476, 249] width 94 height 24
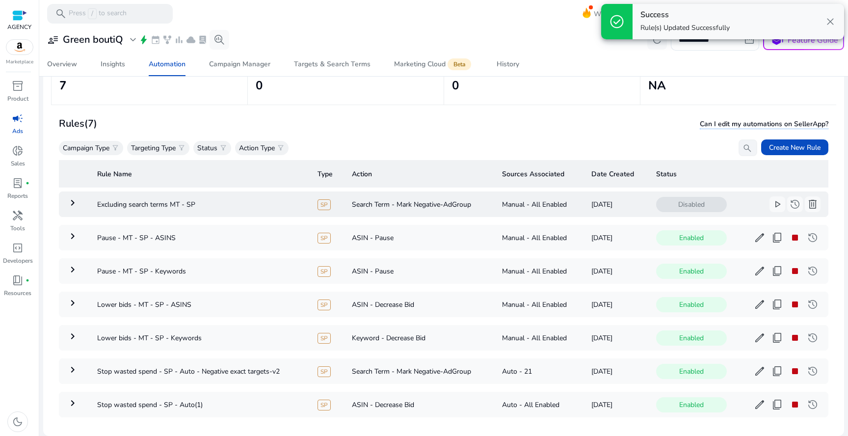
scroll to position [25, 0]
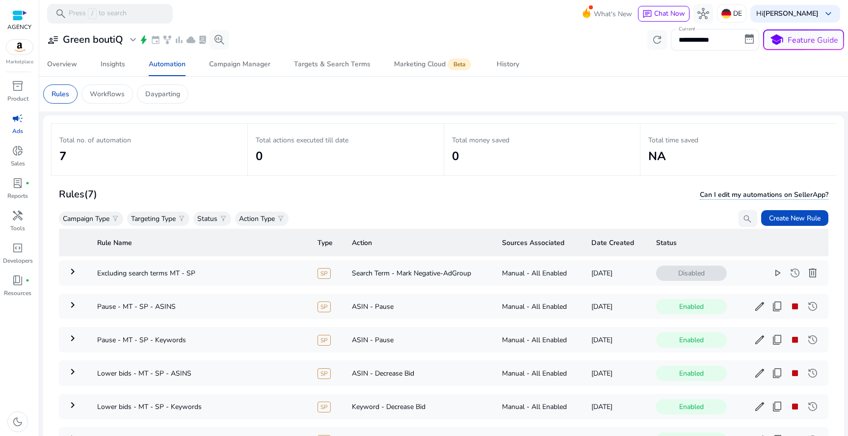
scroll to position [72, 0]
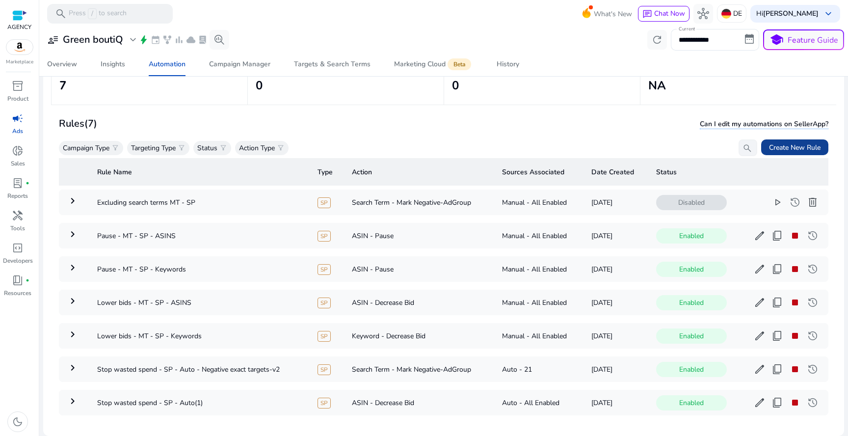
click at [800, 144] on span "Create New Rule" at bounding box center [795, 147] width 52 height 10
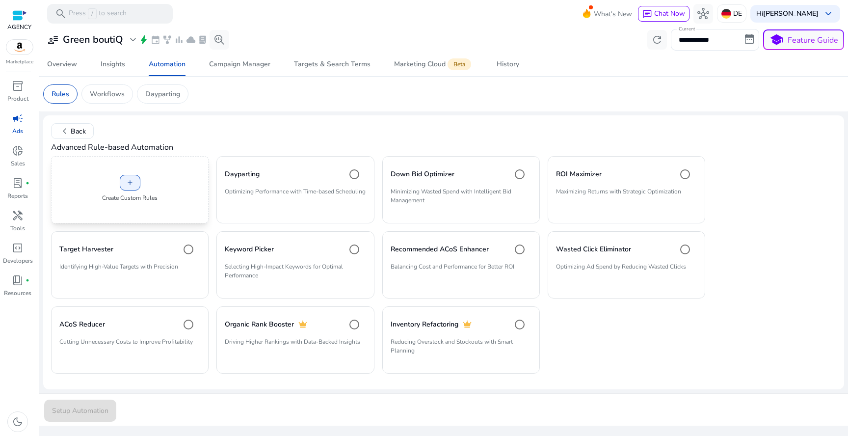
click at [166, 192] on div "add Create Custom Rules" at bounding box center [129, 189] width 157 height 67
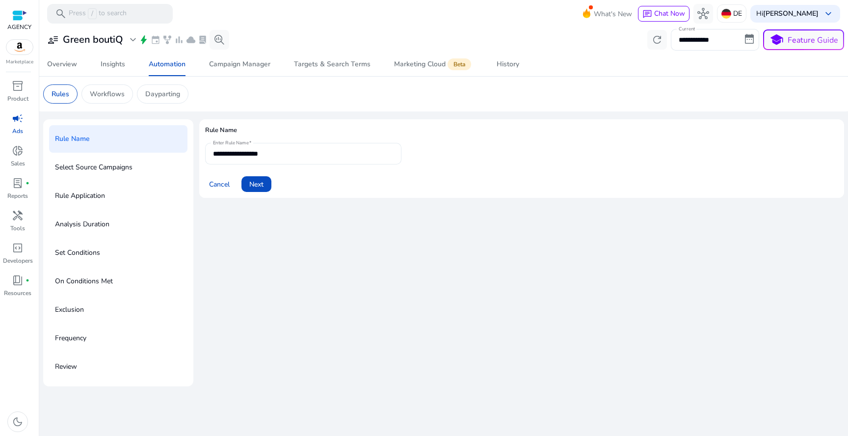
click at [267, 160] on div "**********" at bounding box center [303, 154] width 181 height 22
click at [272, 157] on input "**********" at bounding box center [303, 153] width 181 height 11
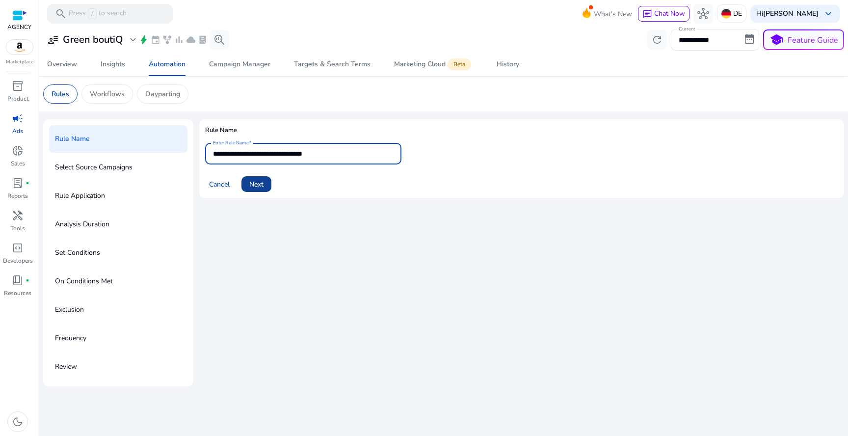
type input "**********"
click at [257, 181] on span "Next" at bounding box center [256, 184] width 14 height 10
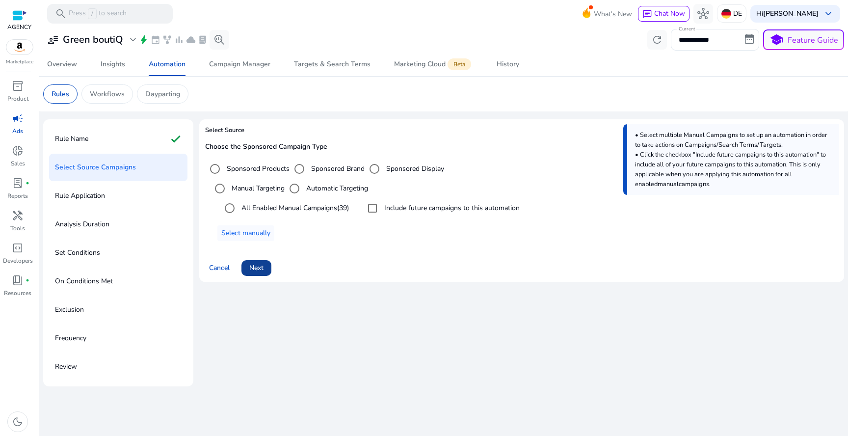
click at [252, 266] on span "Next" at bounding box center [256, 267] width 14 height 10
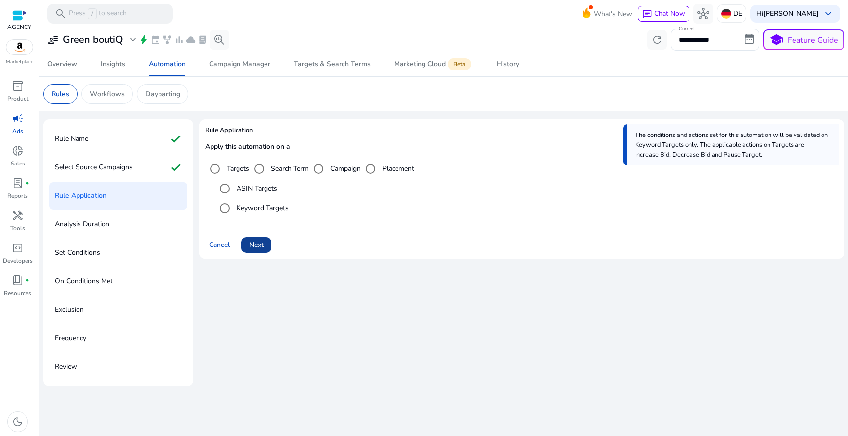
click at [259, 246] on span "Next" at bounding box center [256, 244] width 14 height 10
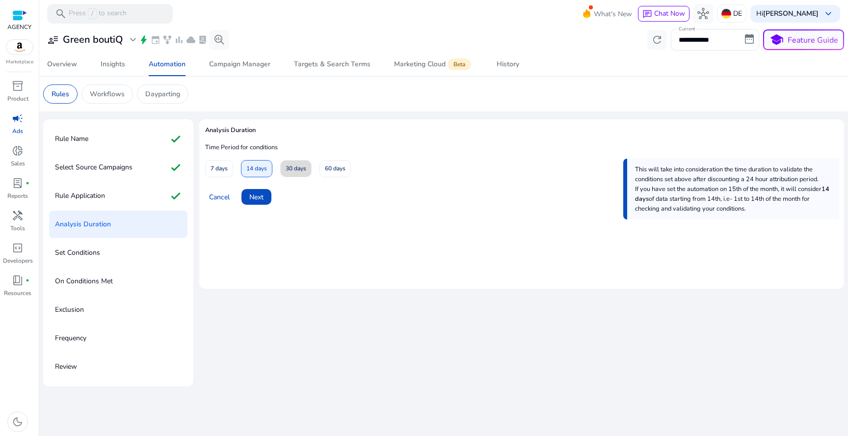
click at [288, 173] on span "30 days" at bounding box center [295, 168] width 21 height 17
click at [255, 171] on span "14 days" at bounding box center [256, 168] width 21 height 17
click at [225, 171] on span "7 days" at bounding box center [218, 168] width 17 height 17
click at [275, 200] on div "Cancel Next" at bounding box center [521, 193] width 633 height 24
click at [260, 192] on span "Next" at bounding box center [256, 197] width 14 height 10
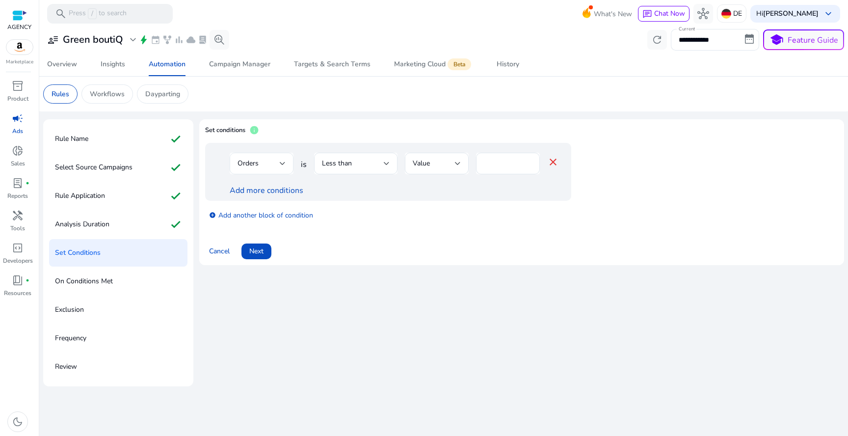
click at [280, 173] on div "Orders" at bounding box center [261, 164] width 48 height 22
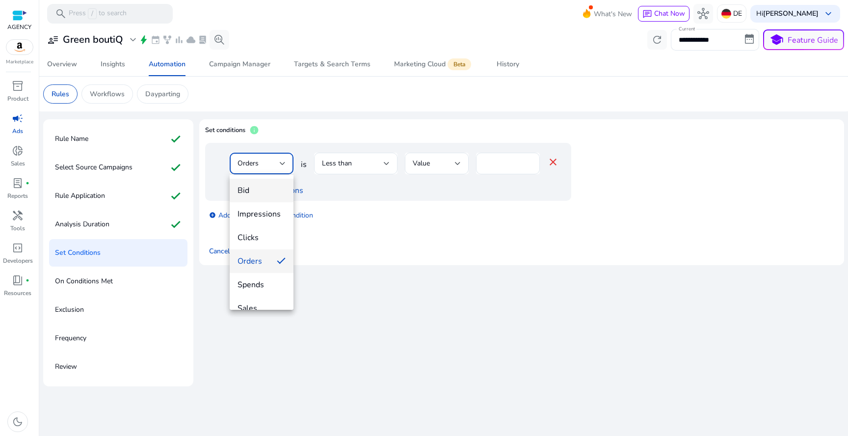
scroll to position [34, 0]
click at [268, 300] on span "ACoS" at bounding box center [261, 297] width 48 height 11
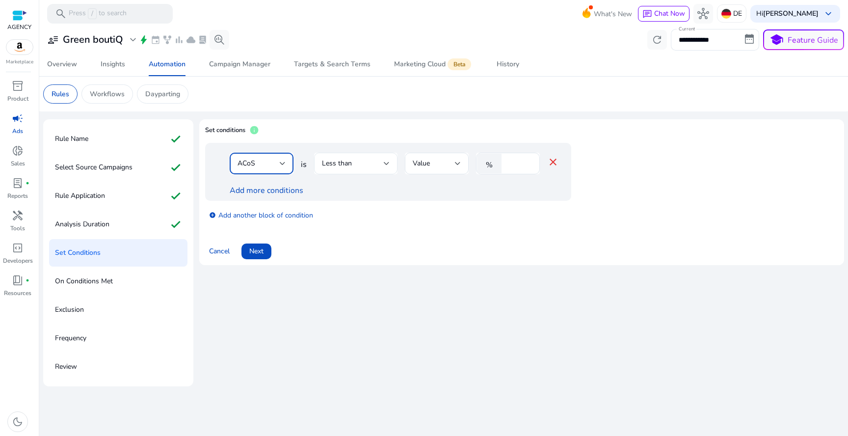
click at [365, 169] on div "Less than" at bounding box center [356, 163] width 68 height 12
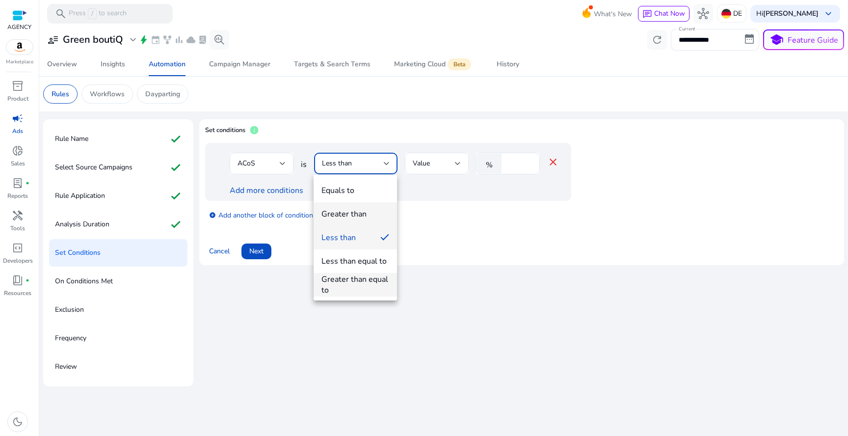
click at [356, 221] on mat-option "Greater than" at bounding box center [354, 214] width 83 height 24
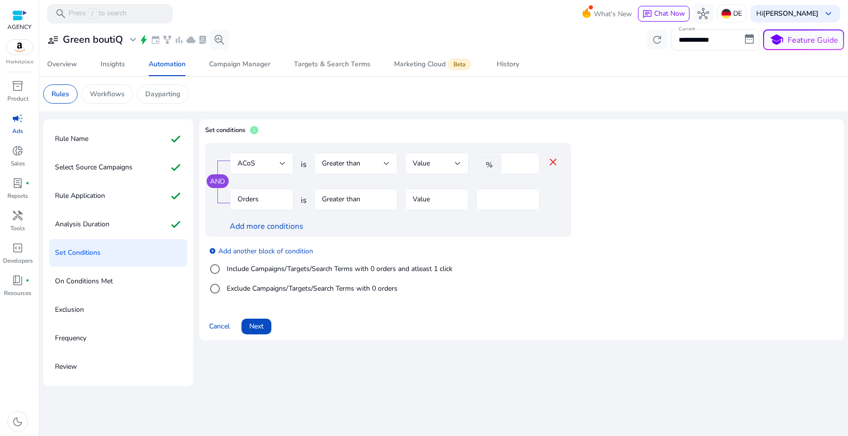
click at [374, 177] on div at bounding box center [355, 179] width 83 height 10
click at [373, 169] on div "Greater than" at bounding box center [356, 163] width 68 height 12
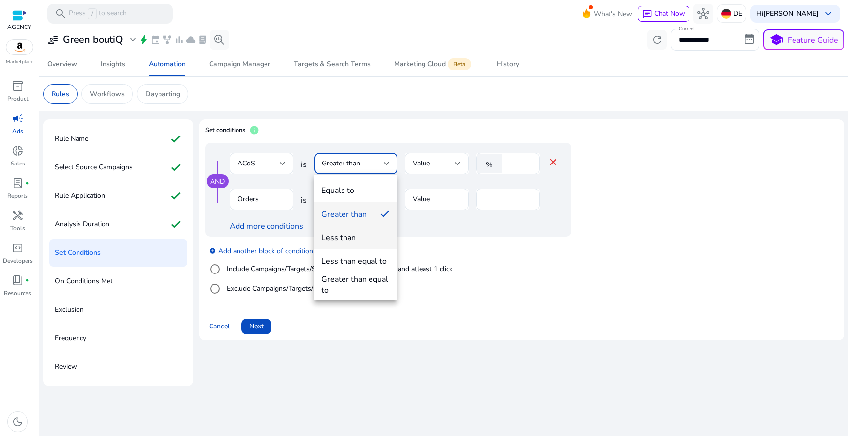
click at [361, 237] on span "Less than" at bounding box center [355, 237] width 68 height 11
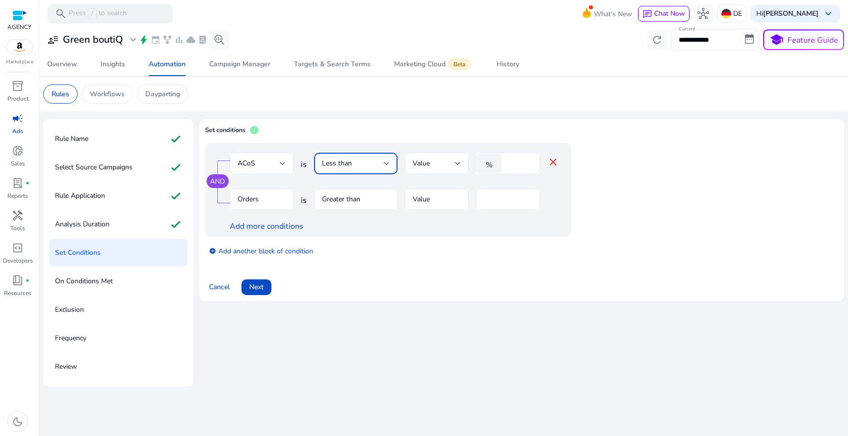
click at [504, 160] on div "%" at bounding box center [491, 164] width 30 height 20
type input "**"
type input "*"
click at [260, 288] on span "Next" at bounding box center [256, 287] width 14 height 10
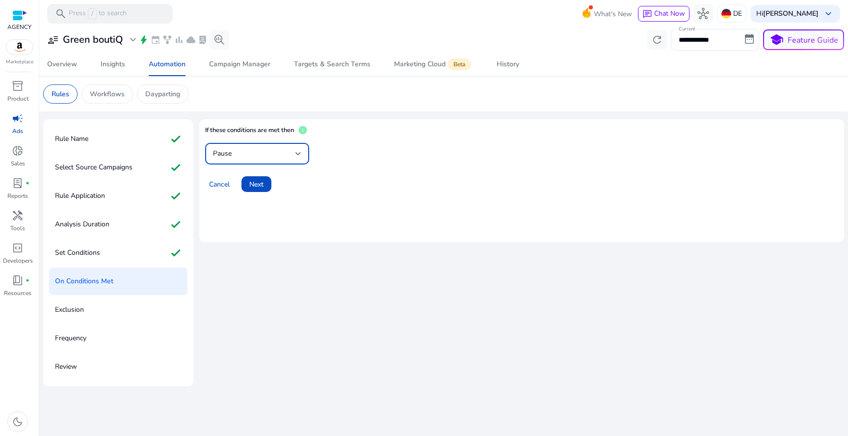
click at [275, 152] on div "Pause" at bounding box center [254, 153] width 82 height 11
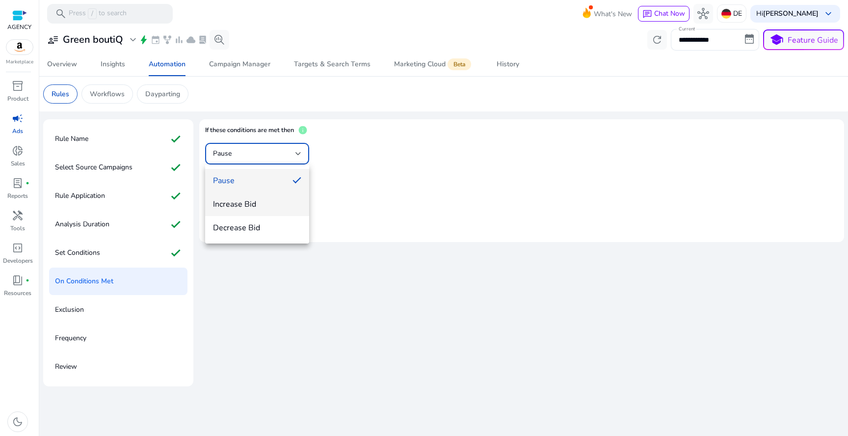
click at [264, 201] on span "Increase Bid" at bounding box center [257, 204] width 88 height 11
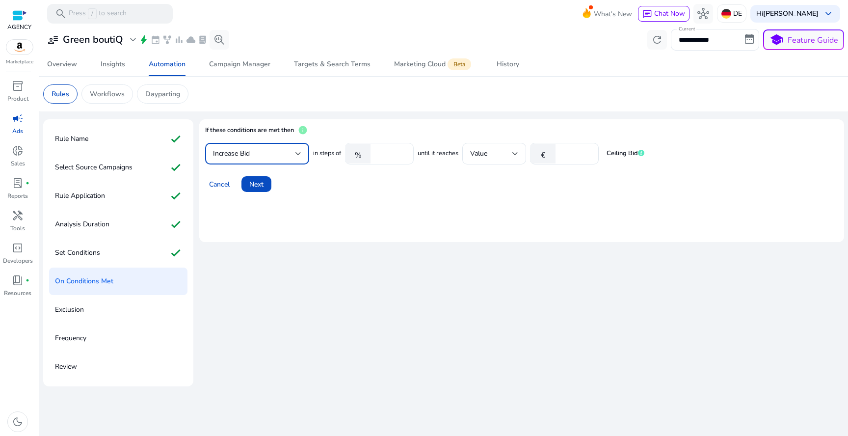
click at [390, 155] on input "****" at bounding box center [390, 153] width 30 height 11
type input "**"
click at [571, 157] on input "*" at bounding box center [575, 153] width 30 height 11
type input "****"
click at [265, 183] on span at bounding box center [256, 184] width 30 height 24
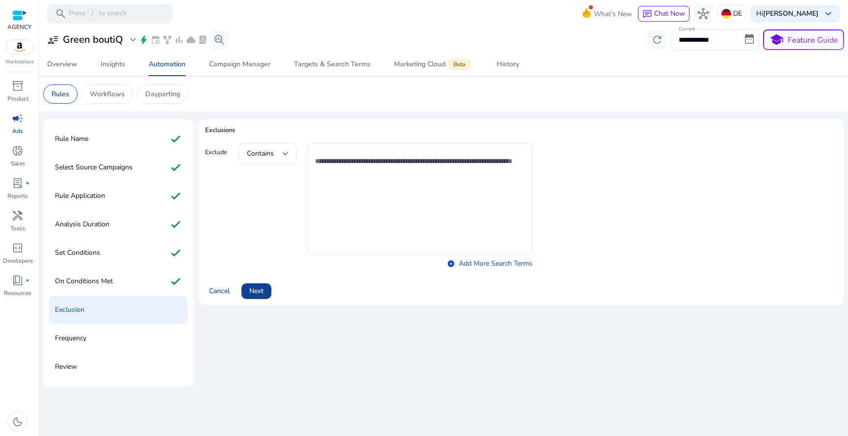
click at [258, 289] on span "Next" at bounding box center [256, 290] width 14 height 10
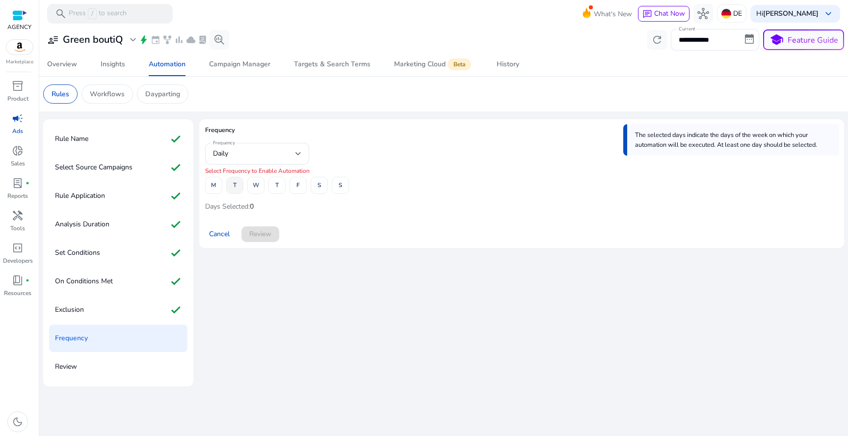
click at [236, 188] on span "T" at bounding box center [234, 185] width 3 height 17
click at [300, 191] on span at bounding box center [298, 186] width 16 height 24
click at [260, 242] on span at bounding box center [260, 234] width 38 height 24
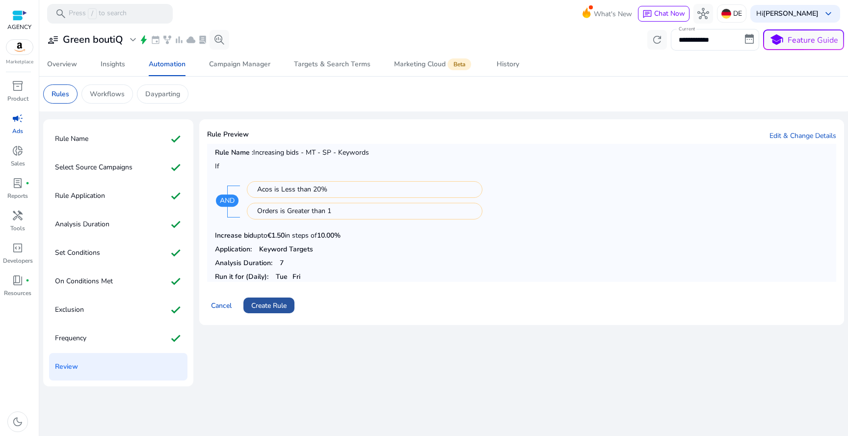
click at [285, 306] on span "Create Rule" at bounding box center [268, 305] width 35 height 10
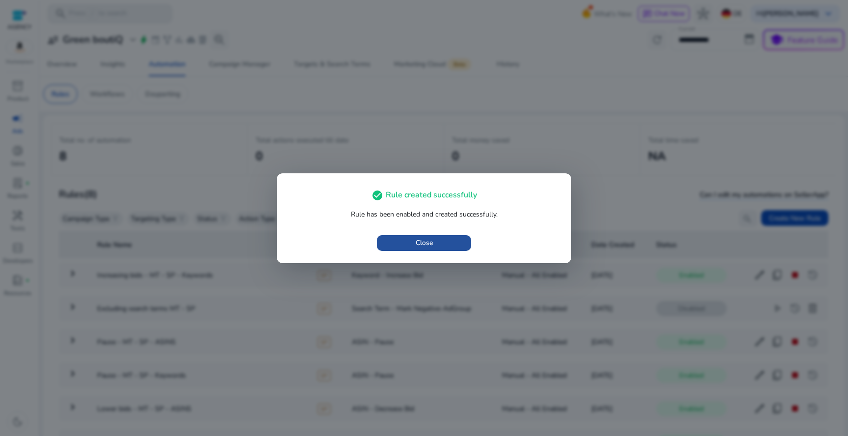
click at [402, 246] on span "button" at bounding box center [424, 243] width 94 height 24
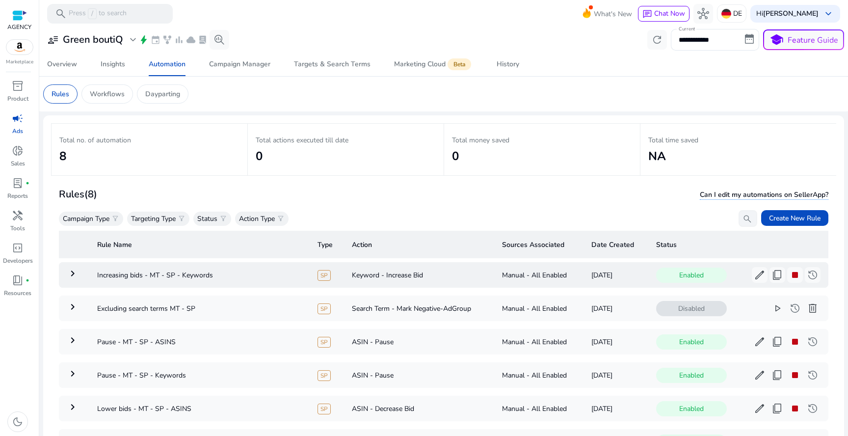
click at [733, 277] on div "Enabled edit content_copy stop history more_horiz" at bounding box center [738, 275] width 164 height 16
click at [753, 276] on span "edit" at bounding box center [759, 275] width 12 height 12
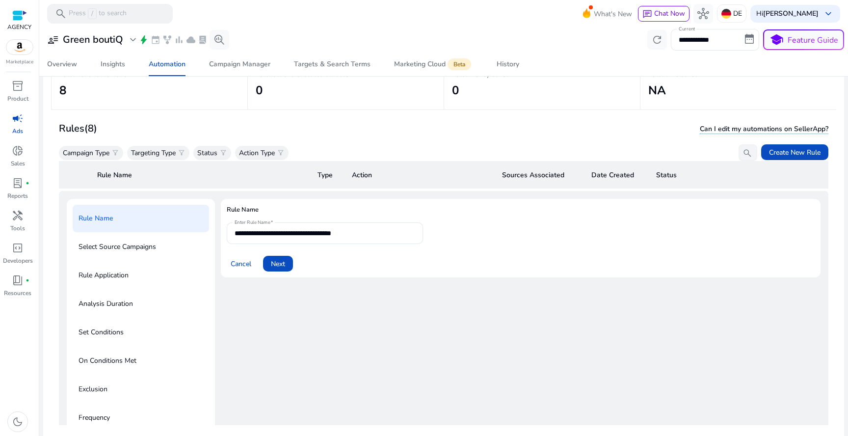
scroll to position [60, 0]
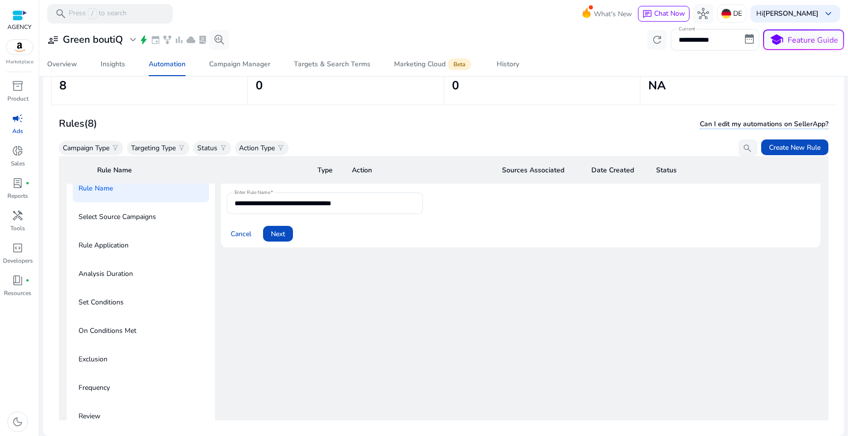
click at [170, 238] on div "Rule Application" at bounding box center [141, 245] width 136 height 27
click at [93, 251] on p "Rule Application" at bounding box center [103, 245] width 50 height 16
click at [286, 230] on span at bounding box center [278, 234] width 30 height 24
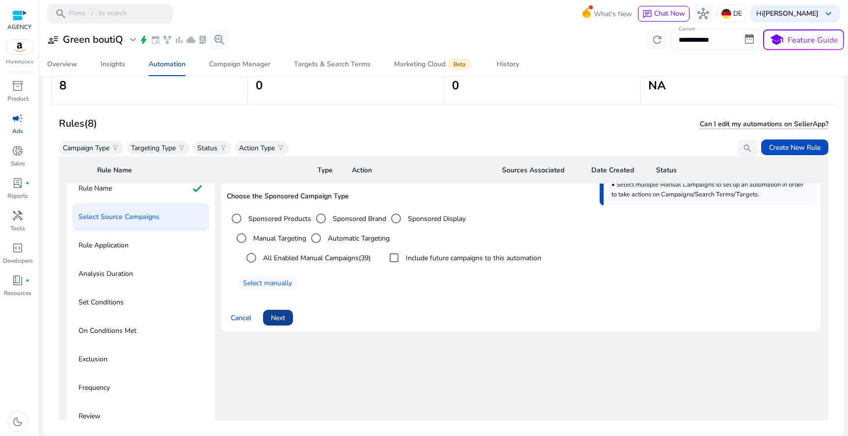
click at [281, 315] on span "Next" at bounding box center [278, 317] width 14 height 10
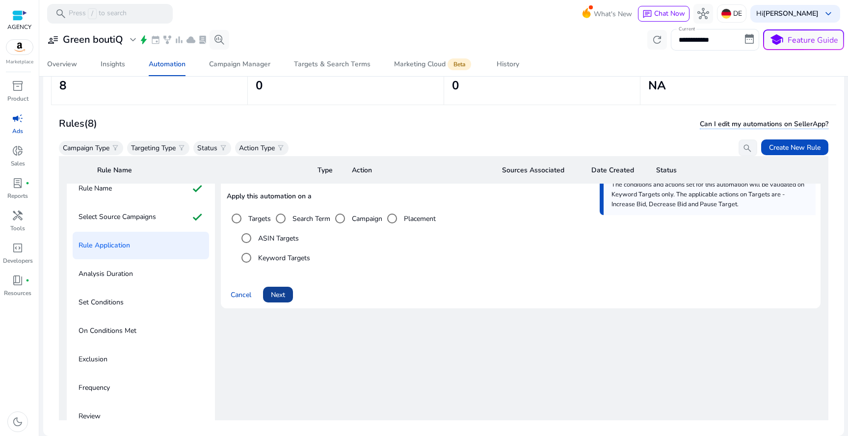
click at [285, 293] on span "Next" at bounding box center [278, 294] width 14 height 10
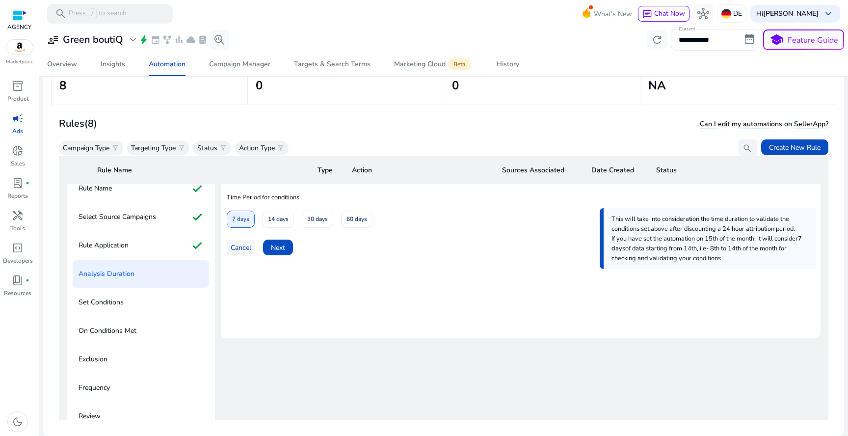
click at [232, 250] on span "Cancel" at bounding box center [241, 247] width 21 height 10
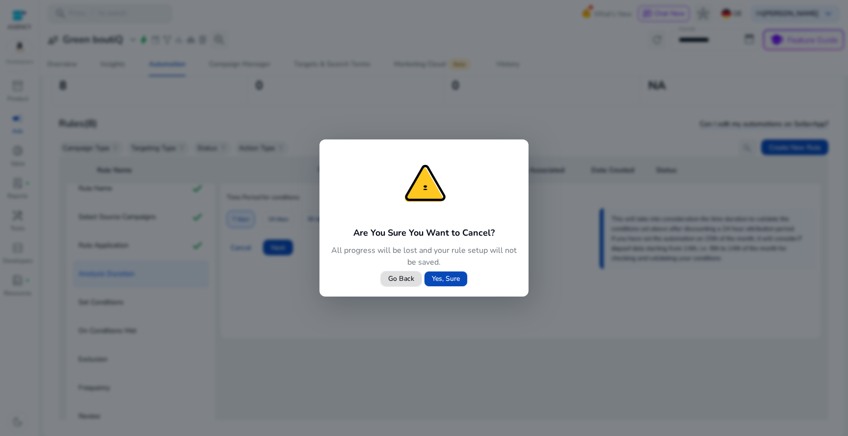
click at [436, 272] on span at bounding box center [445, 279] width 43 height 24
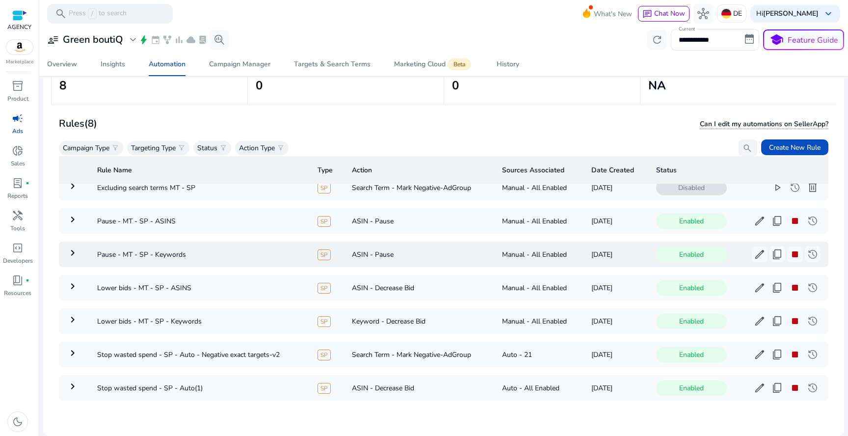
scroll to position [0, 0]
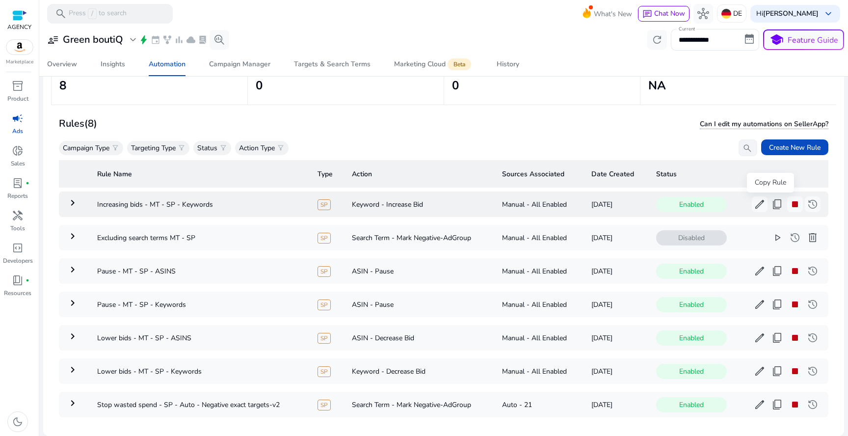
click at [772, 204] on span "content_copy" at bounding box center [777, 204] width 12 height 12
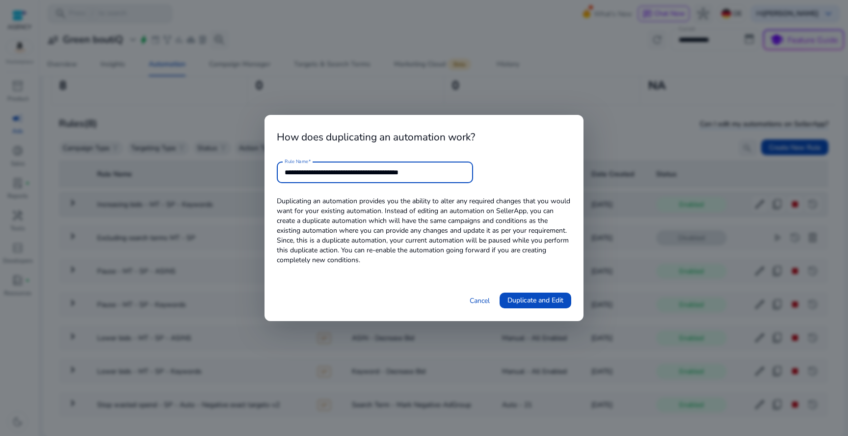
paste input "text"
click at [387, 168] on input "**********" at bounding box center [375, 172] width 181 height 11
type input "**********"
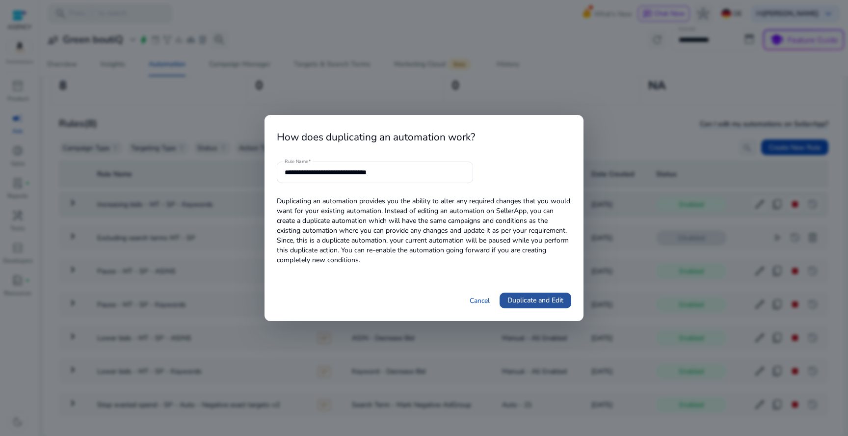
click at [521, 294] on span at bounding box center [535, 300] width 72 height 24
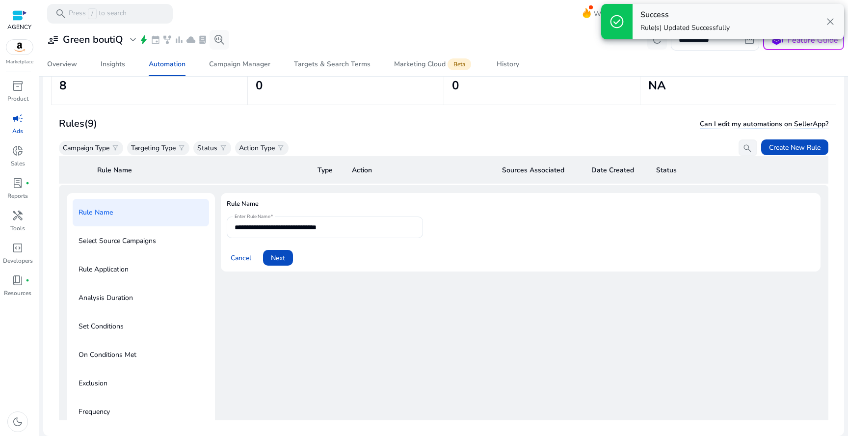
scroll to position [35, 0]
click at [276, 260] on span "Next" at bounding box center [278, 258] width 14 height 10
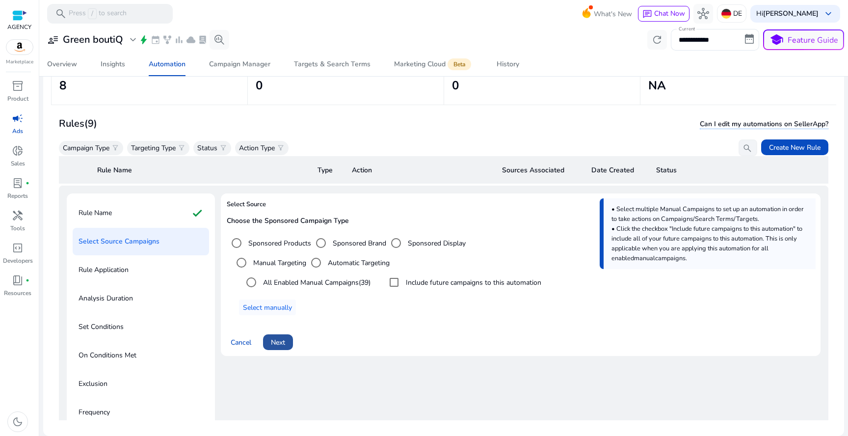
click at [285, 335] on span at bounding box center [278, 342] width 30 height 24
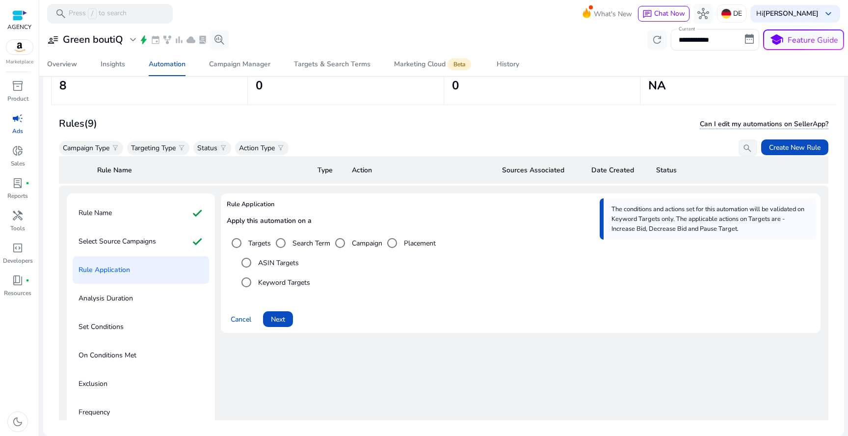
click at [272, 260] on label "ASIN Targets" at bounding box center [277, 263] width 43 height 10
click at [276, 309] on span at bounding box center [278, 319] width 30 height 24
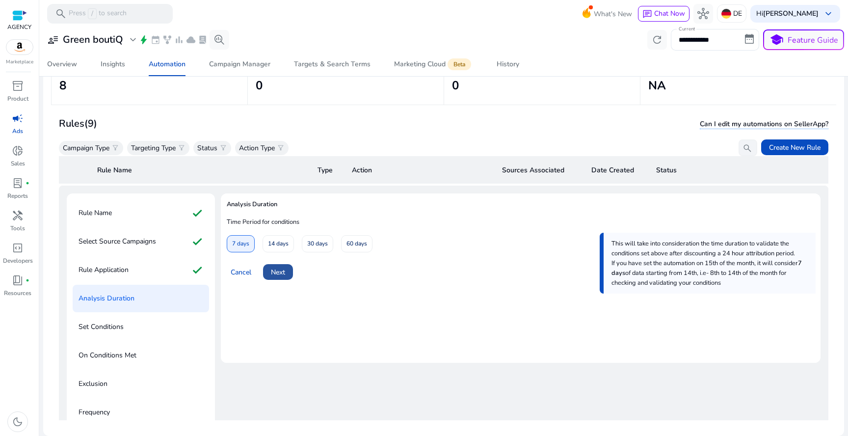
click at [277, 268] on span "Next" at bounding box center [278, 272] width 14 height 10
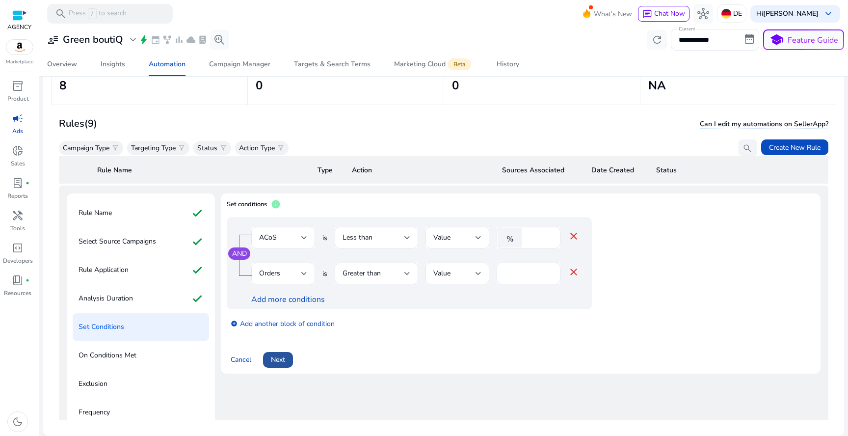
click at [284, 360] on span "Next" at bounding box center [278, 359] width 14 height 10
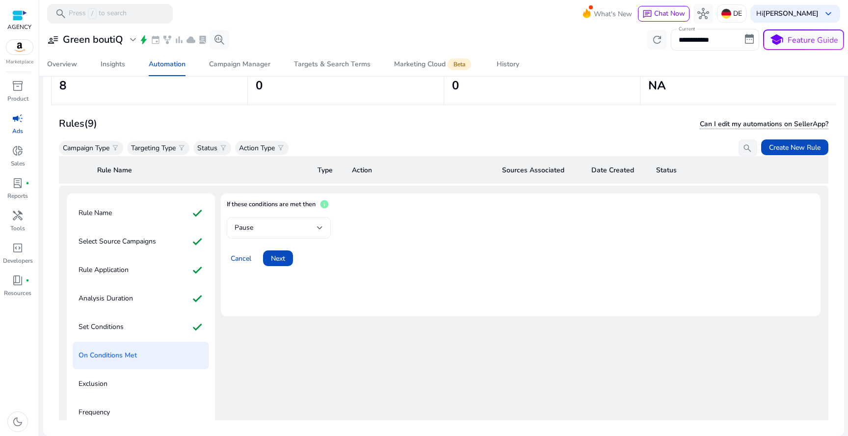
click at [285, 229] on div "Pause" at bounding box center [275, 227] width 82 height 11
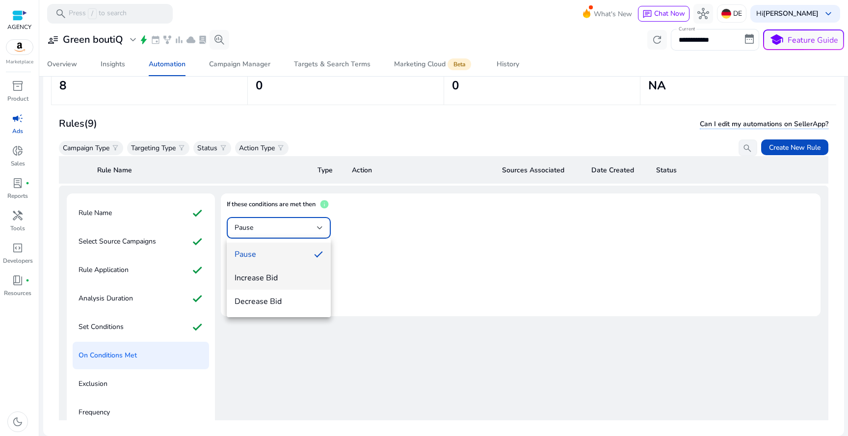
click at [282, 283] on span "Increase Bid" at bounding box center [278, 277] width 88 height 11
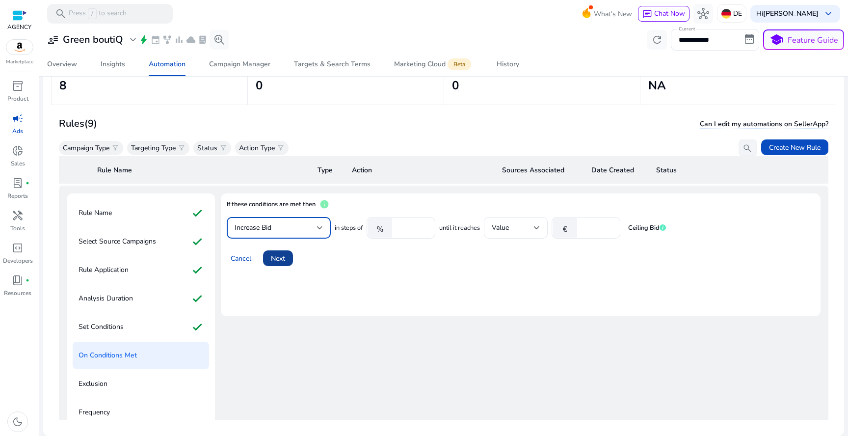
click at [273, 257] on span "Next" at bounding box center [278, 258] width 14 height 10
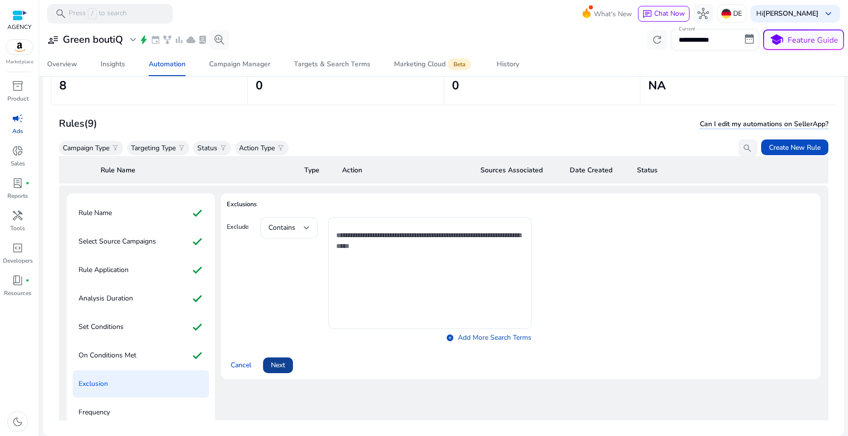
click at [274, 363] on span "Next" at bounding box center [278, 365] width 14 height 10
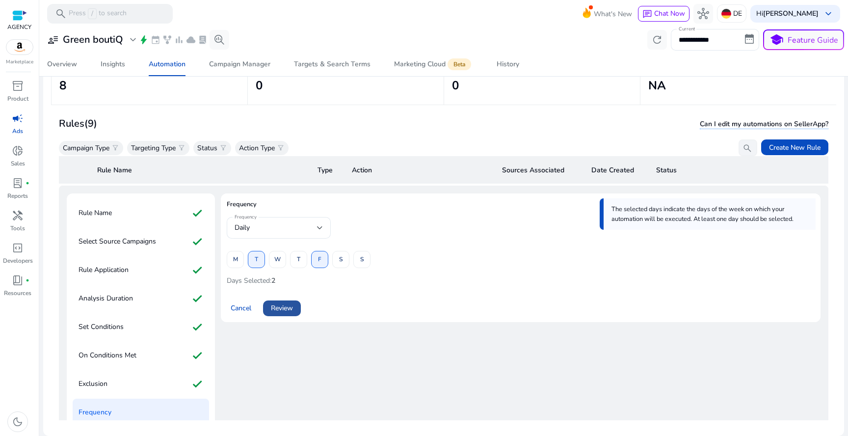
click at [288, 312] on span "Review" at bounding box center [282, 308] width 22 height 10
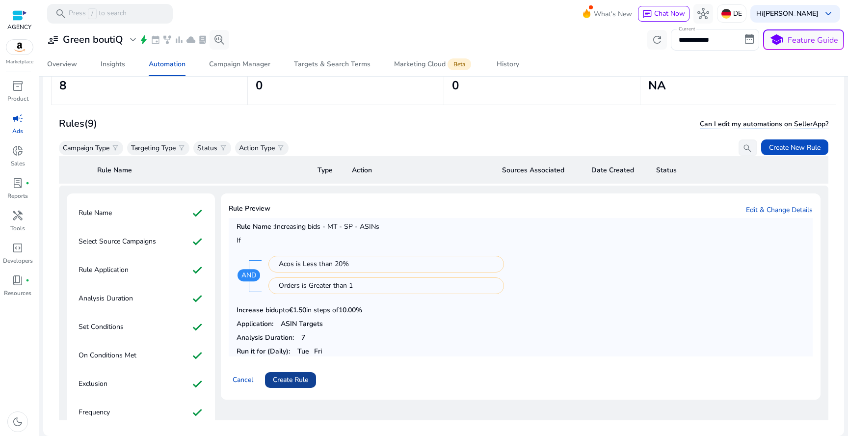
click at [287, 374] on span "Create Rule" at bounding box center [290, 379] width 35 height 10
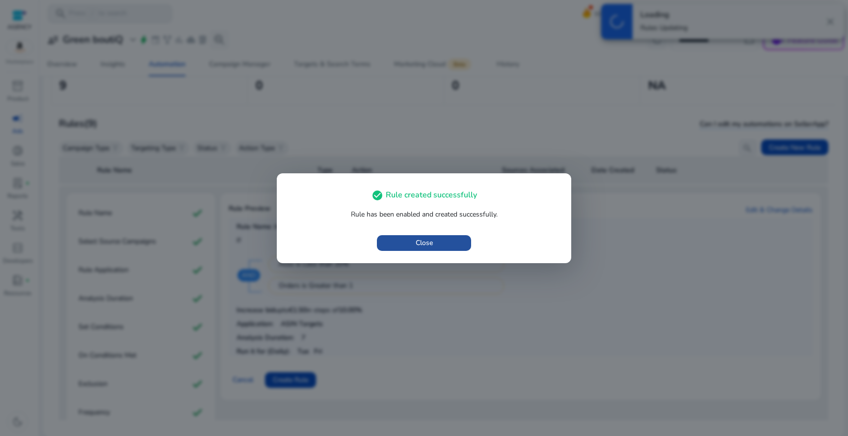
click at [429, 244] on span "Close" at bounding box center [423, 242] width 17 height 10
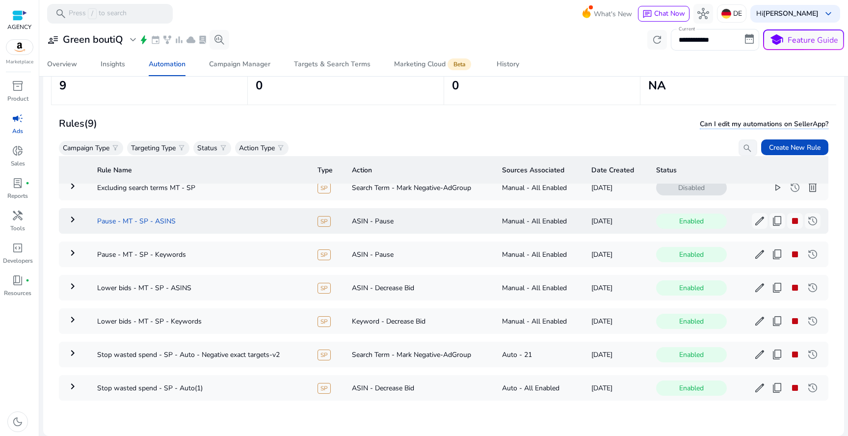
scroll to position [0, 0]
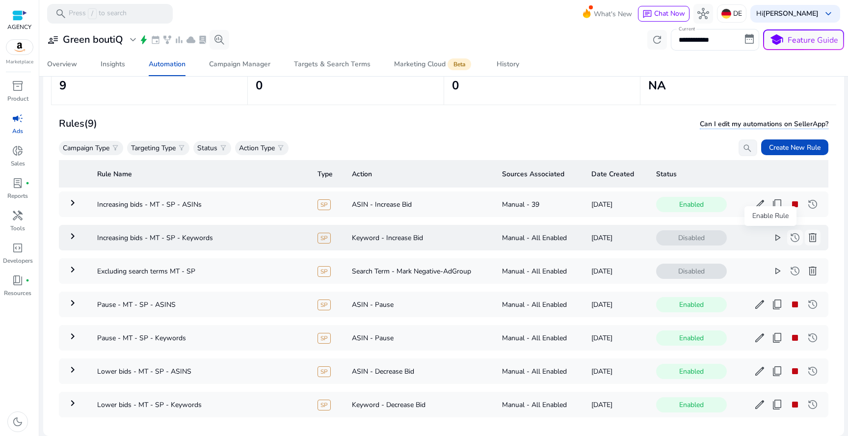
click at [771, 238] on span "play_arrow" at bounding box center [777, 238] width 12 height 12
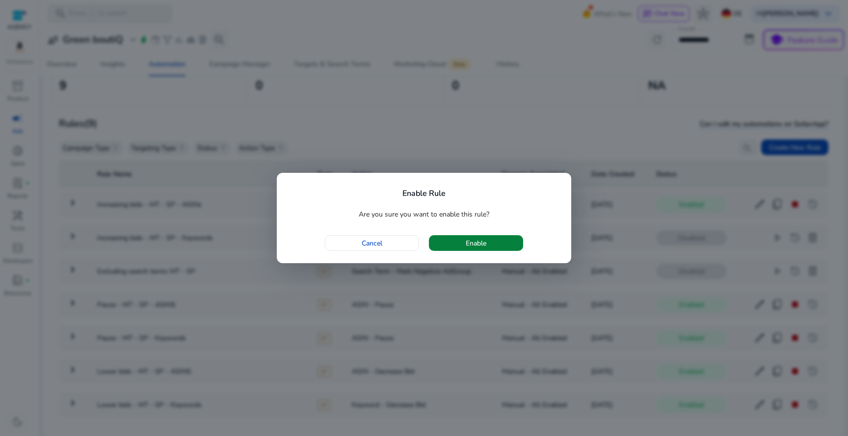
click at [496, 242] on span "button" at bounding box center [476, 243] width 94 height 24
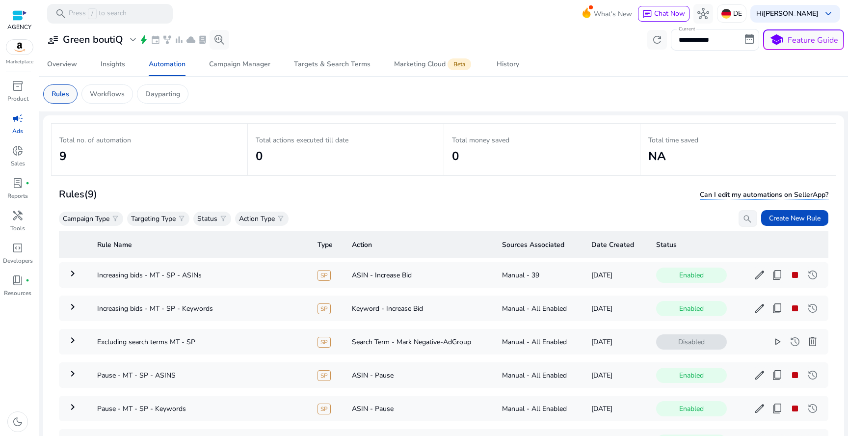
click at [66, 97] on p "Rules" at bounding box center [61, 94] width 18 height 10
click at [776, 222] on span "Create New Rule" at bounding box center [795, 218] width 52 height 10
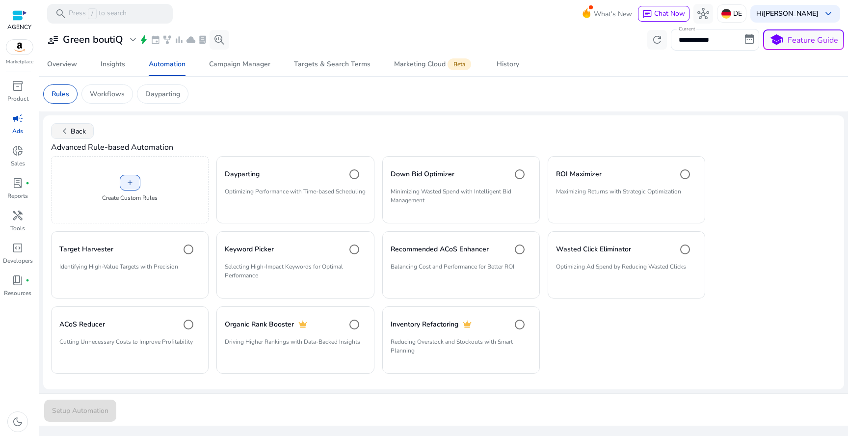
click at [71, 125] on span at bounding box center [73, 131] width 42 height 24
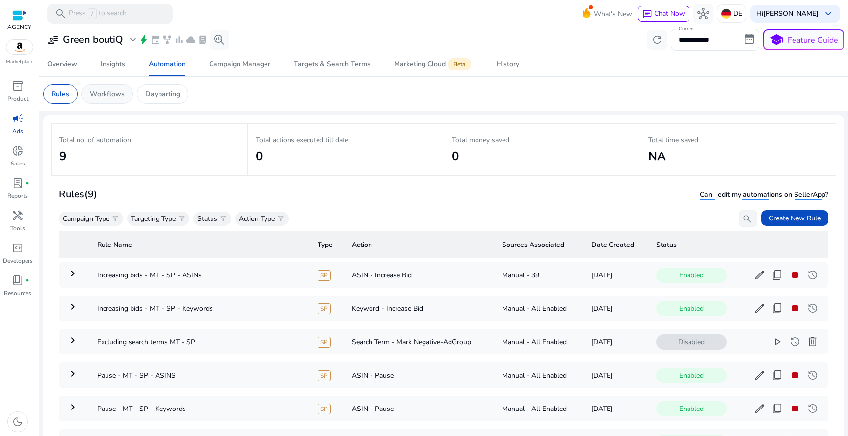
click at [112, 94] on p "Workflows" at bounding box center [107, 94] width 35 height 10
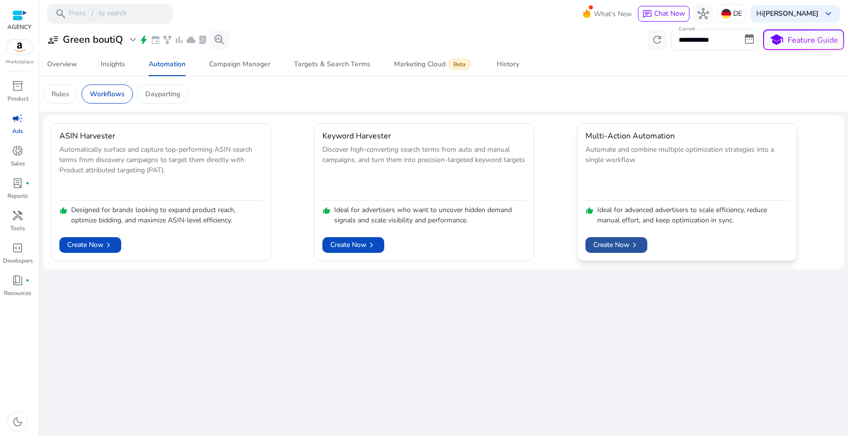
click at [630, 246] on span "chevron_right" at bounding box center [634, 245] width 10 height 10
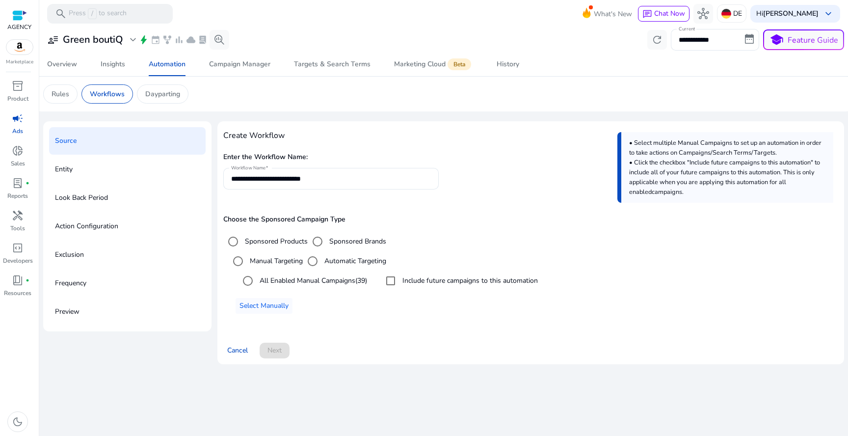
click at [110, 172] on div "Entity" at bounding box center [127, 169] width 156 height 27
click at [99, 198] on p "Look Back Period" at bounding box center [81, 198] width 53 height 16
click at [56, 87] on div "Rules" at bounding box center [60, 93] width 34 height 19
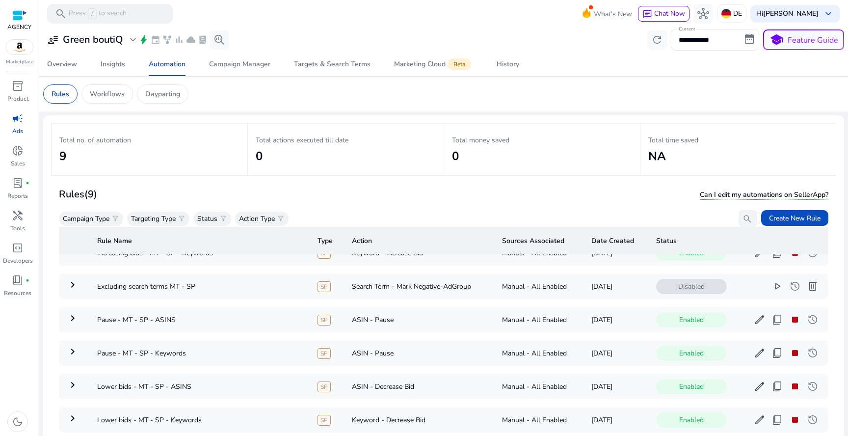
scroll to position [56, 0]
click at [248, 286] on td "Excluding search terms MT - SP" at bounding box center [199, 286] width 220 height 26
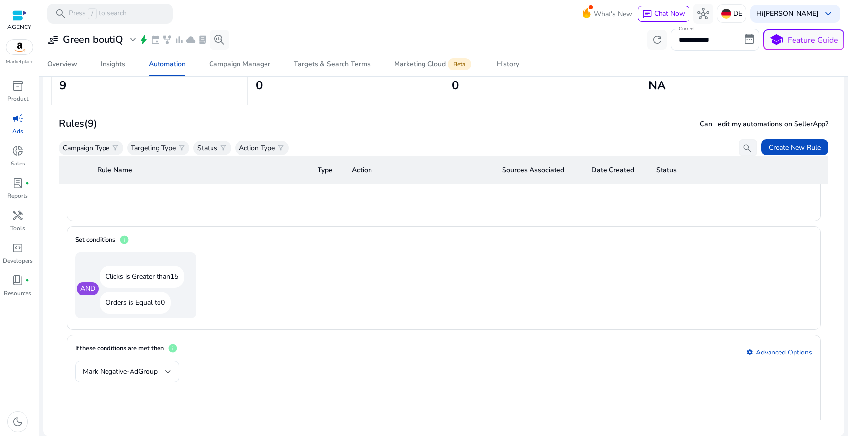
scroll to position [546, 0]
click at [798, 144] on span "Create New Rule" at bounding box center [795, 147] width 52 height 10
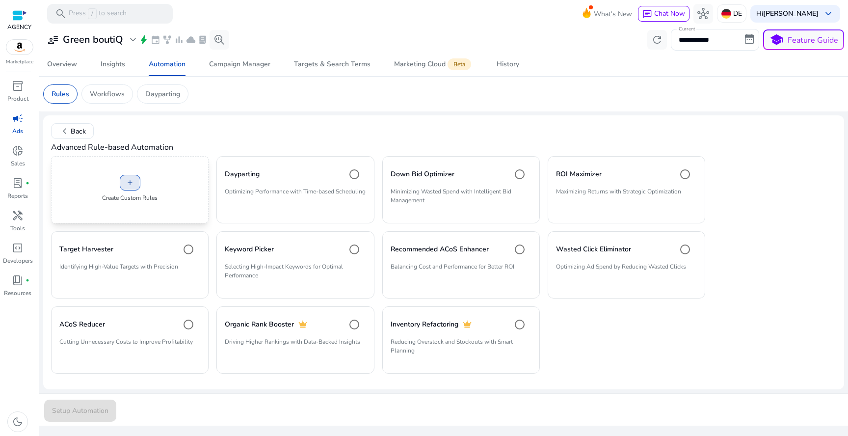
click at [130, 177] on span at bounding box center [130, 183] width 20 height 24
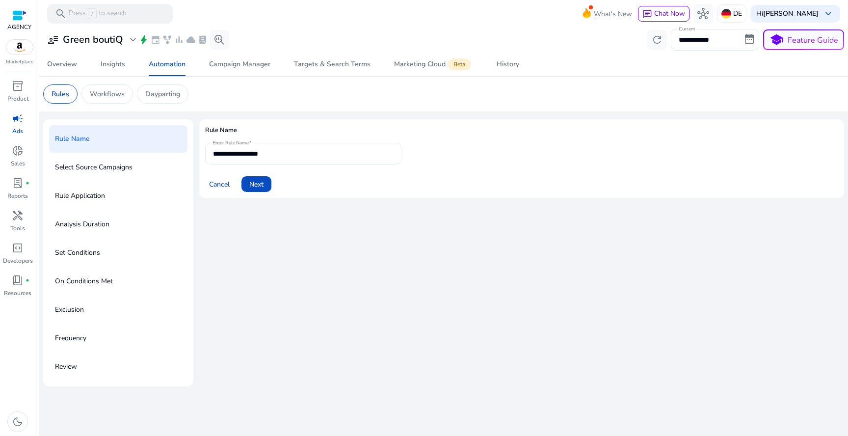
click at [257, 158] on input "**********" at bounding box center [303, 153] width 181 height 11
type input "**********"
click at [257, 183] on span "Next" at bounding box center [256, 184] width 14 height 10
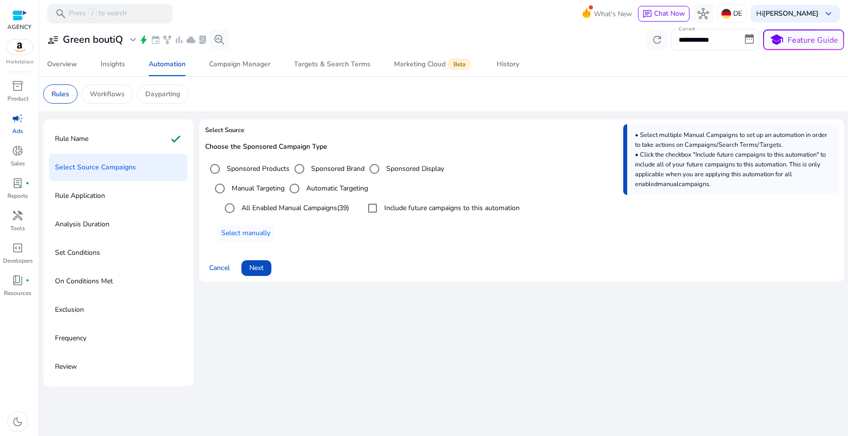
click at [391, 208] on label "Include future campaigns to this automation" at bounding box center [450, 208] width 137 height 10
click at [257, 268] on span "Next" at bounding box center [256, 267] width 14 height 10
